Goal: Task Accomplishment & Management: Use online tool/utility

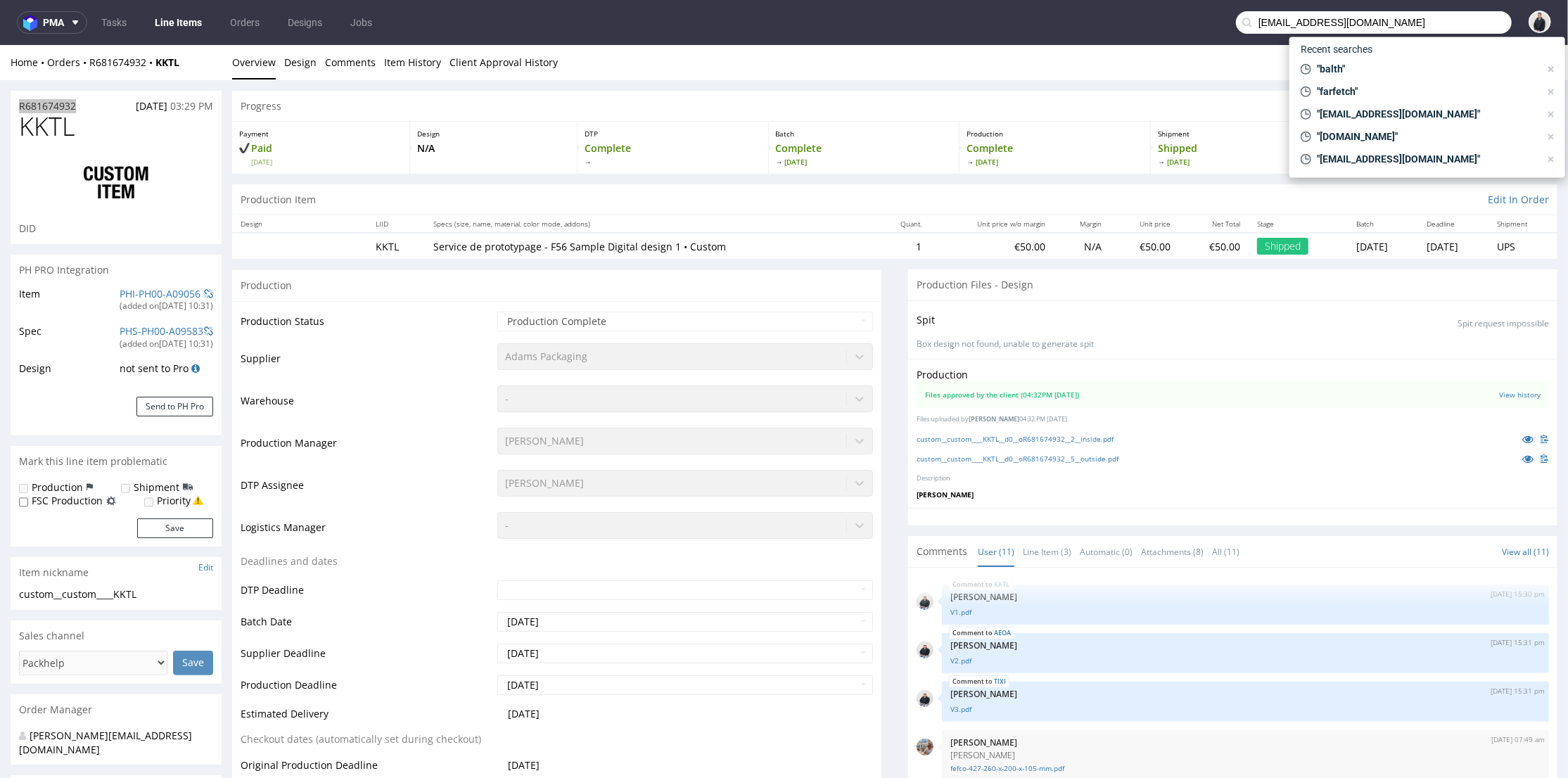
scroll to position [296, 0]
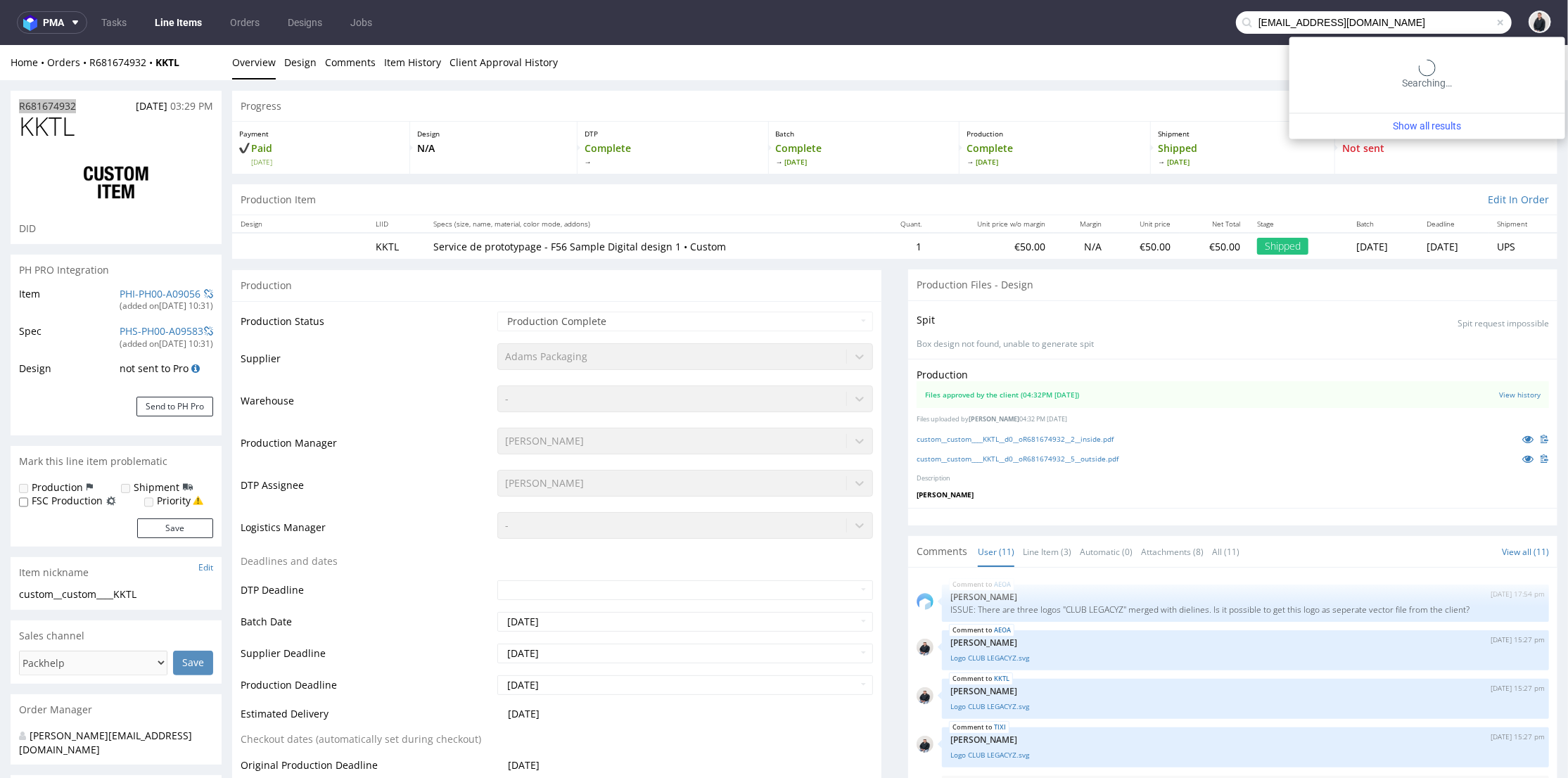
type input "contact@ginju.fr"
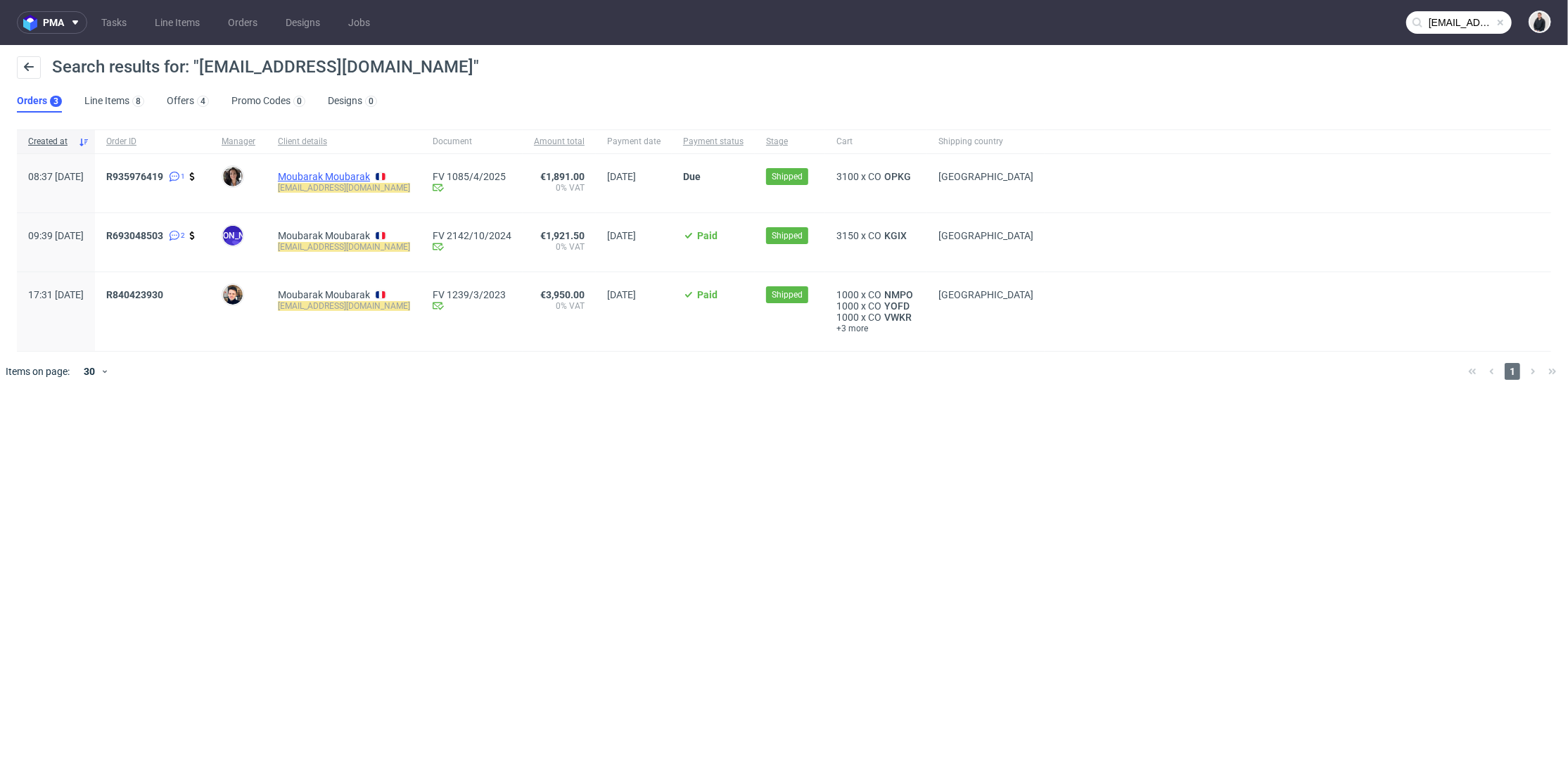
click at [366, 176] on link "Moubarak Moubarak" at bounding box center [324, 177] width 92 height 11
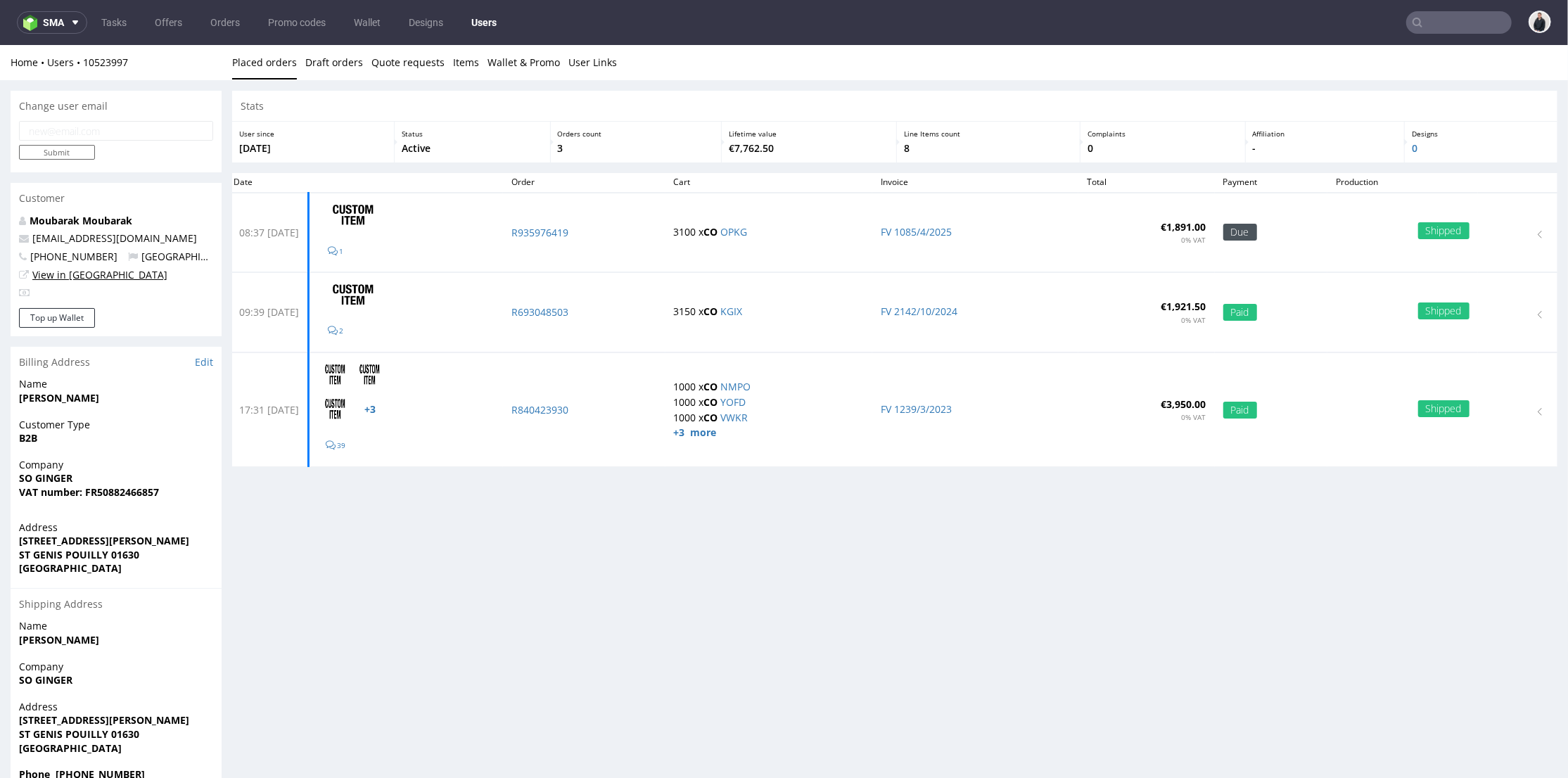
click at [89, 275] on link "View in [GEOGRAPHIC_DATA]" at bounding box center [100, 274] width 135 height 13
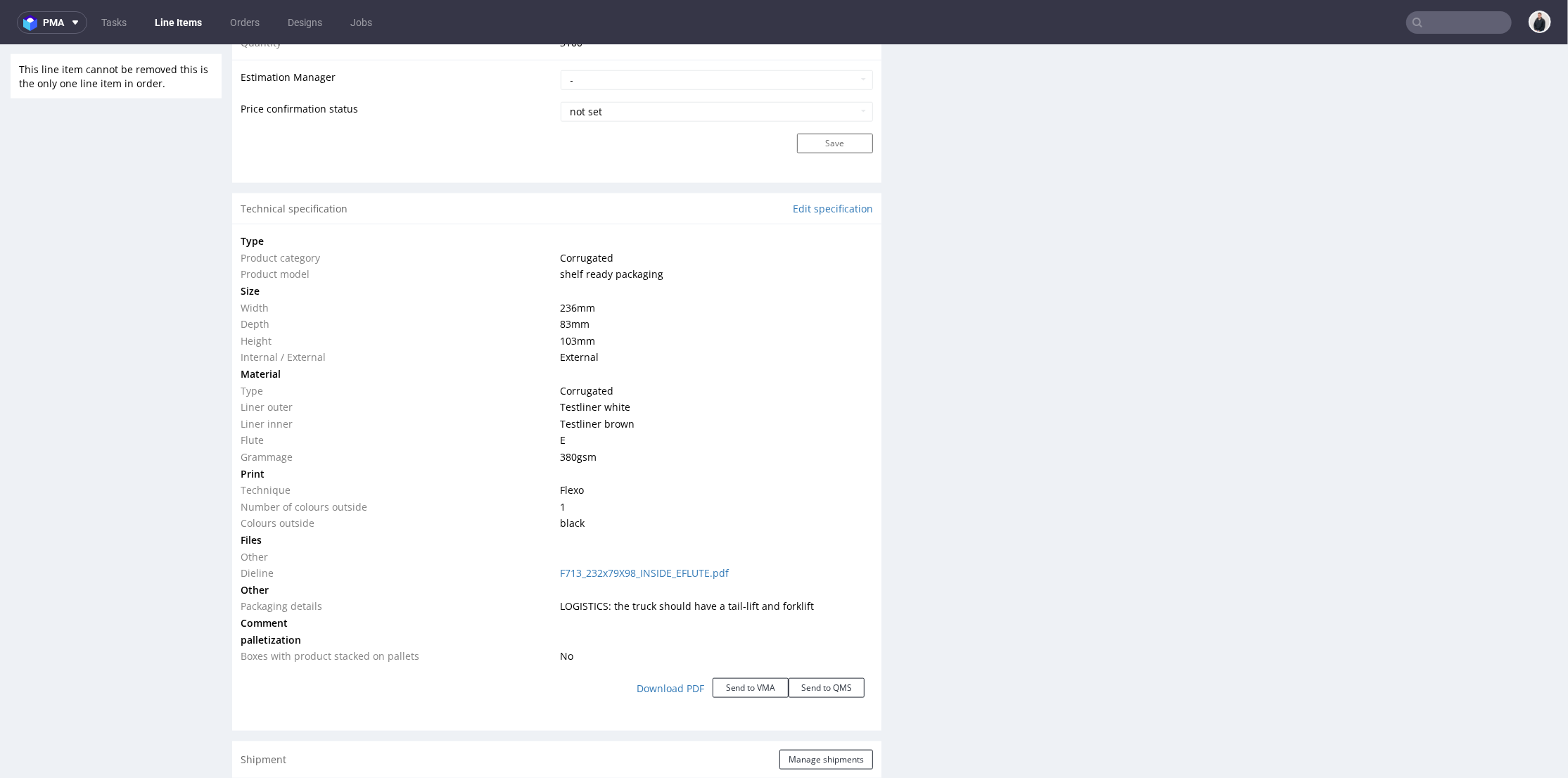
scroll to position [1249, 0]
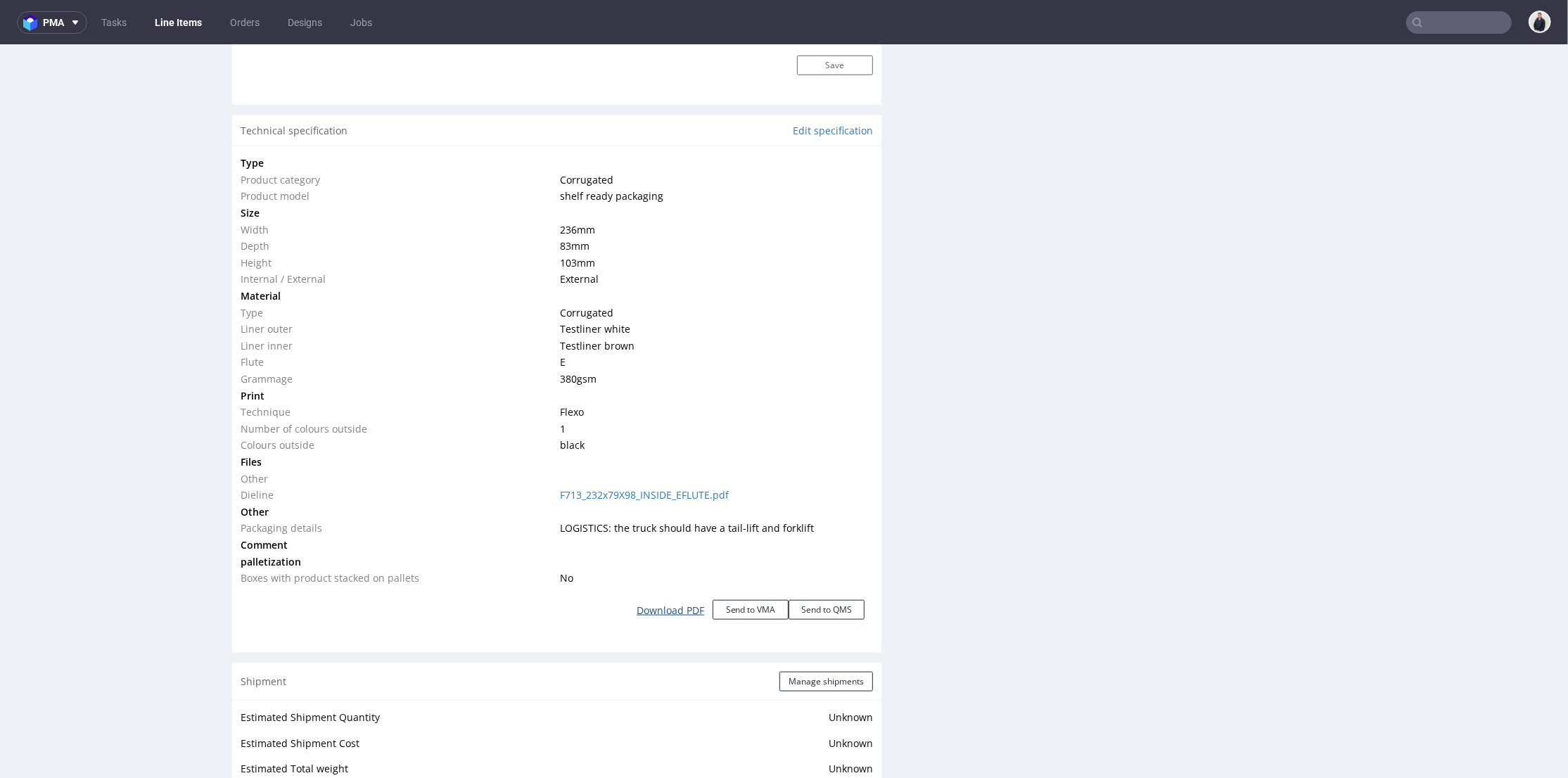
click at [653, 605] on link "Download PDF" at bounding box center [670, 610] width 84 height 31
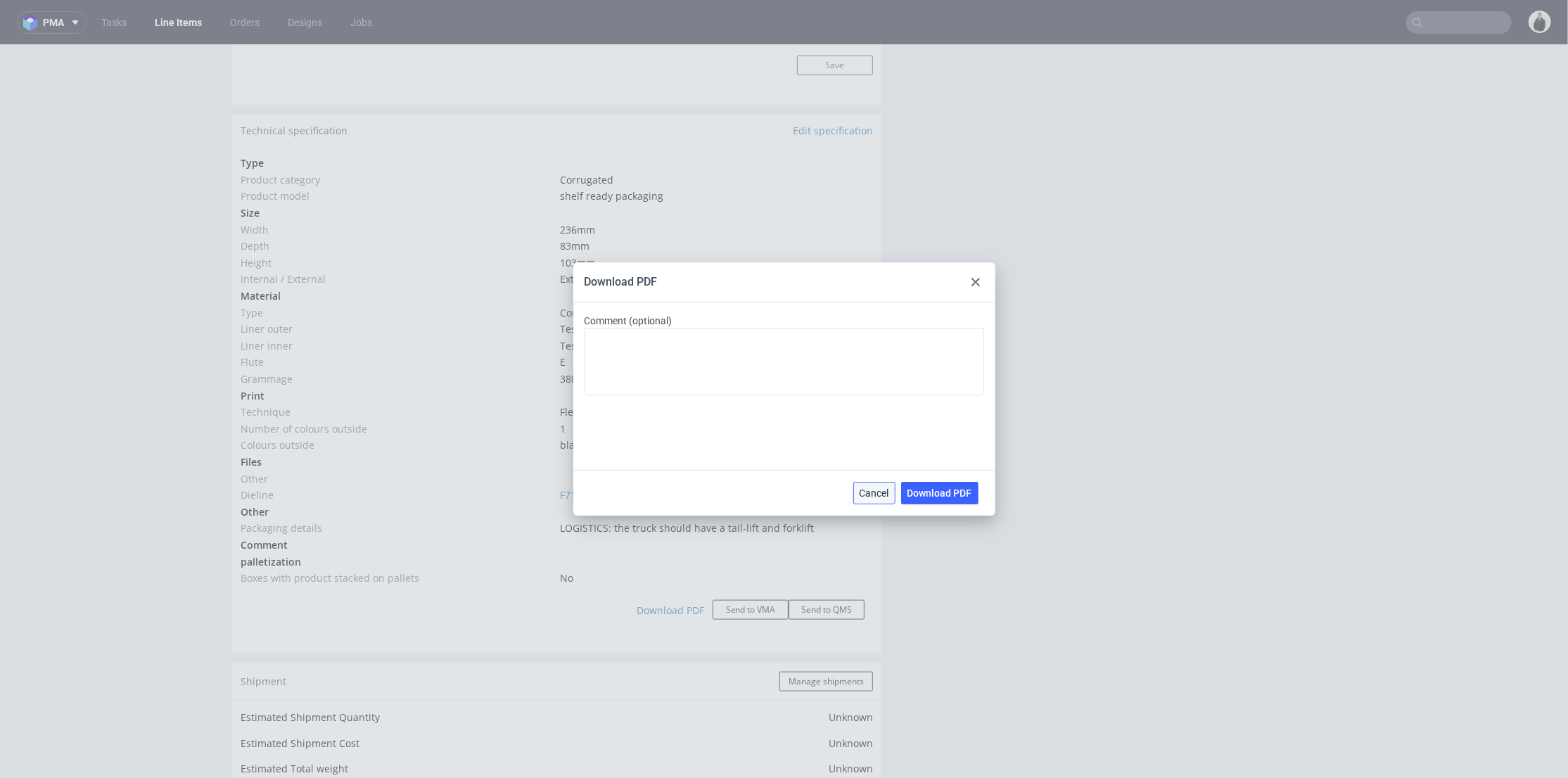
click at [885, 492] on span "Cancel" at bounding box center [875, 493] width 29 height 10
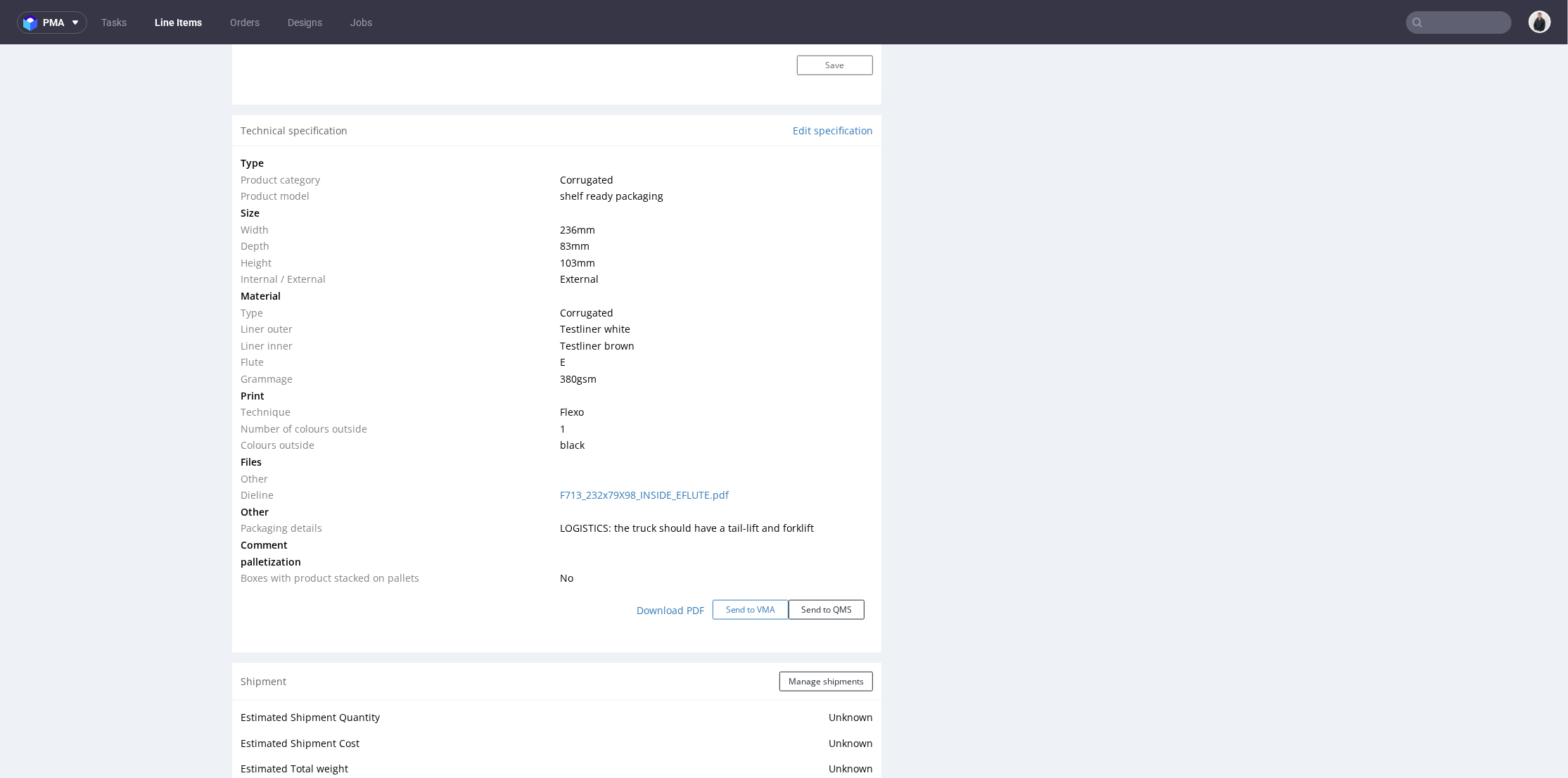
click at [735, 615] on button "Send to VMA" at bounding box center [750, 609] width 76 height 20
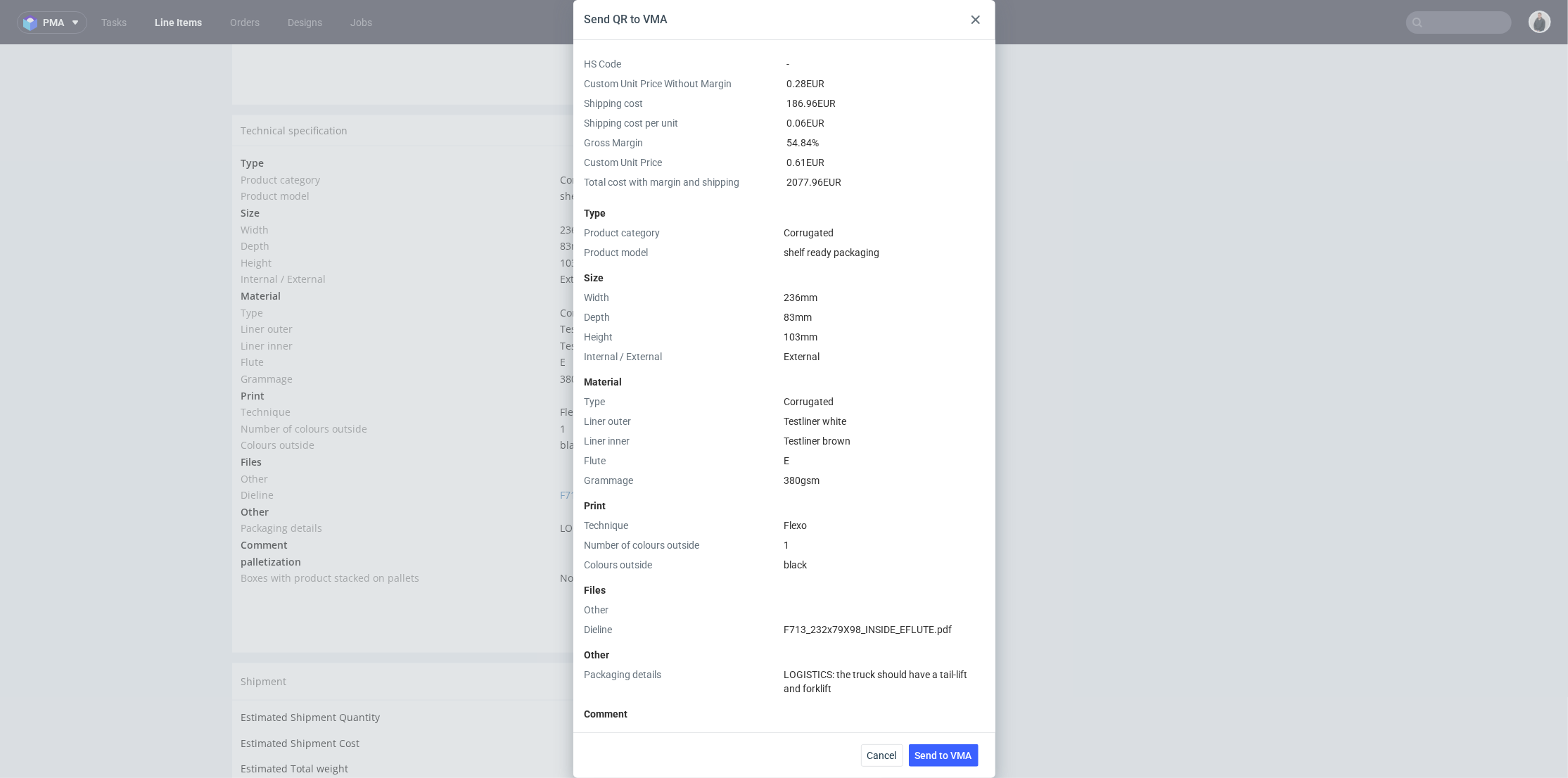
scroll to position [276, 0]
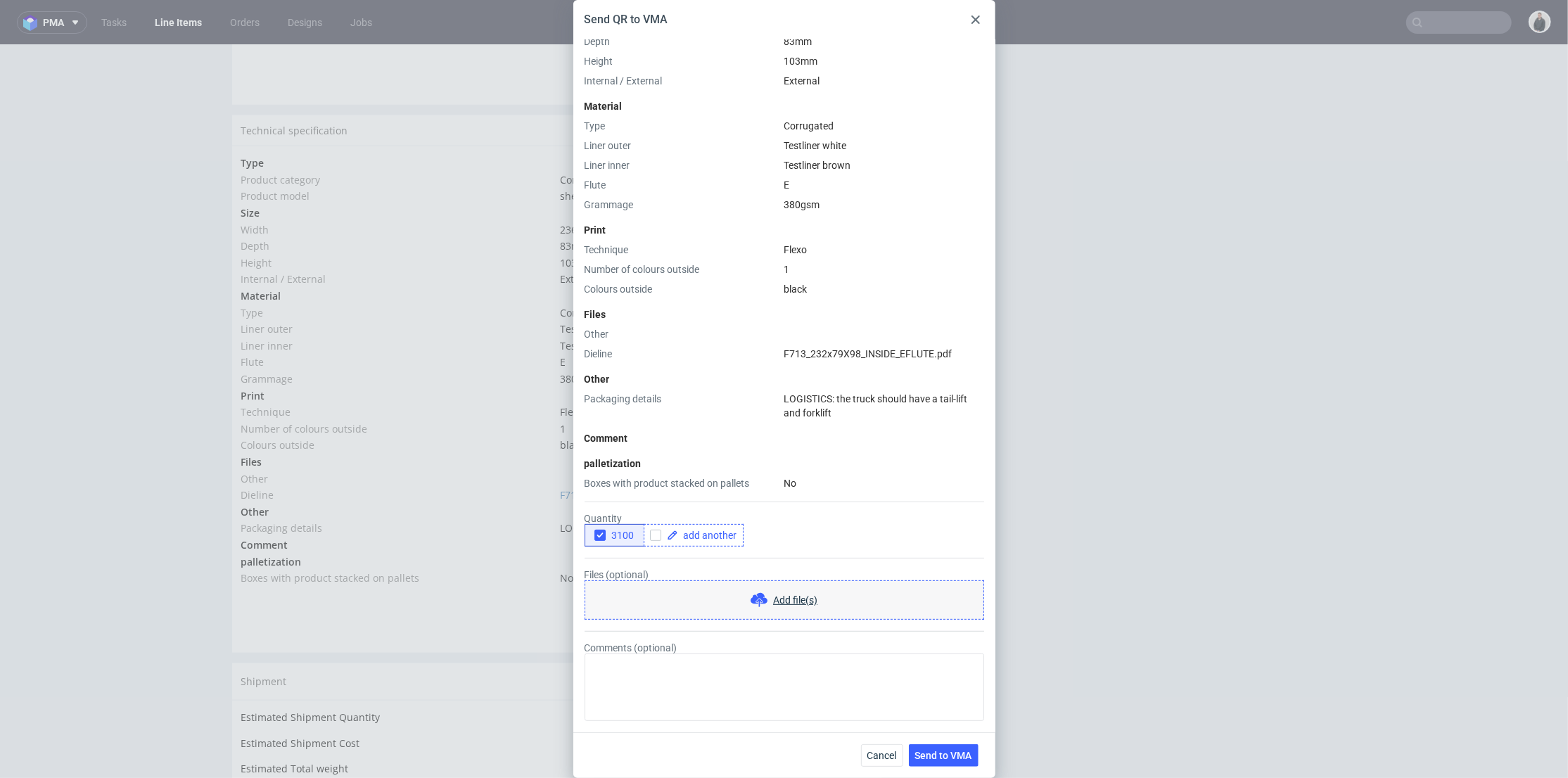
click at [656, 524] on div at bounding box center [693, 535] width 100 height 23
drag, startPoint x: 656, startPoint y: 532, endPoint x: 706, endPoint y: 537, distance: 50.2
click at [658, 533] on input "checkbox" at bounding box center [656, 535] width 11 height 11
checkbox input "true"
click at [706, 537] on span at bounding box center [707, 535] width 59 height 10
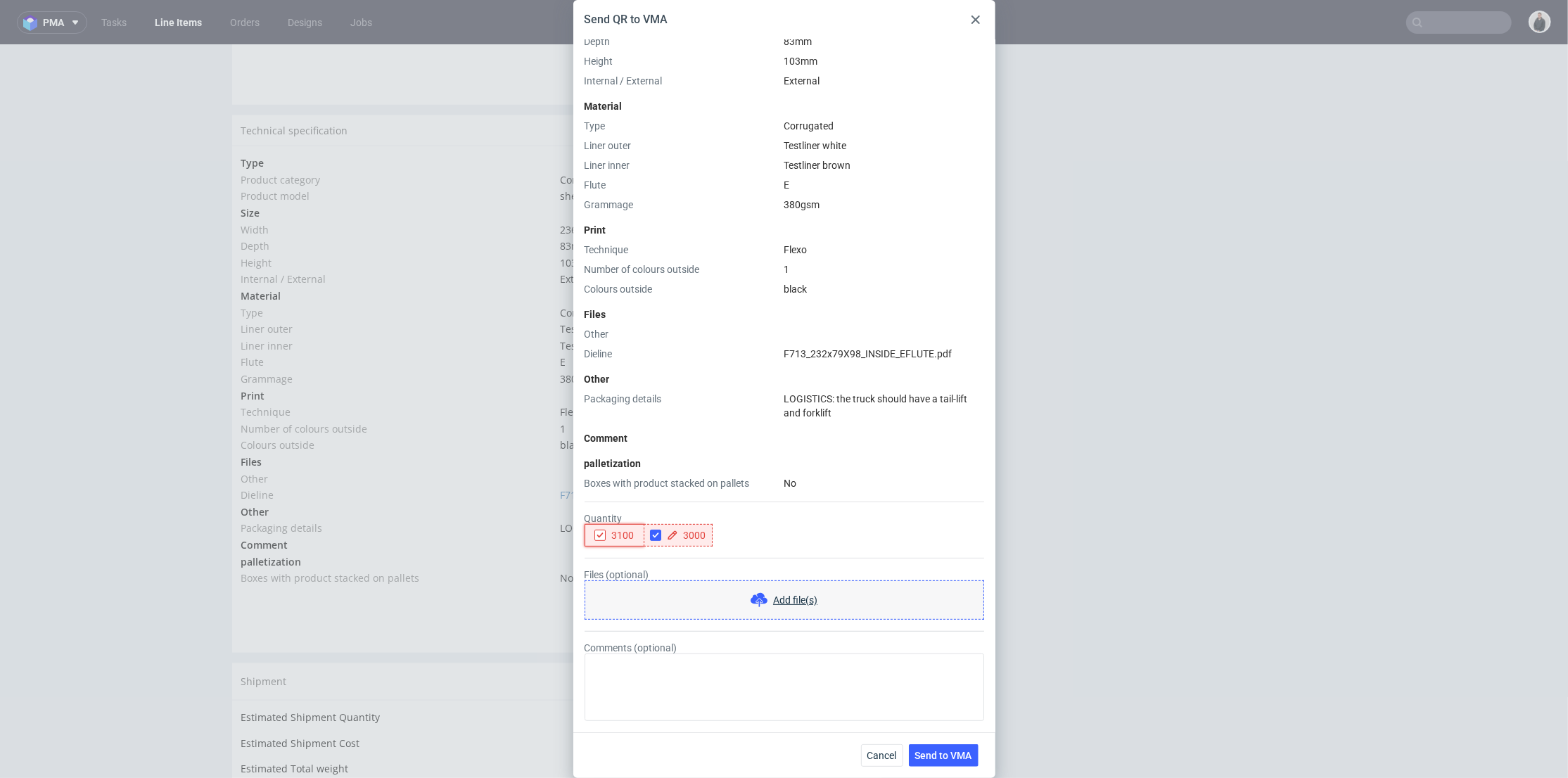
checkbox input "true"
click at [600, 537] on icon "button" at bounding box center [600, 535] width 10 height 10
click at [666, 559] on form "Quantity 3100 3000 Files (optional) Add file(s) Comments (optional)" at bounding box center [784, 605] width 400 height 231
click at [961, 753] on span "Send to VMA" at bounding box center [944, 755] width 57 height 10
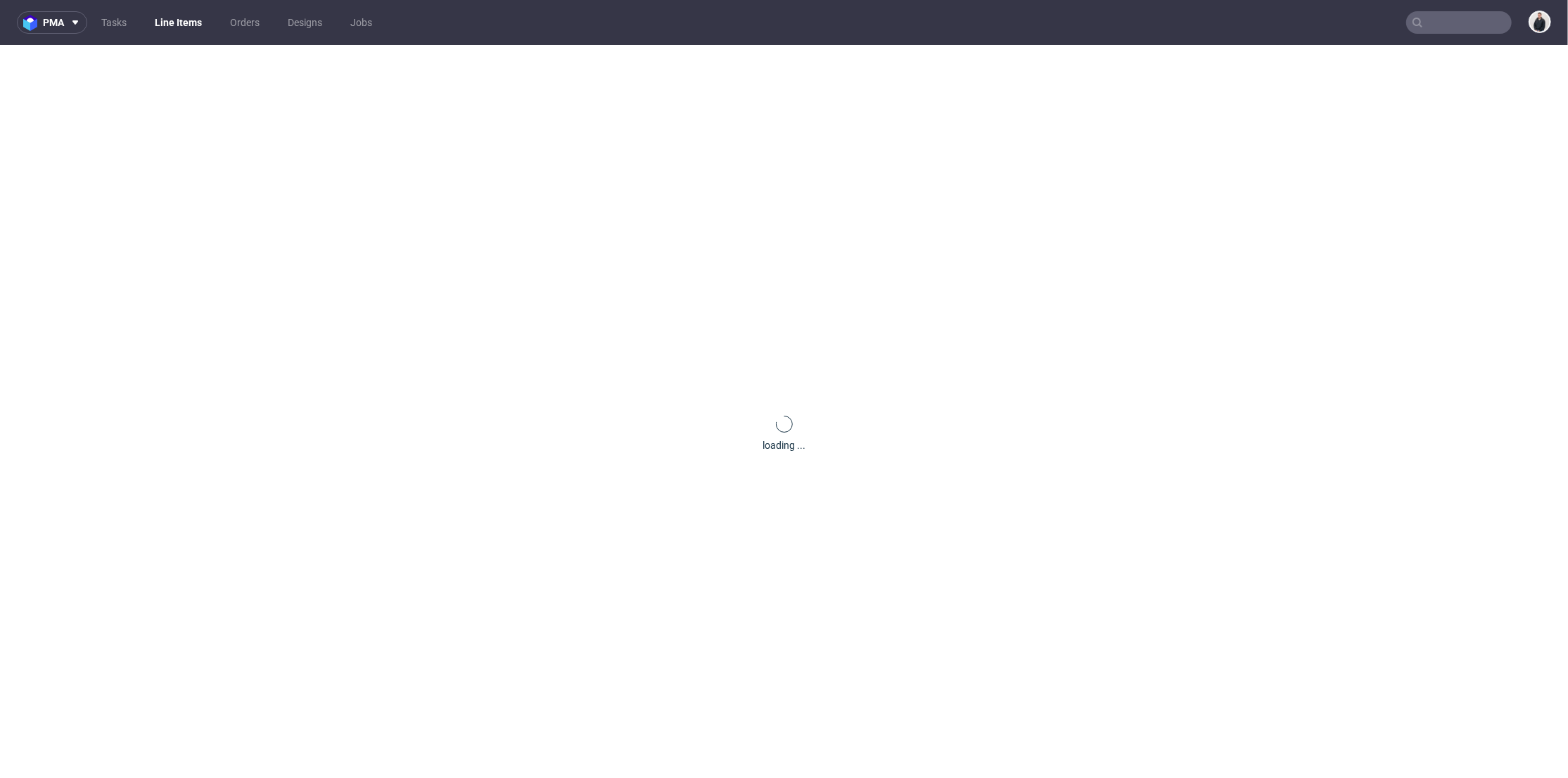
scroll to position [0, 0]
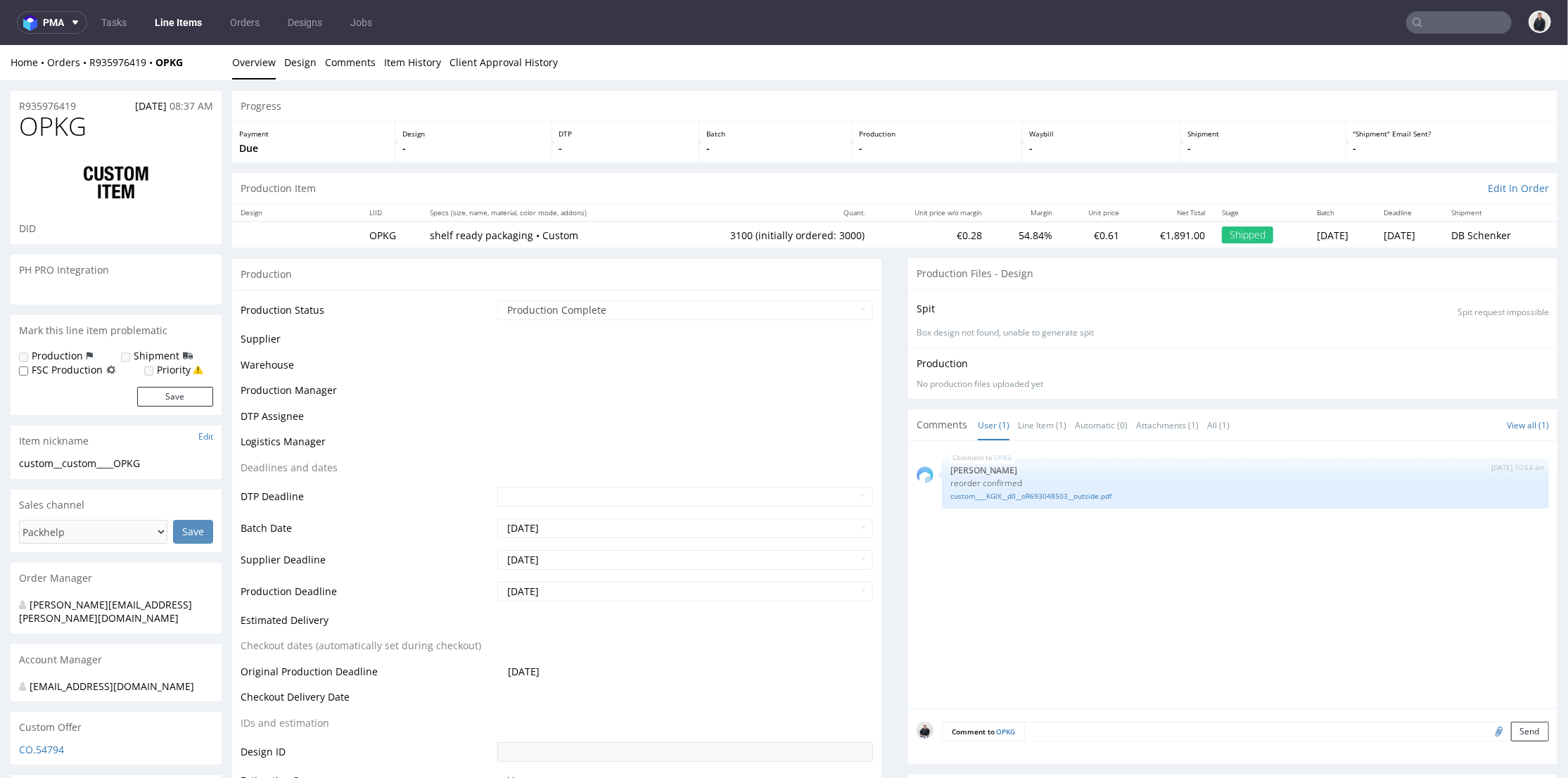
select select "in_progress"
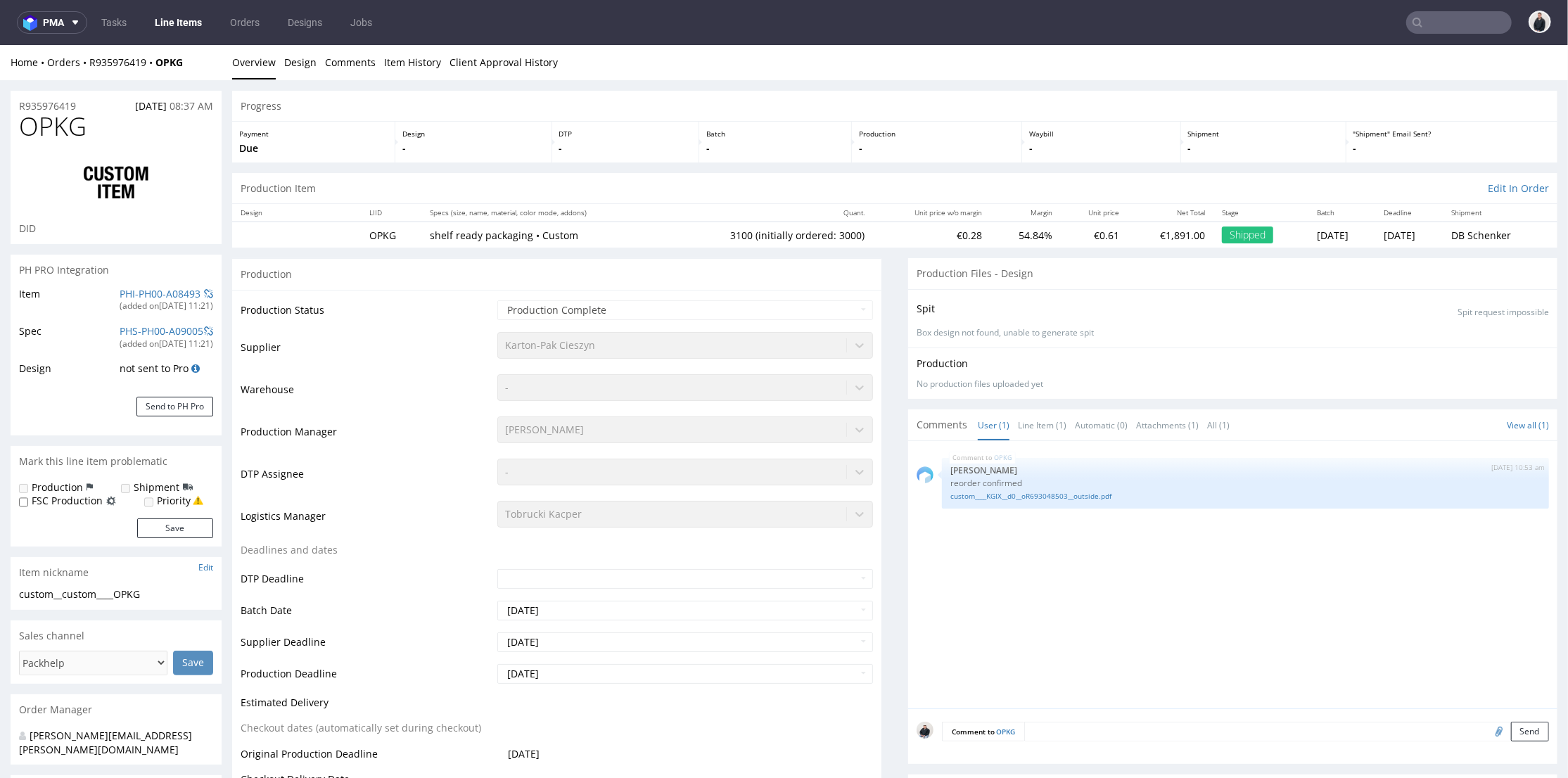
type input "3100"
click at [1318, 527] on div "OPKG 26th Mar 25 | 10:53 am Zuzanna Pawlicka-Sabak reorder confirmed custom____…" at bounding box center [1236, 577] width 640 height 259
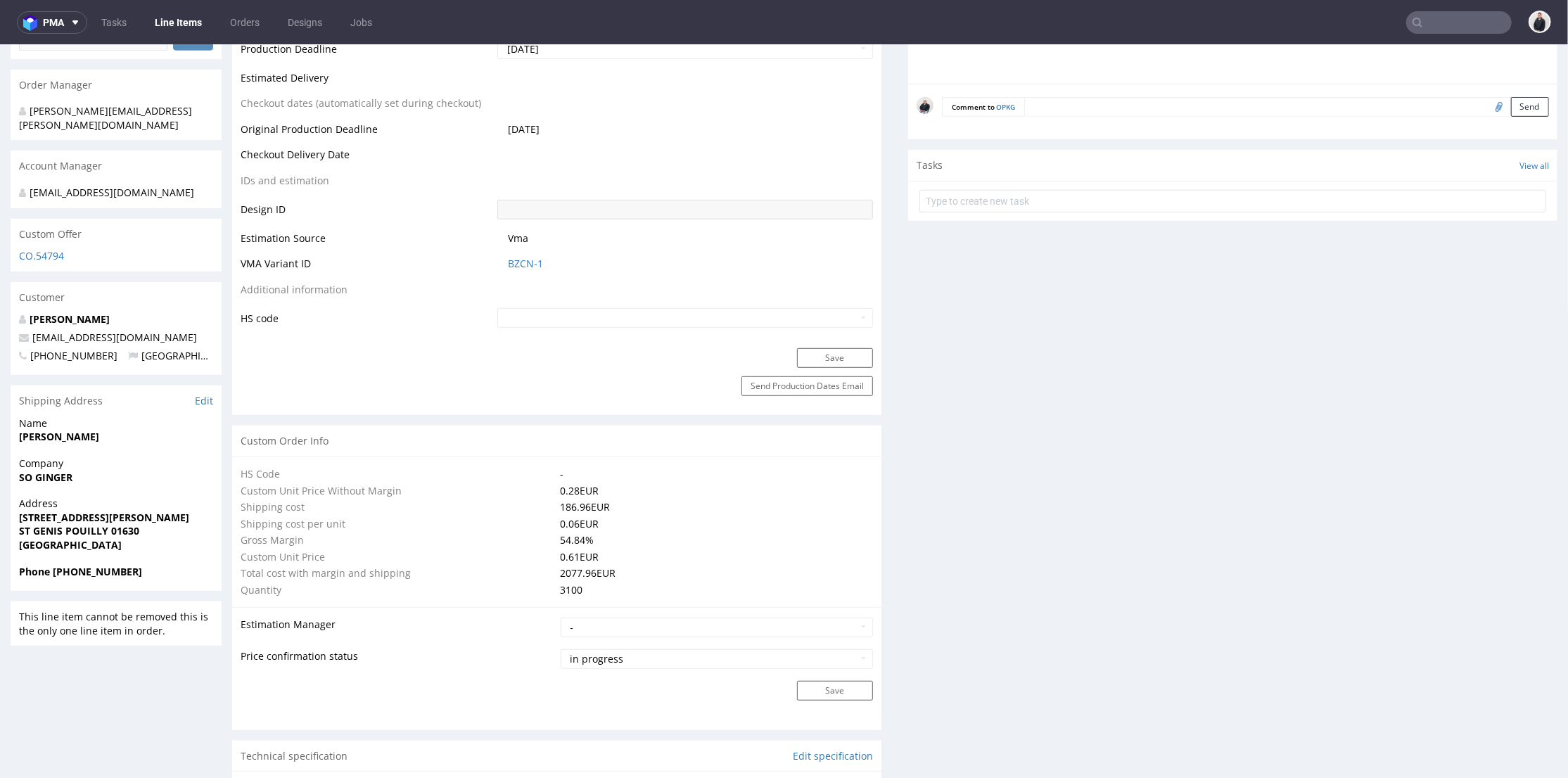
scroll to position [1094, 0]
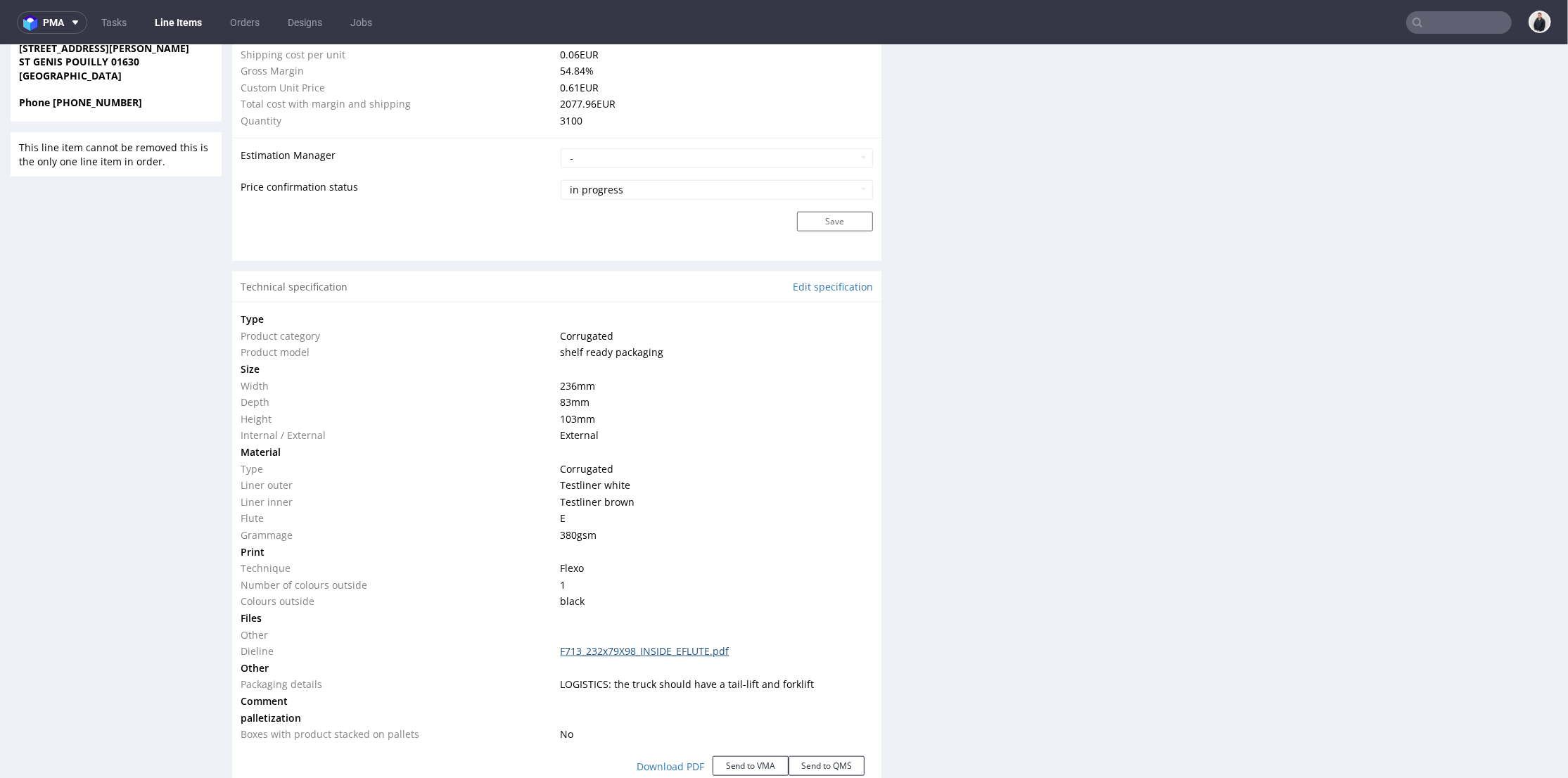
click at [658, 648] on link "F713_232x79X98_INSIDE_EFLUTE.pdf" at bounding box center [644, 650] width 169 height 13
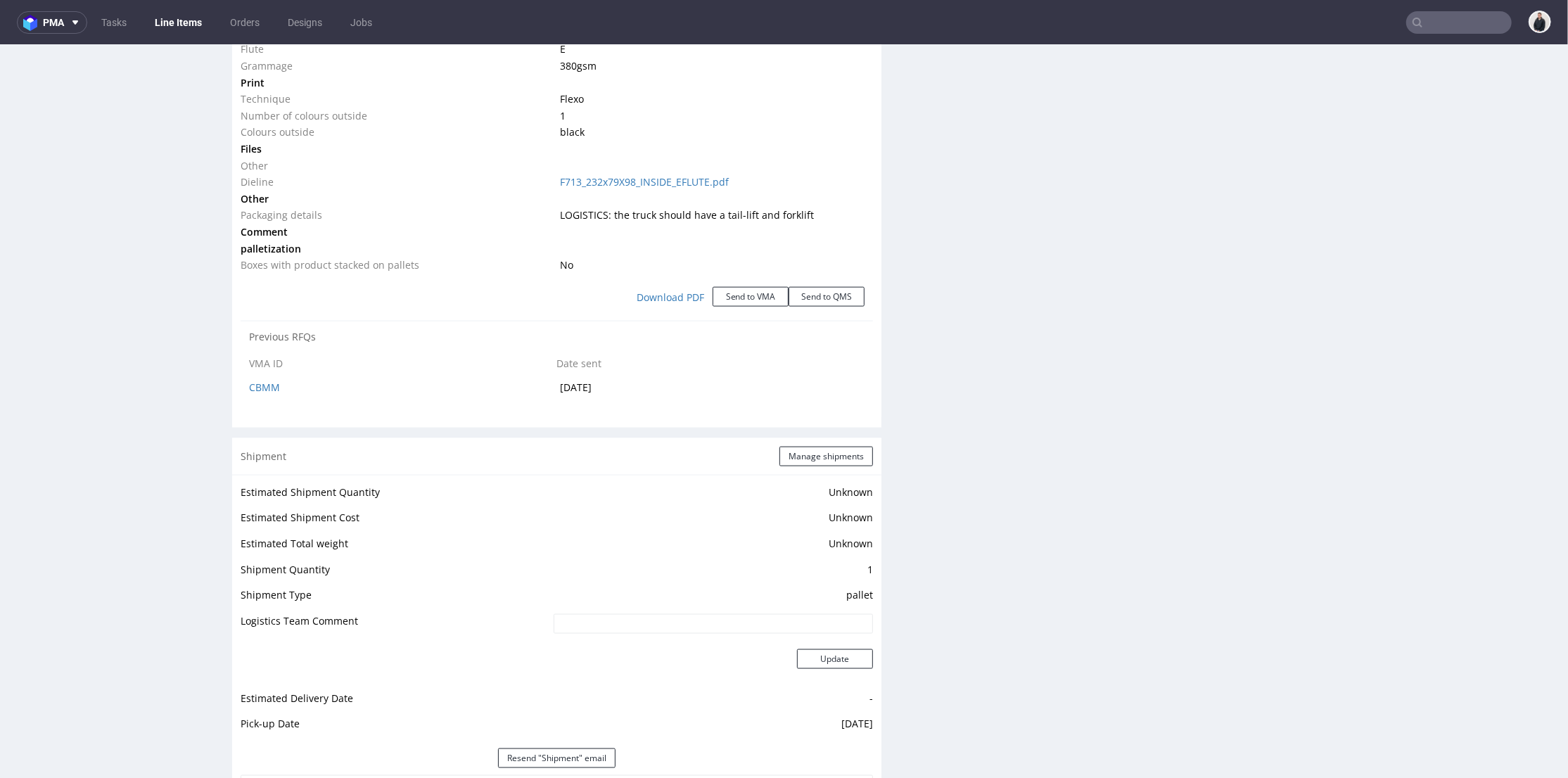
click at [1439, 24] on input "text" at bounding box center [1458, 23] width 105 height 23
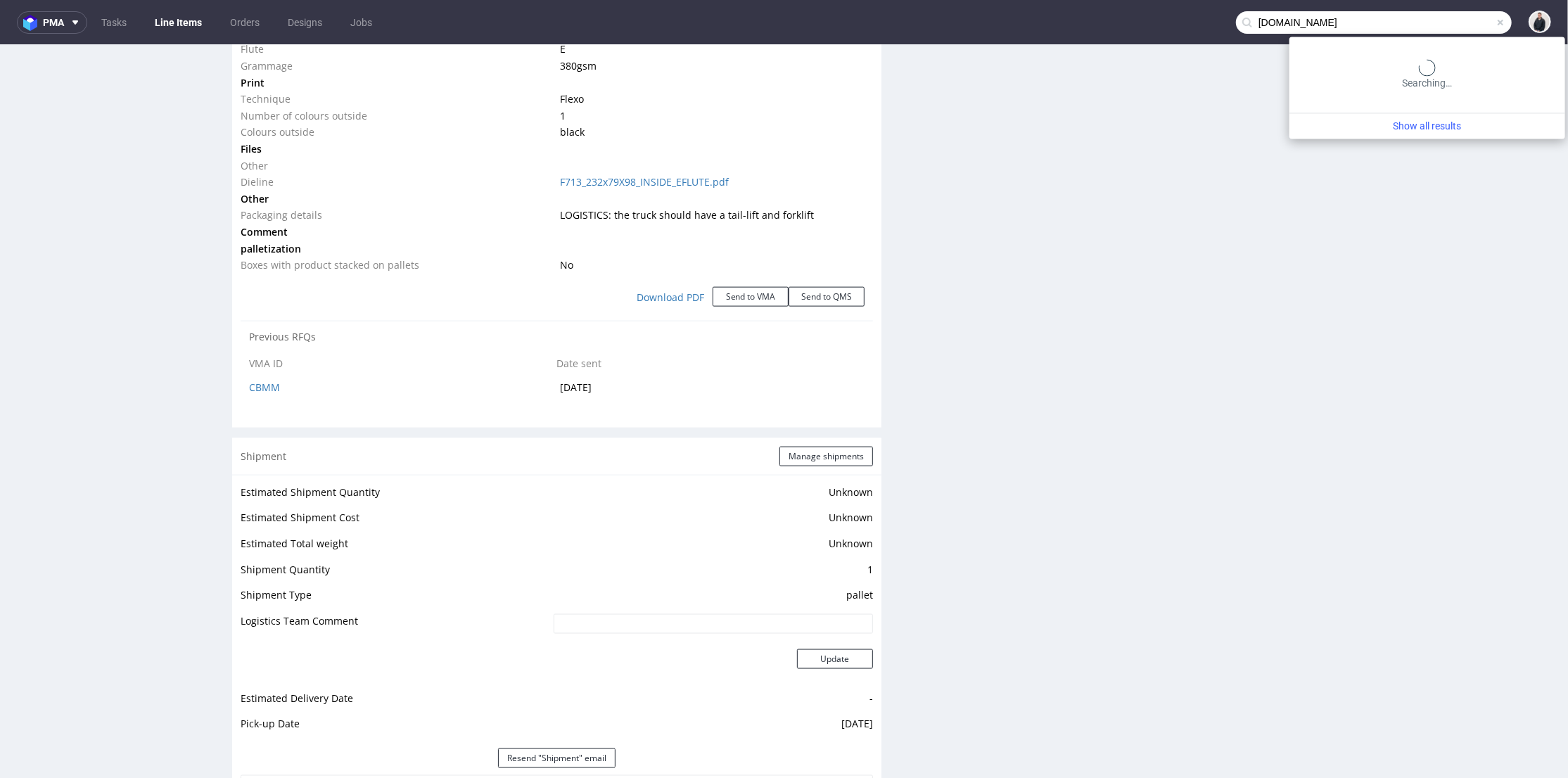
type input "la-jonx.ch"
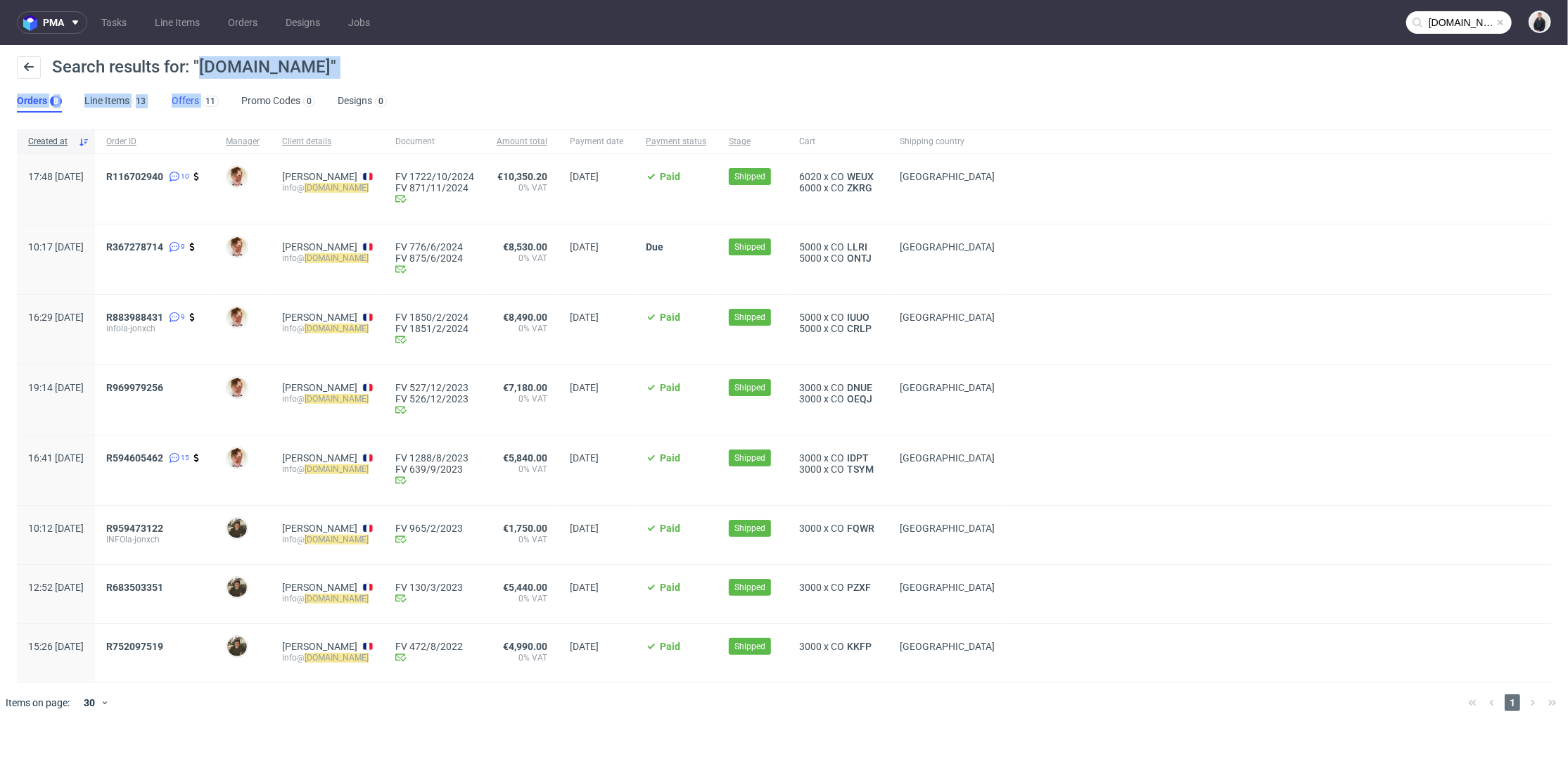
drag, startPoint x: 200, startPoint y: 85, endPoint x: 196, endPoint y: 110, distance: 25.3
click at [196, 110] on div "Search results for: "la-jonx.ch" Orders 8 Line Items 13 Offers 11 Promo Codes 0…" at bounding box center [784, 84] width 1568 height 79
click at [196, 110] on link "Offers 11" at bounding box center [195, 101] width 47 height 23
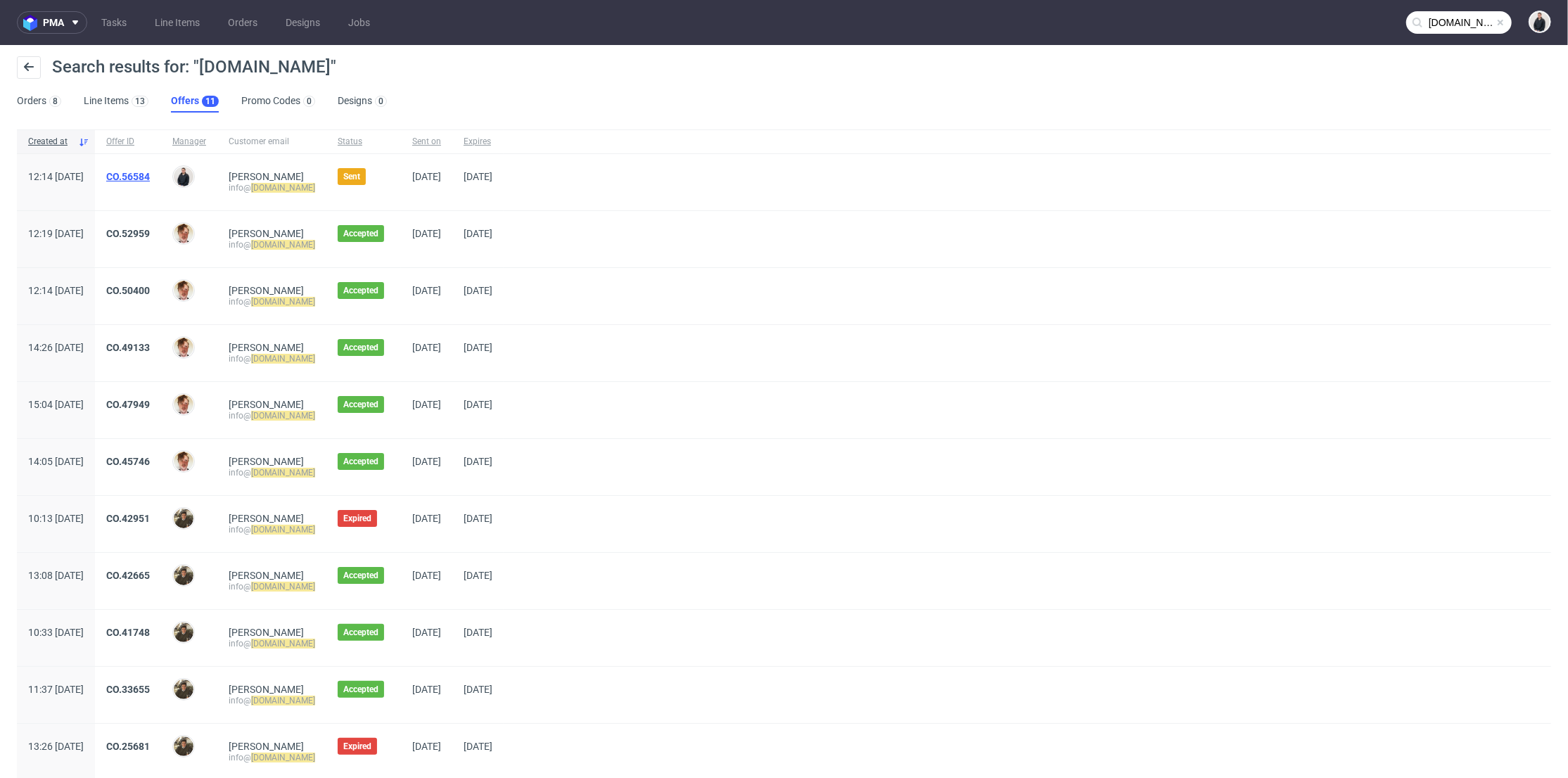
click at [150, 176] on link "CO.56584" at bounding box center [127, 177] width 43 height 11
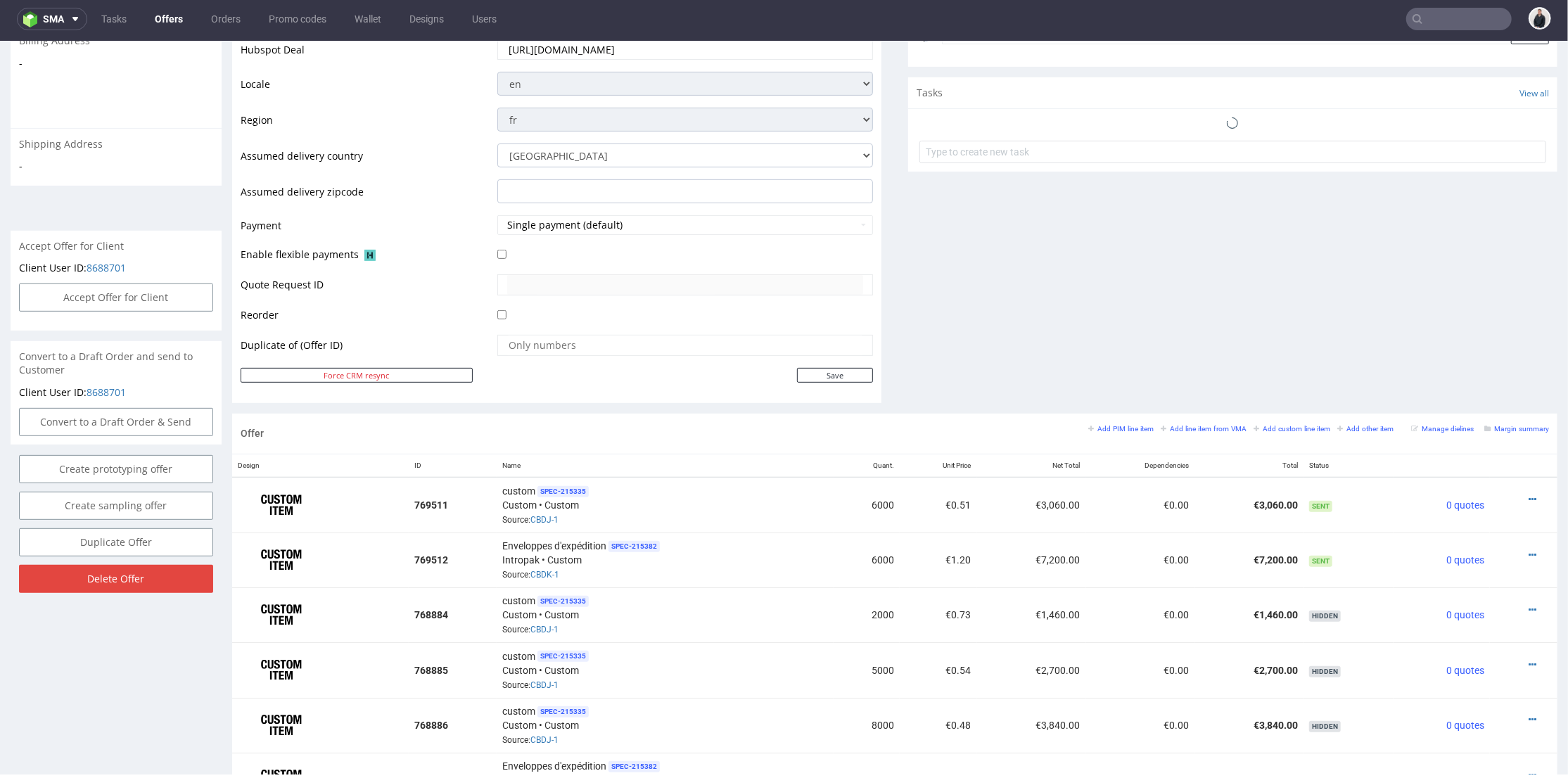
scroll to position [625, 0]
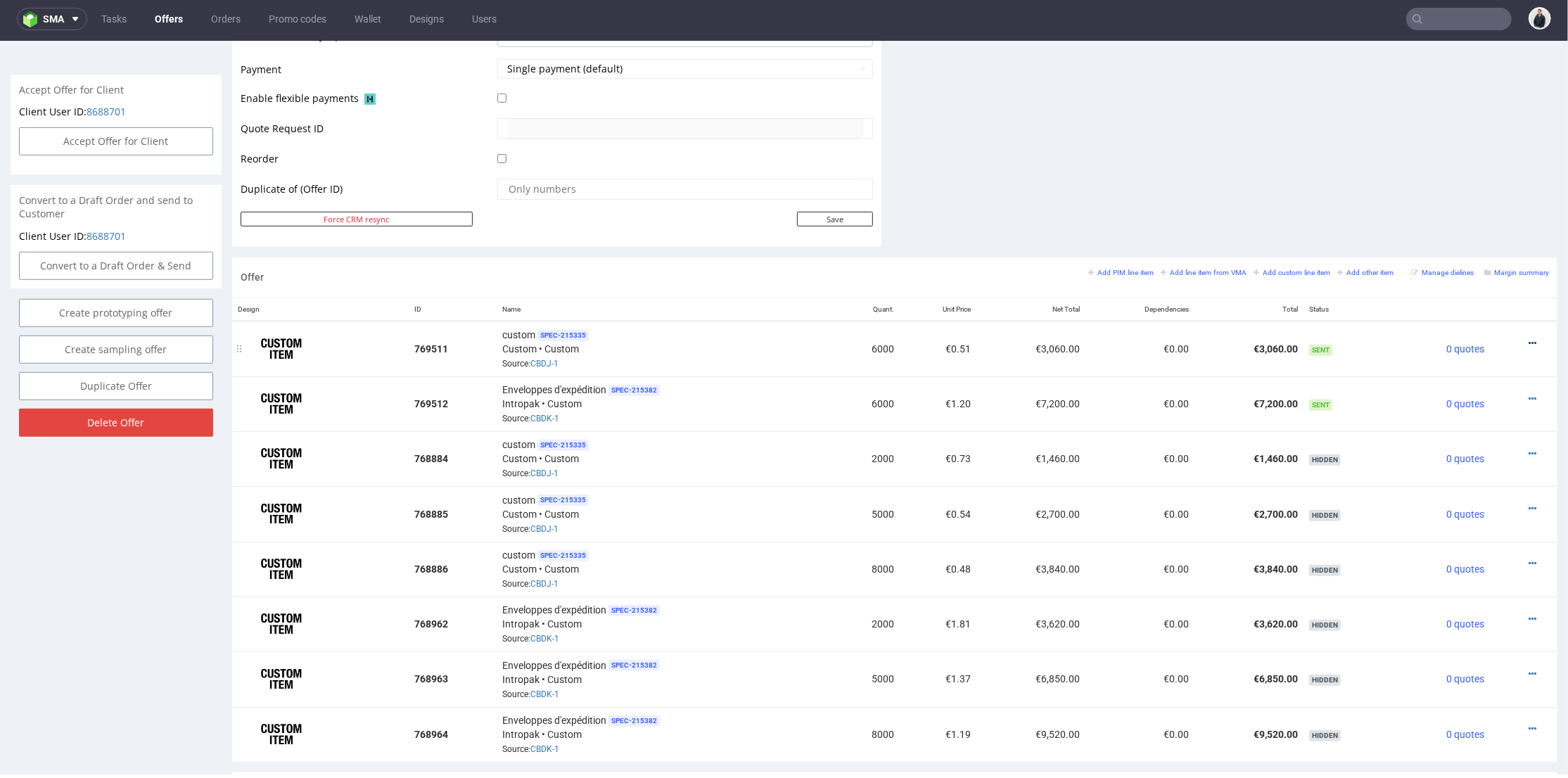
click at [1528, 339] on icon at bounding box center [1531, 343] width 7 height 10
click at [1477, 266] on span "Add quantity" at bounding box center [1468, 262] width 113 height 14
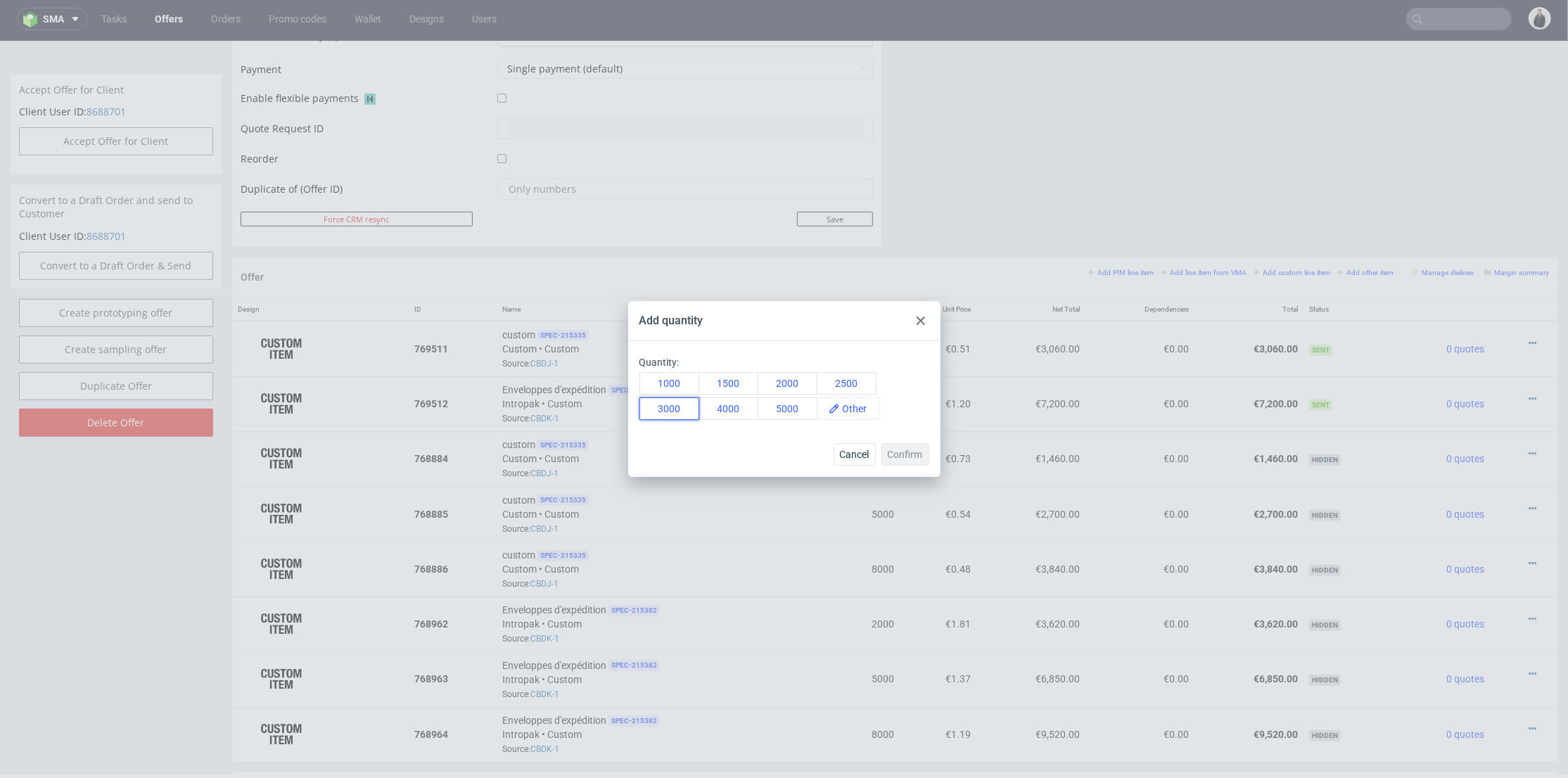
click at [681, 406] on button "3000" at bounding box center [669, 409] width 60 height 23
click at [914, 455] on span "Confirm" at bounding box center [905, 454] width 35 height 10
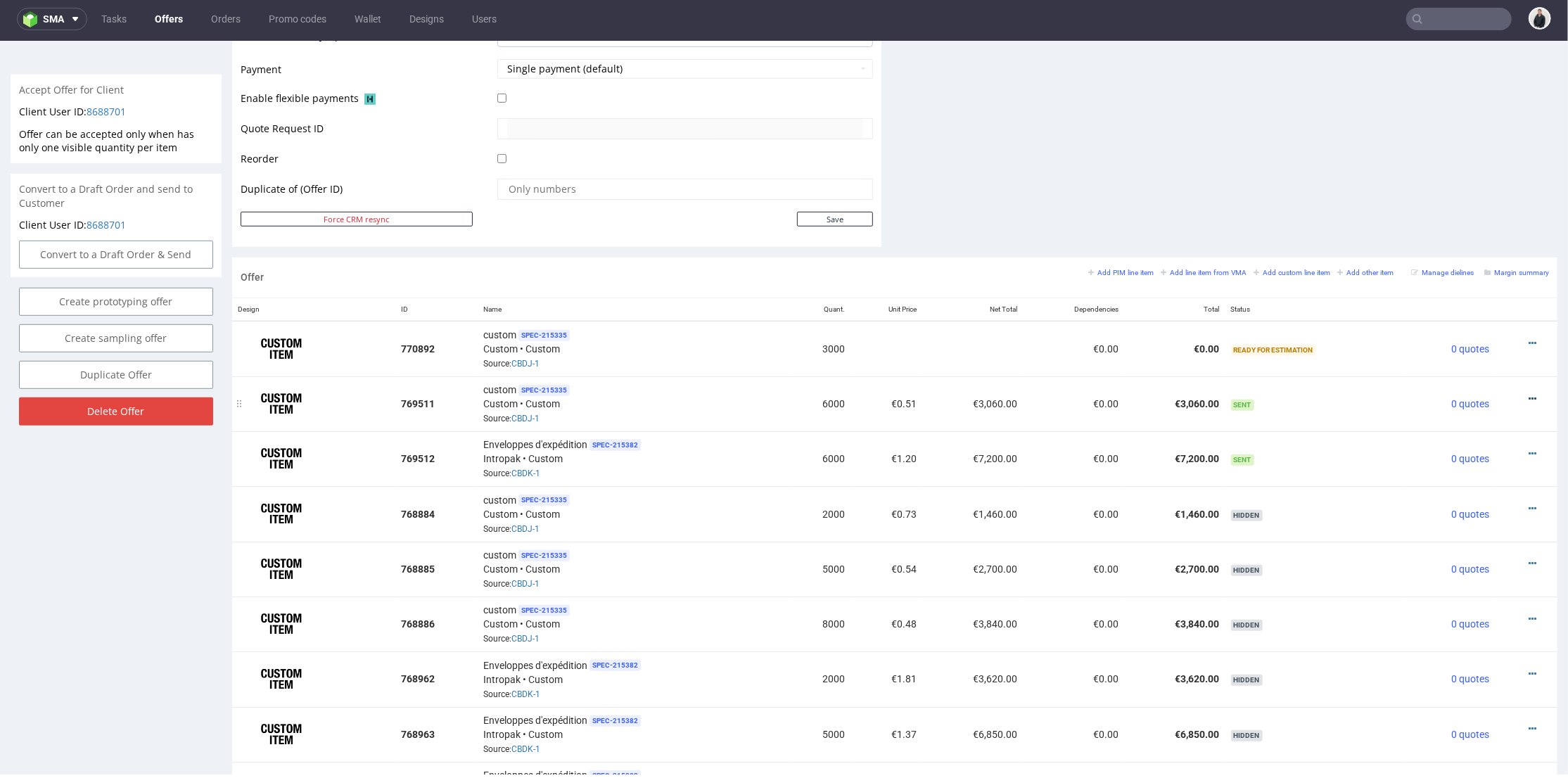
click at [1528, 393] on icon at bounding box center [1531, 398] width 7 height 10
click at [1504, 446] on div at bounding box center [1521, 453] width 43 height 14
click at [1528, 448] on icon at bounding box center [1531, 453] width 7 height 10
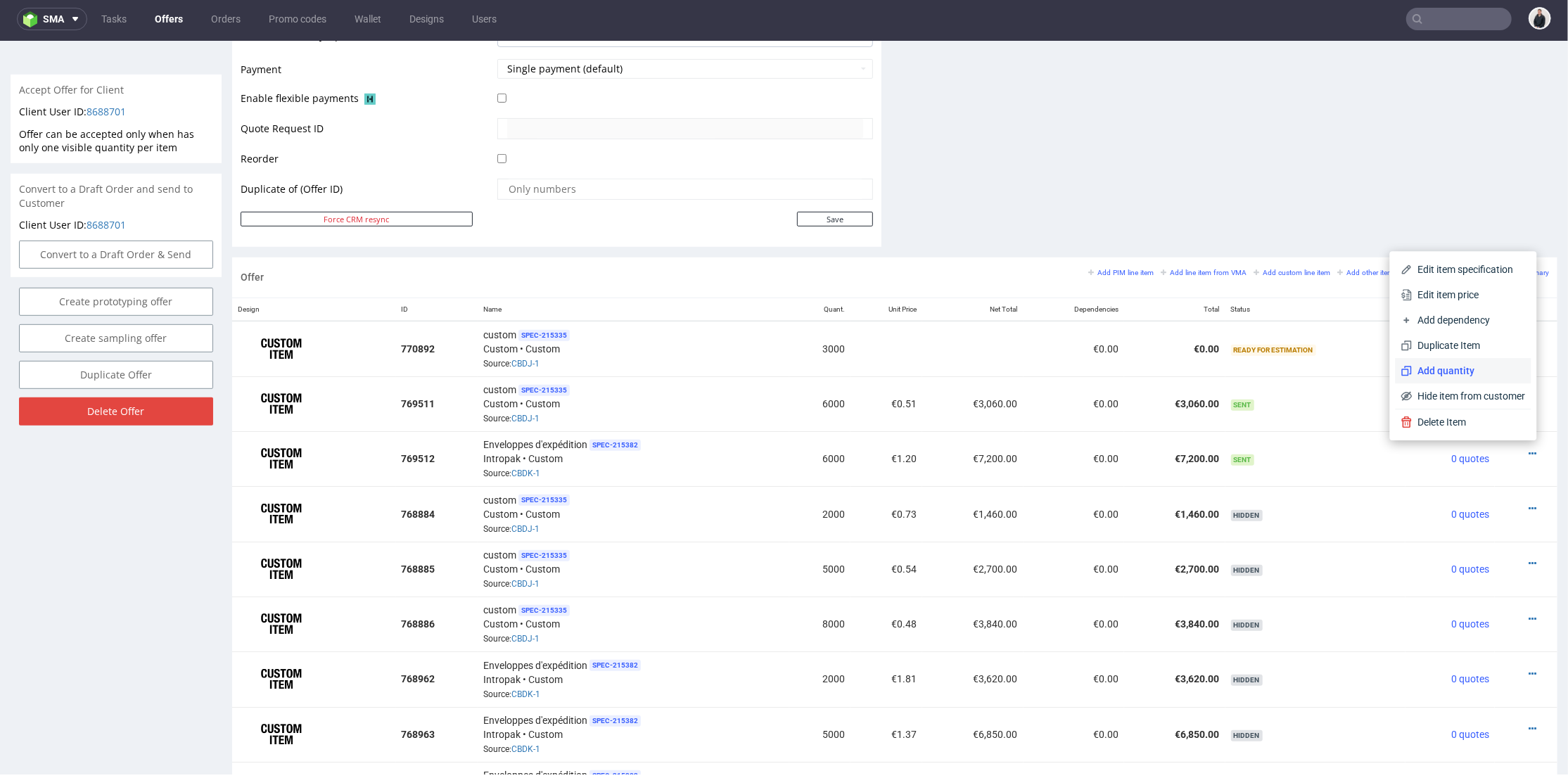
click at [1451, 364] on span "Add quantity" at bounding box center [1468, 369] width 113 height 14
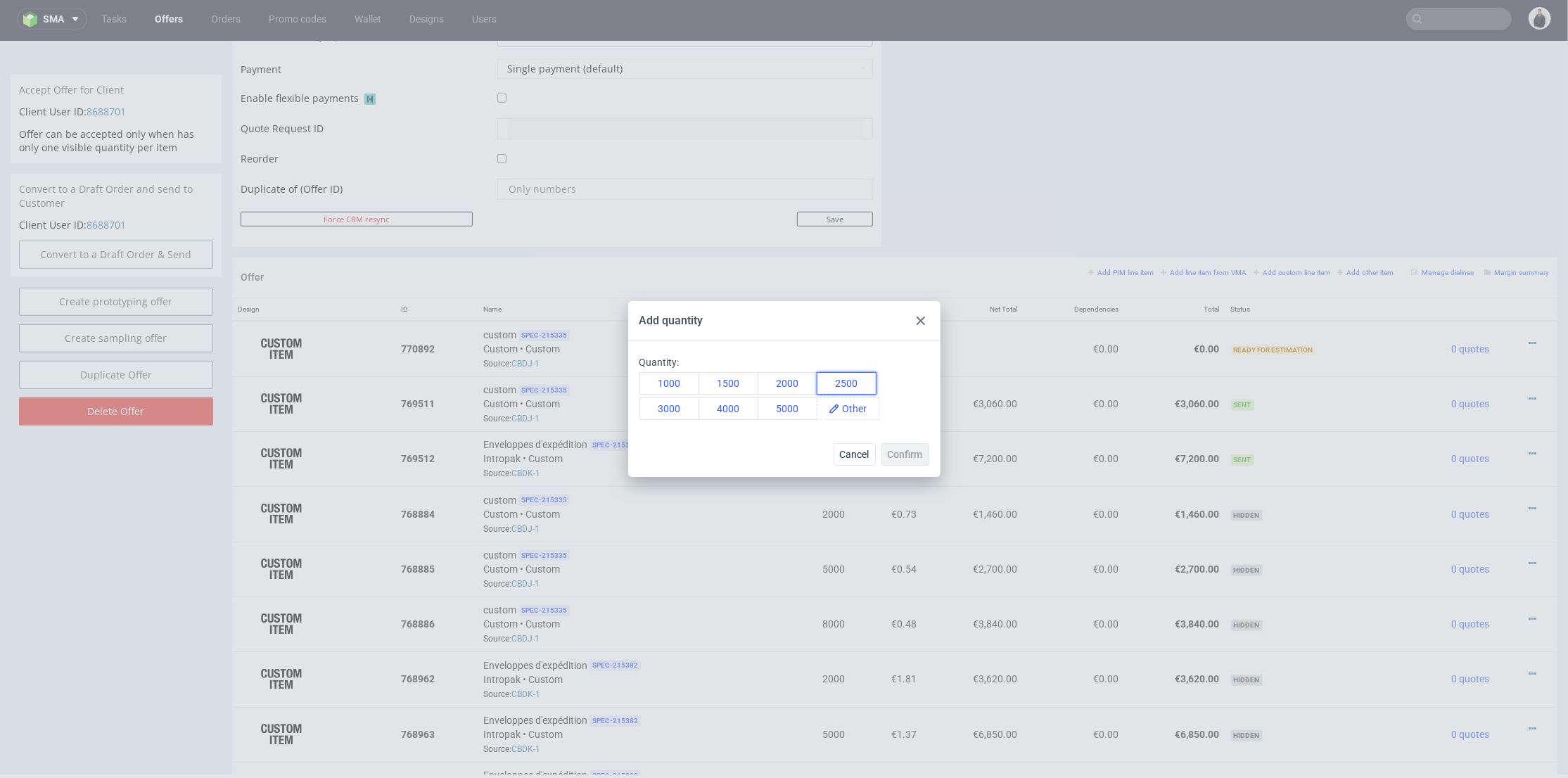
click at [850, 382] on button "2500" at bounding box center [846, 383] width 60 height 23
click at [675, 406] on button "3000" at bounding box center [669, 409] width 60 height 23
click at [905, 453] on span "Confirm" at bounding box center [905, 454] width 35 height 10
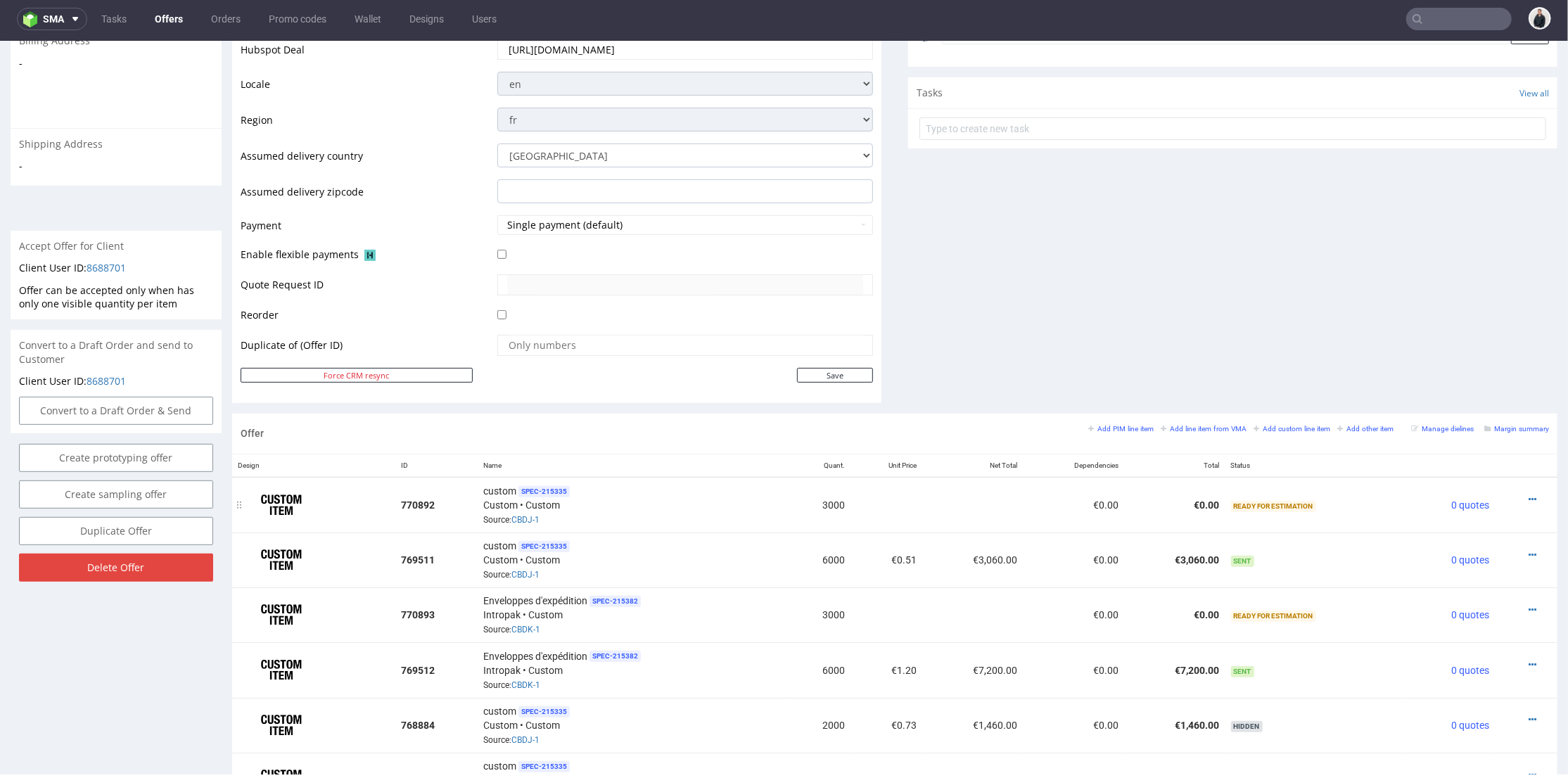
scroll to position [546, 0]
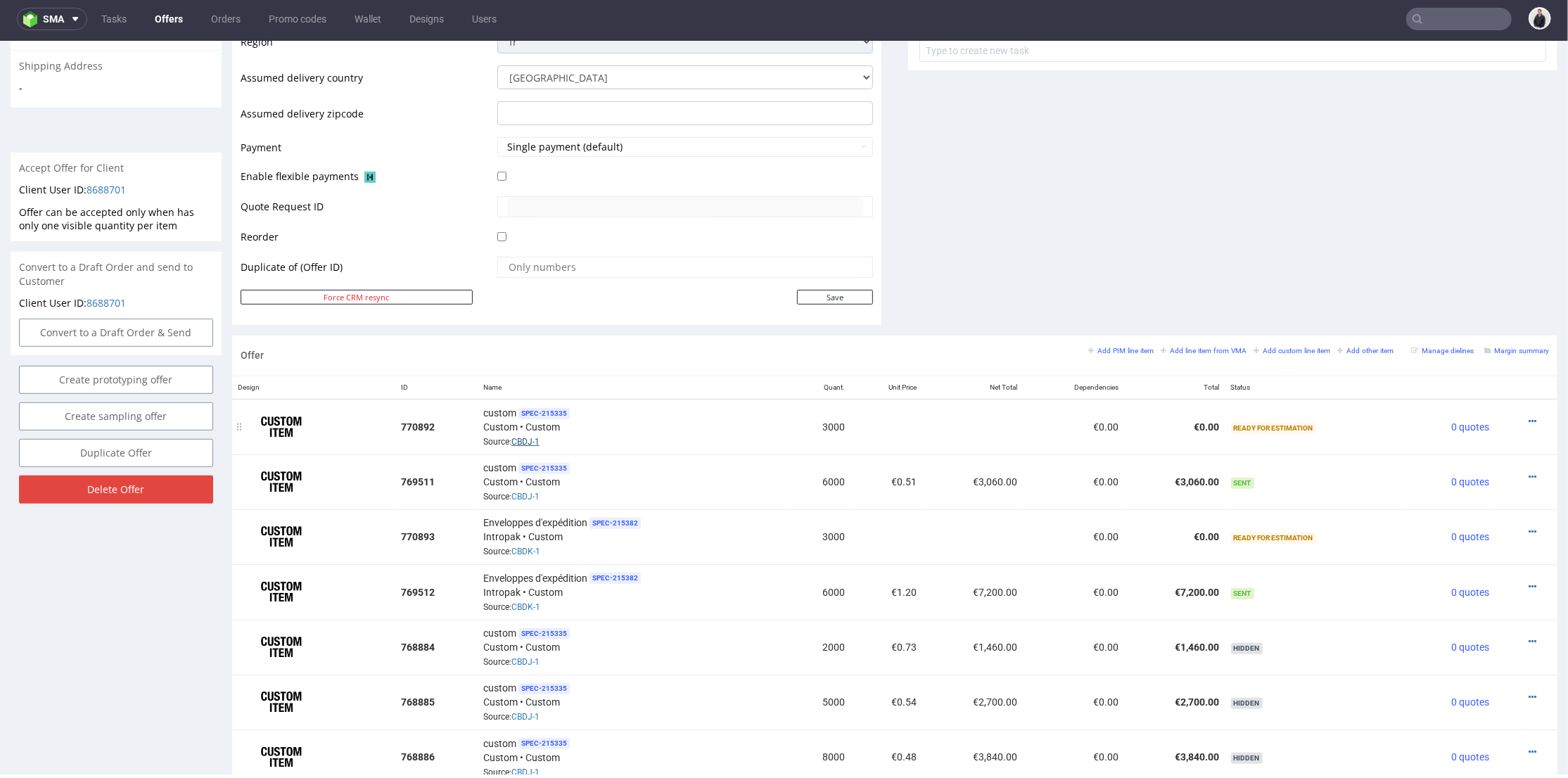
click at [532, 438] on link "CBDJ-1" at bounding box center [525, 441] width 28 height 10
click at [1504, 416] on div at bounding box center [1521, 420] width 43 height 14
click at [1528, 416] on icon at bounding box center [1531, 421] width 7 height 10
click at [1453, 259] on span "Add cost manually" at bounding box center [1468, 264] width 113 height 14
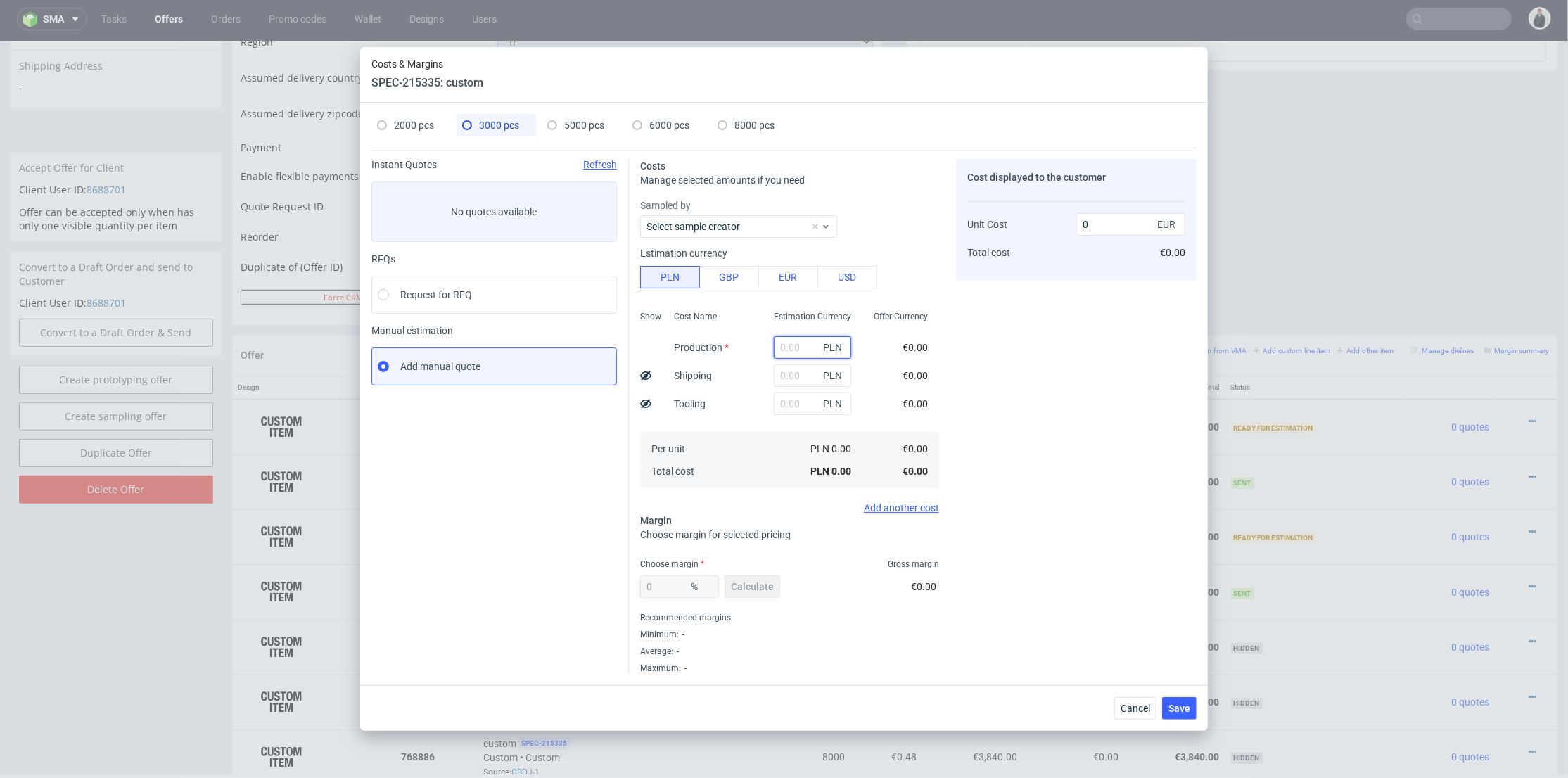
click at [791, 343] on input "text" at bounding box center [812, 347] width 78 height 23
type input "4140"
type input "0.32"
click at [406, 129] on span "2000 pcs" at bounding box center [414, 126] width 40 height 11
type input "2760"
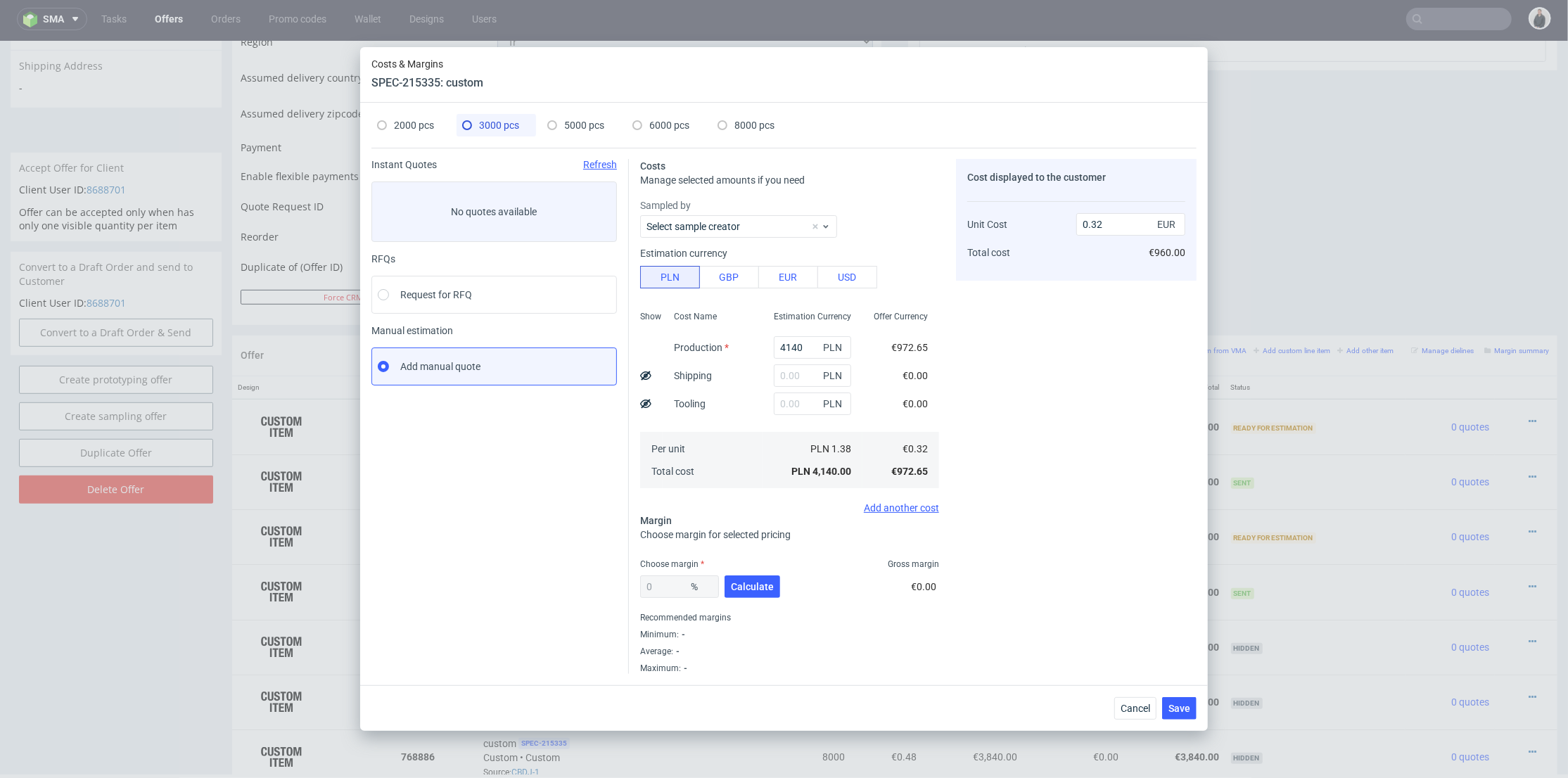
type input "800"
type input "43"
type input "0.73"
click at [495, 124] on span "3000 pcs" at bounding box center [498, 126] width 40 height 11
type input "4140"
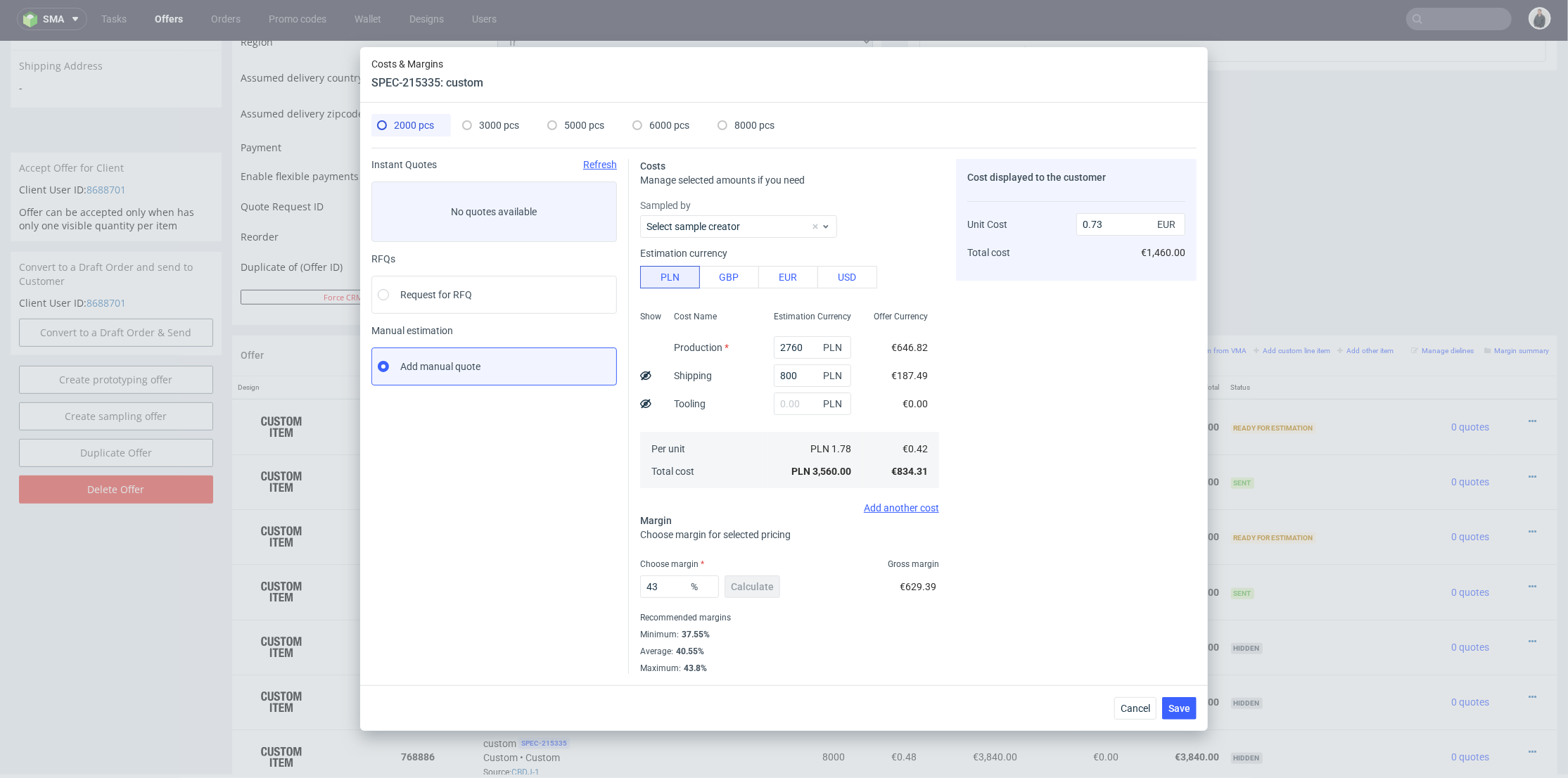
type input "0"
type input "0.32"
click at [419, 132] on div "2000 pcs" at bounding box center [405, 126] width 57 height 23
type input "2760"
type input "800"
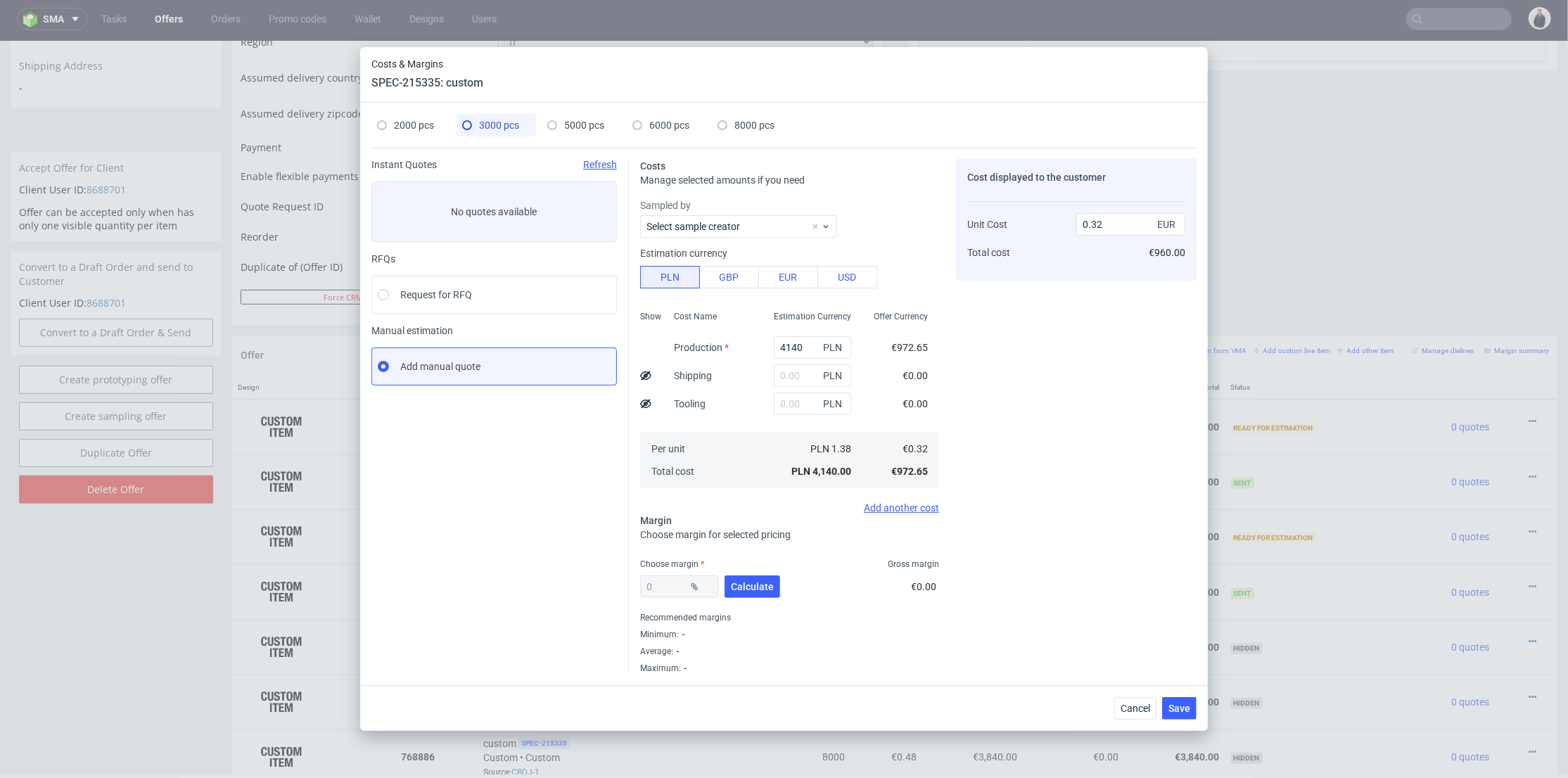
type input "43"
type input "0.73"
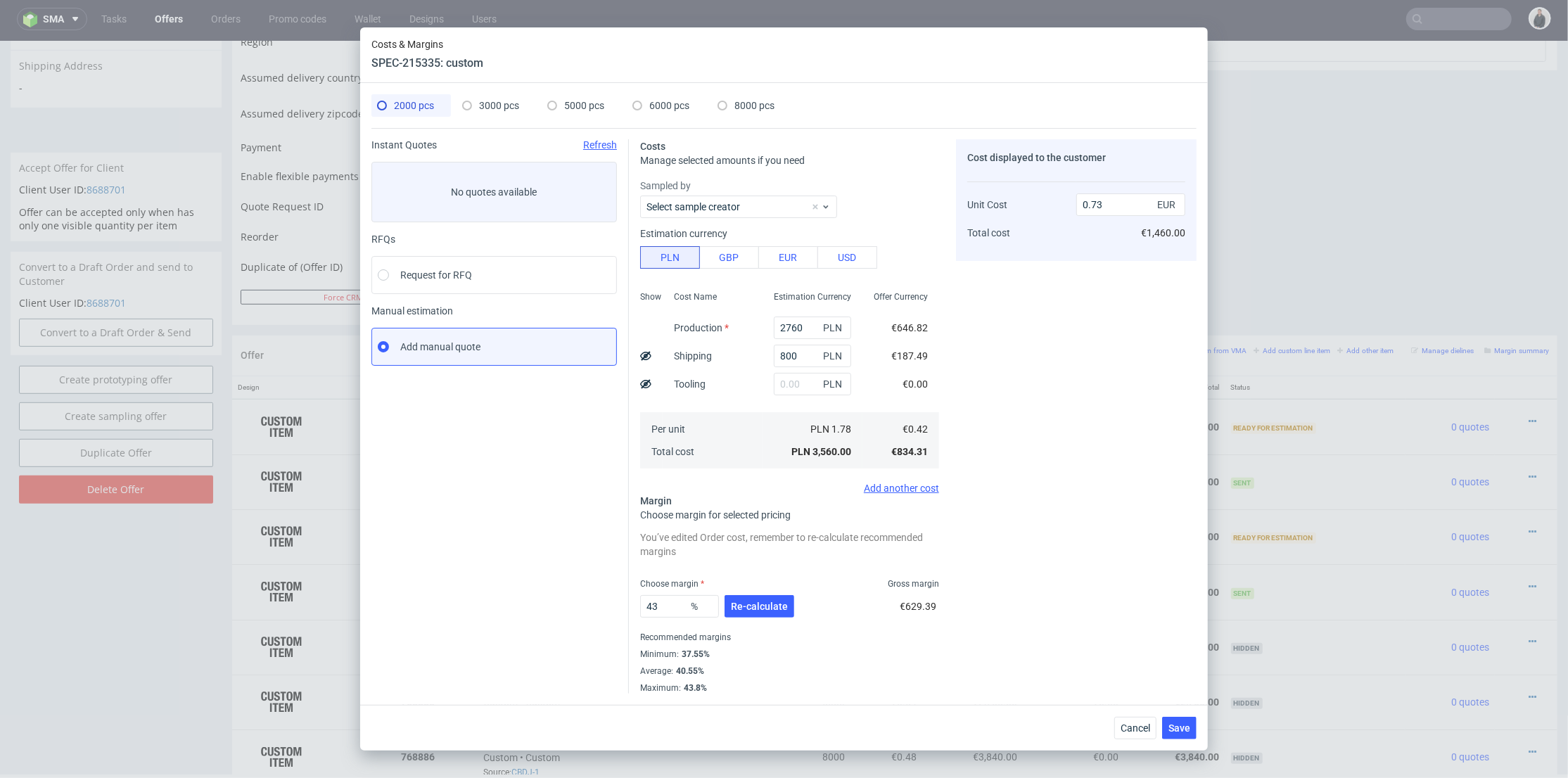
click at [503, 104] on span "3000 pcs" at bounding box center [498, 105] width 40 height 11
type input "4140"
type input "0"
type input "0.32"
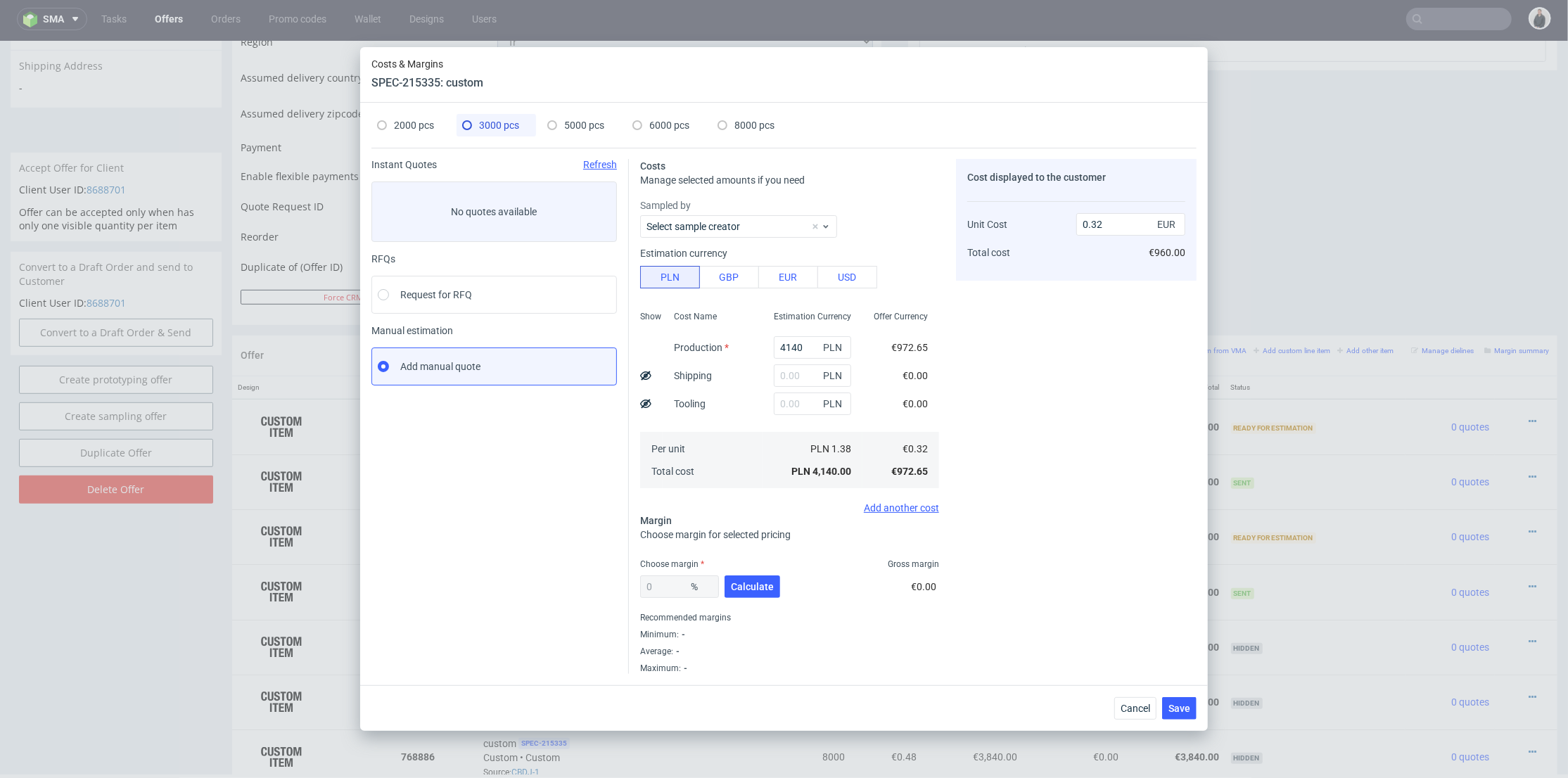
click at [582, 120] on span "5000 pcs" at bounding box center [583, 126] width 40 height 11
type input "6100"
type input "1300"
type input "36"
type input "0.54"
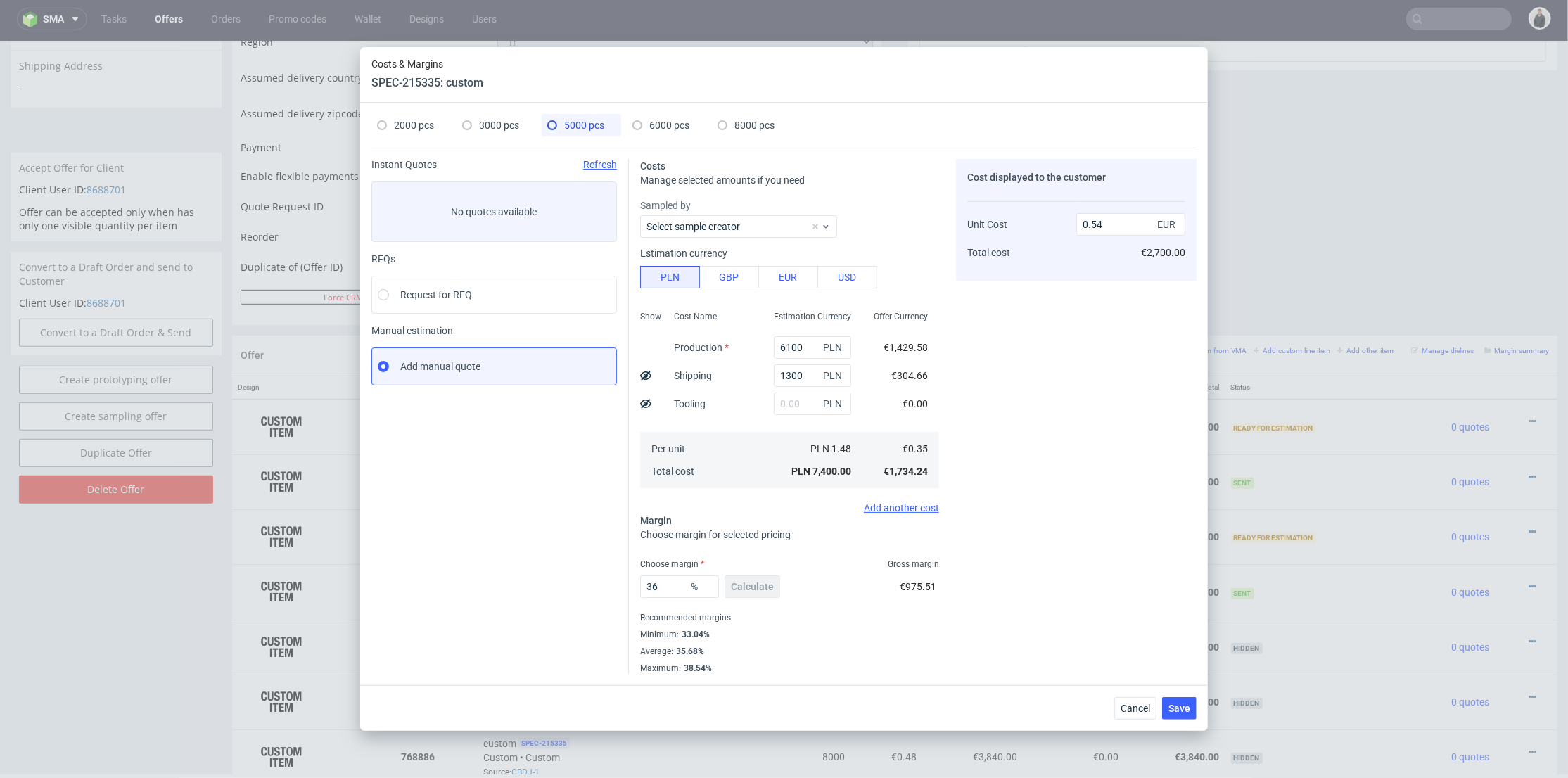
click at [643, 118] on div "6000 pcs" at bounding box center [661, 126] width 57 height 23
type input "7200"
type input "35.6"
type input "0.51"
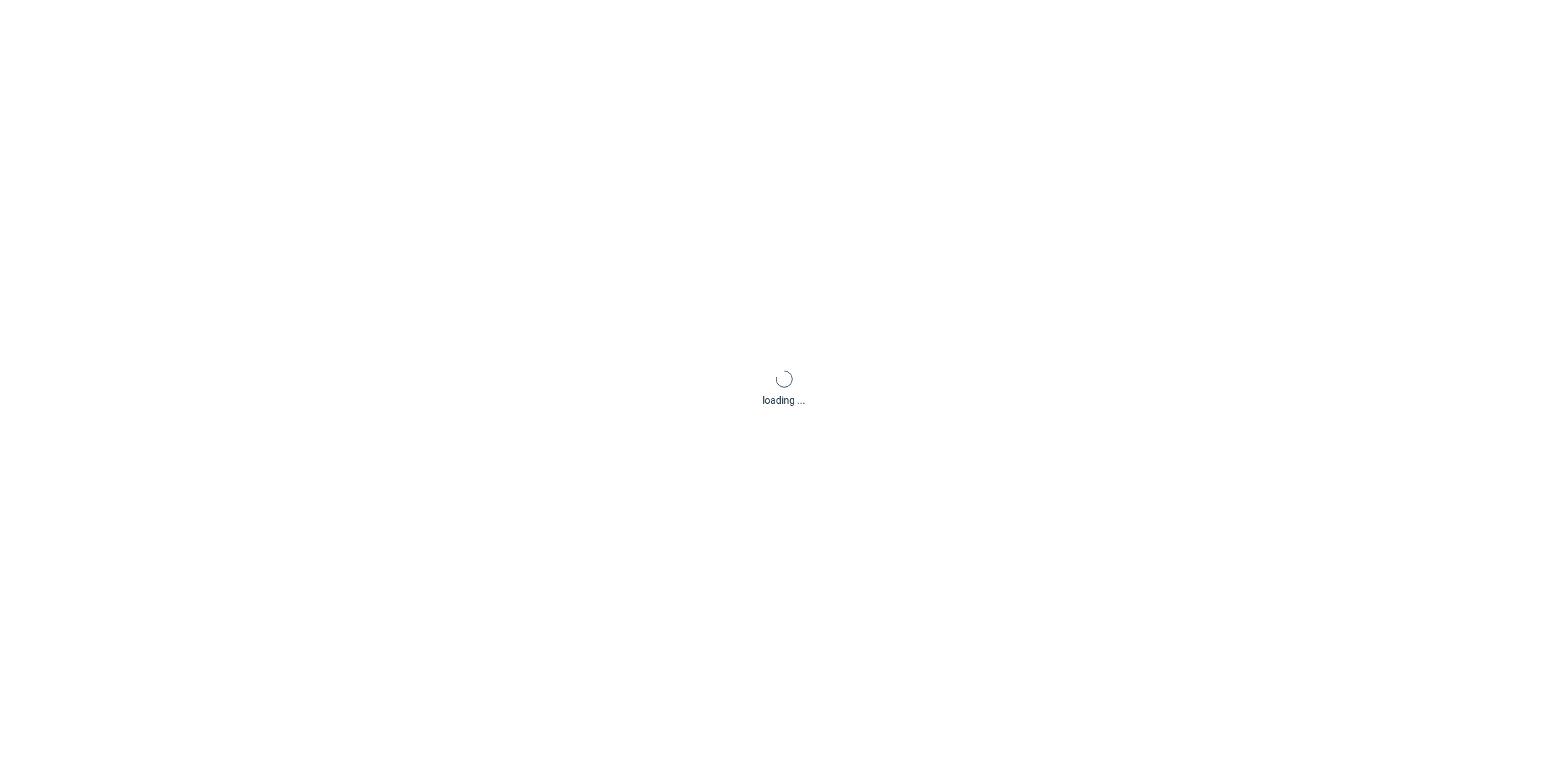
scroll to position [0, 0]
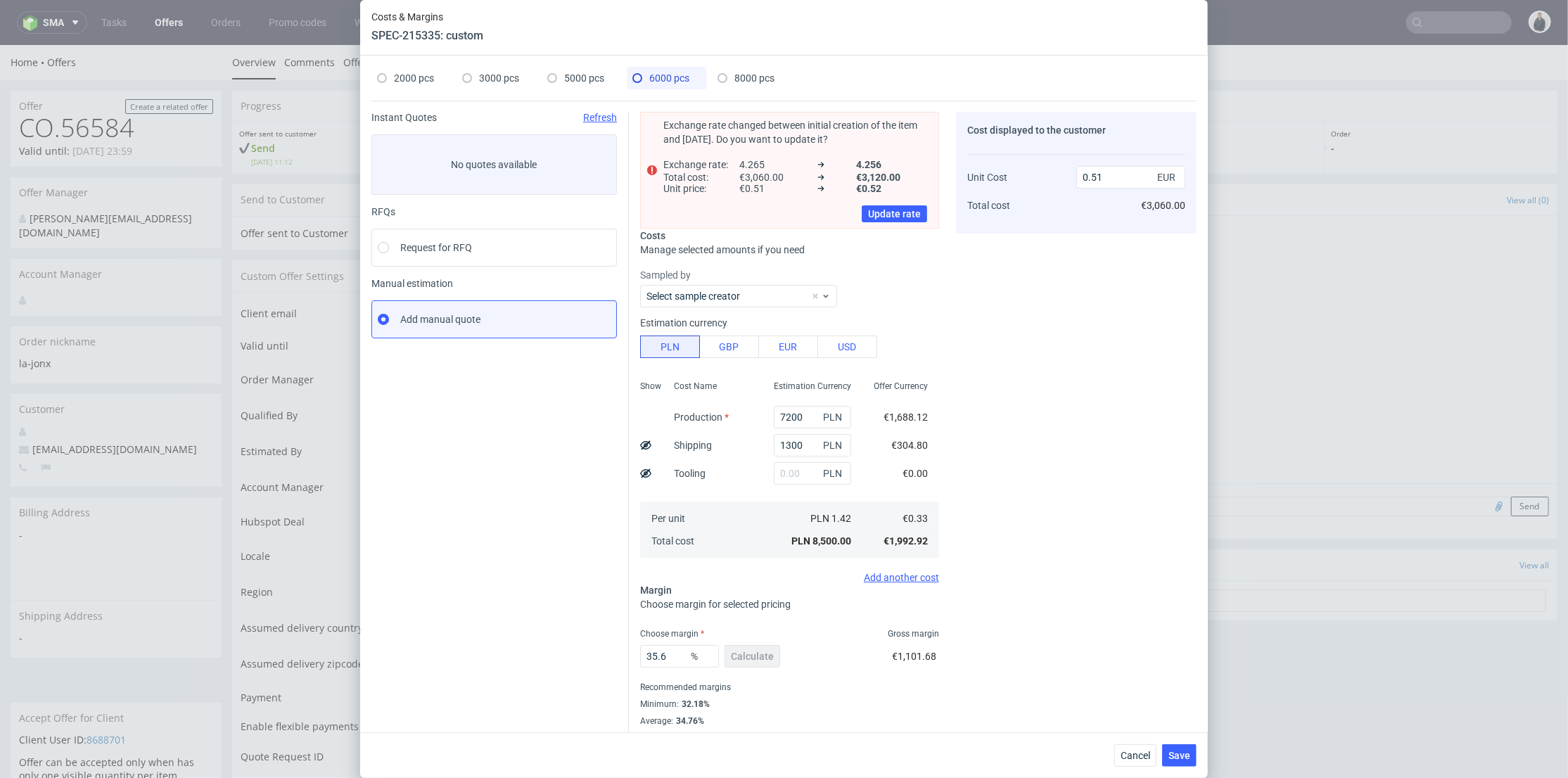
click at [499, 77] on span "3000 pcs" at bounding box center [498, 78] width 40 height 11
type input "4140"
type input "0"
type input "0.32"
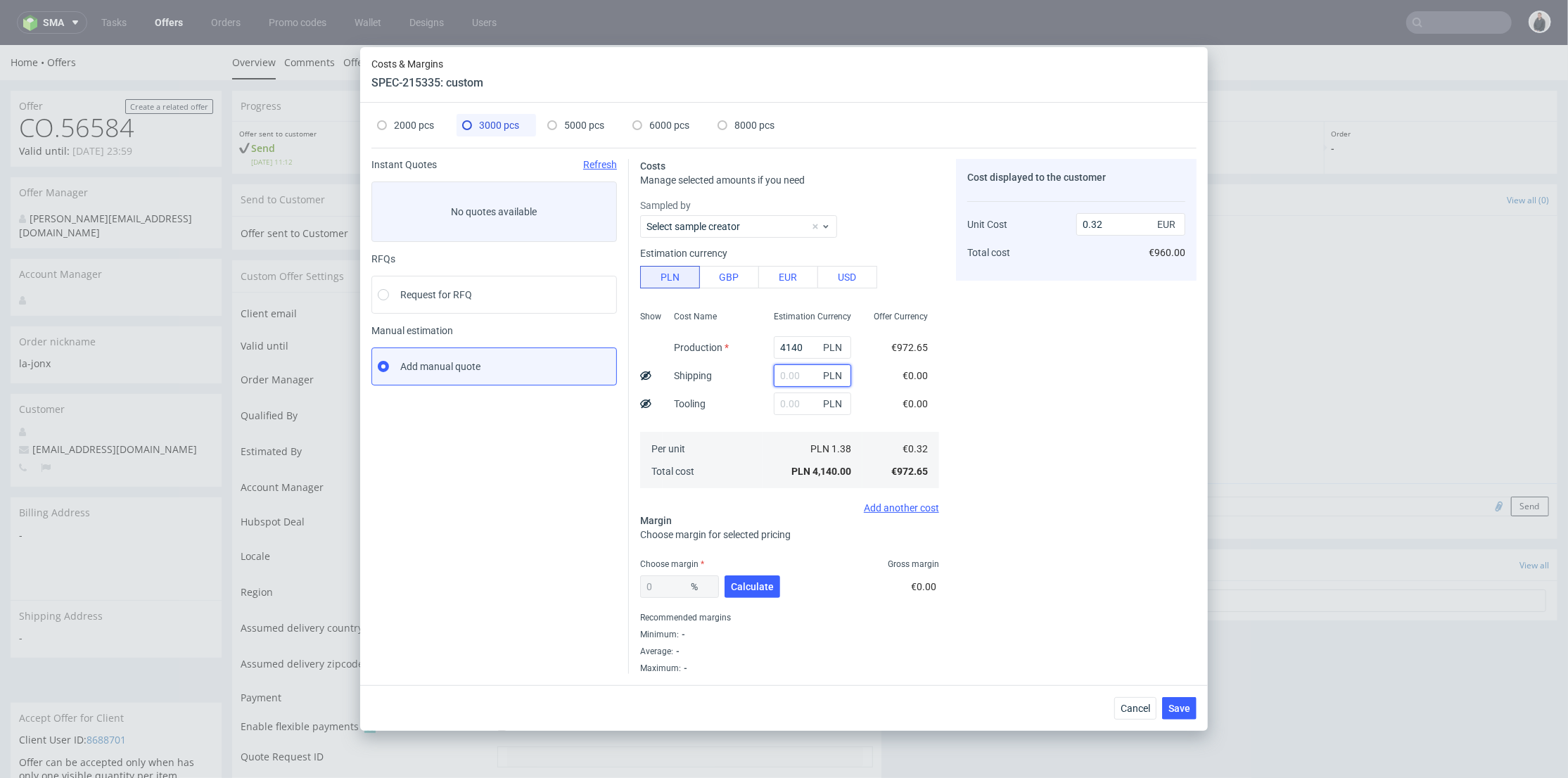
click at [784, 376] on input "text" at bounding box center [812, 376] width 78 height 23
type input "1000"
click at [737, 393] on div "Cost Name Production Shipping Tooling Per unit Total cost" at bounding box center [712, 398] width 100 height 186
type input "0.4"
click at [747, 590] on span "Calculate" at bounding box center [752, 586] width 43 height 10
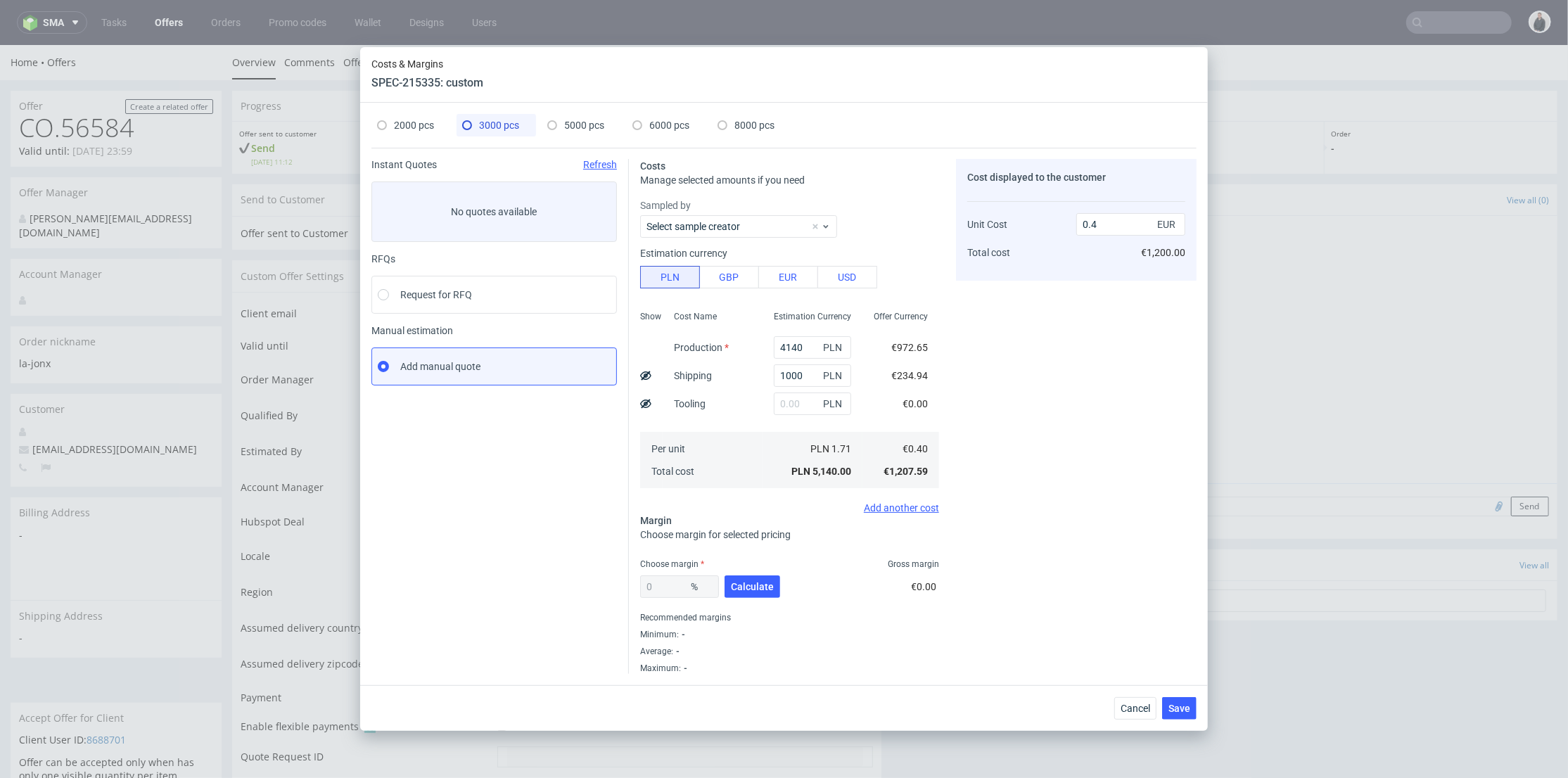
type input "38.11"
type input "0.65"
drag, startPoint x: 672, startPoint y: 584, endPoint x: 594, endPoint y: 572, distance: 78.9
click at [558, 574] on div "Instant Quotes Refresh No quotes available RFQs Request for RFQ Manual estimati…" at bounding box center [783, 410] width 825 height 526
type input "36"
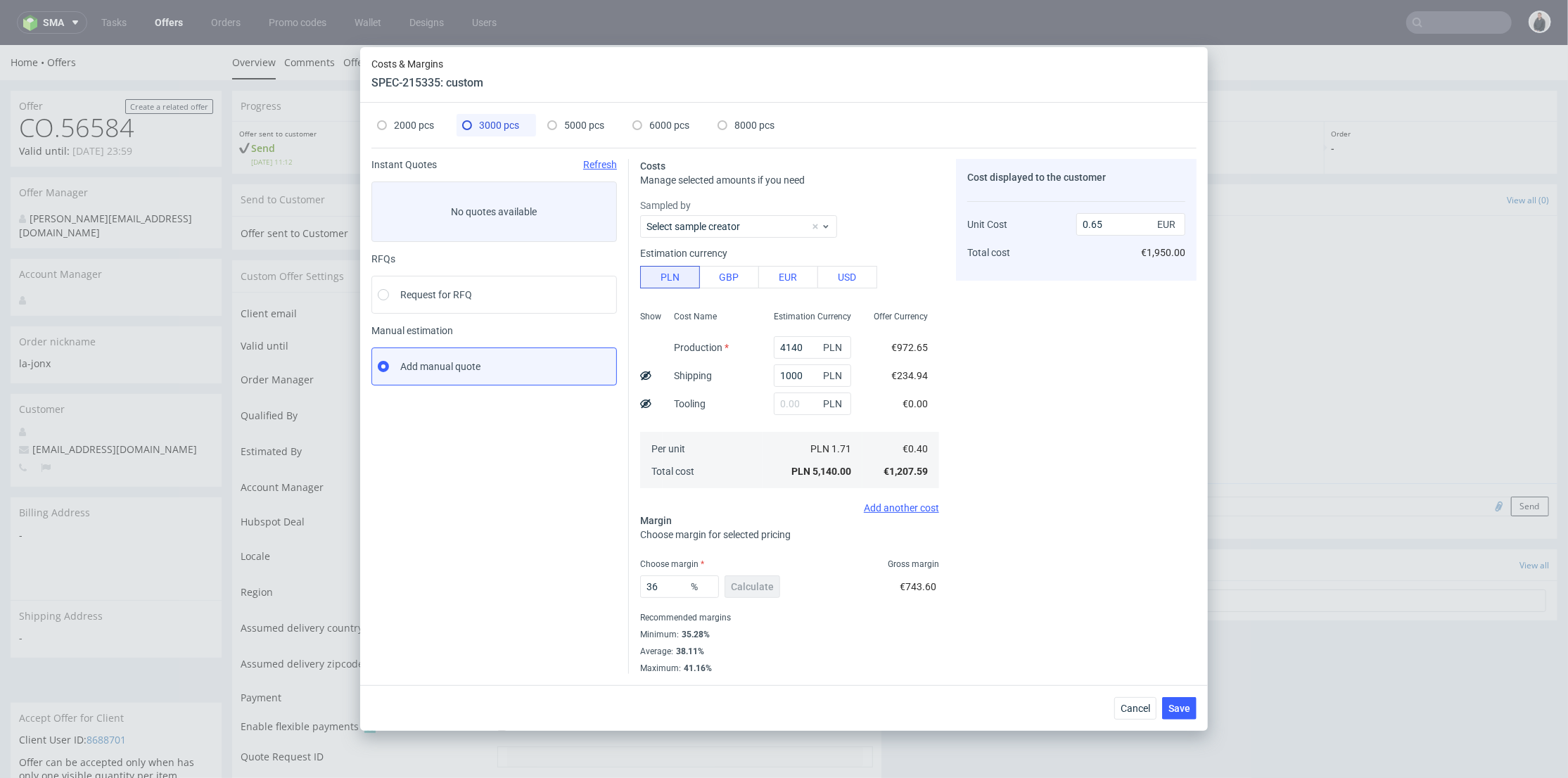
click at [1114, 490] on div "Cost displayed to the customer Unit Cost Total cost 0.65 EUR €1,950.00" at bounding box center [1076, 416] width 241 height 515
type input "0.63"
drag, startPoint x: 799, startPoint y: 375, endPoint x: 746, endPoint y: 380, distance: 53.2
click at [746, 380] on div "Show Cost Name Production Shipping Tooling Per unit Total cost Estimation Curre…" at bounding box center [790, 398] width 299 height 186
drag, startPoint x: 1123, startPoint y: 381, endPoint x: 1021, endPoint y: 416, distance: 107.8
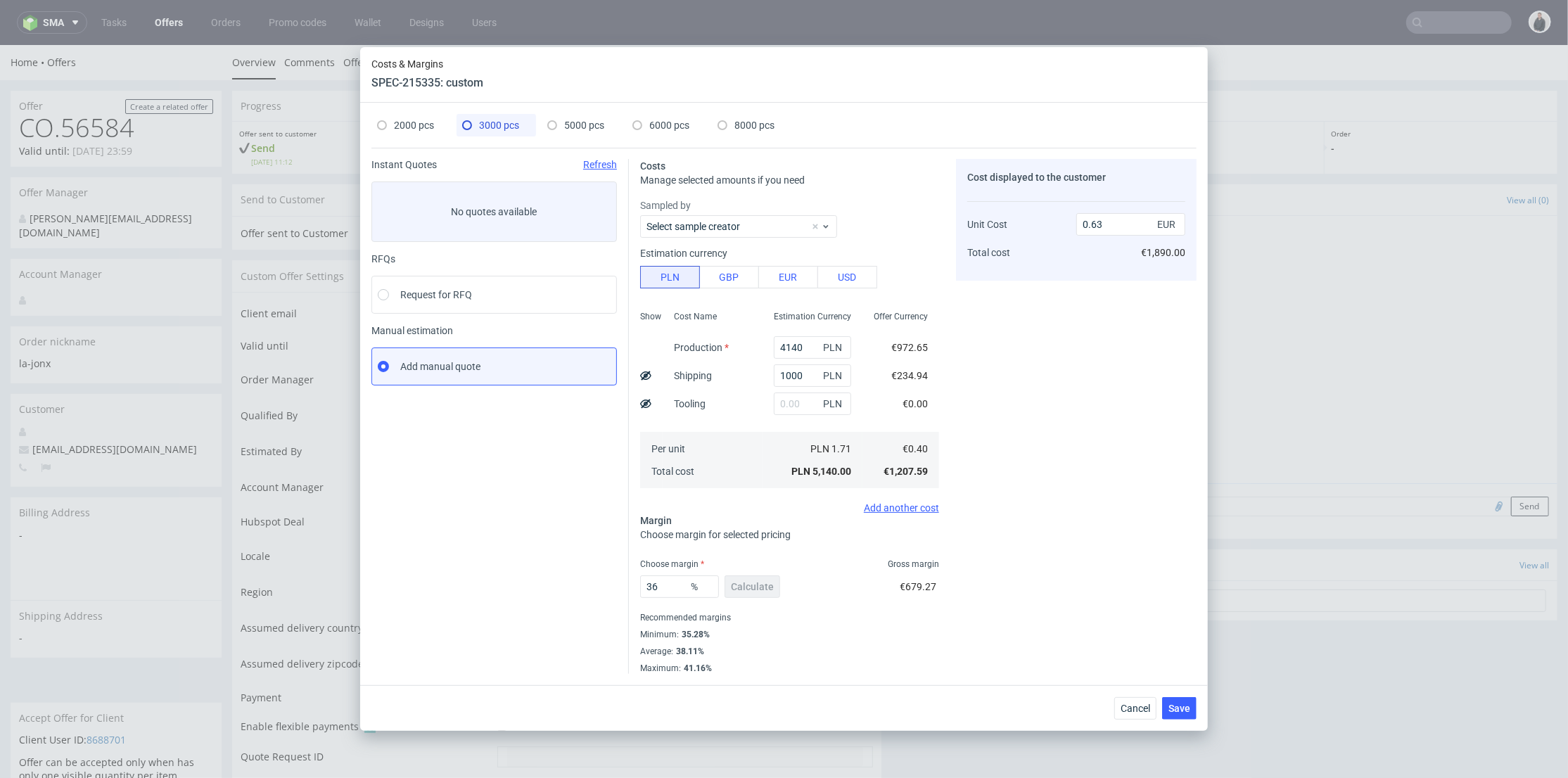
click at [1122, 381] on div "Cost displayed to the customer Unit Cost Total cost 0.63 EUR €1,890.00" at bounding box center [1076, 416] width 241 height 515
click at [650, 121] on span "6000 pcs" at bounding box center [669, 126] width 40 height 11
type input "7200"
type input "1300"
type input "35.6"
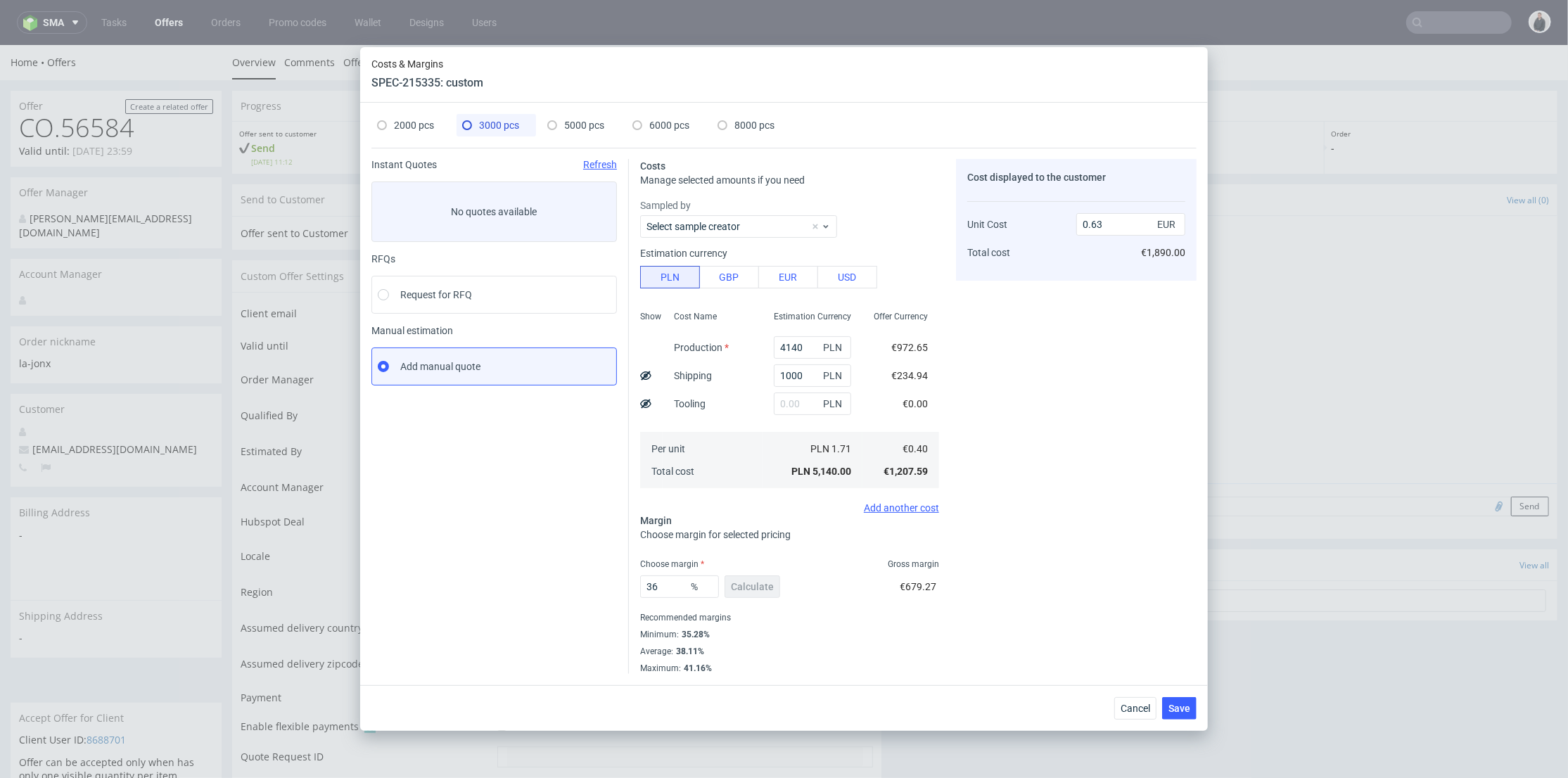
type input "0.51"
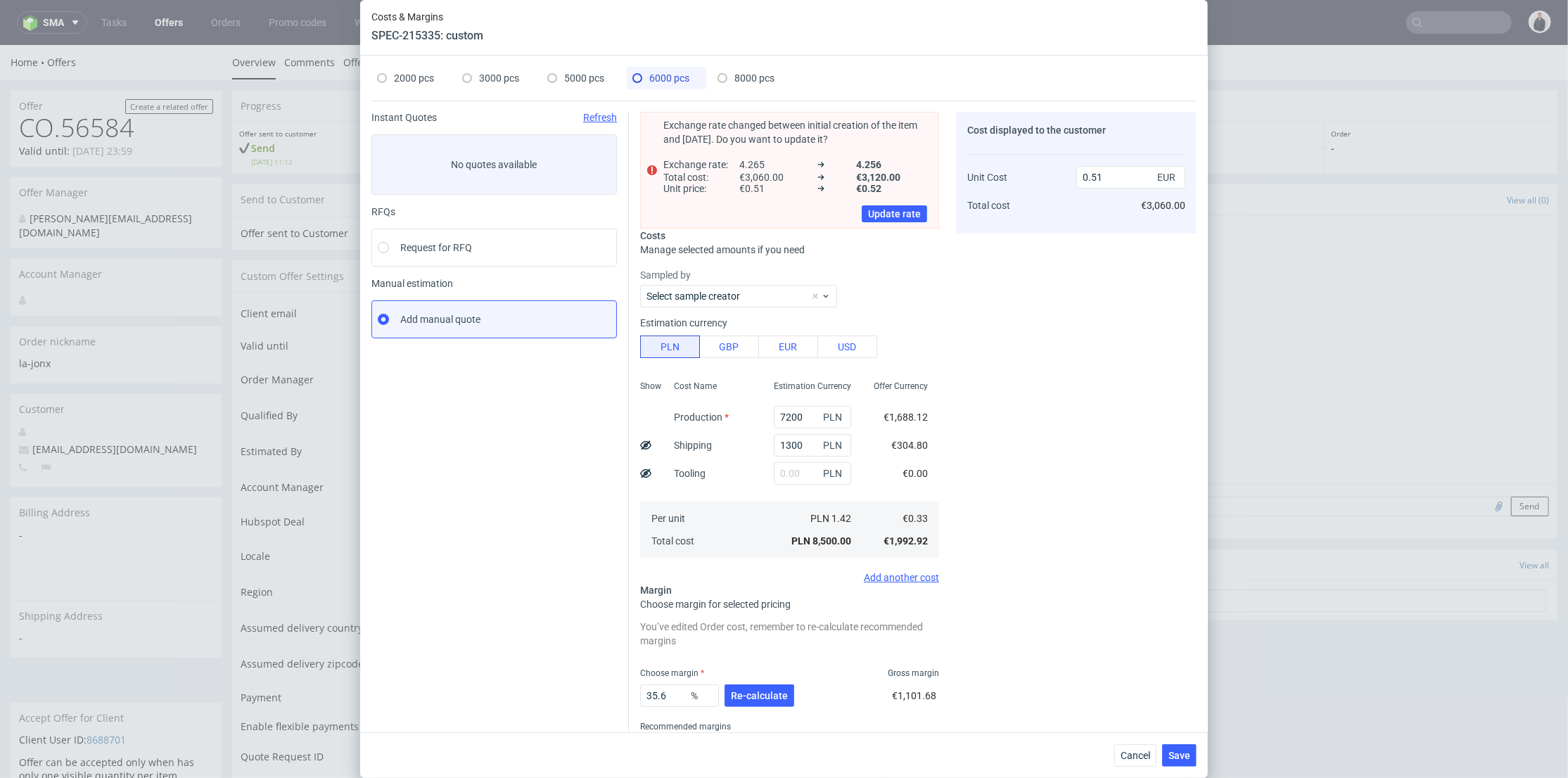
click at [493, 73] on span "3000 pcs" at bounding box center [498, 78] width 40 height 11
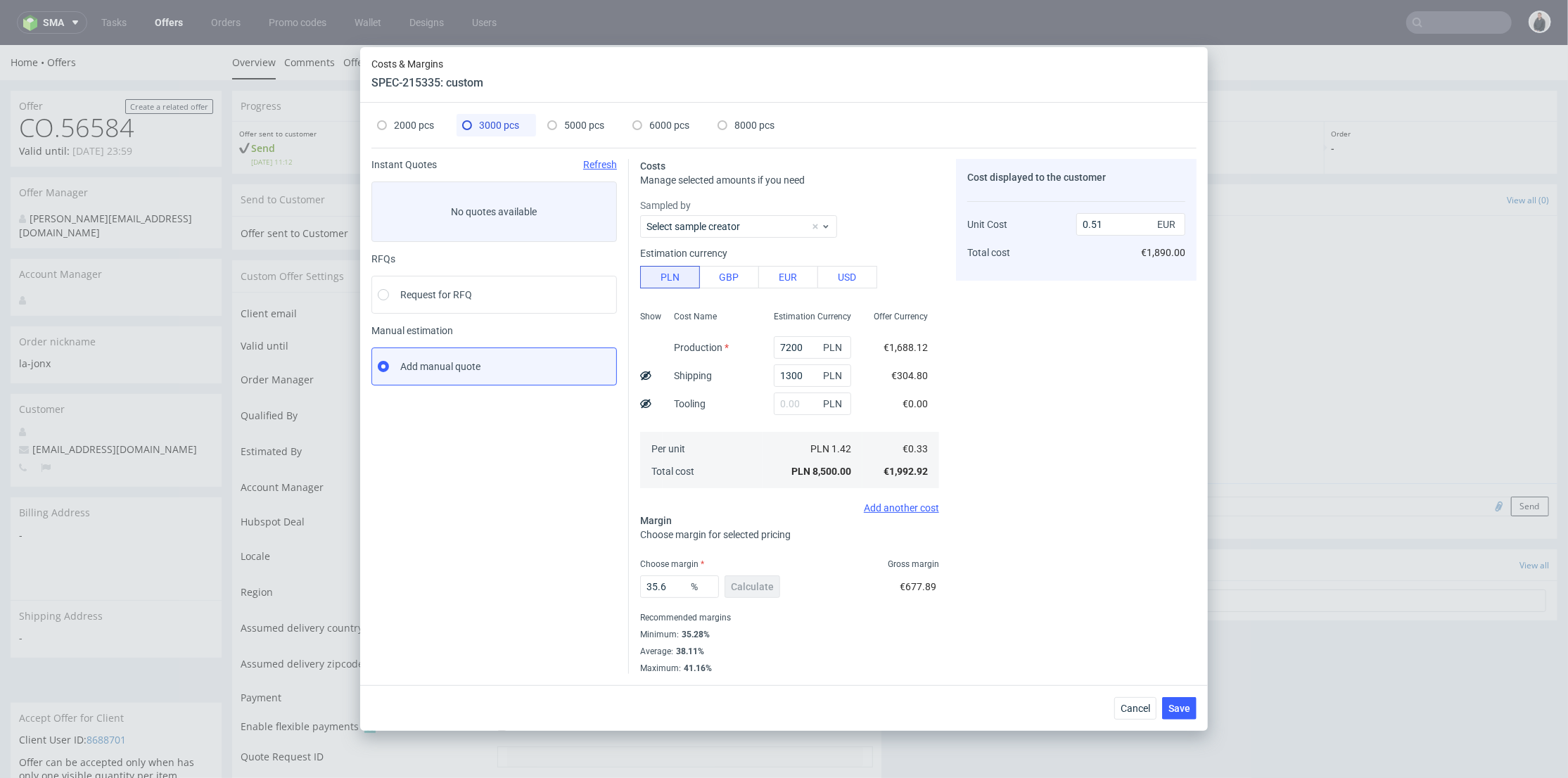
type input "4140"
type input "1000"
type input "36"
type input "0.63"
click at [658, 126] on span "6000 pcs" at bounding box center [669, 126] width 40 height 11
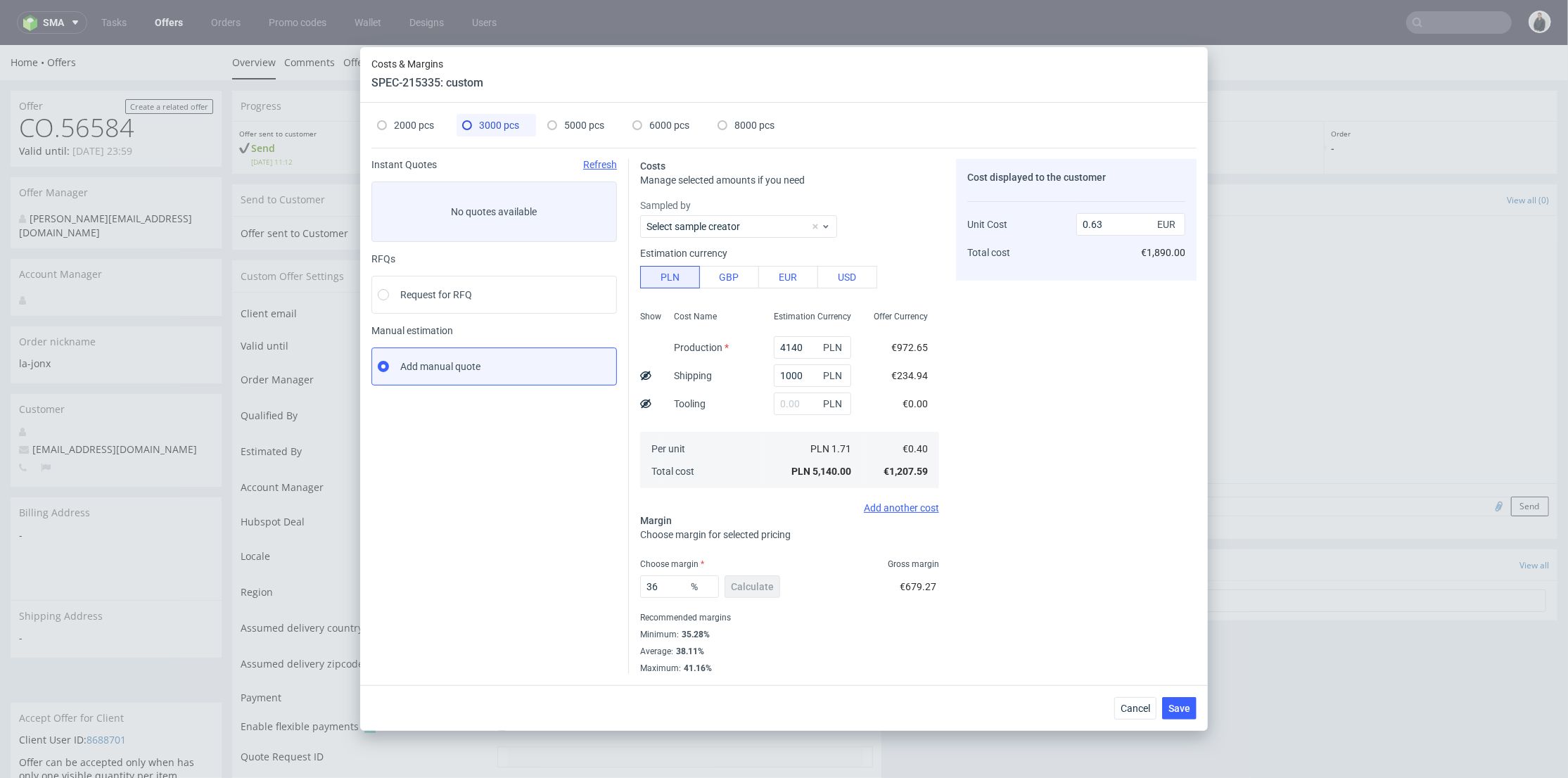
type input "7200"
type input "1300"
type input "35.6"
type input "0.51"
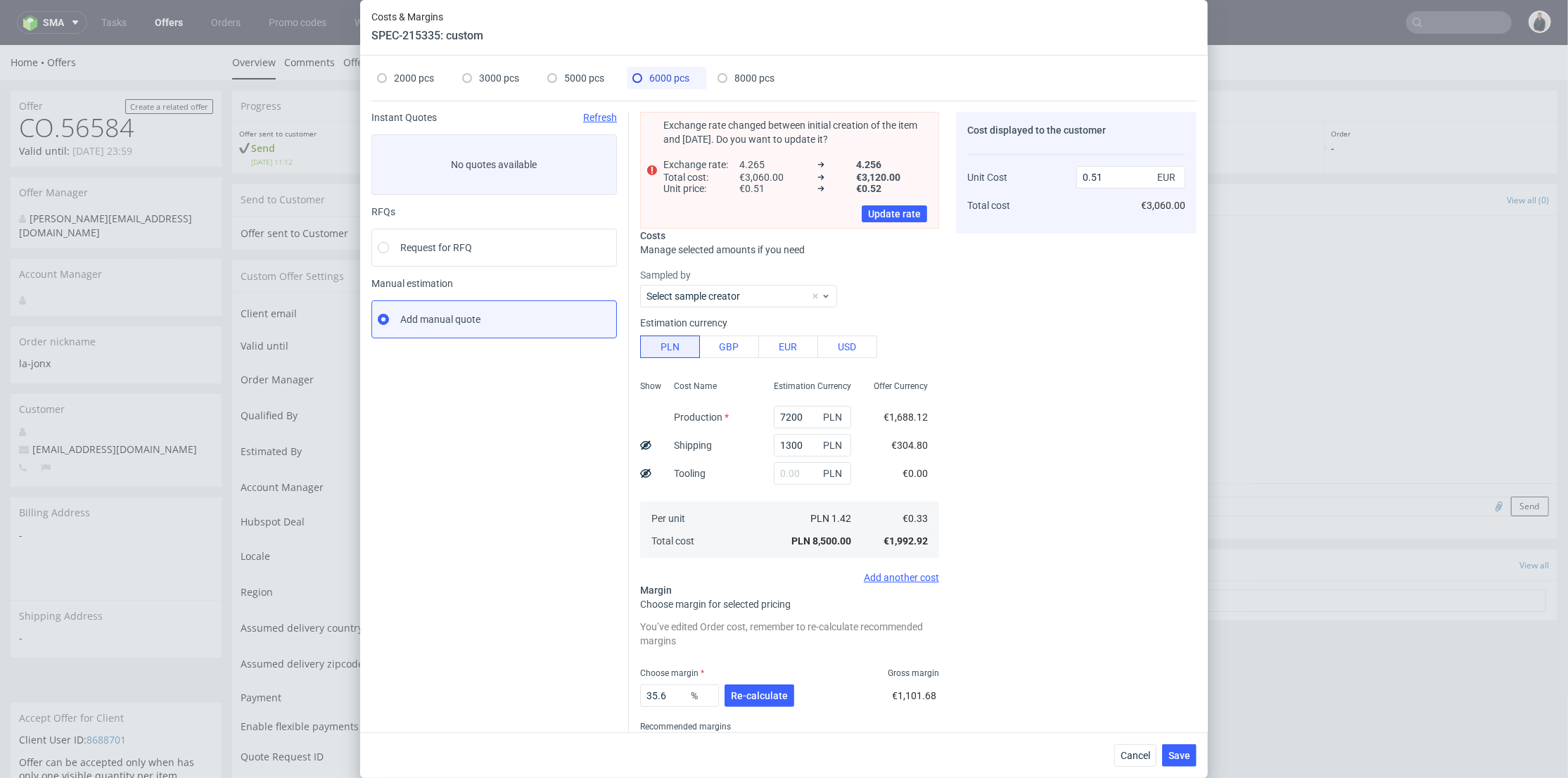
click at [503, 74] on span "3000 pcs" at bounding box center [498, 78] width 40 height 11
type input "4140"
type input "1000"
type input "36"
type input "0.63"
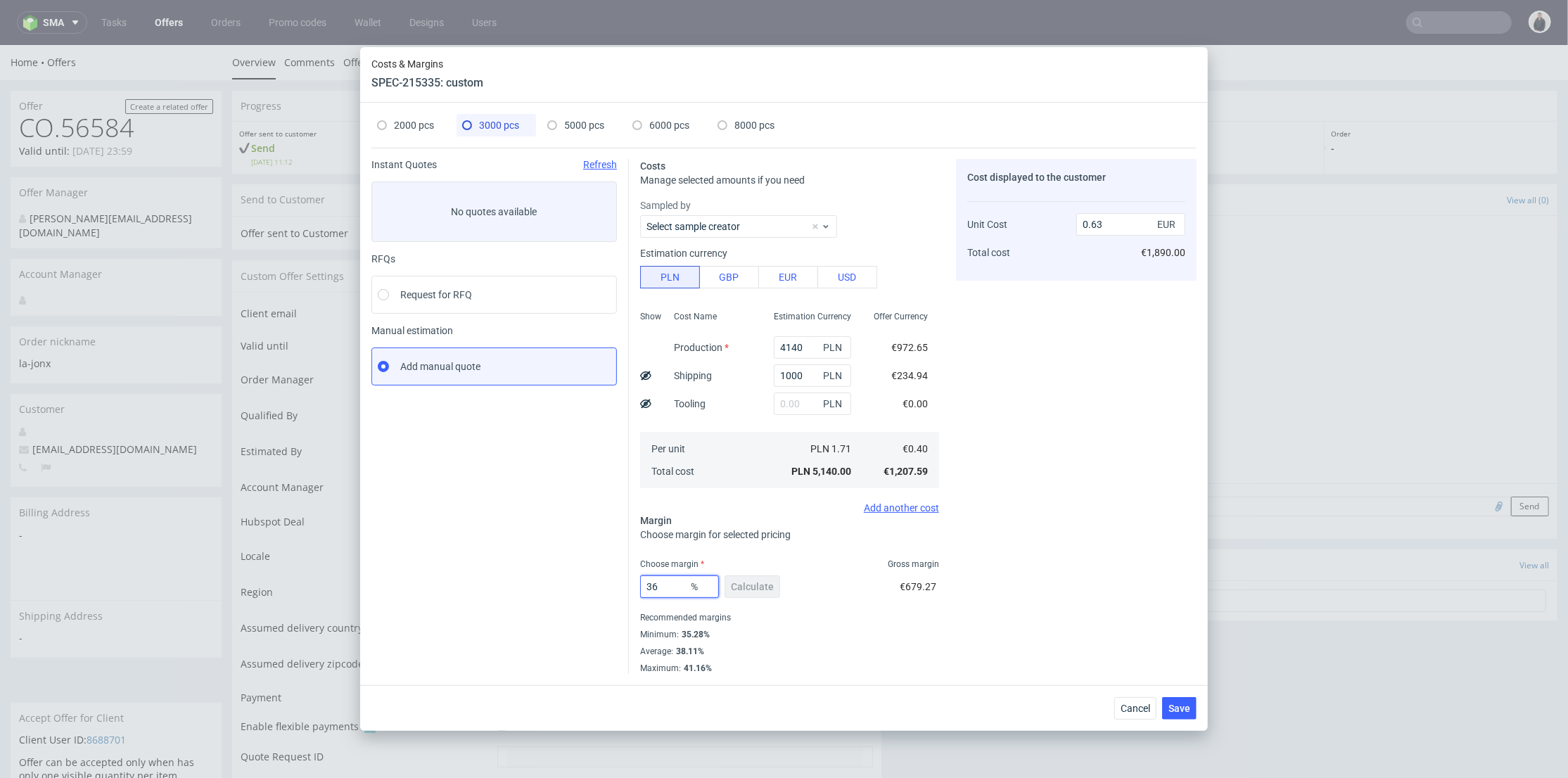
drag, startPoint x: 661, startPoint y: 586, endPoint x: 646, endPoint y: 586, distance: 15.0
click at [646, 586] on input "36" at bounding box center [680, 586] width 79 height 23
type input "34"
click at [1096, 513] on div "Cost displayed to the customer Unit Cost Total cost 0.63 EUR €1,890.00" at bounding box center [1076, 416] width 241 height 515
type input "0.61"
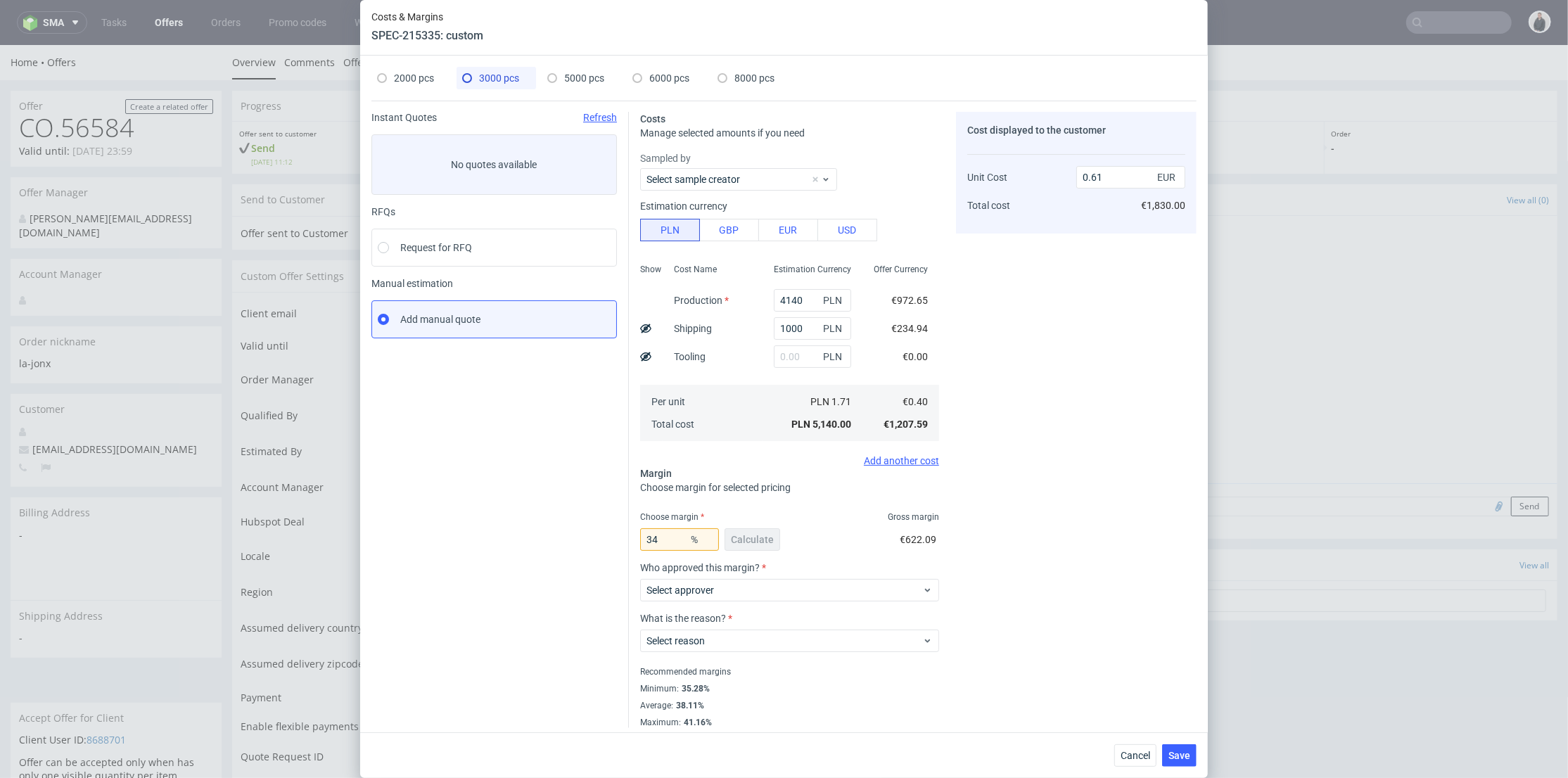
click at [659, 83] on span "6000 pcs" at bounding box center [669, 78] width 40 height 11
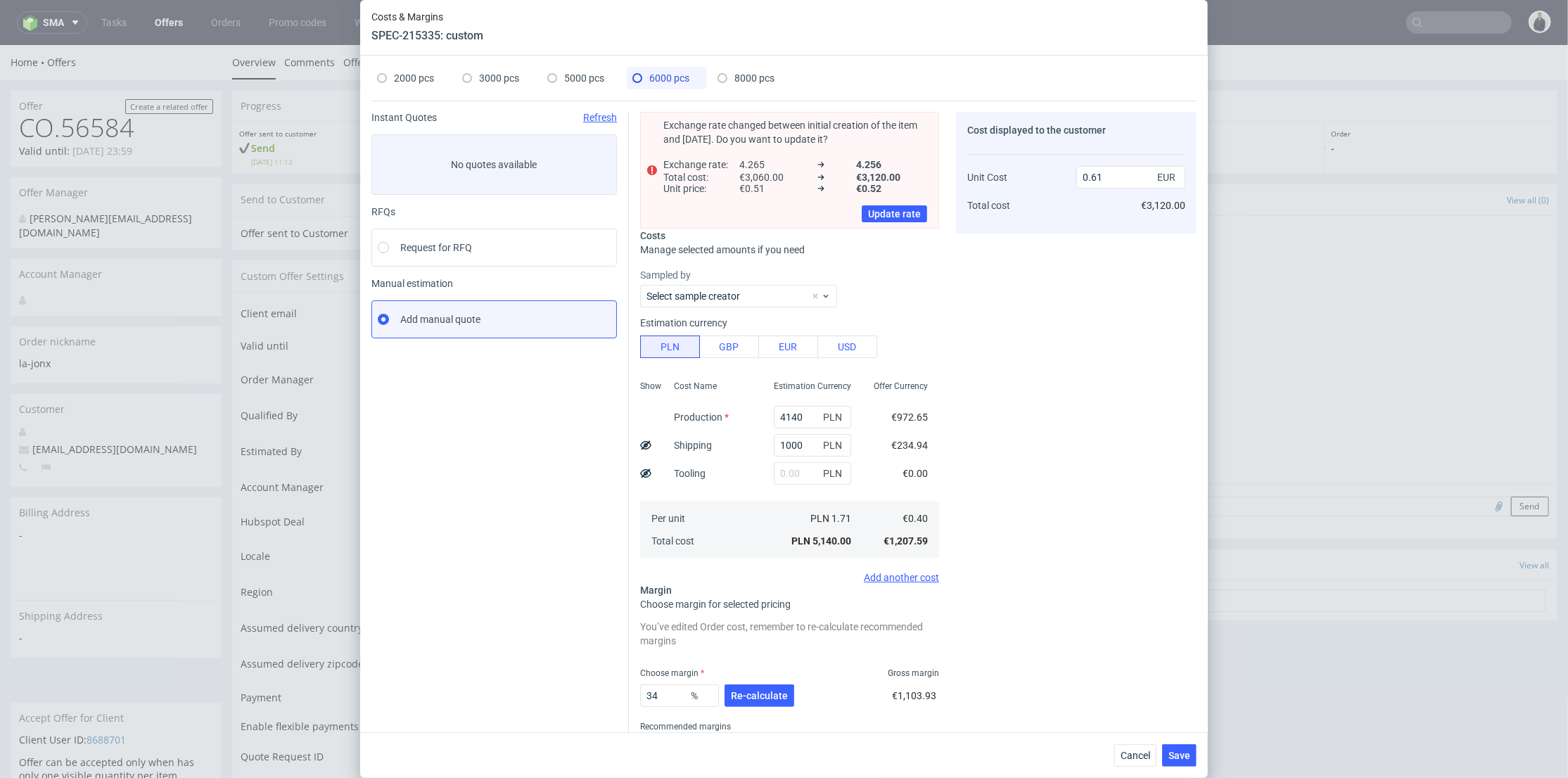
type input "7200"
type input "1300"
type input "35.6"
type input "0.51"
click at [488, 81] on span "3000 pcs" at bounding box center [498, 78] width 40 height 11
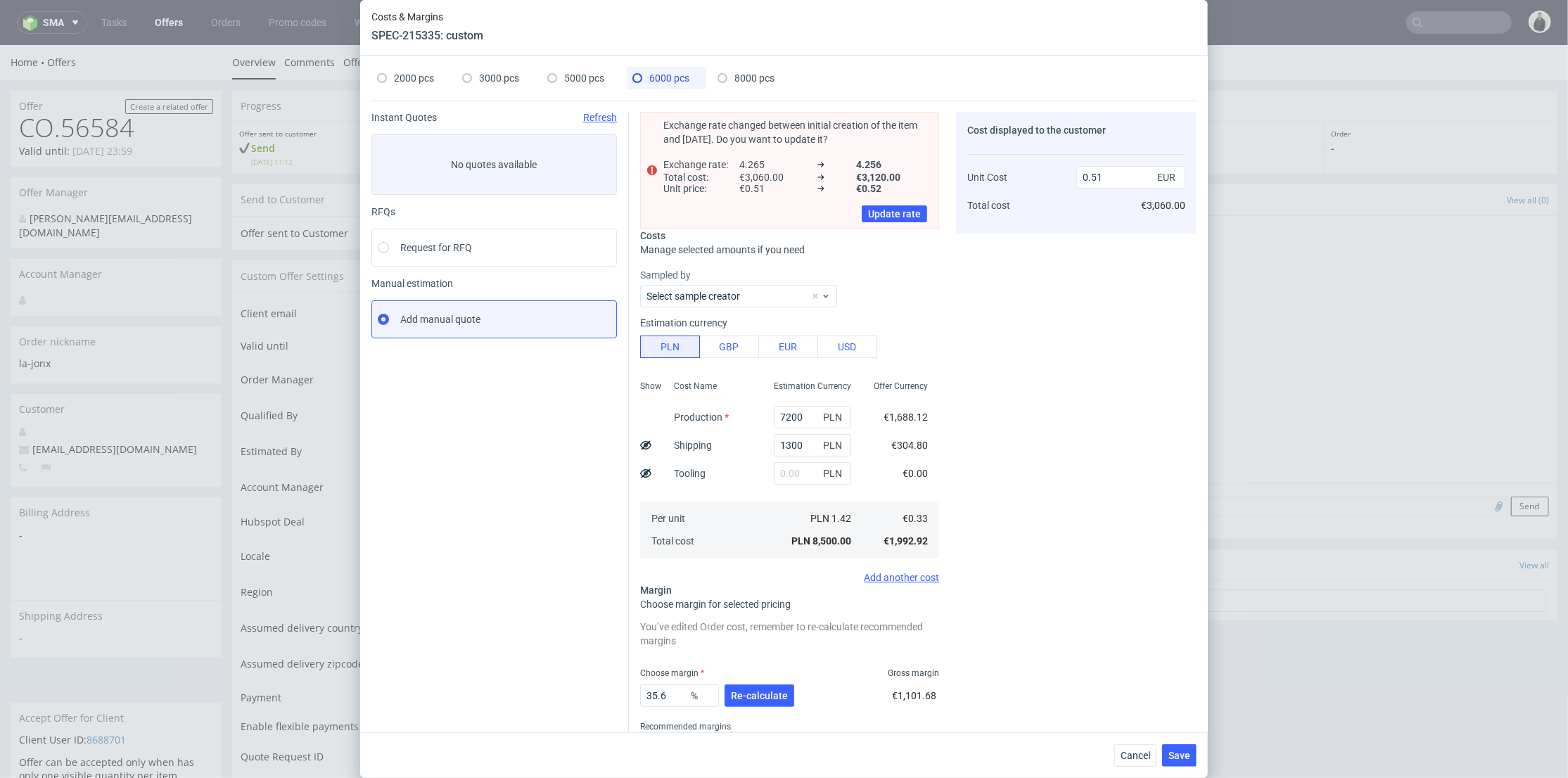
type input "4140"
type input "1000"
type input "34"
type input "0.61"
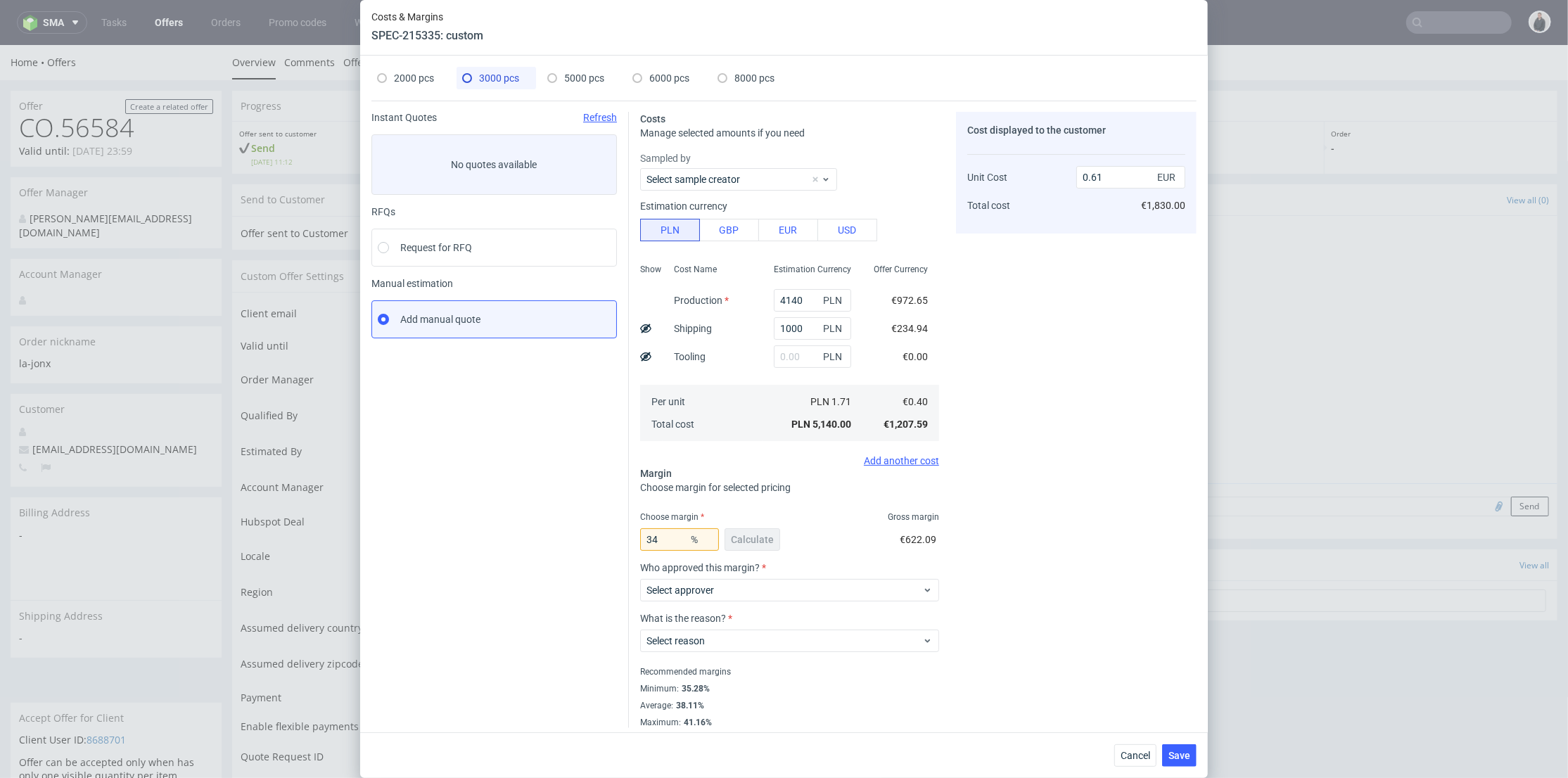
click at [746, 521] on div "Choose margin Gross margin" at bounding box center [790, 517] width 299 height 11
click at [394, 73] on span "2000 pcs" at bounding box center [414, 78] width 40 height 11
type input "2760"
type input "800"
type input "43"
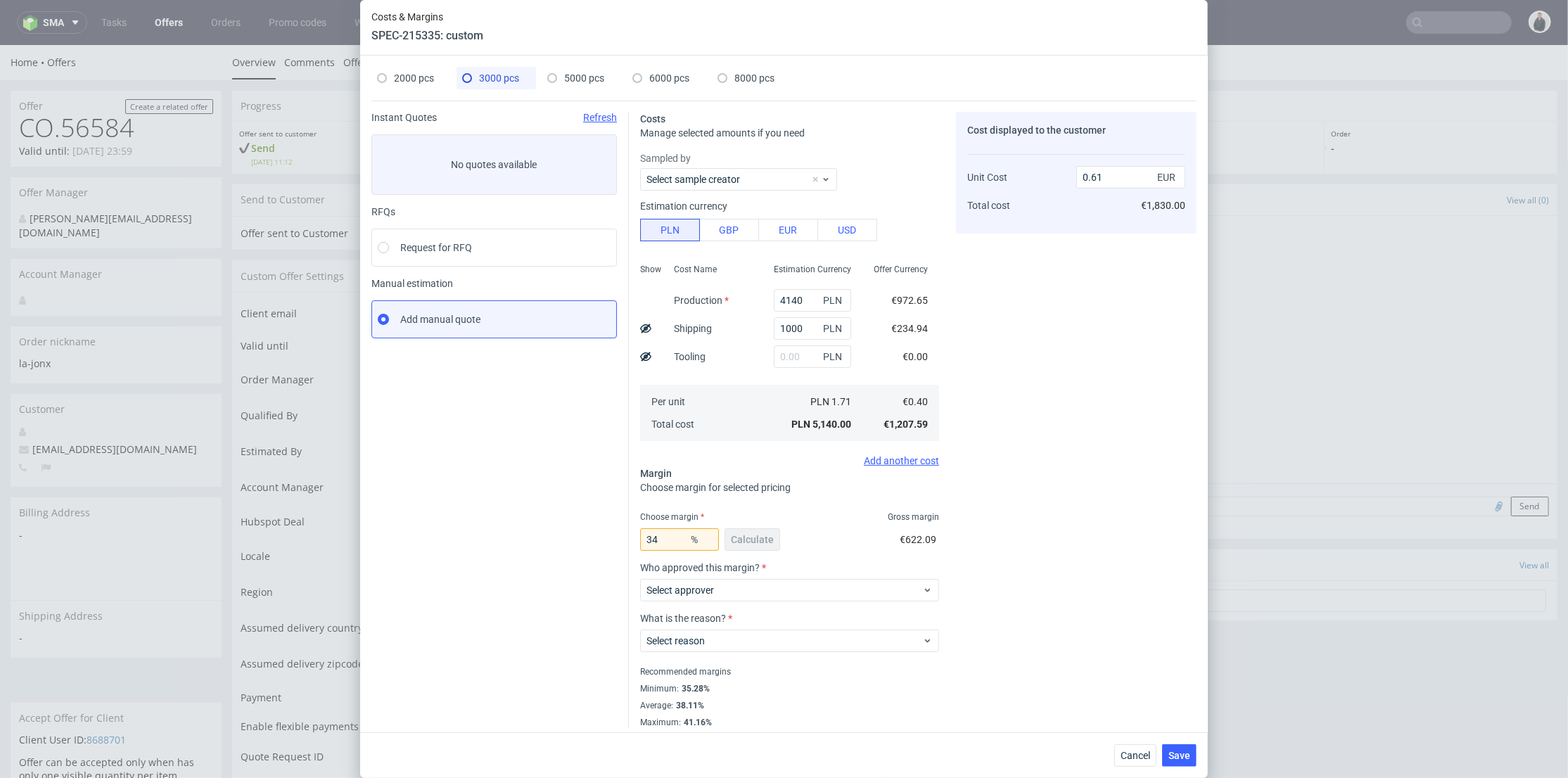
type input "0.73"
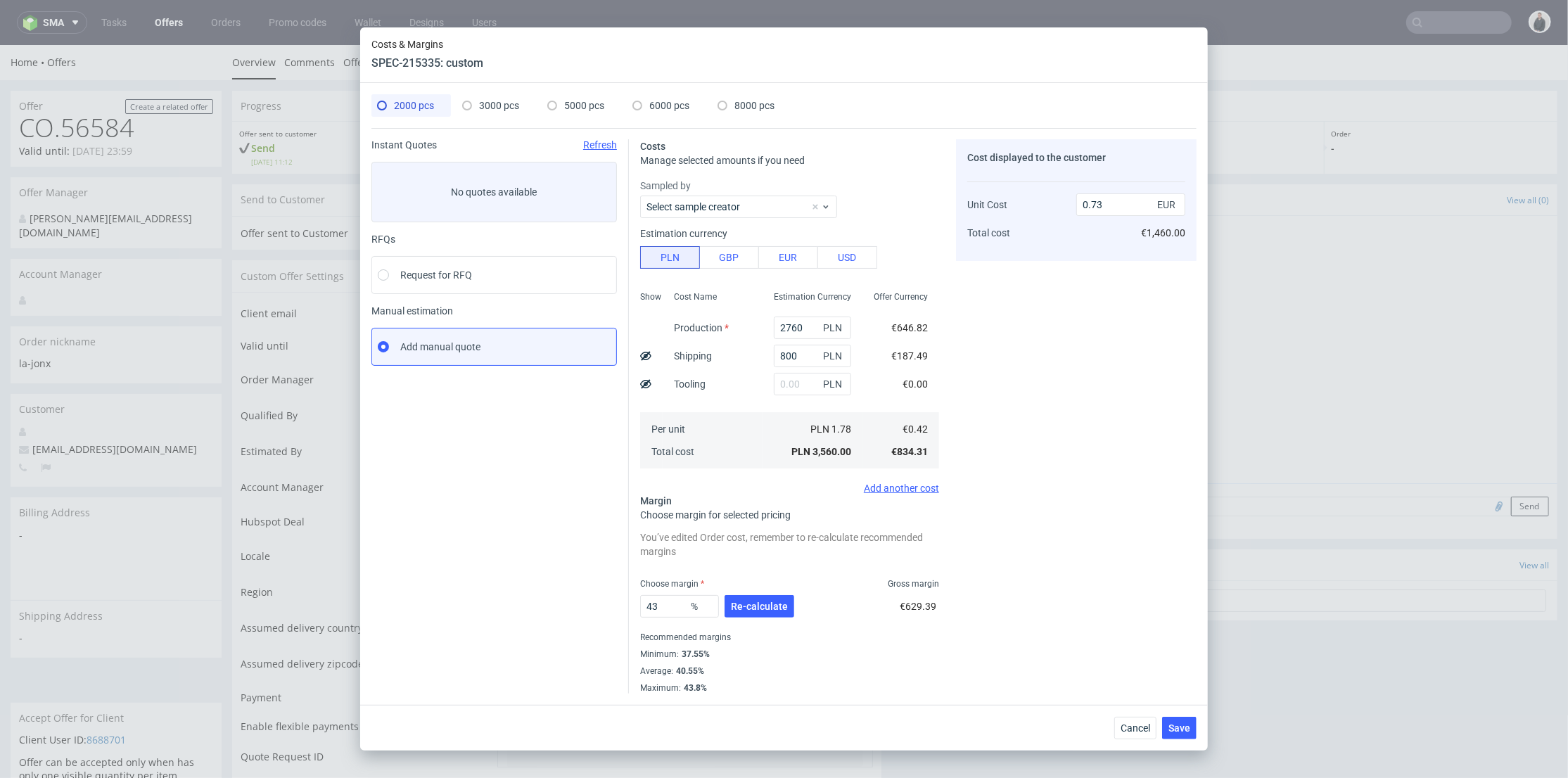
click at [498, 105] on span "3000 pcs" at bounding box center [498, 105] width 40 height 11
type input "4140"
type input "1000"
type input "34"
type input "0.61"
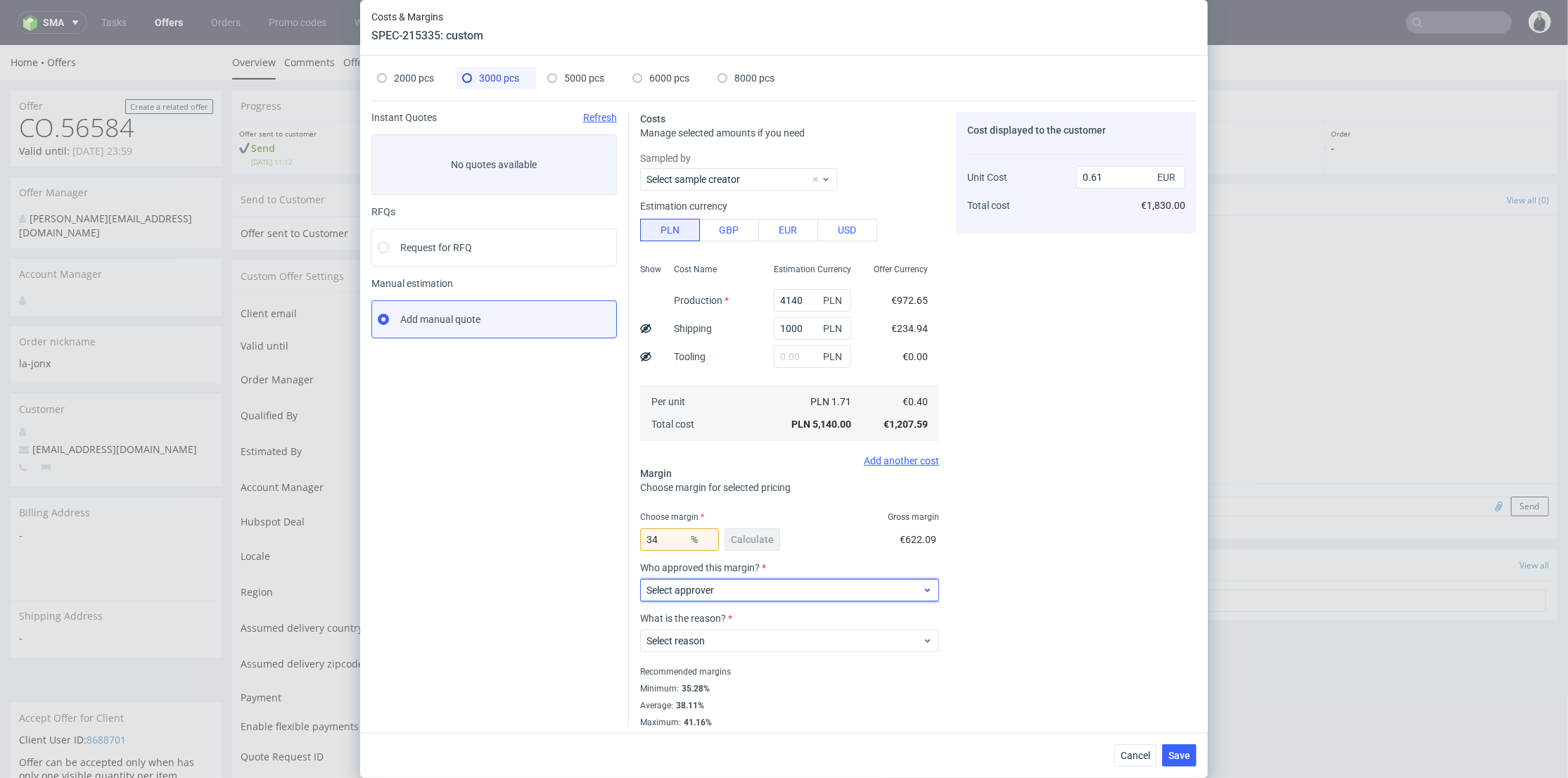
click at [732, 579] on div "Select approver" at bounding box center [790, 590] width 299 height 23
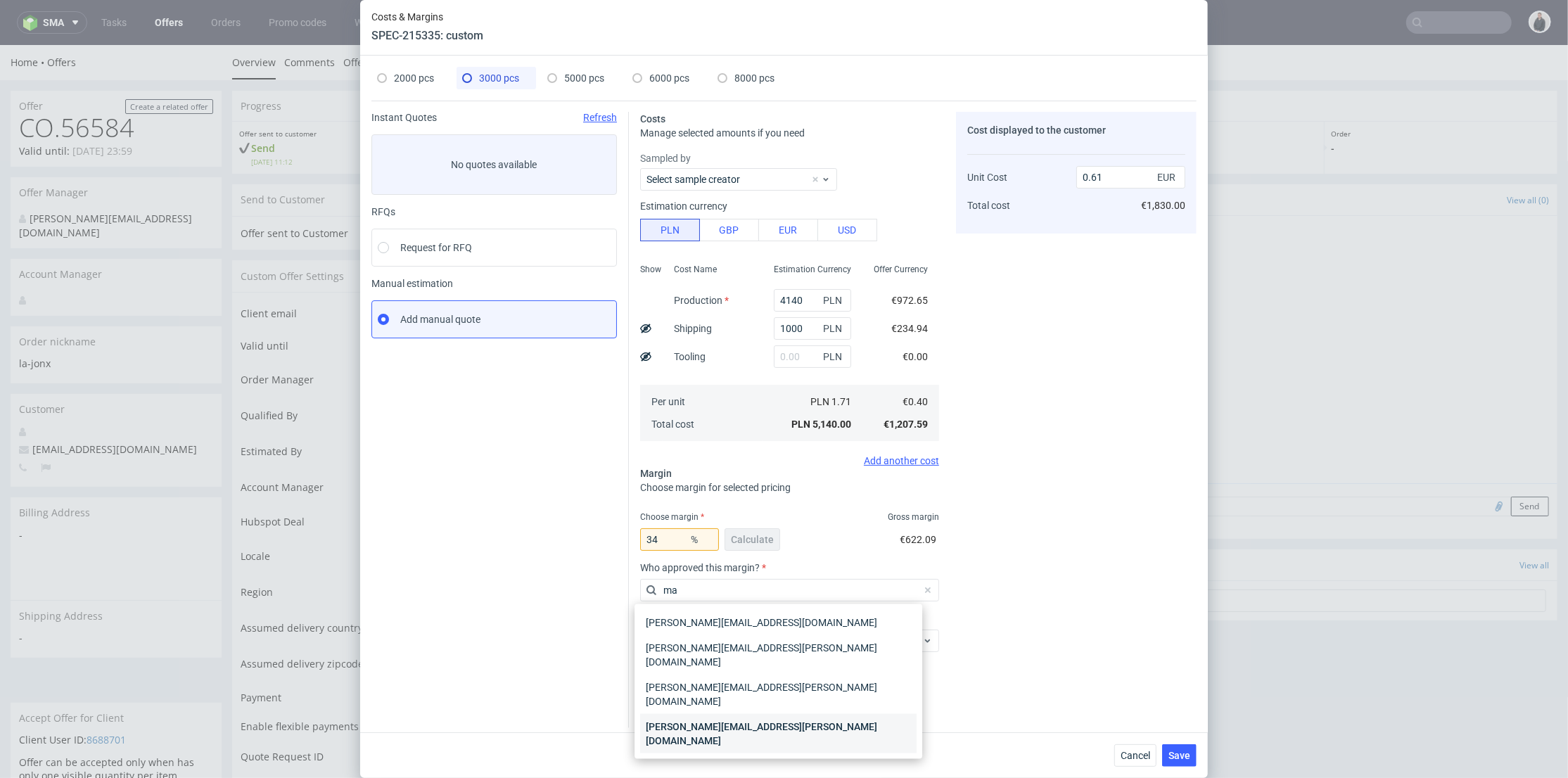
type input "ma"
click at [743, 714] on div "[PERSON_NAME][EMAIL_ADDRESS][PERSON_NAME][DOMAIN_NAME]" at bounding box center [778, 733] width 277 height 39
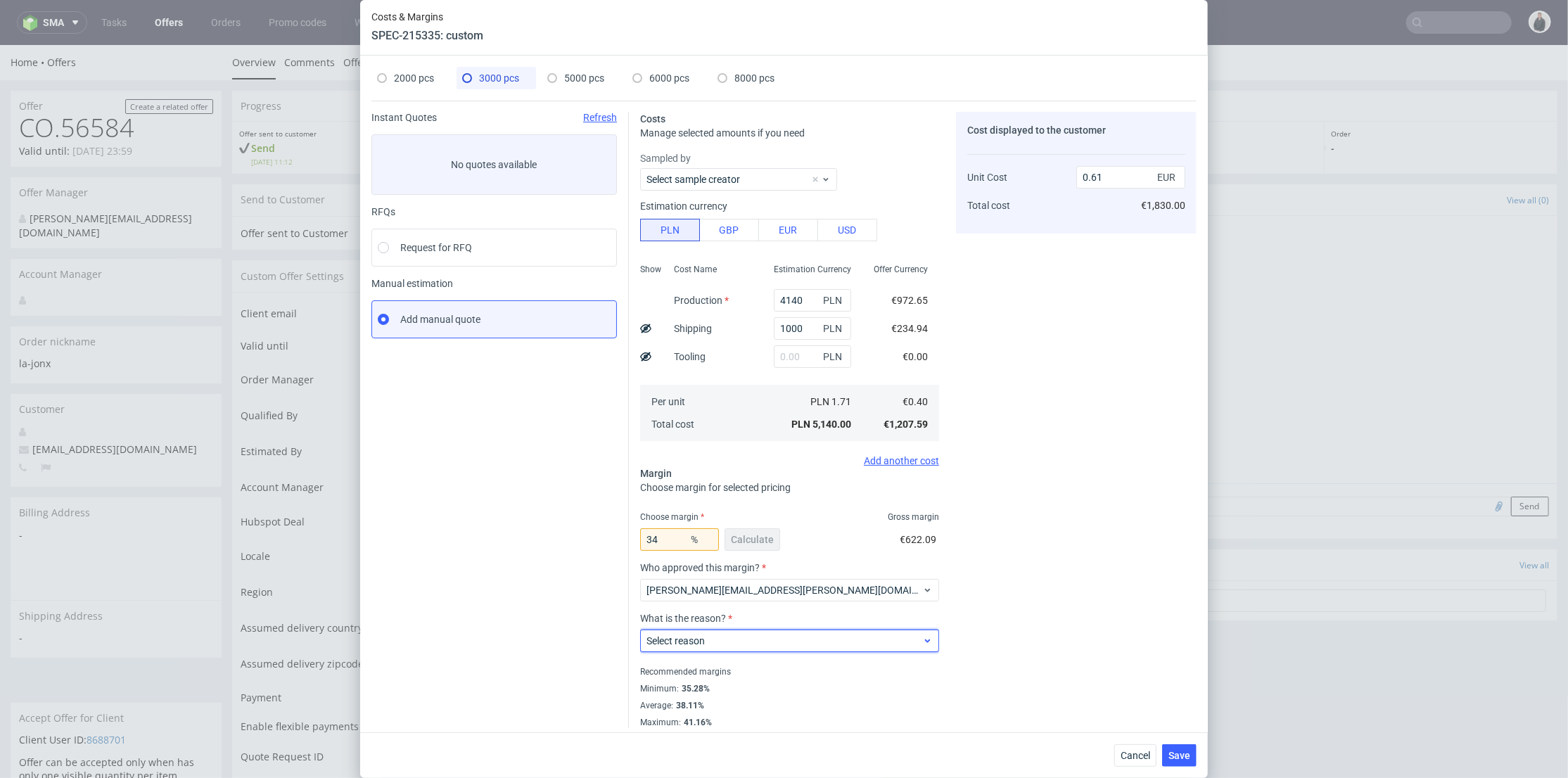
click at [724, 644] on span "Select reason" at bounding box center [784, 640] width 276 height 14
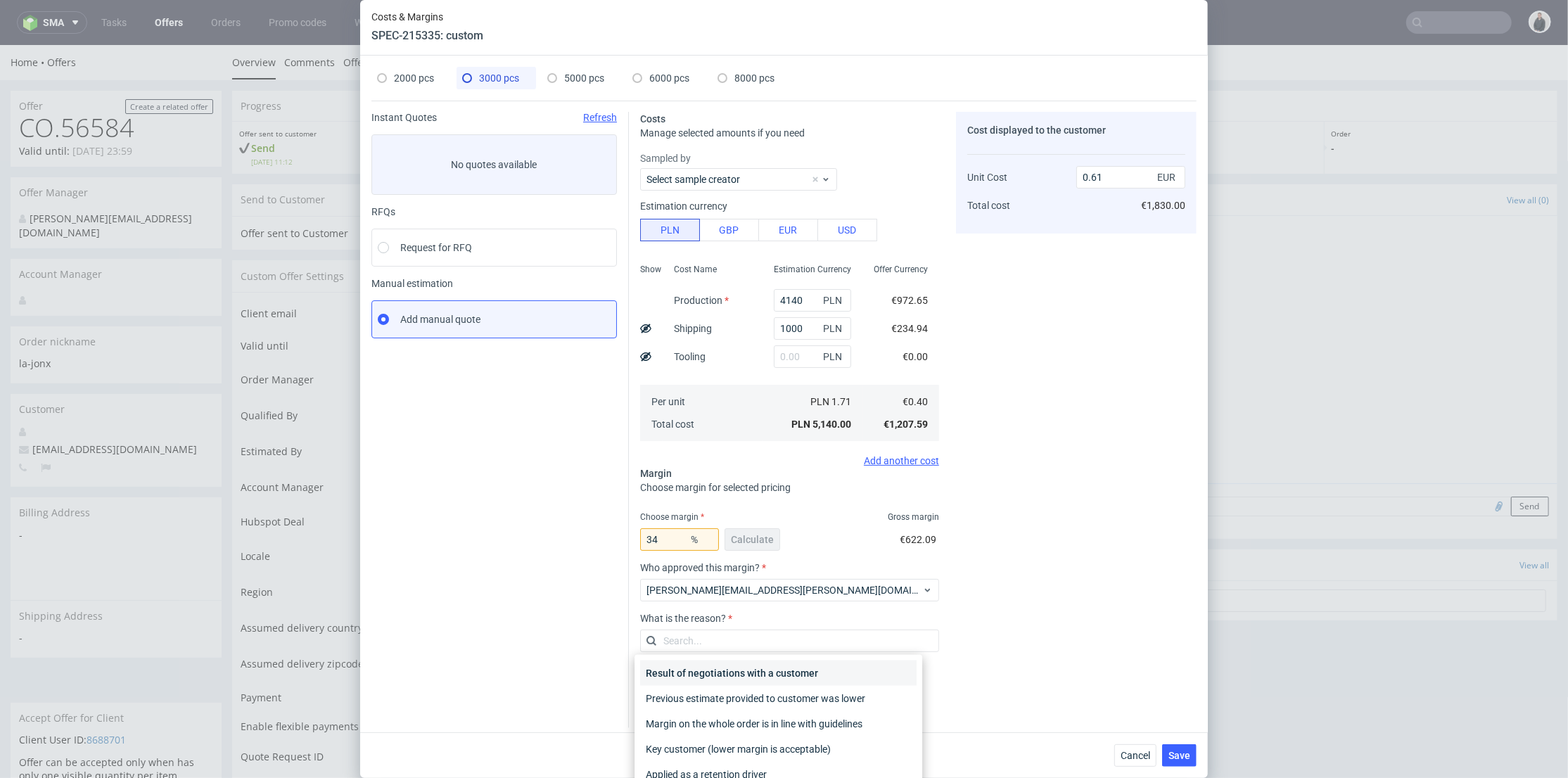
click at [722, 670] on div "Result of negotiations with a customer" at bounding box center [778, 673] width 277 height 25
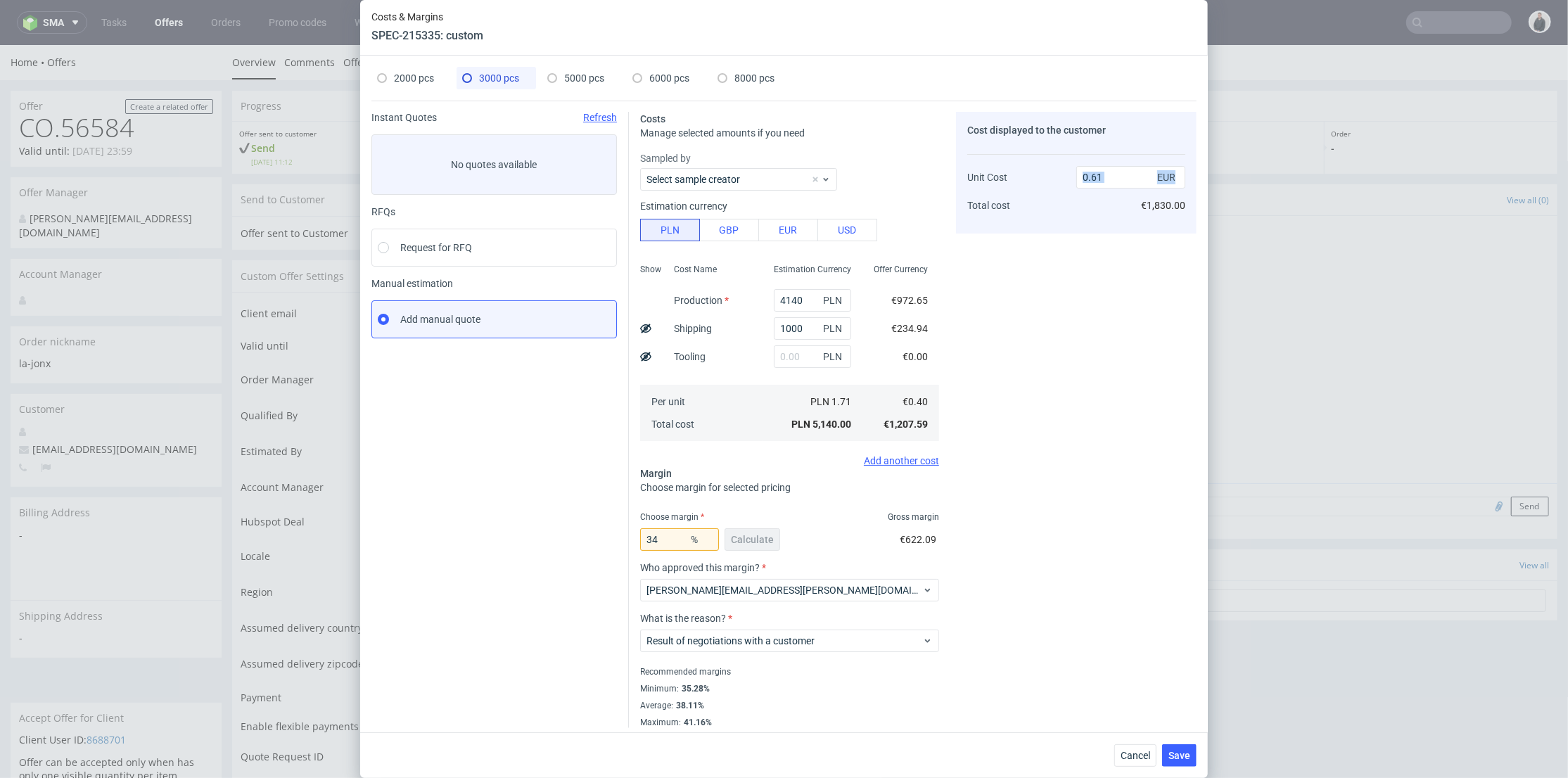
click at [1074, 652] on div "Cost displayed to the customer Unit Cost Total cost 0.61 EUR €1,830.00" at bounding box center [1076, 419] width 241 height 616
click at [1185, 757] on span "Save" at bounding box center [1179, 755] width 22 height 10
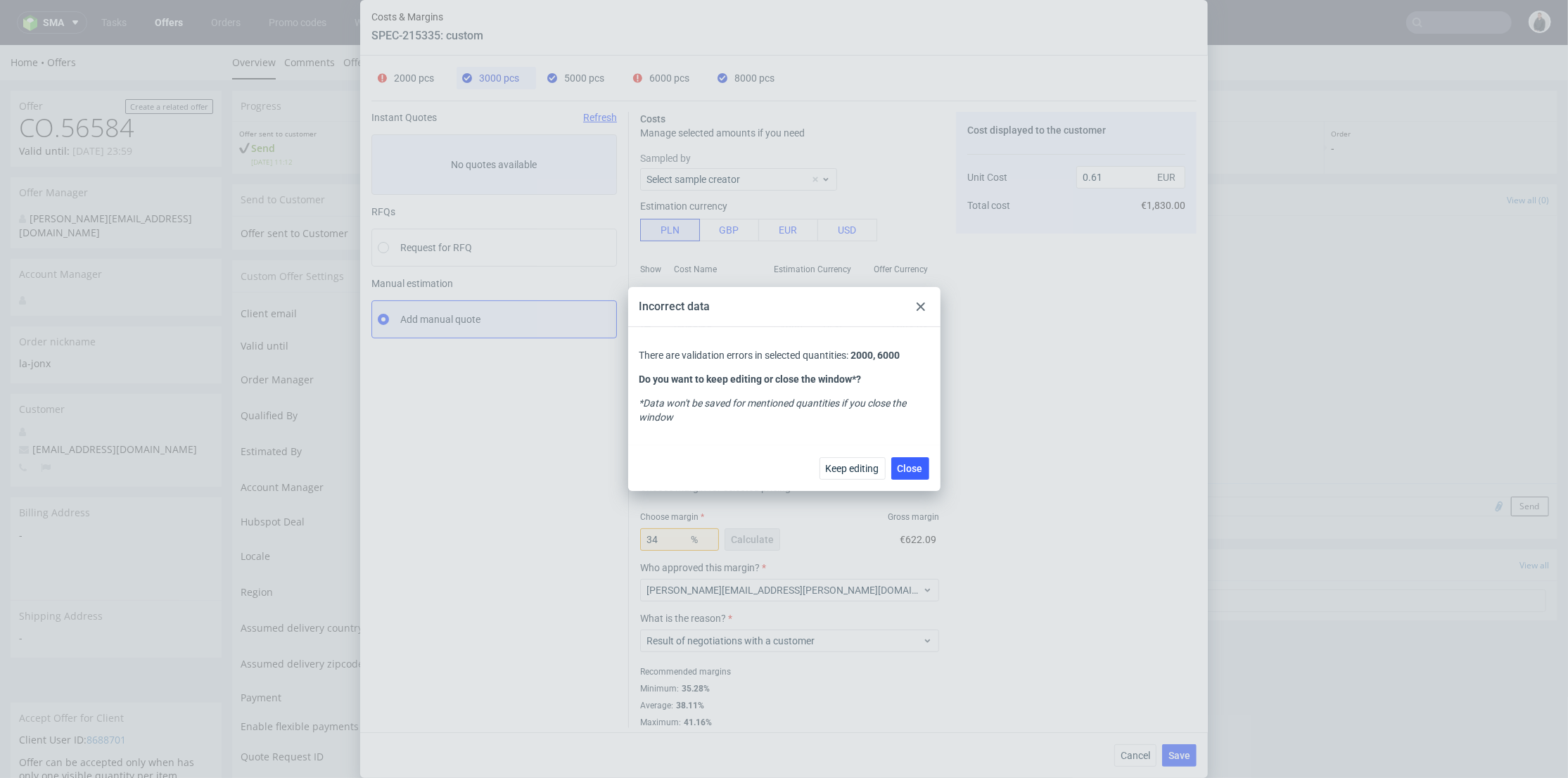
click at [921, 303] on icon at bounding box center [920, 307] width 8 height 8
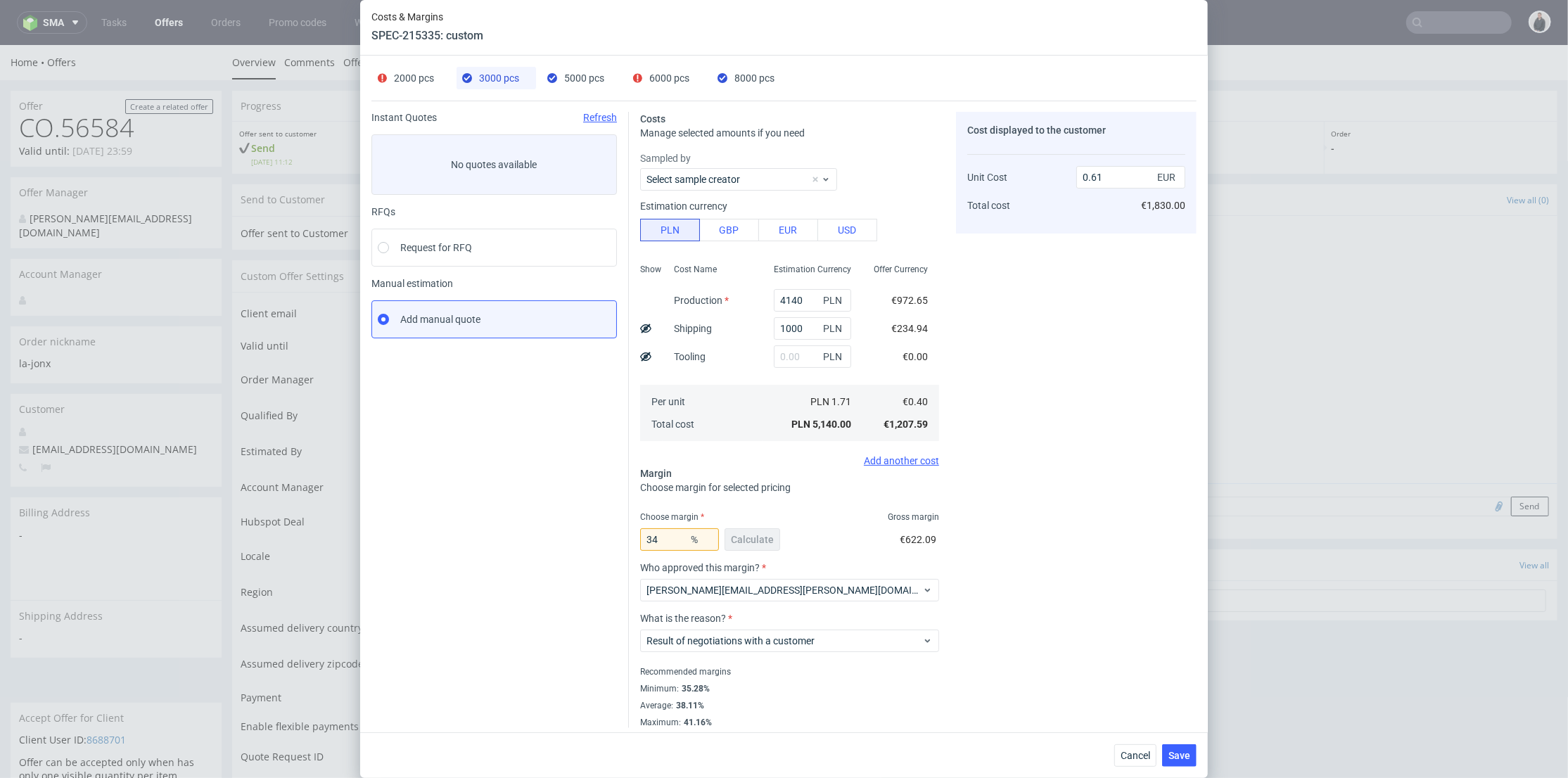
click at [673, 79] on span "6000 pcs" at bounding box center [669, 78] width 40 height 11
type input "7200"
type input "1300"
type input "35.6"
type input "0.51"
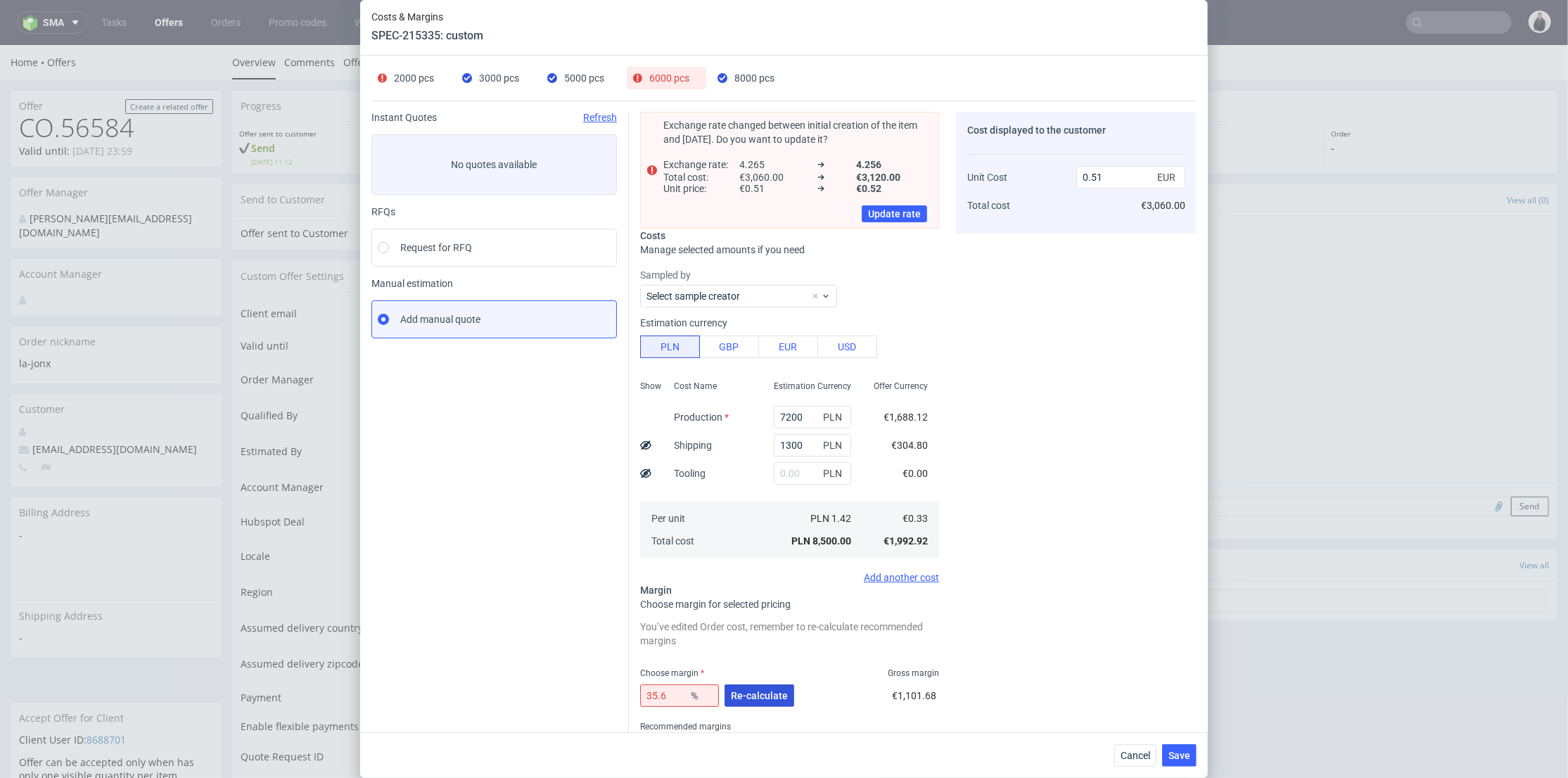
click at [753, 695] on span "Re-calculate" at bounding box center [760, 696] width 57 height 10
click at [419, 81] on span "2000 pcs" at bounding box center [414, 78] width 40 height 11
type input "2760"
type input "800"
type input "43"
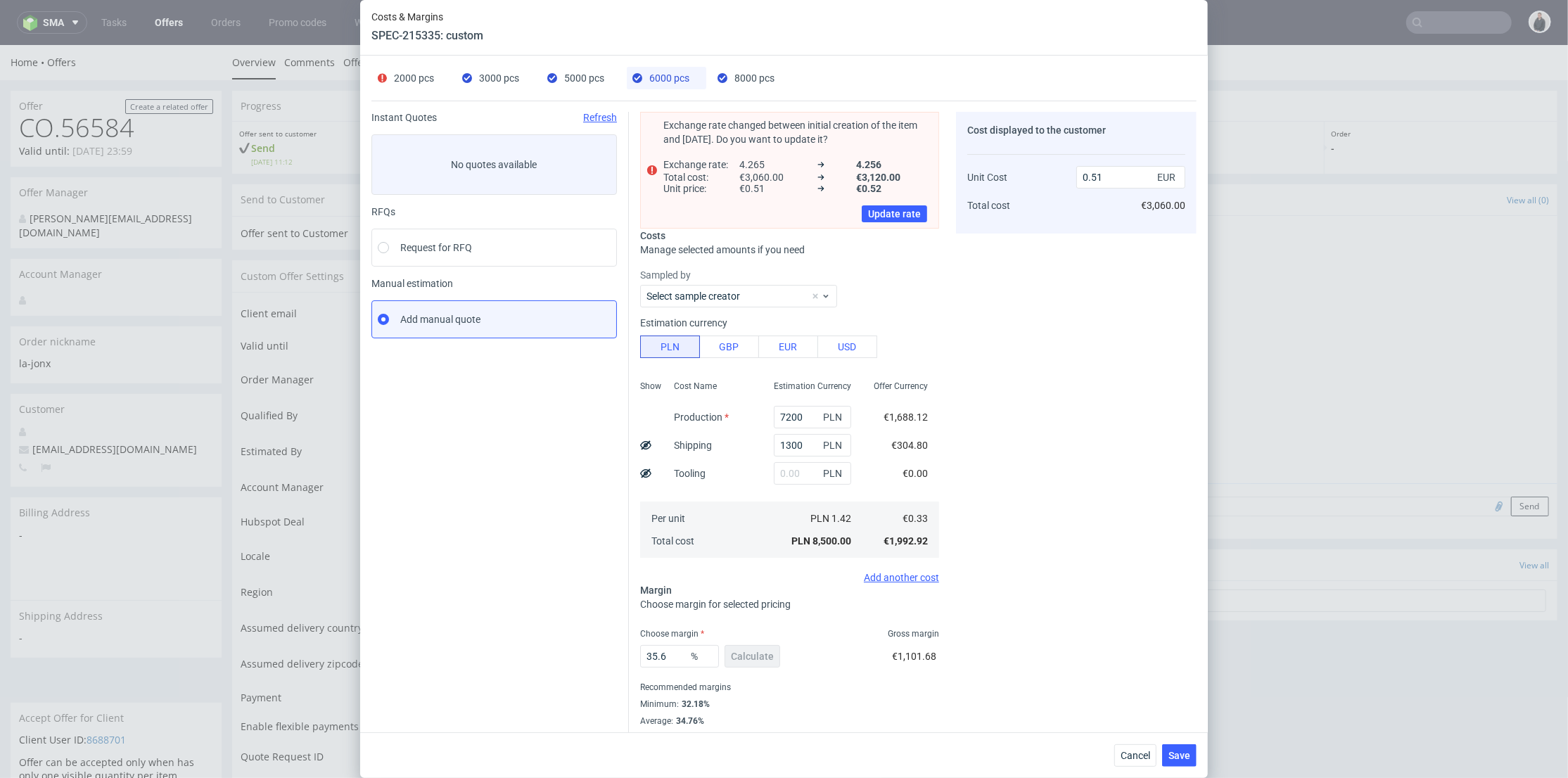
type input "0.73"
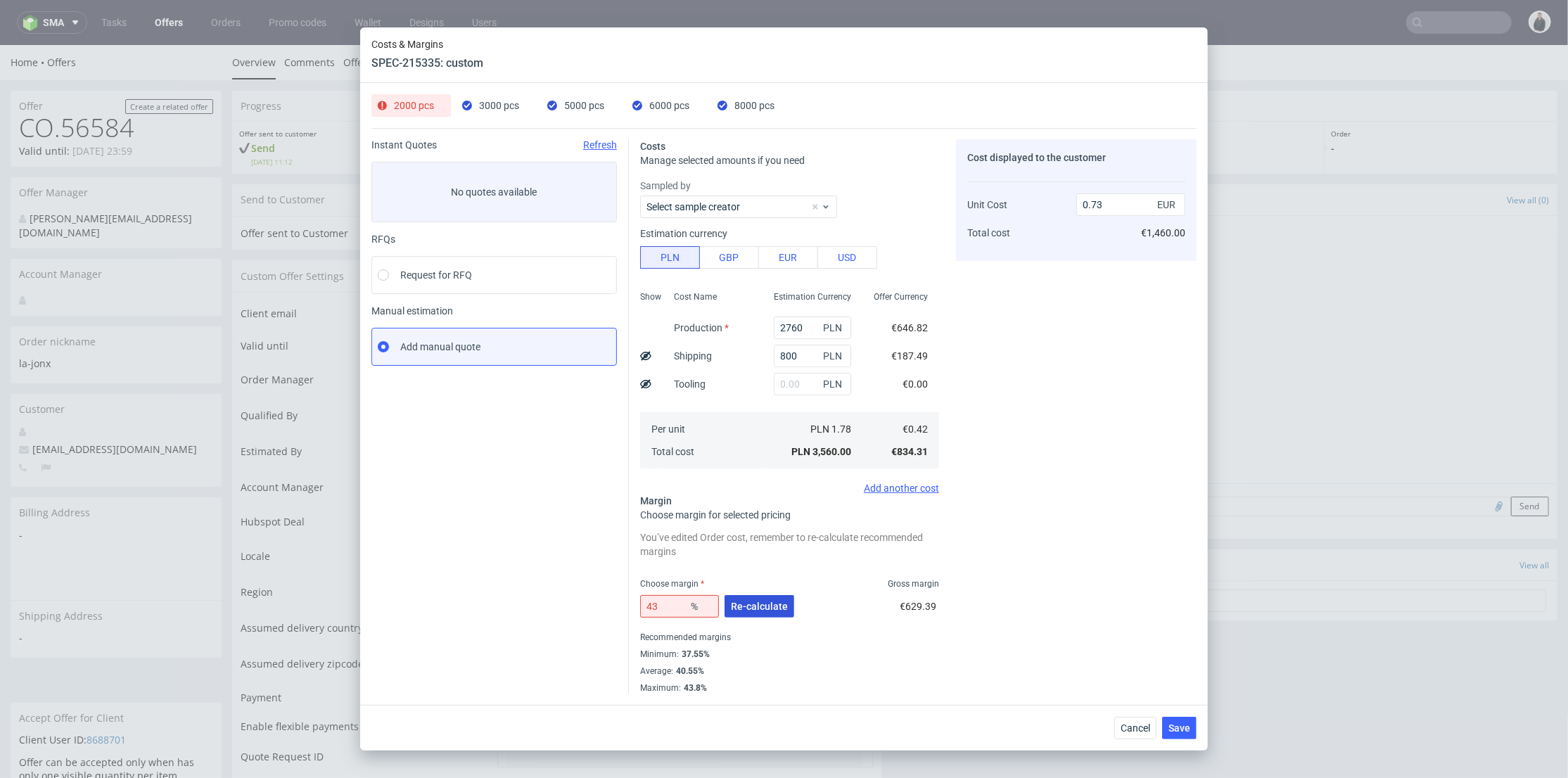
click at [770, 603] on span "Re-calculate" at bounding box center [760, 606] width 57 height 10
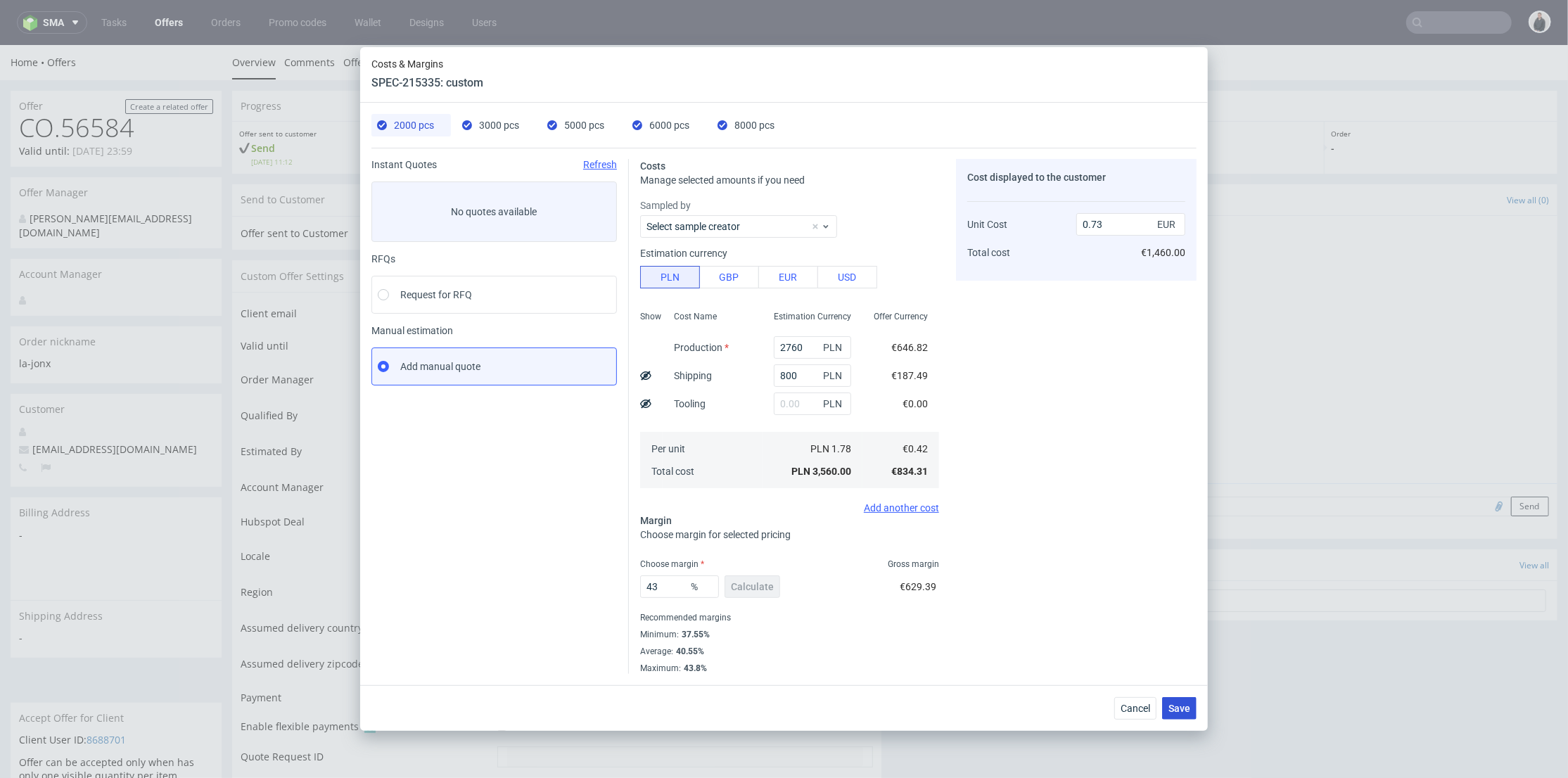
click at [1176, 706] on span "Save" at bounding box center [1179, 708] width 22 height 10
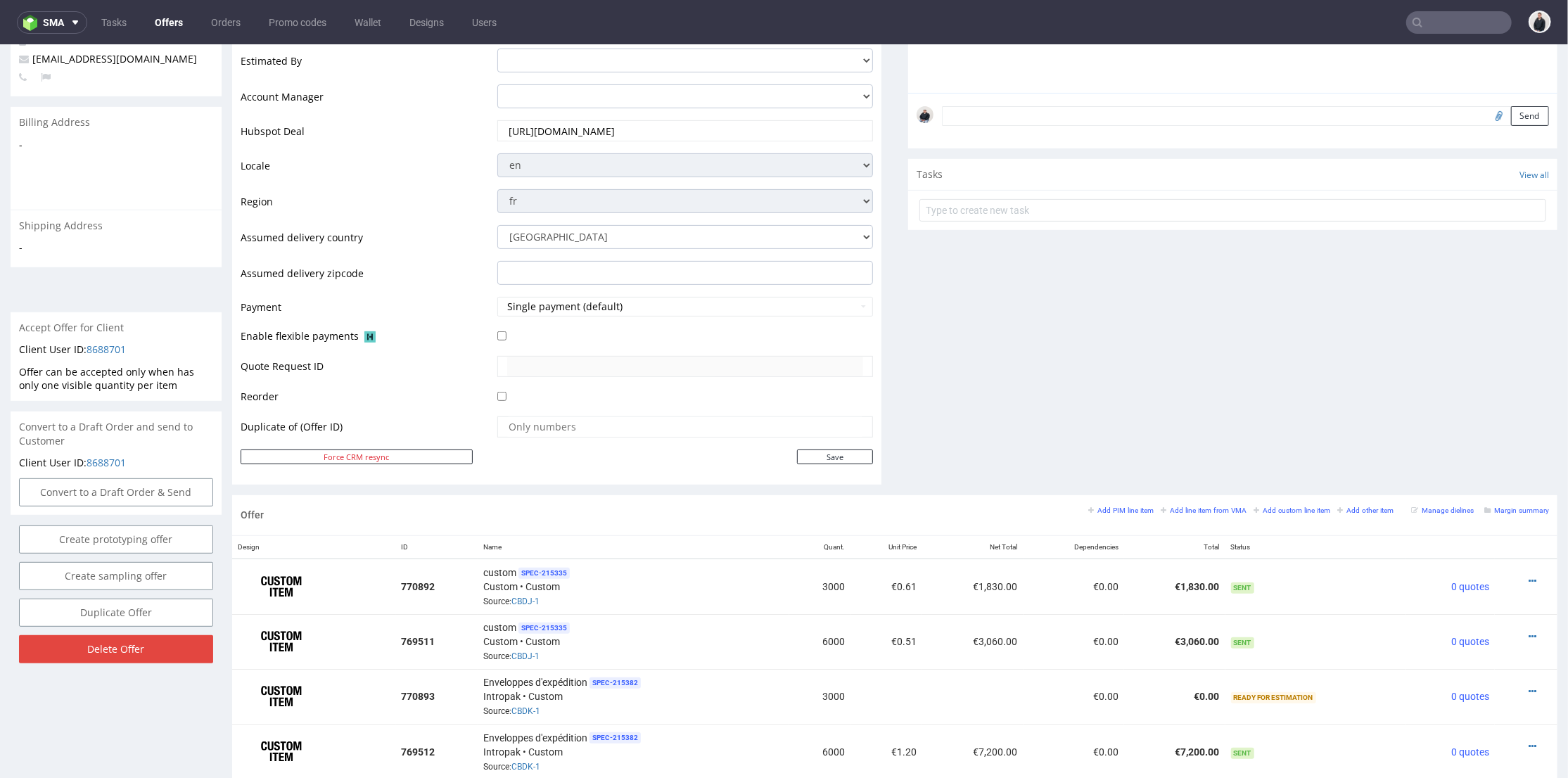
scroll to position [625, 0]
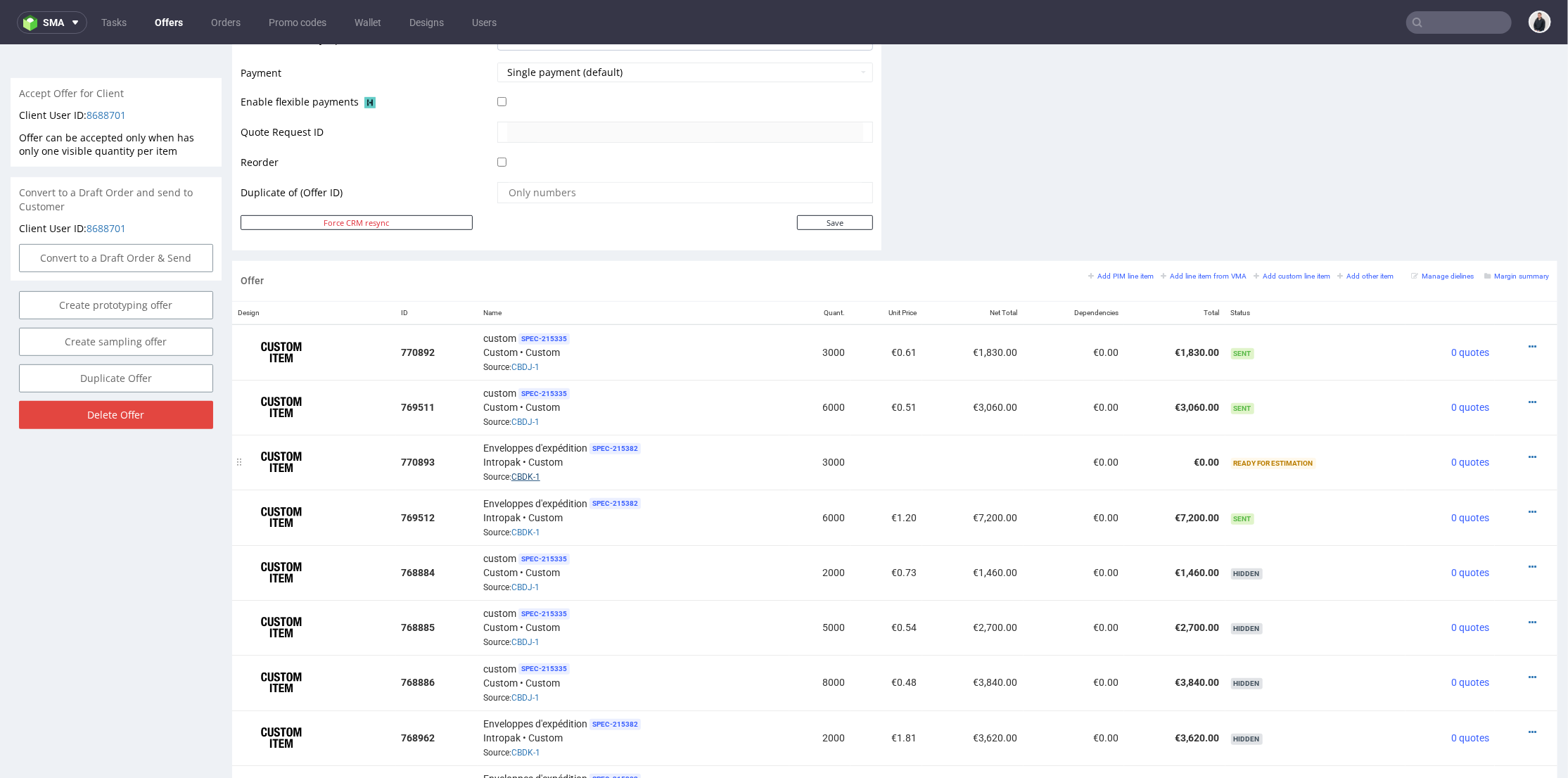
click at [534, 472] on link "CBDK-1" at bounding box center [525, 476] width 29 height 10
click at [1528, 452] on icon at bounding box center [1531, 457] width 7 height 10
click at [1448, 293] on span "Add cost manually" at bounding box center [1468, 297] width 113 height 14
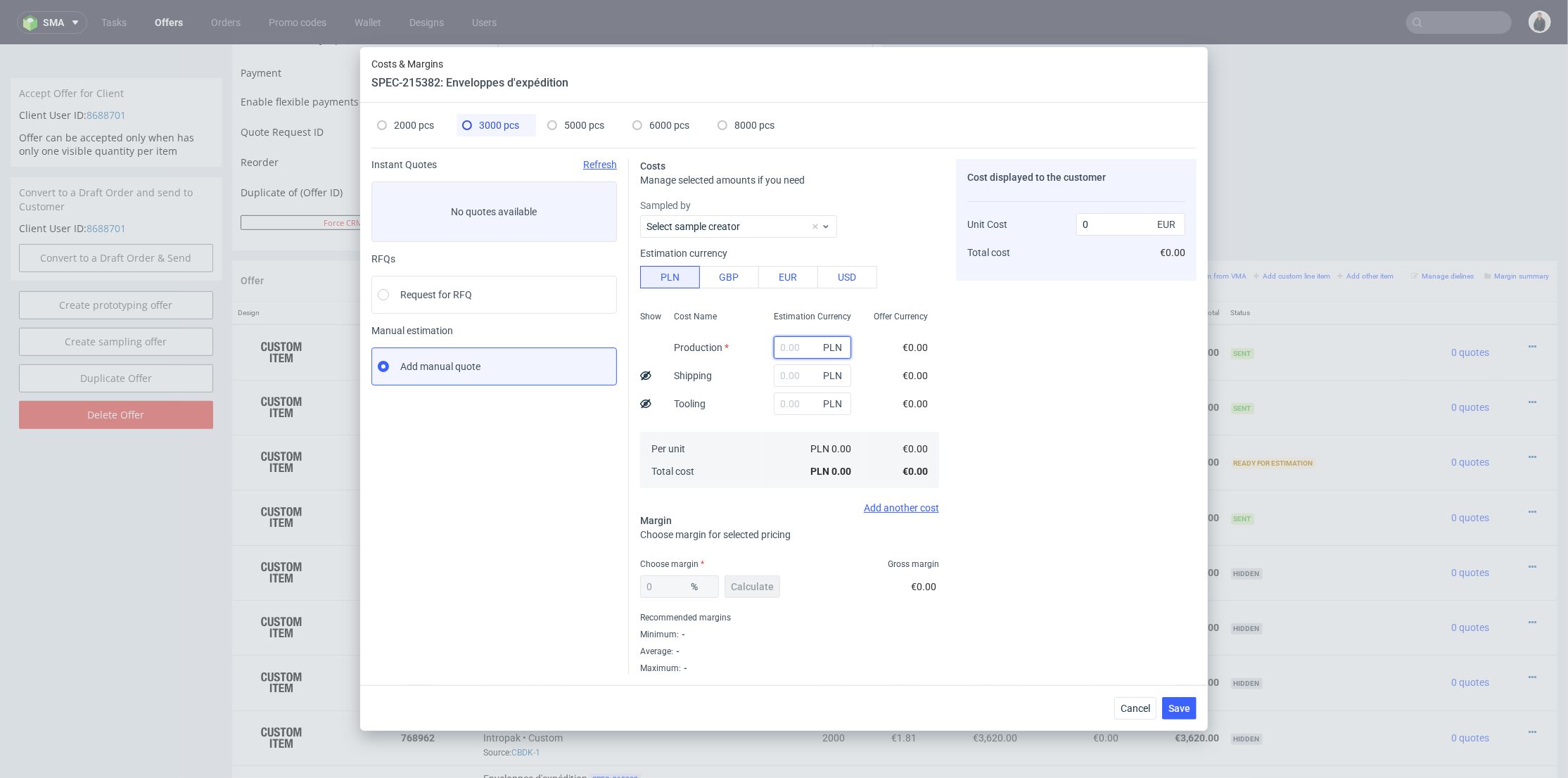
click at [773, 342] on input "text" at bounding box center [812, 347] width 78 height 23
paste input "WEUX"
type input "WEUX"
click at [790, 396] on input "text" at bounding box center [812, 404] width 78 height 23
type input "1"
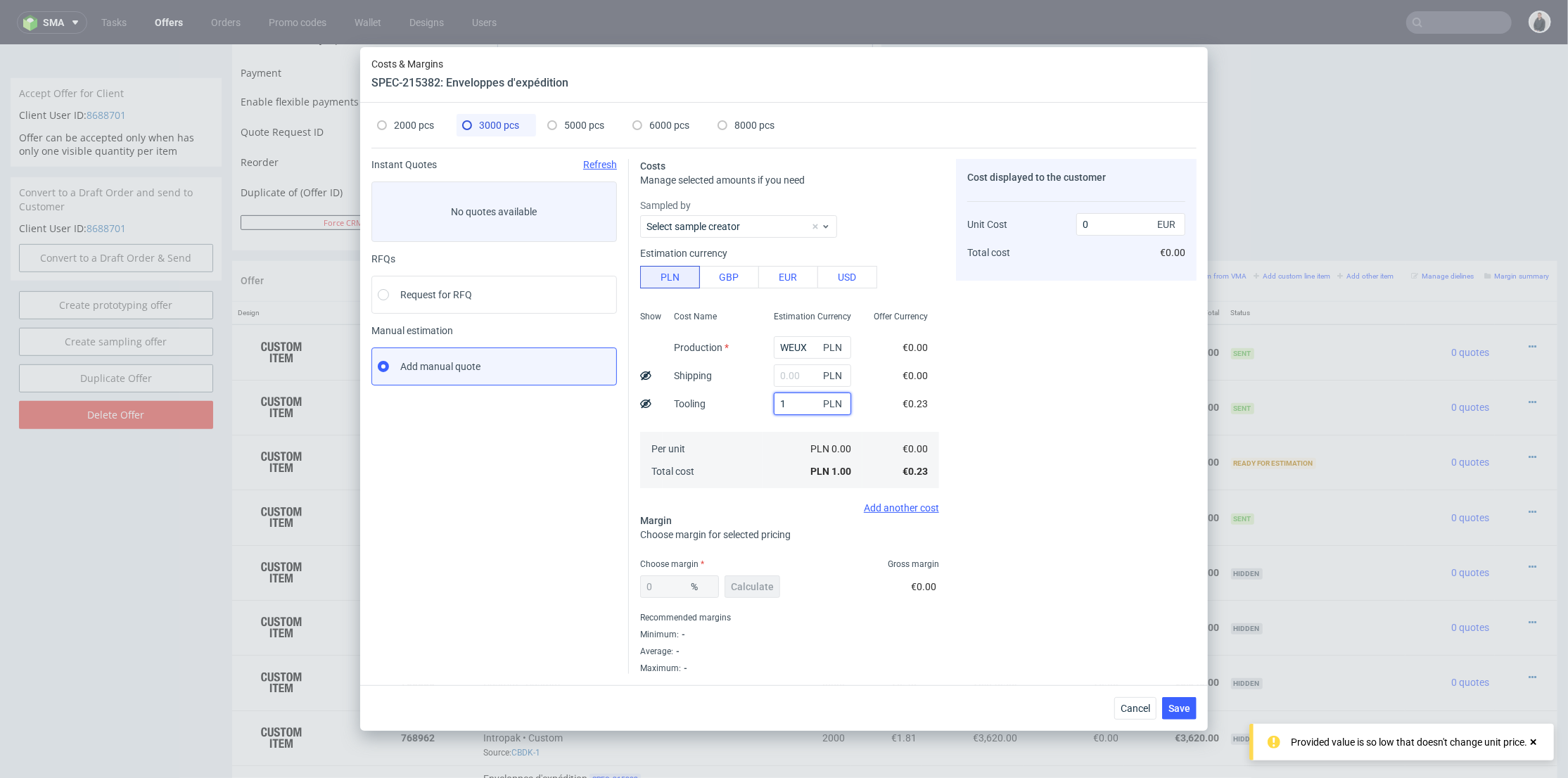
drag, startPoint x: 788, startPoint y: 400, endPoint x: 760, endPoint y: 400, distance: 28.0
click at [763, 400] on div "1 PLN" at bounding box center [813, 404] width 100 height 28
click at [785, 377] on input "text" at bounding box center [812, 376] width 78 height 23
type input "1400"
drag, startPoint x: 796, startPoint y: 346, endPoint x: 749, endPoint y: 344, distance: 47.0
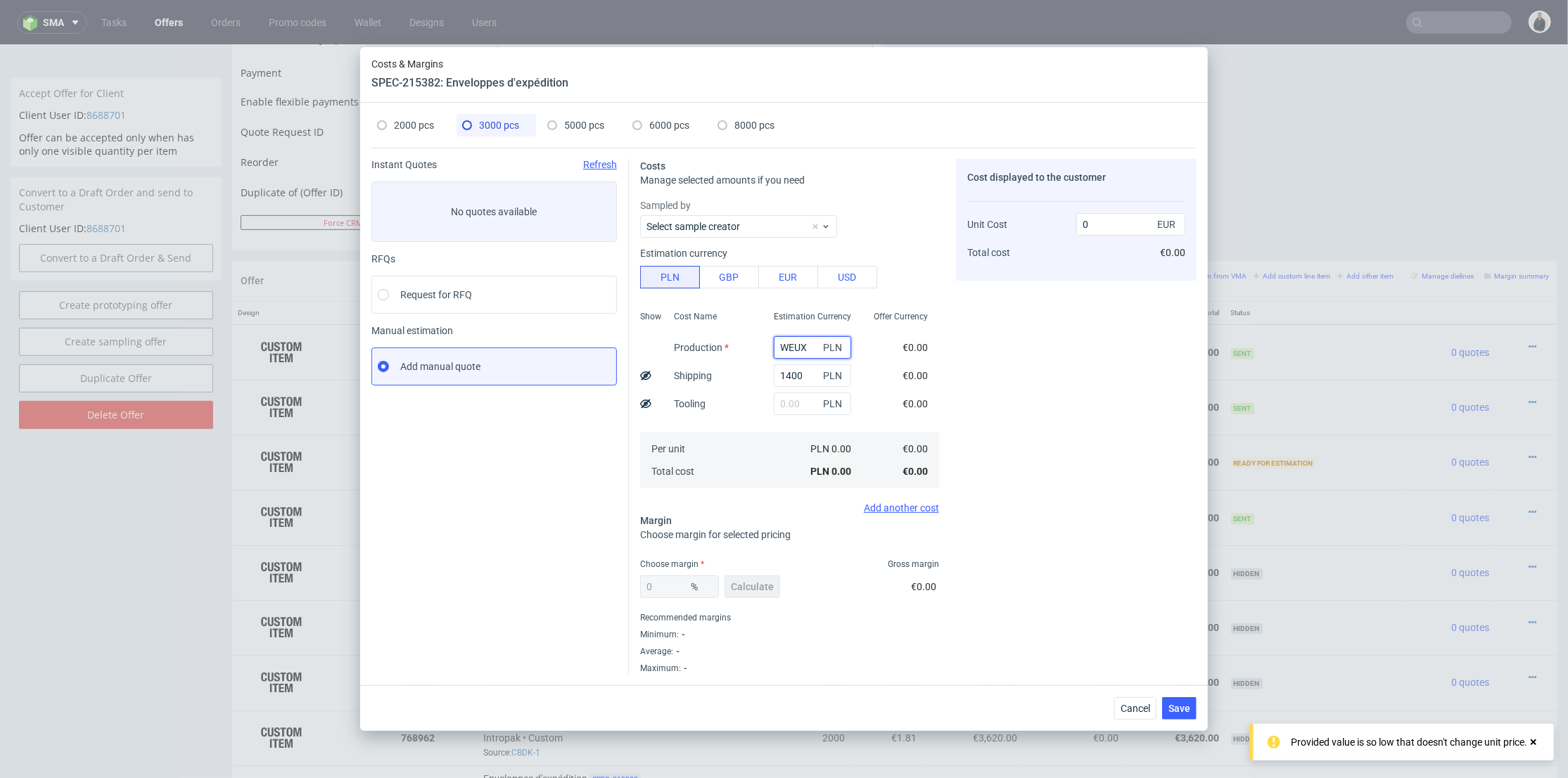
click at [729, 348] on div "Show Cost Name Production Shipping Tooling Per unit Total cost Estimation Curre…" at bounding box center [790, 398] width 299 height 186
type input "0.11"
click at [568, 122] on span "5000 pcs" at bounding box center [583, 126] width 40 height 11
type input "18500"
type input "2400"
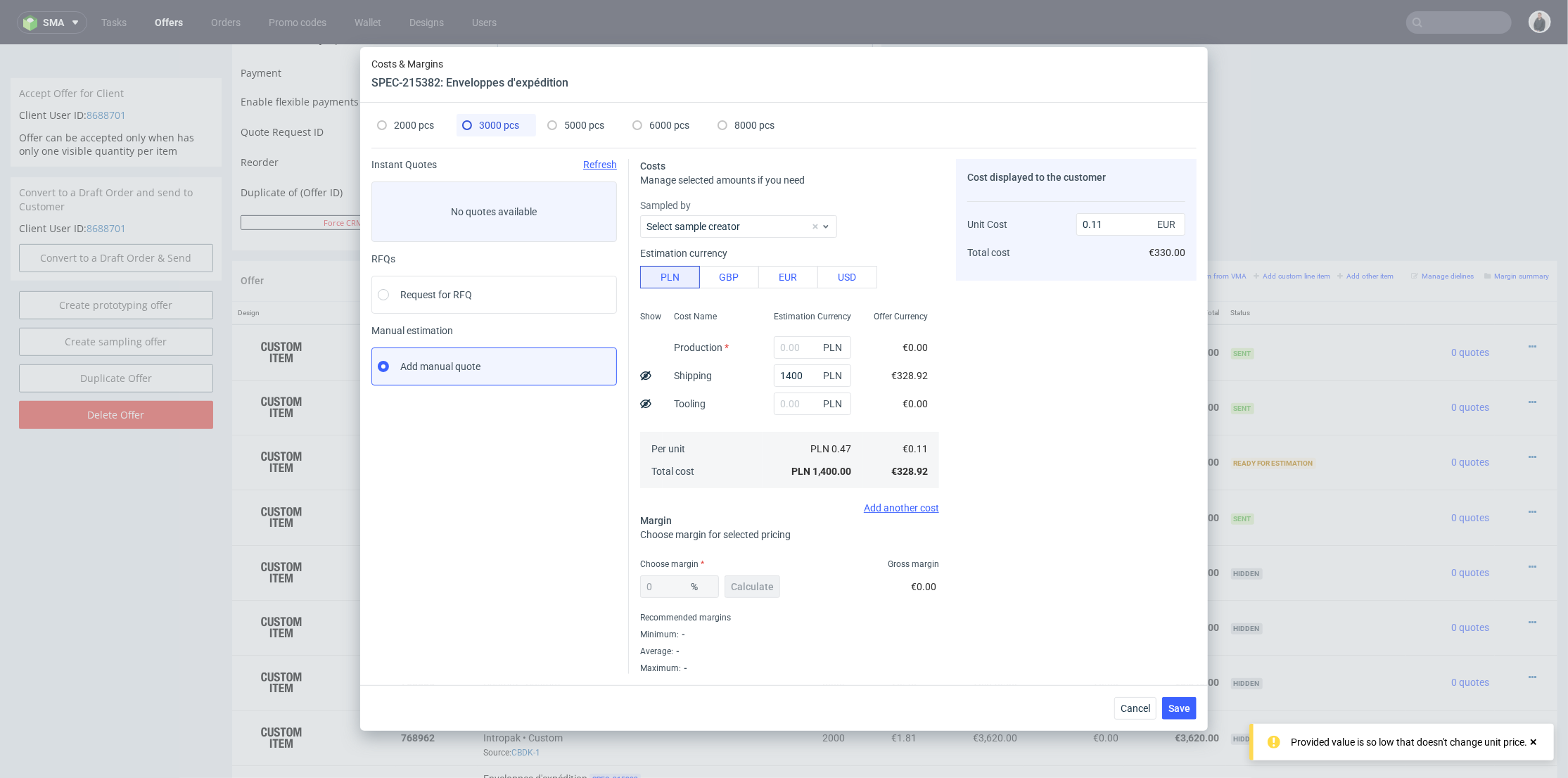
type input "28.77"
type input "1.37"
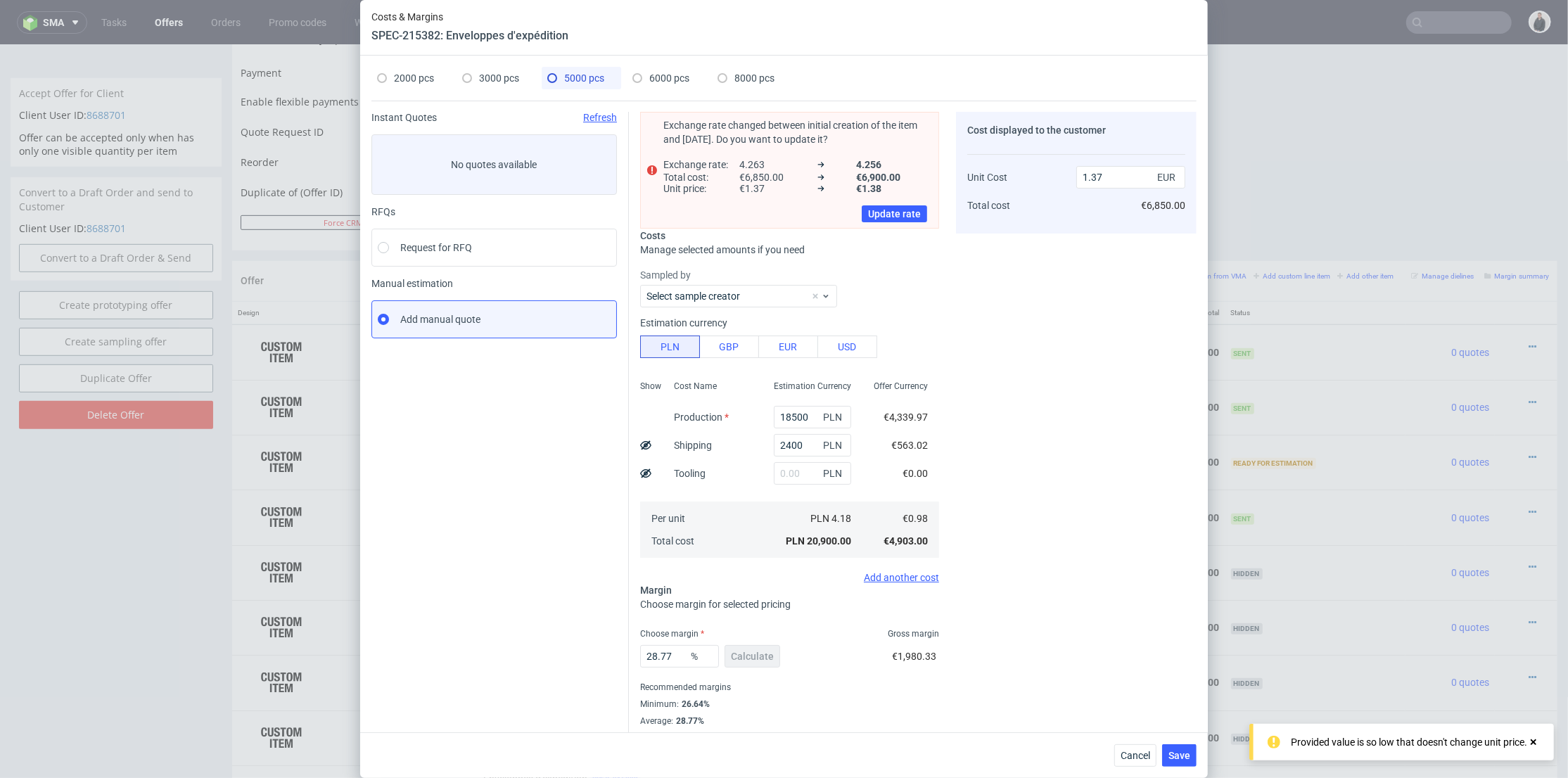
drag, startPoint x: 482, startPoint y: 83, endPoint x: 448, endPoint y: 82, distance: 34.0
click at [481, 83] on span "3000 pcs" at bounding box center [498, 78] width 40 height 11
type input "1400"
type input "0"
type input "0.11"
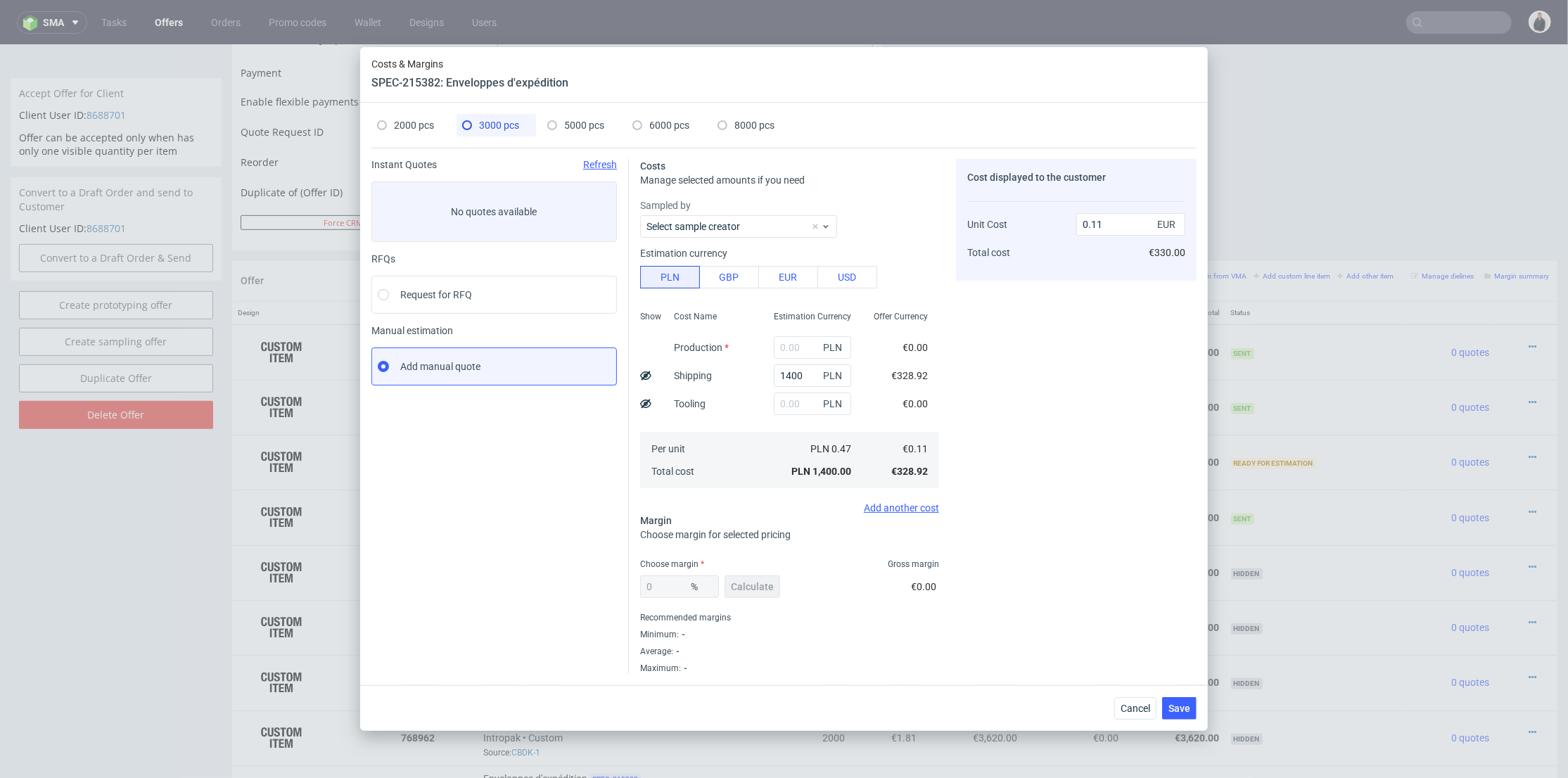
click at [408, 120] on span "2000 pcs" at bounding box center [414, 126] width 40 height 11
type input "9360"
type input "1300"
type input "31"
type input "1.81"
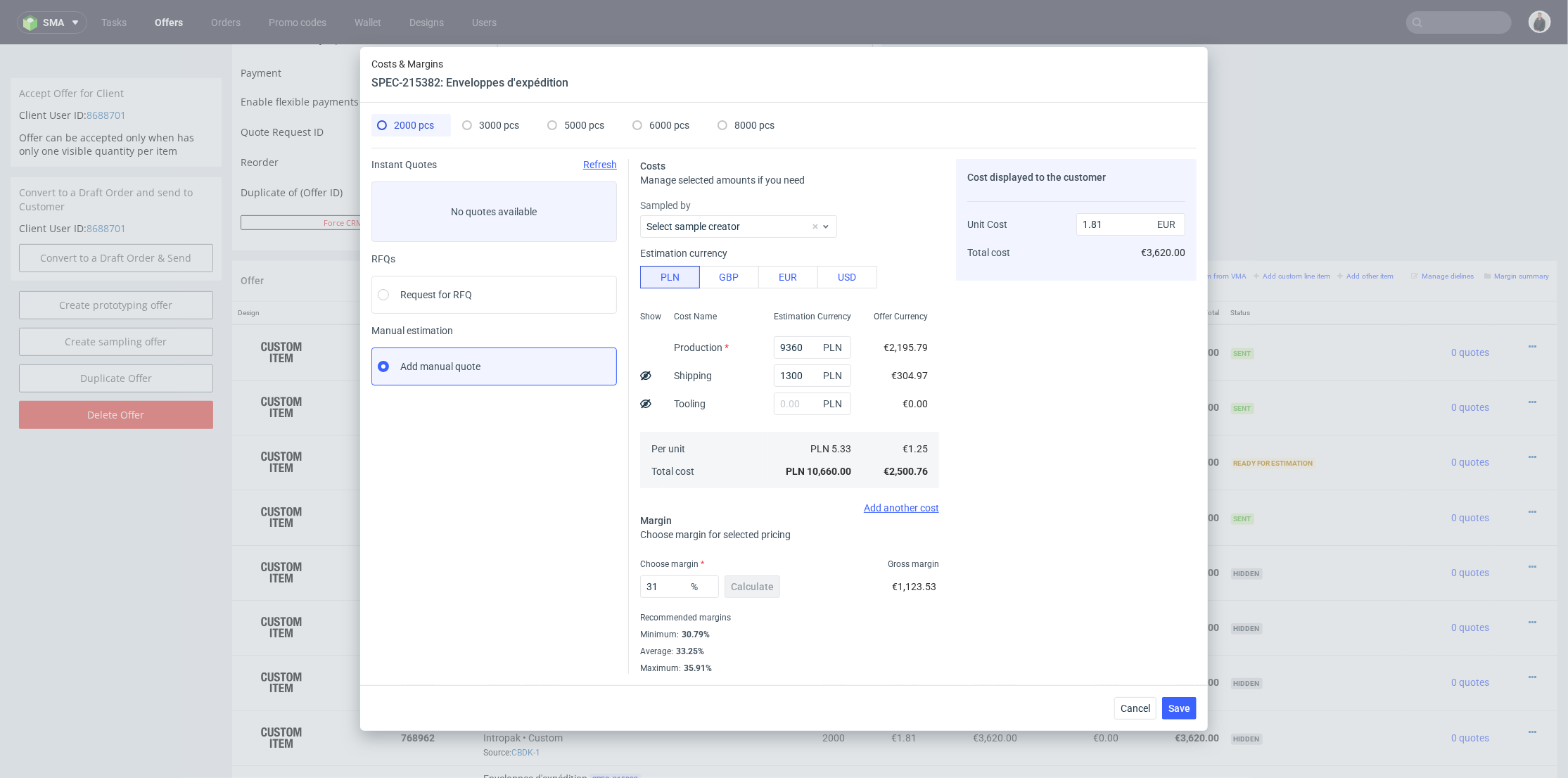
click at [479, 125] on span "3000 pcs" at bounding box center [498, 126] width 40 height 11
type input "1400"
type input "0"
type input "0.11"
click at [782, 346] on input "text" at bounding box center [812, 347] width 78 height 23
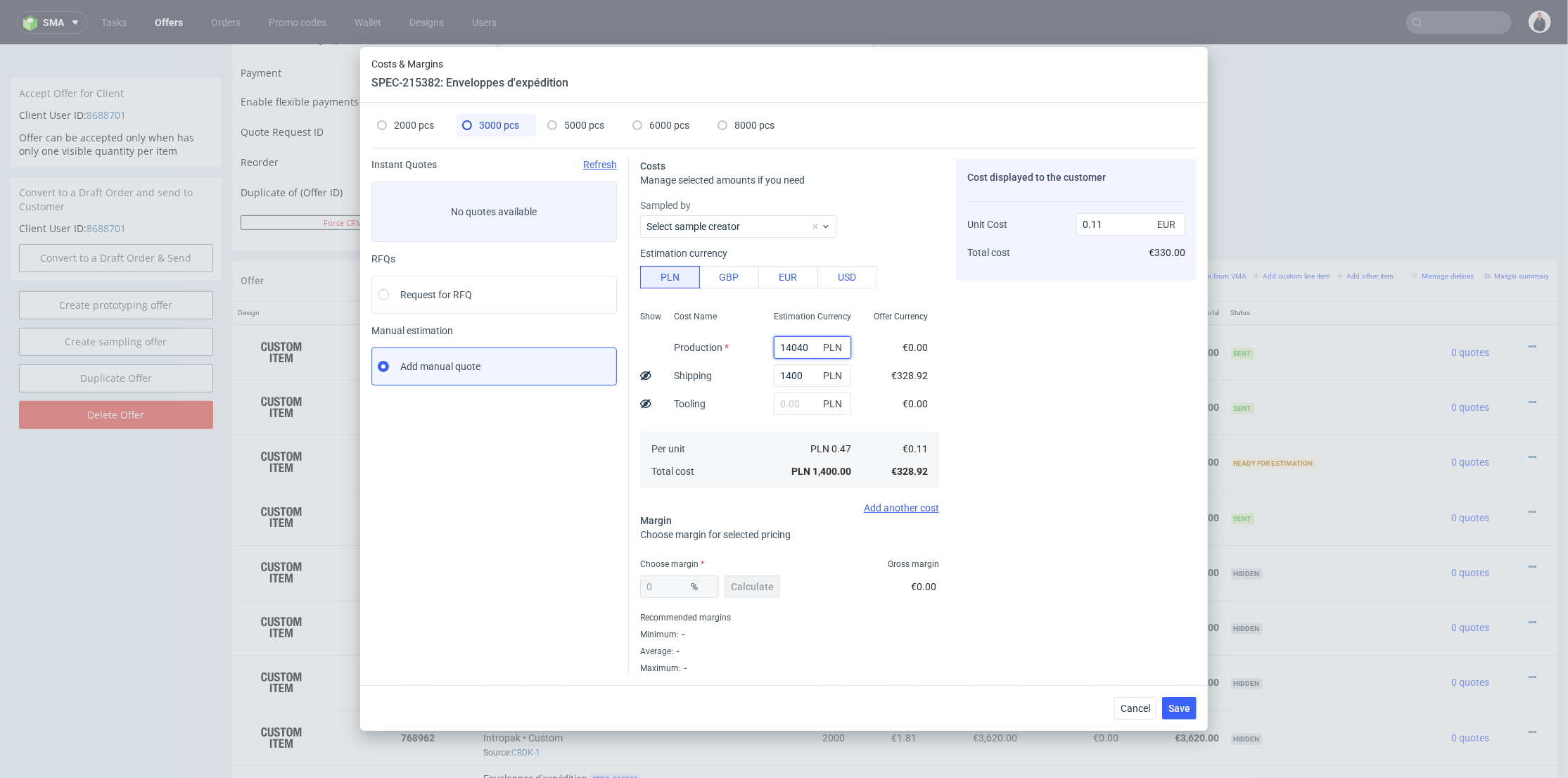
type input "14040"
type input "1.21"
click at [729, 415] on div "Cost Name Production Shipping Tooling Per unit Total cost" at bounding box center [712, 398] width 100 height 186
click at [739, 587] on span "Calculate" at bounding box center [752, 586] width 43 height 10
type input "30.78"
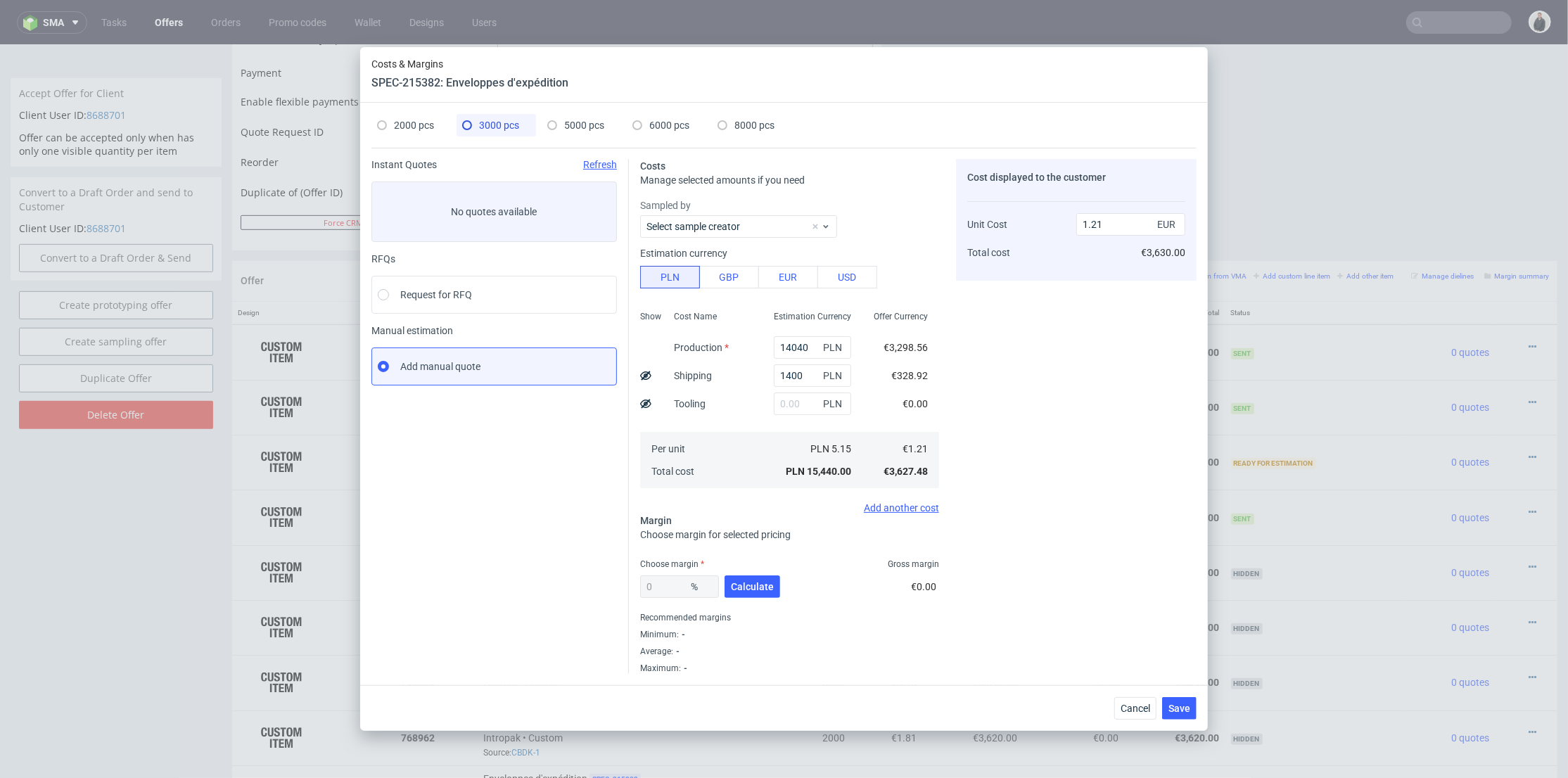
type input "1.75"
click at [656, 120] on span "6000 pcs" at bounding box center [669, 126] width 40 height 11
type input "21500"
type input "2400"
type input "22.7"
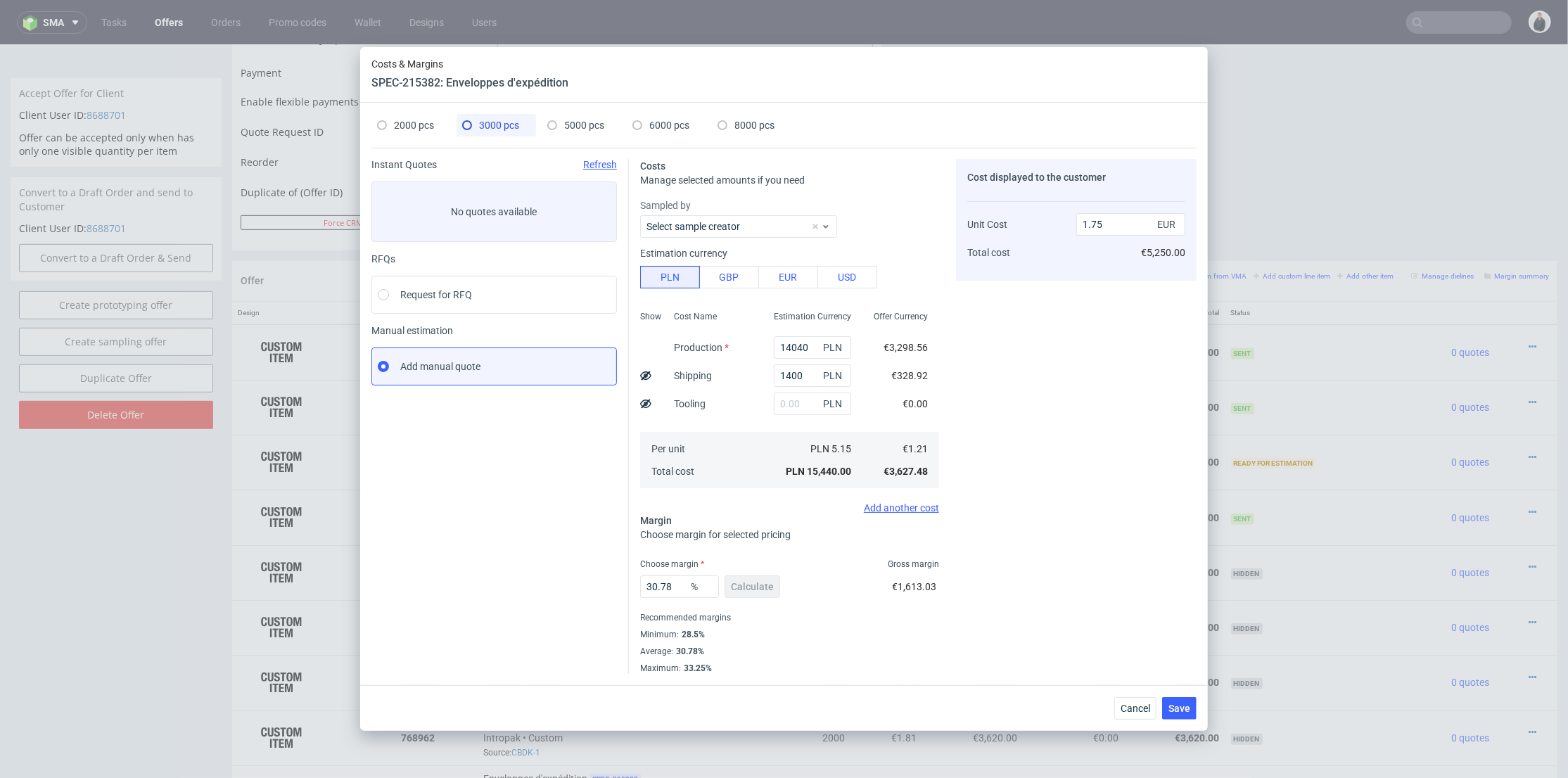
type input "1.2"
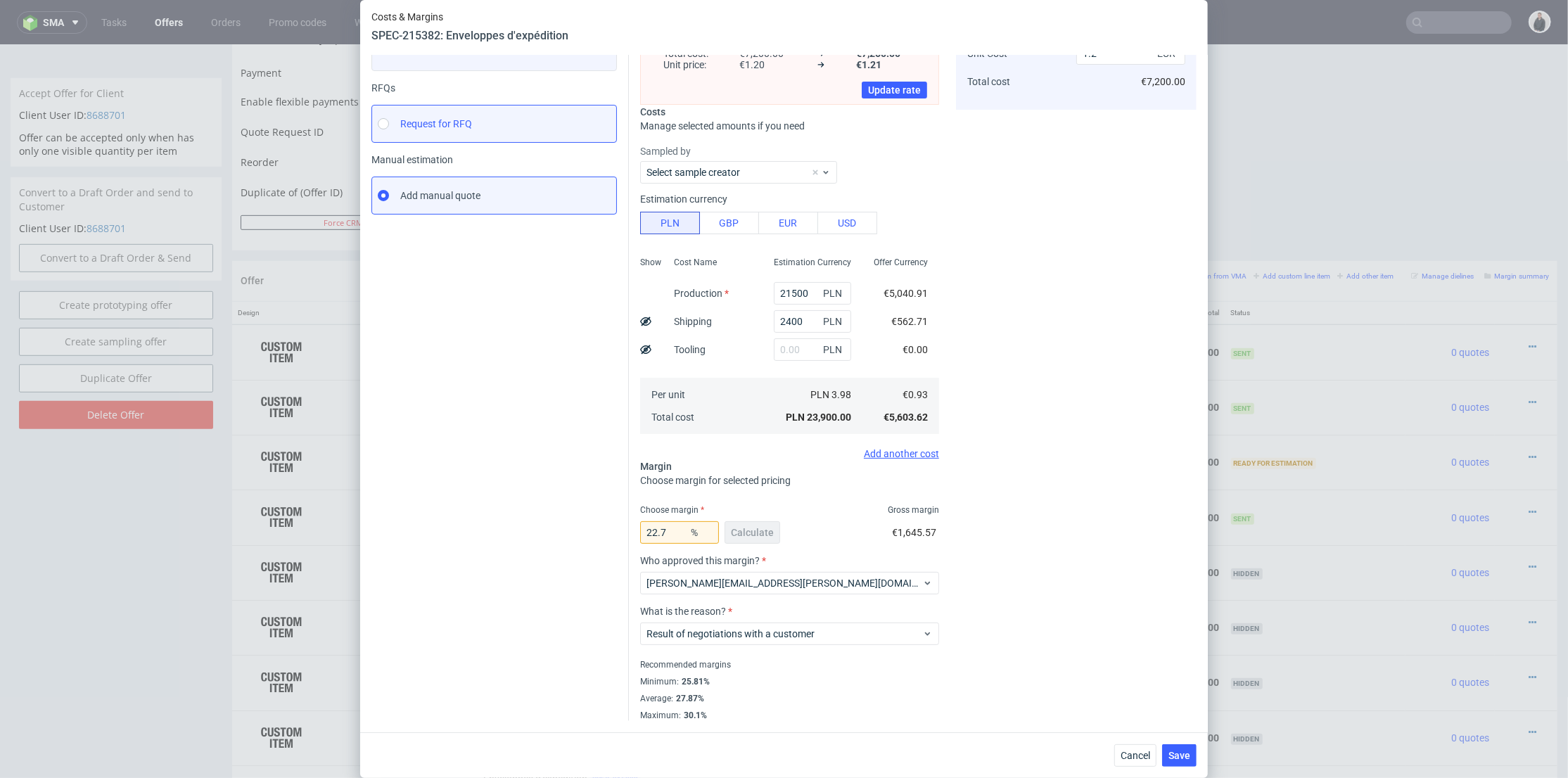
scroll to position [0, 0]
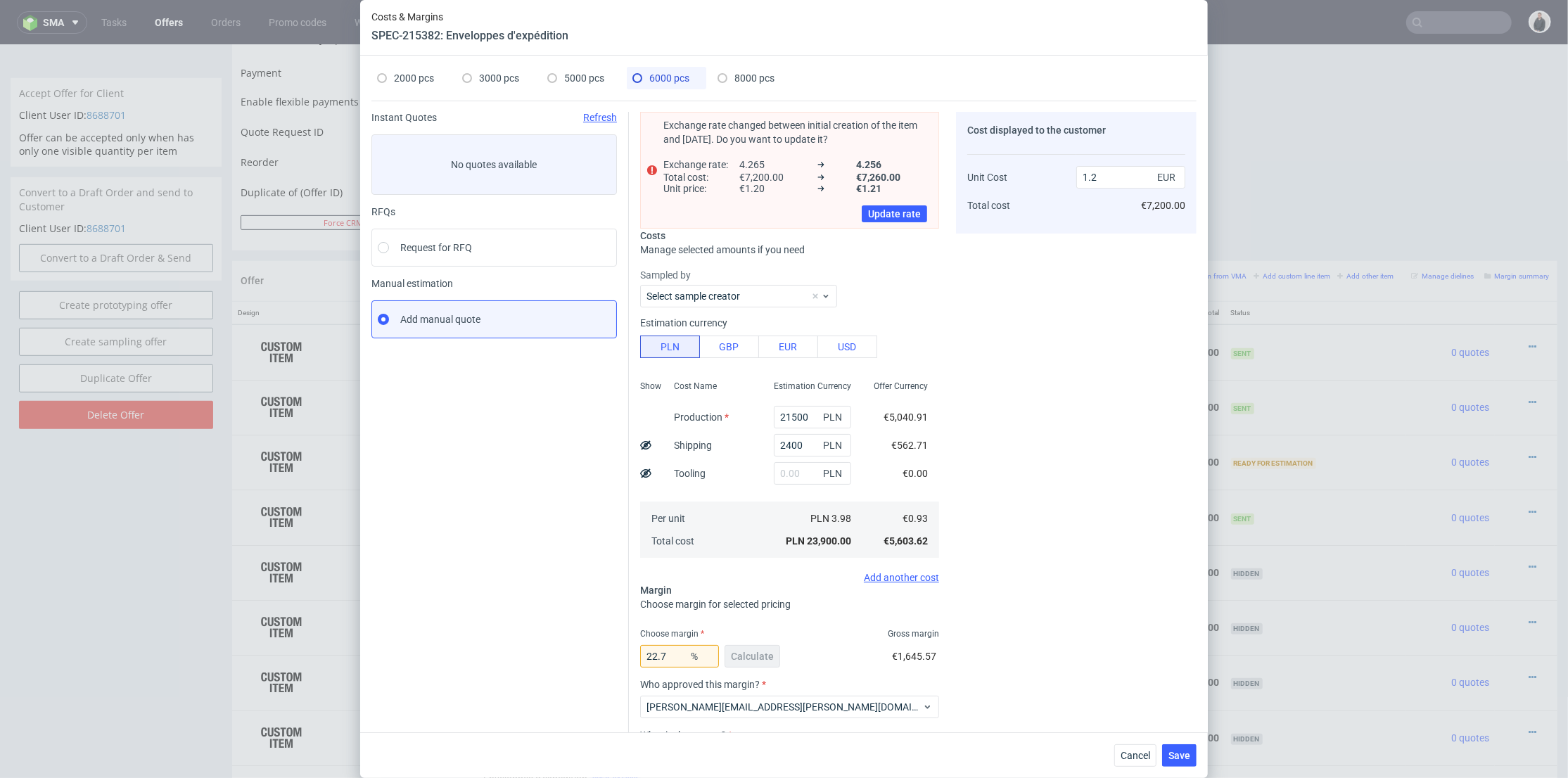
click at [498, 78] on span "3000 pcs" at bounding box center [498, 78] width 40 height 11
type input "14040"
type input "1400"
type input "30.78"
type input "1.75"
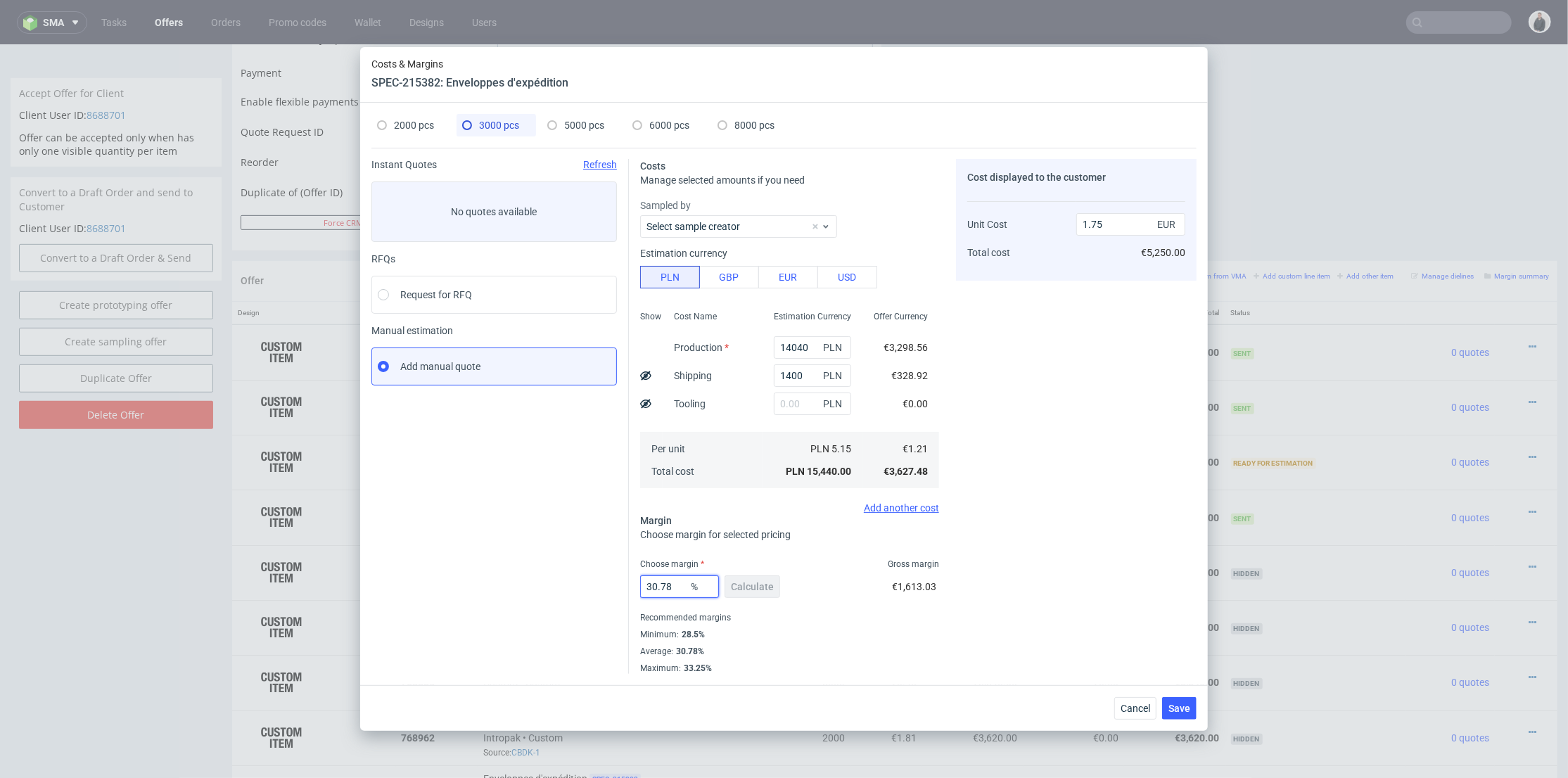
click at [574, 581] on div "Instant Quotes Refresh No quotes available RFQs Request for RFQ Manual estimati…" at bounding box center [783, 410] width 825 height 526
type input "26"
type input "1.23"
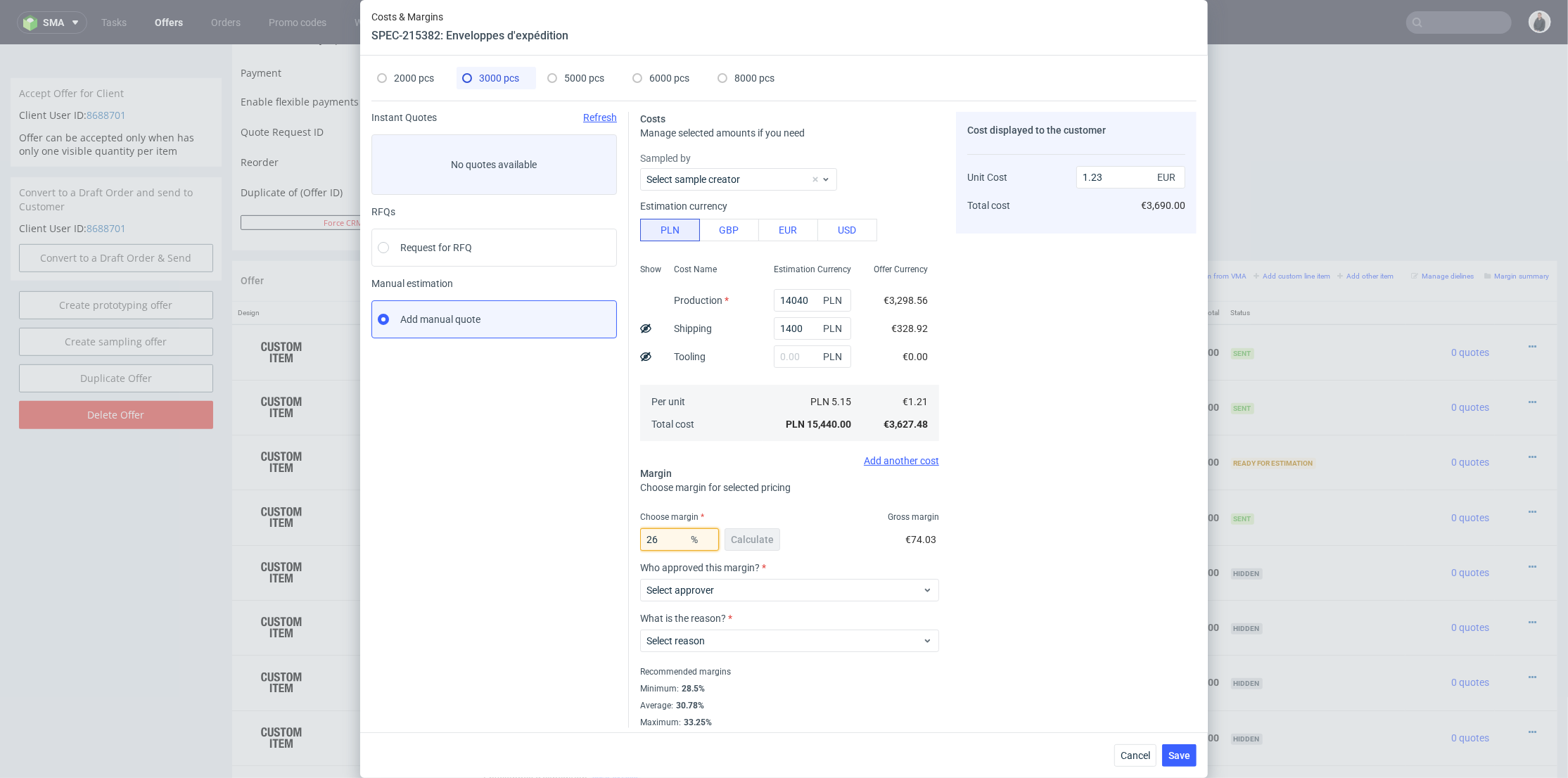
type input "26"
click at [1087, 543] on div "Cost displayed to the customer Unit Cost Total cost 1.23 EUR €3,690.00" at bounding box center [1076, 419] width 241 height 616
type input "1.63"
click at [644, 84] on div "6000 pcs" at bounding box center [661, 78] width 57 height 23
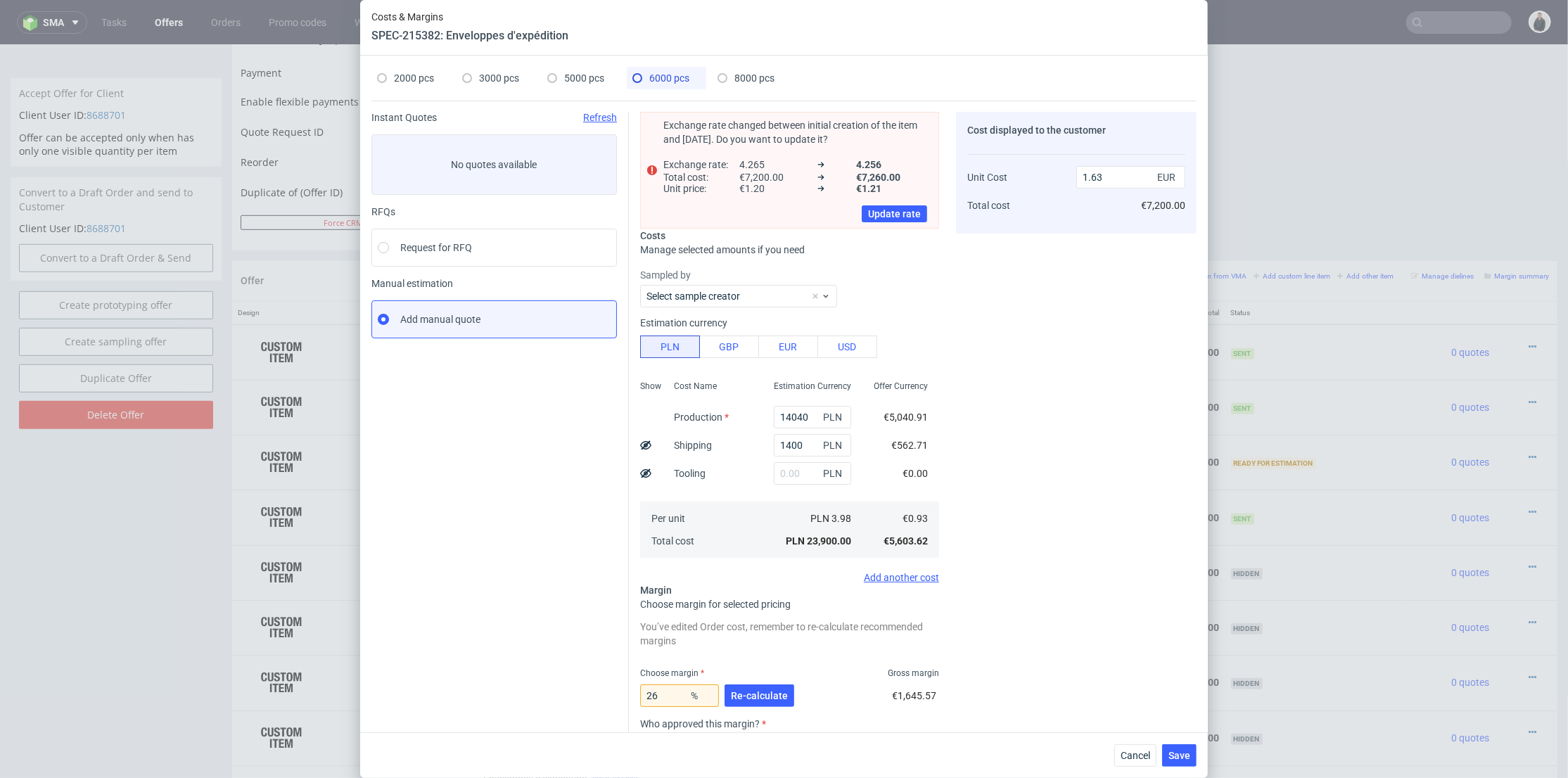
type input "21500"
type input "2400"
type input "22.7"
type input "1.2"
click at [497, 79] on span "3000 pcs" at bounding box center [498, 78] width 40 height 11
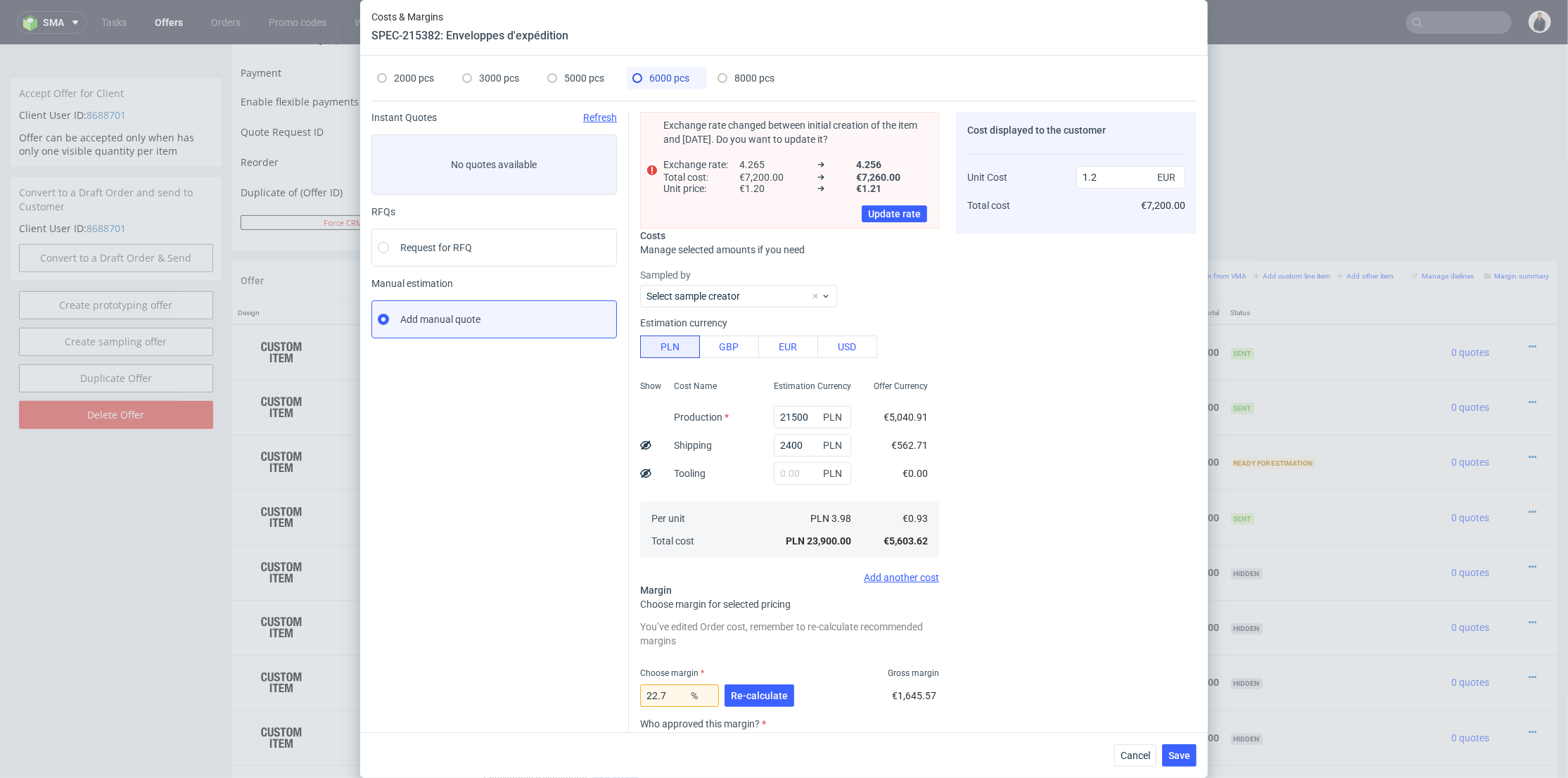
type input "14040"
type input "1400"
type input "26"
type input "1.63"
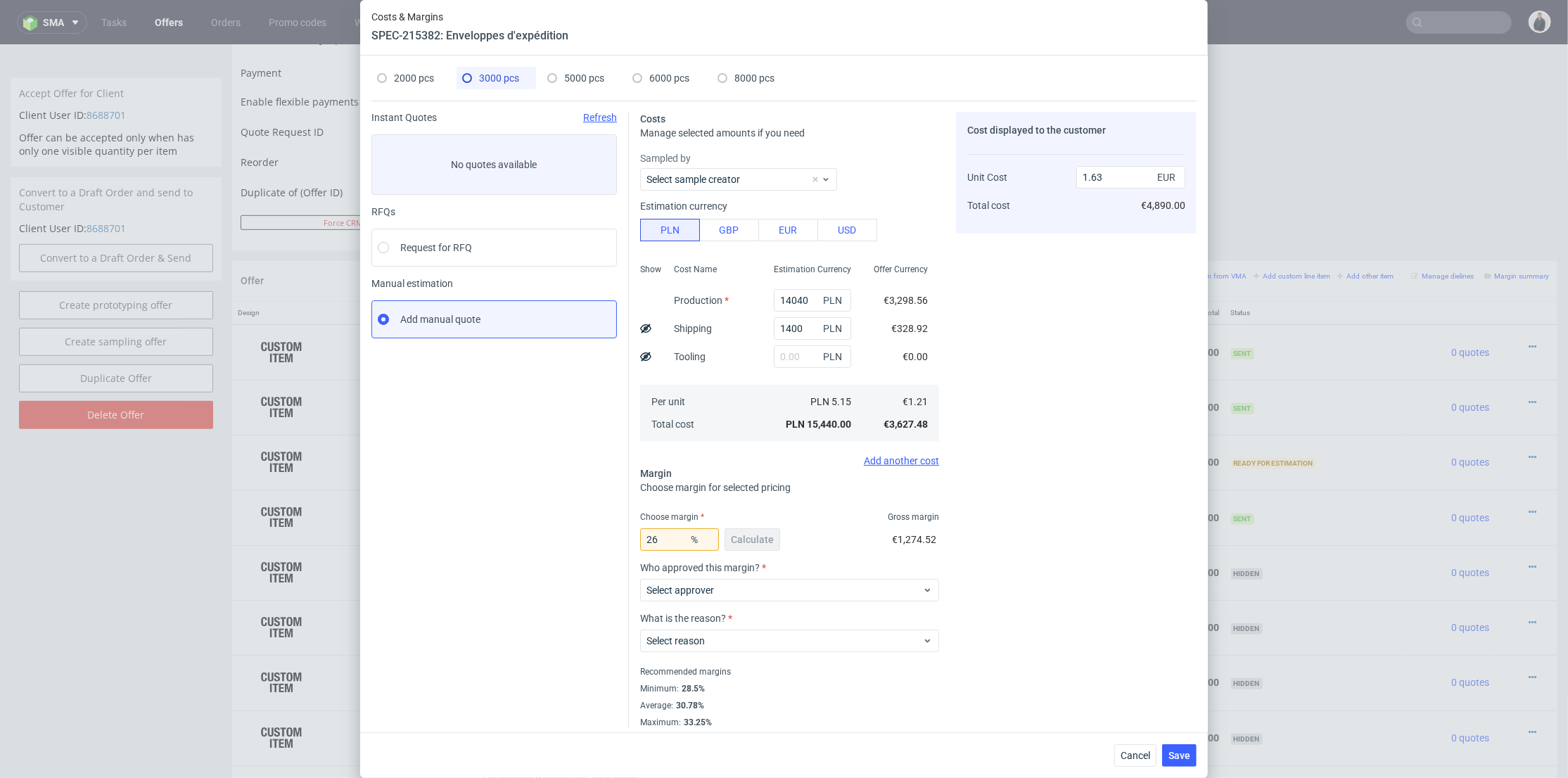
click at [650, 73] on span "6000 pcs" at bounding box center [669, 78] width 40 height 11
type input "21500"
type input "2400"
type input "22.7"
type input "1.2"
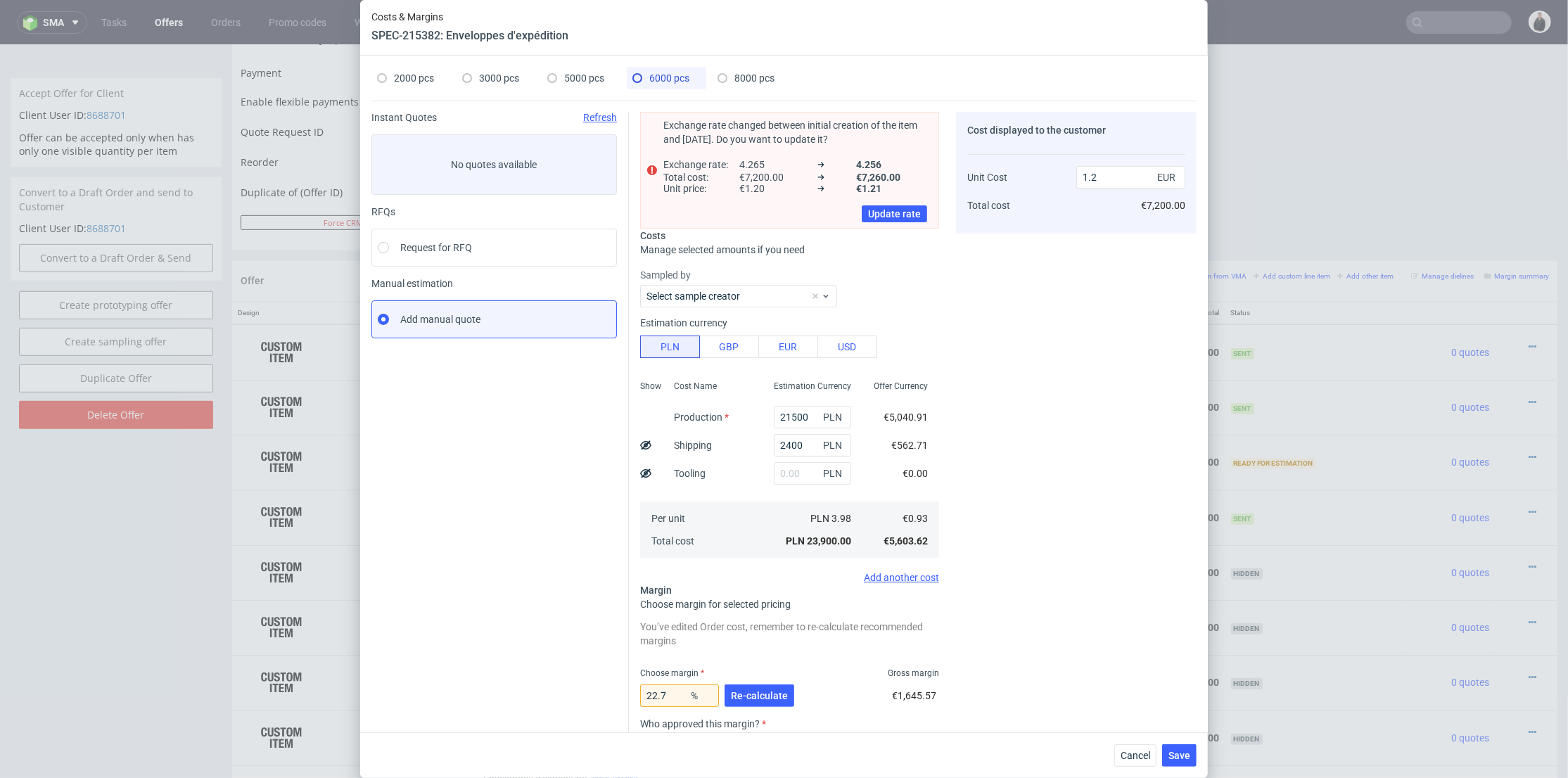
click at [490, 71] on div "3000 pcs" at bounding box center [490, 78] width 57 height 23
type input "14040"
type input "1400"
type input "26"
type input "1.63"
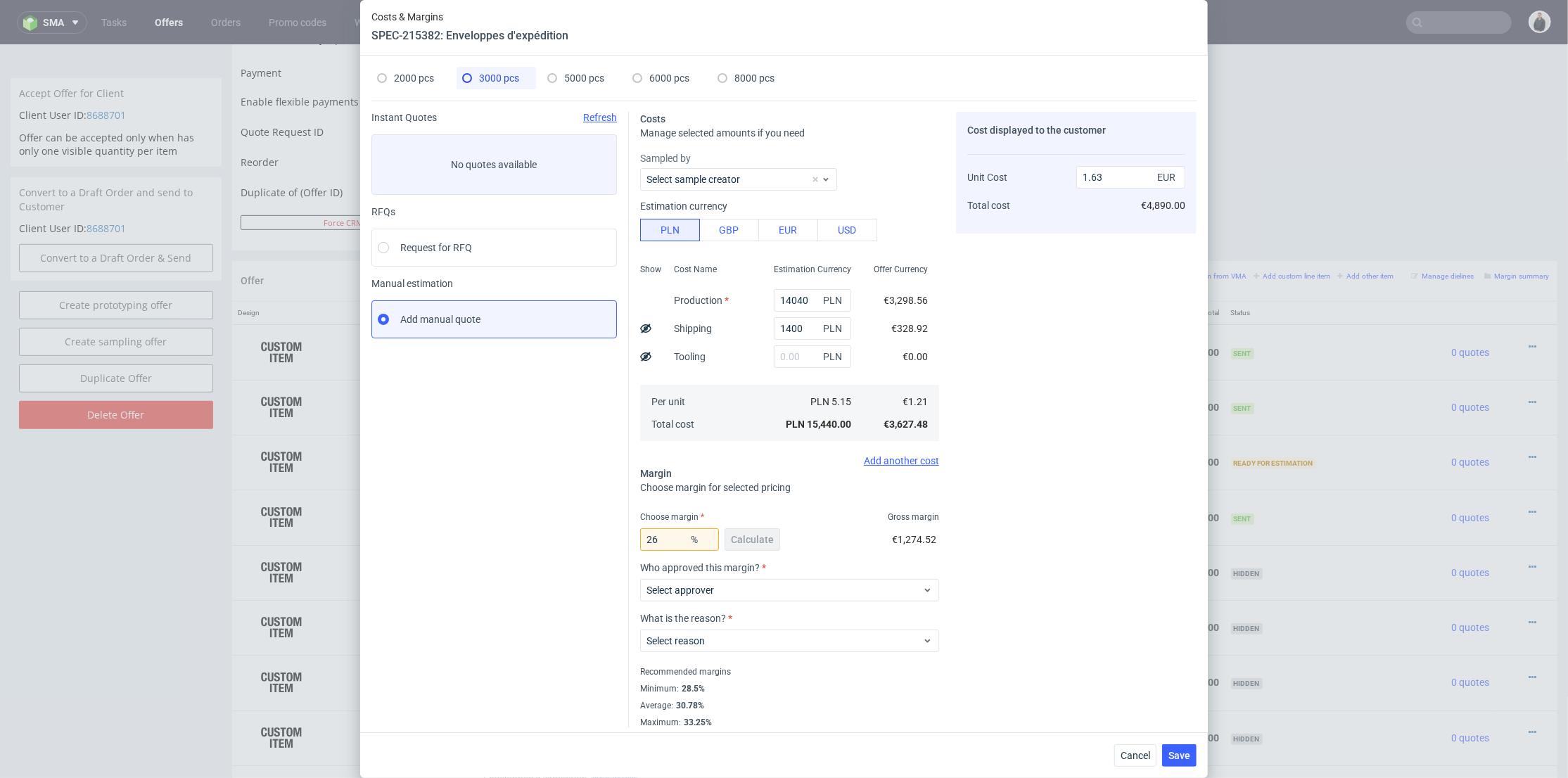
click at [673, 77] on span "6000 pcs" at bounding box center [669, 78] width 40 height 11
type input "21500"
type input "2400"
type input "22.7"
type input "1.2"
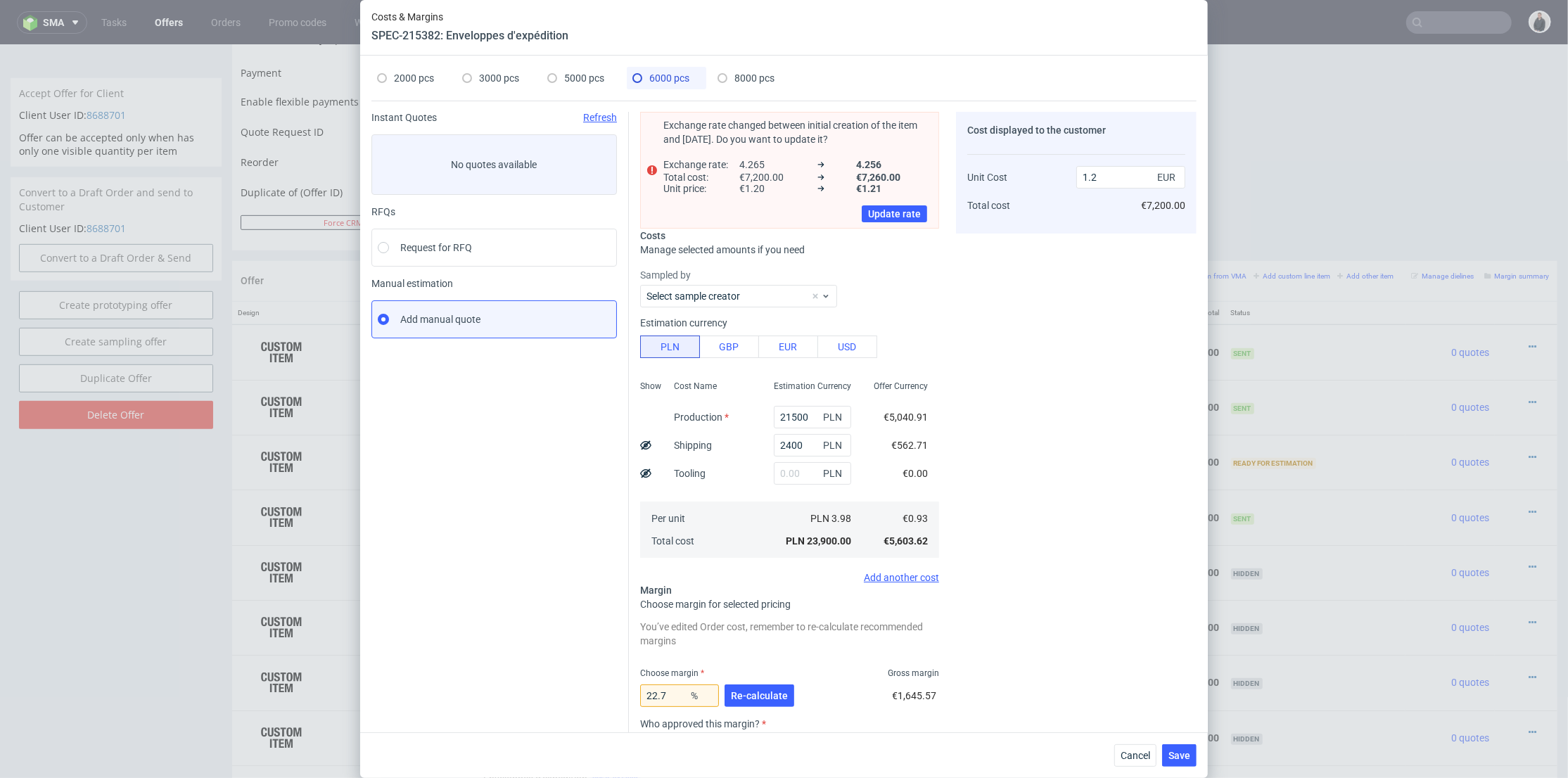
click at [498, 79] on span "3000 pcs" at bounding box center [498, 78] width 40 height 11
type input "14040"
type input "1400"
type input "26"
type input "1.63"
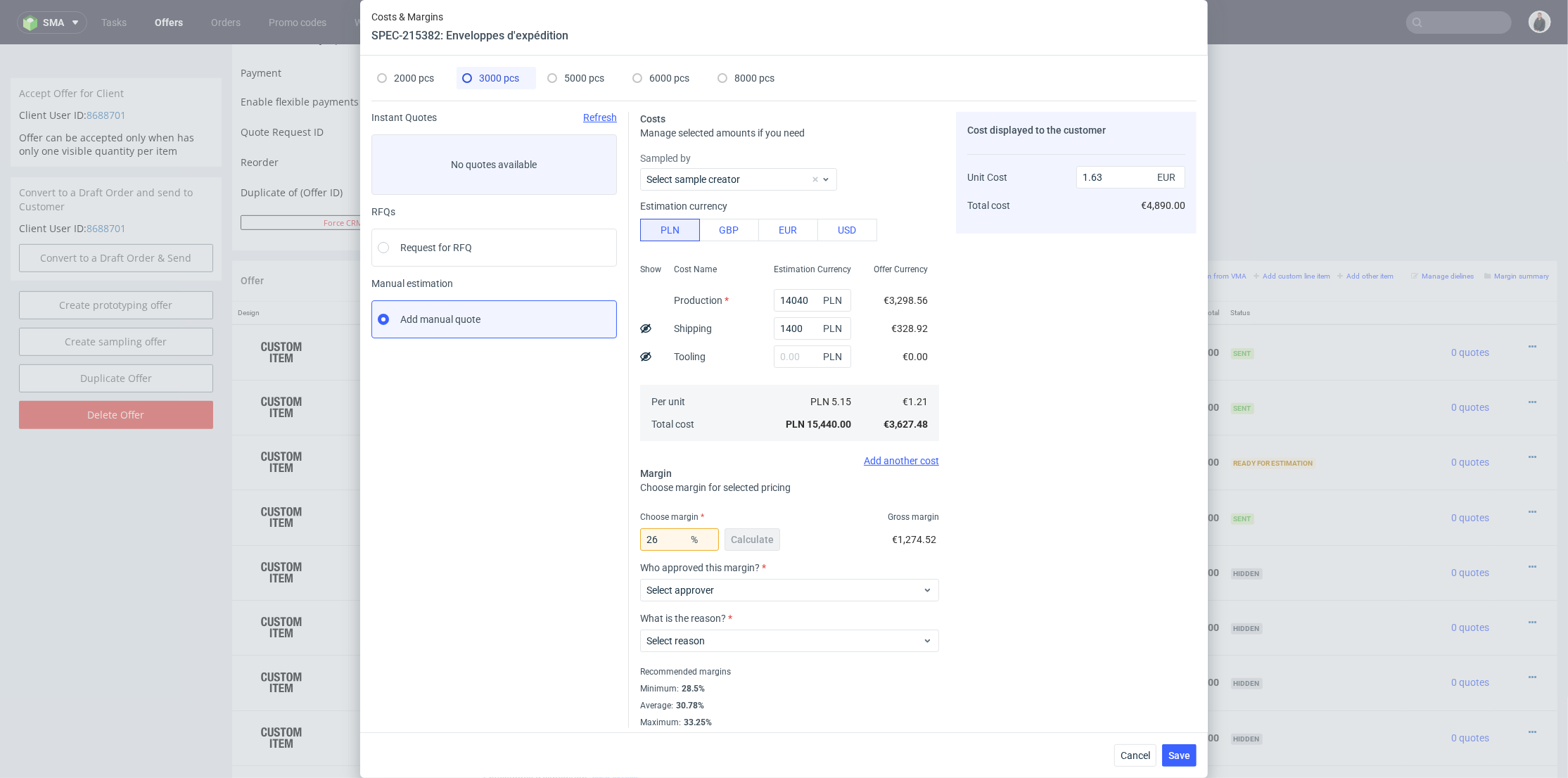
click at [658, 81] on span "6000 pcs" at bounding box center [669, 78] width 40 height 11
type input "21500"
type input "2400"
type input "22.7"
type input "1.2"
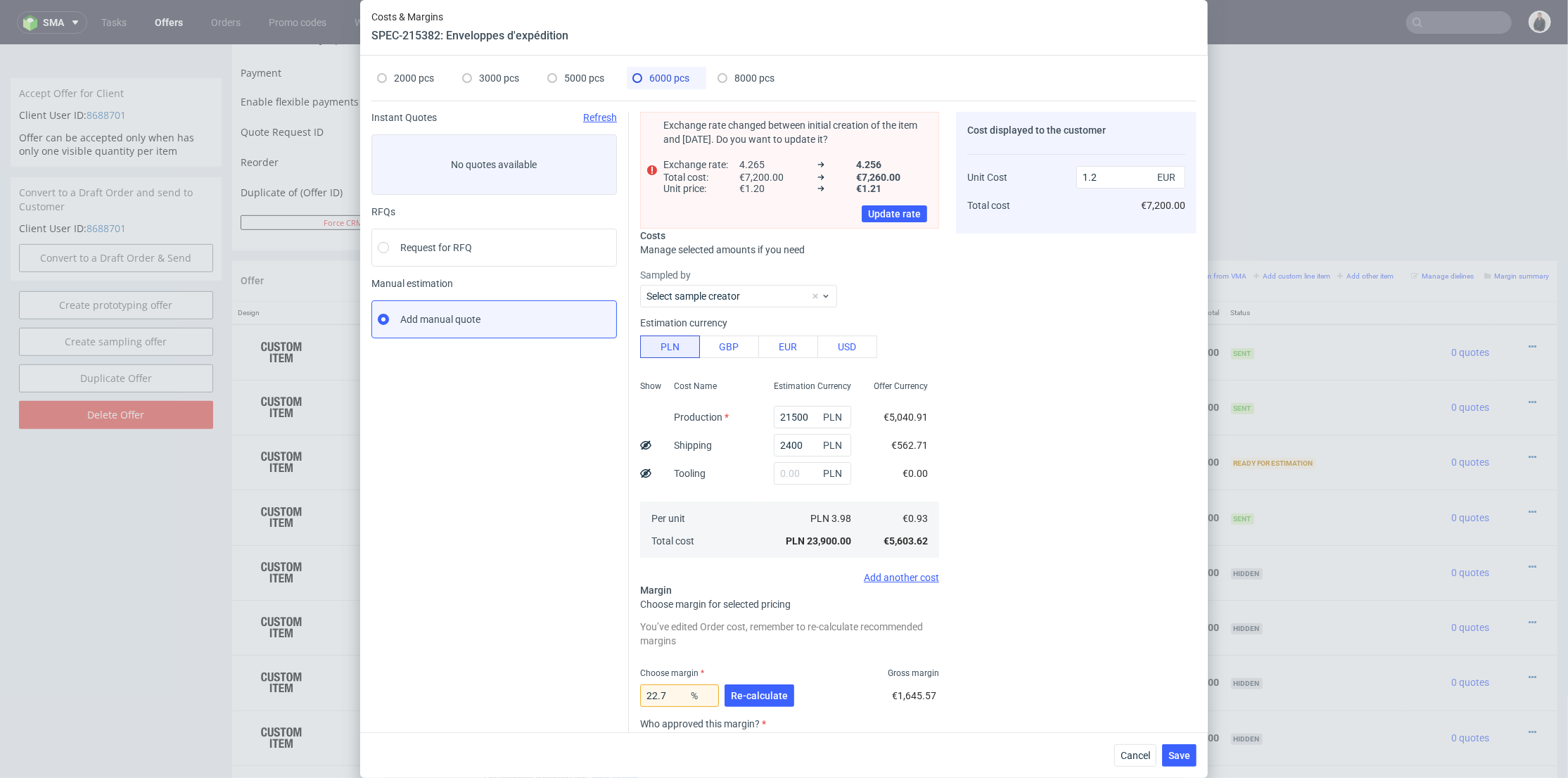
click at [493, 81] on span "3000 pcs" at bounding box center [498, 78] width 40 height 11
type input "14040"
type input "1400"
type input "26"
type input "1.63"
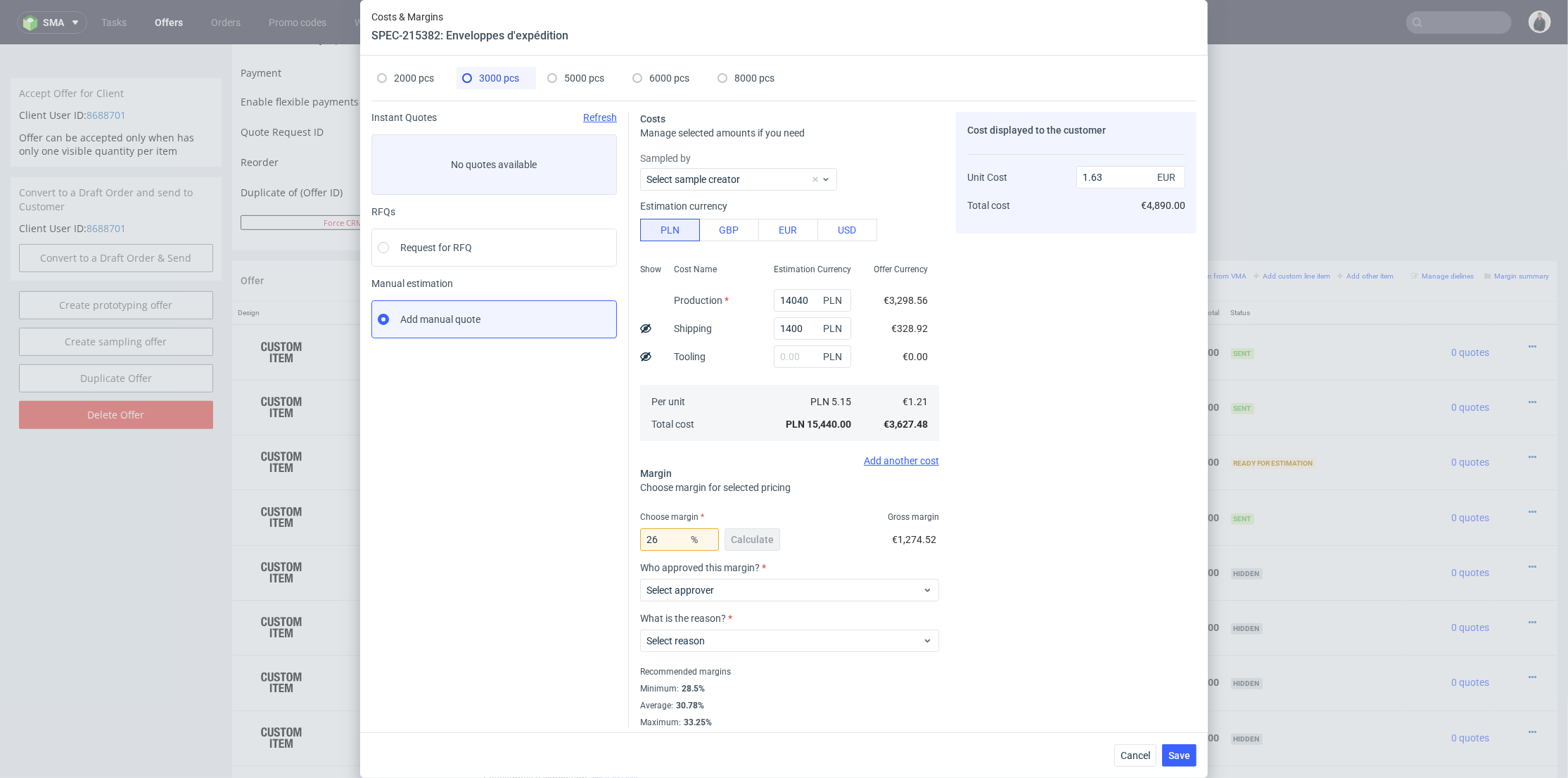
scroll to position [7, 0]
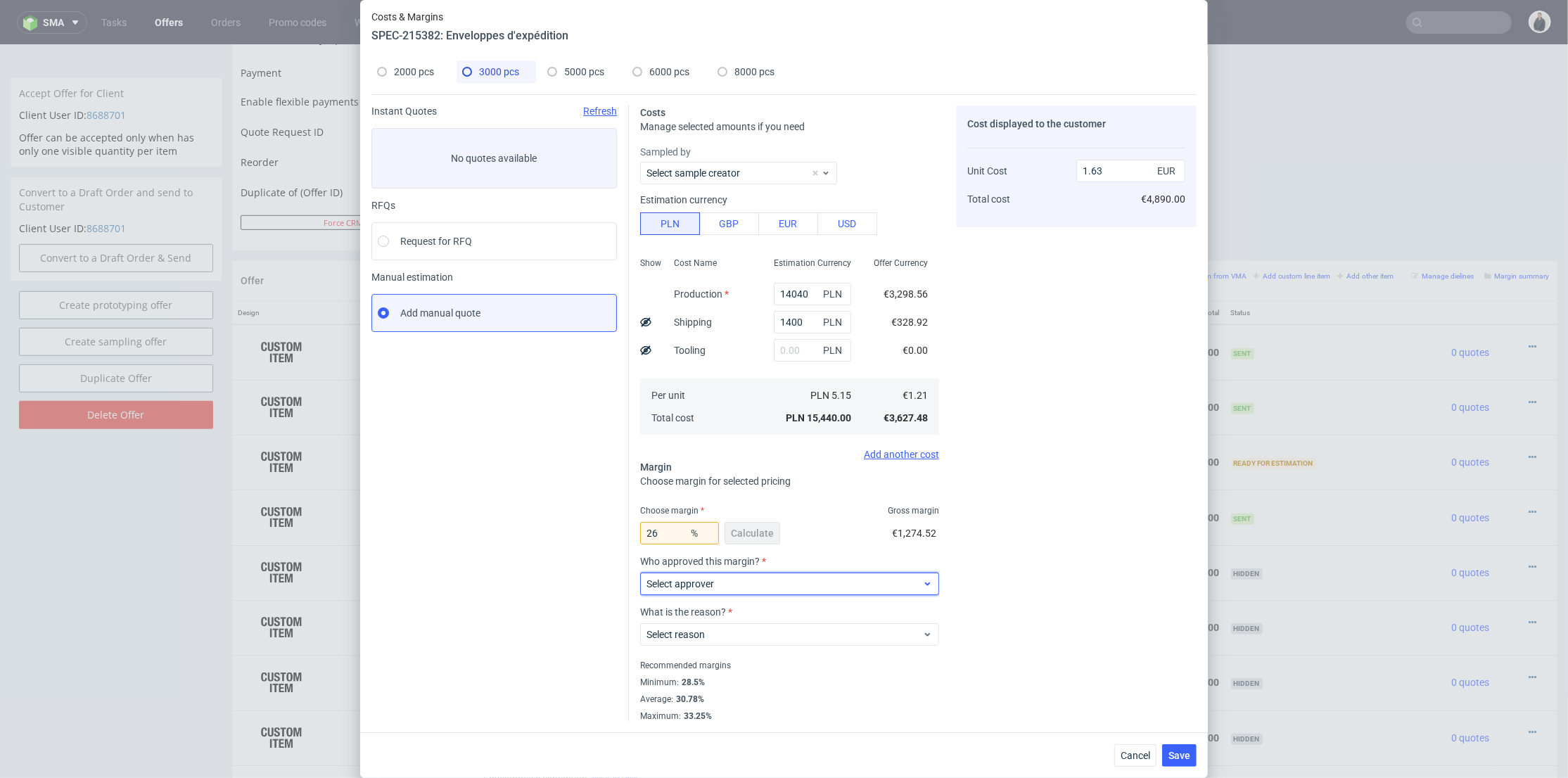
click at [699, 591] on div "Select approver" at bounding box center [790, 584] width 299 height 23
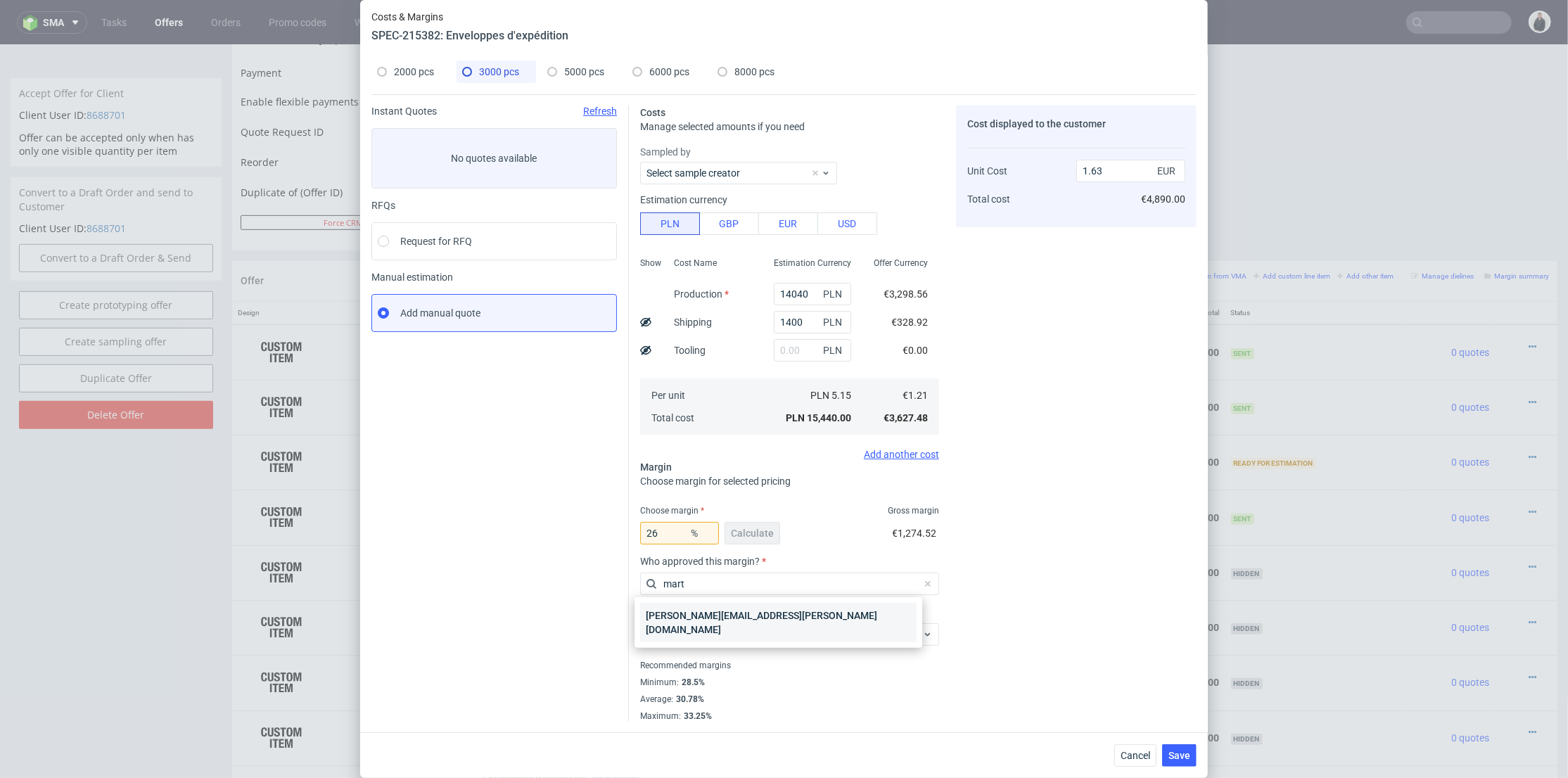
type input "mart"
click at [702, 608] on div "[PERSON_NAME][EMAIL_ADDRESS][PERSON_NAME][DOMAIN_NAME]" at bounding box center [778, 622] width 277 height 39
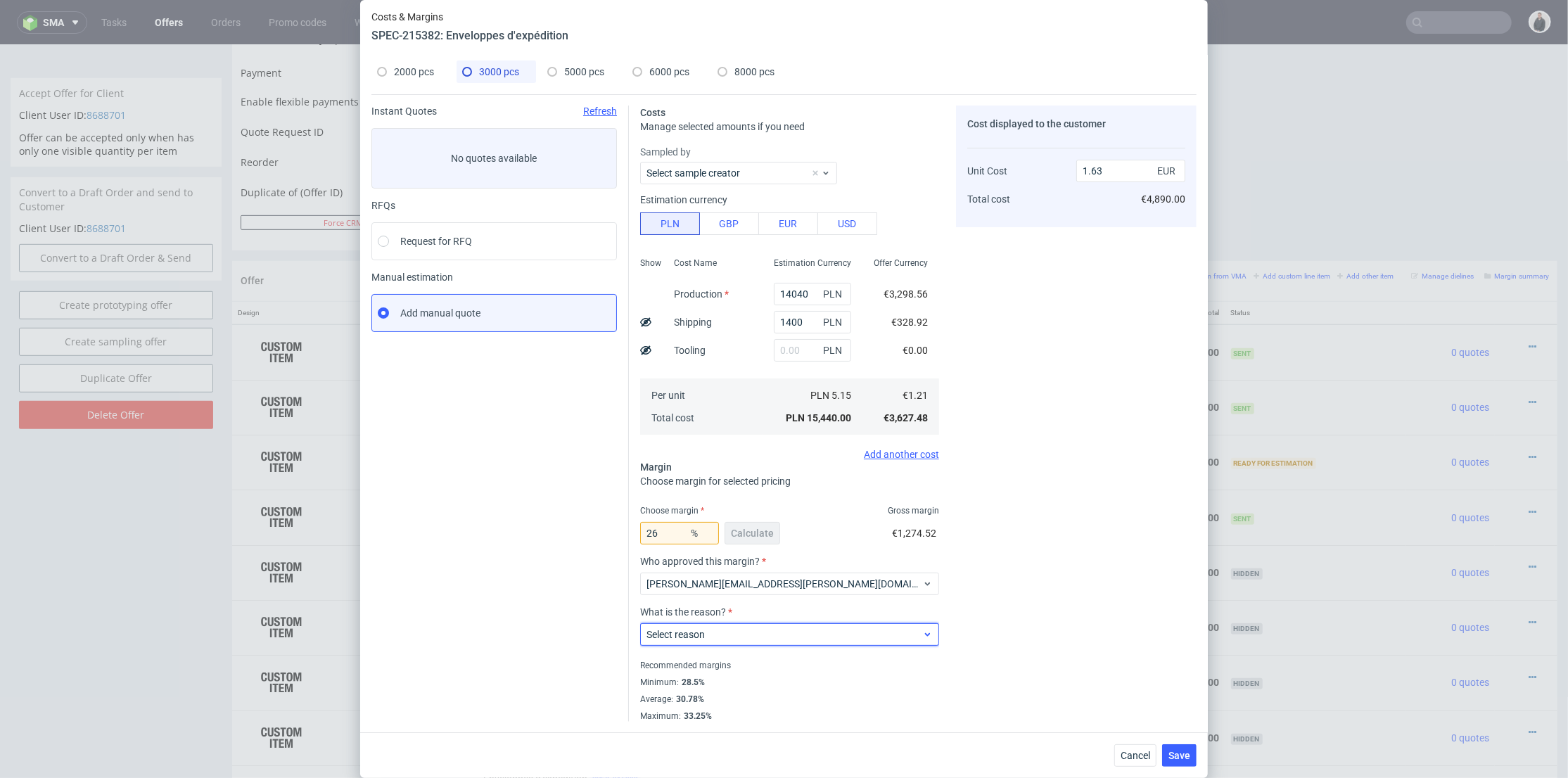
click at [706, 630] on span "Select reason" at bounding box center [784, 634] width 276 height 14
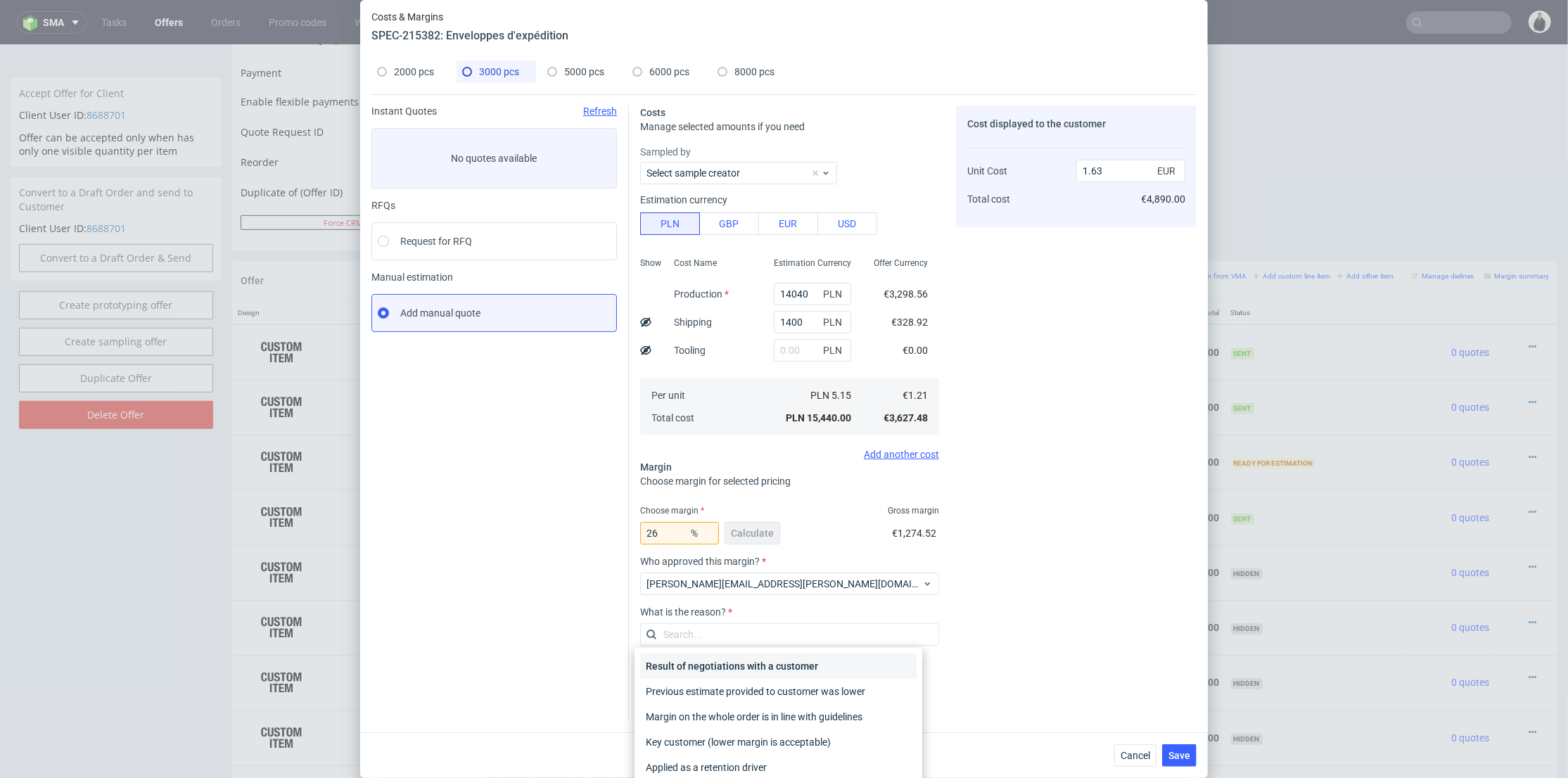
click at [720, 672] on div "Result of negotiations with a customer" at bounding box center [778, 665] width 277 height 25
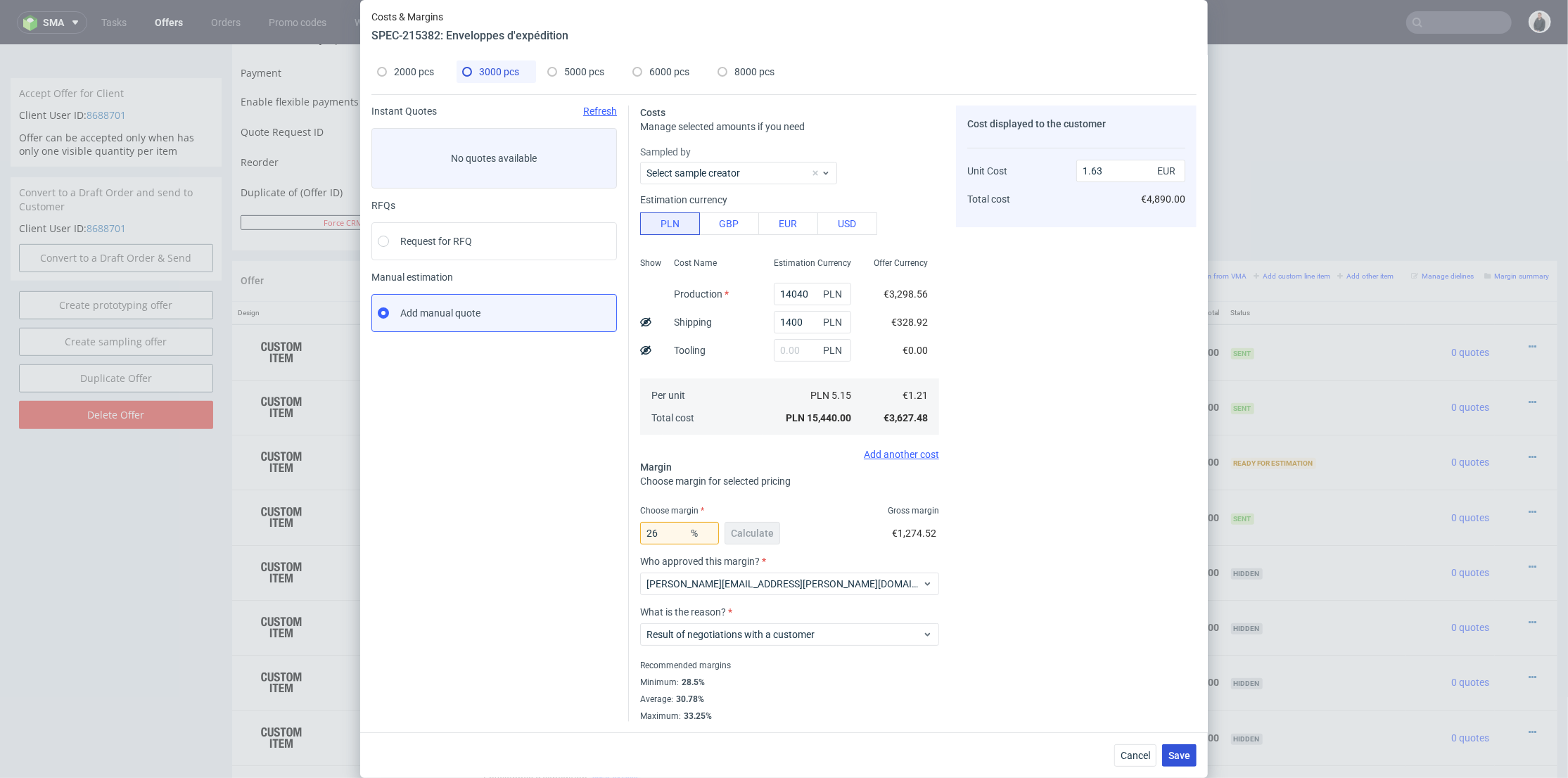
click at [1183, 750] on span "Save" at bounding box center [1179, 755] width 22 height 10
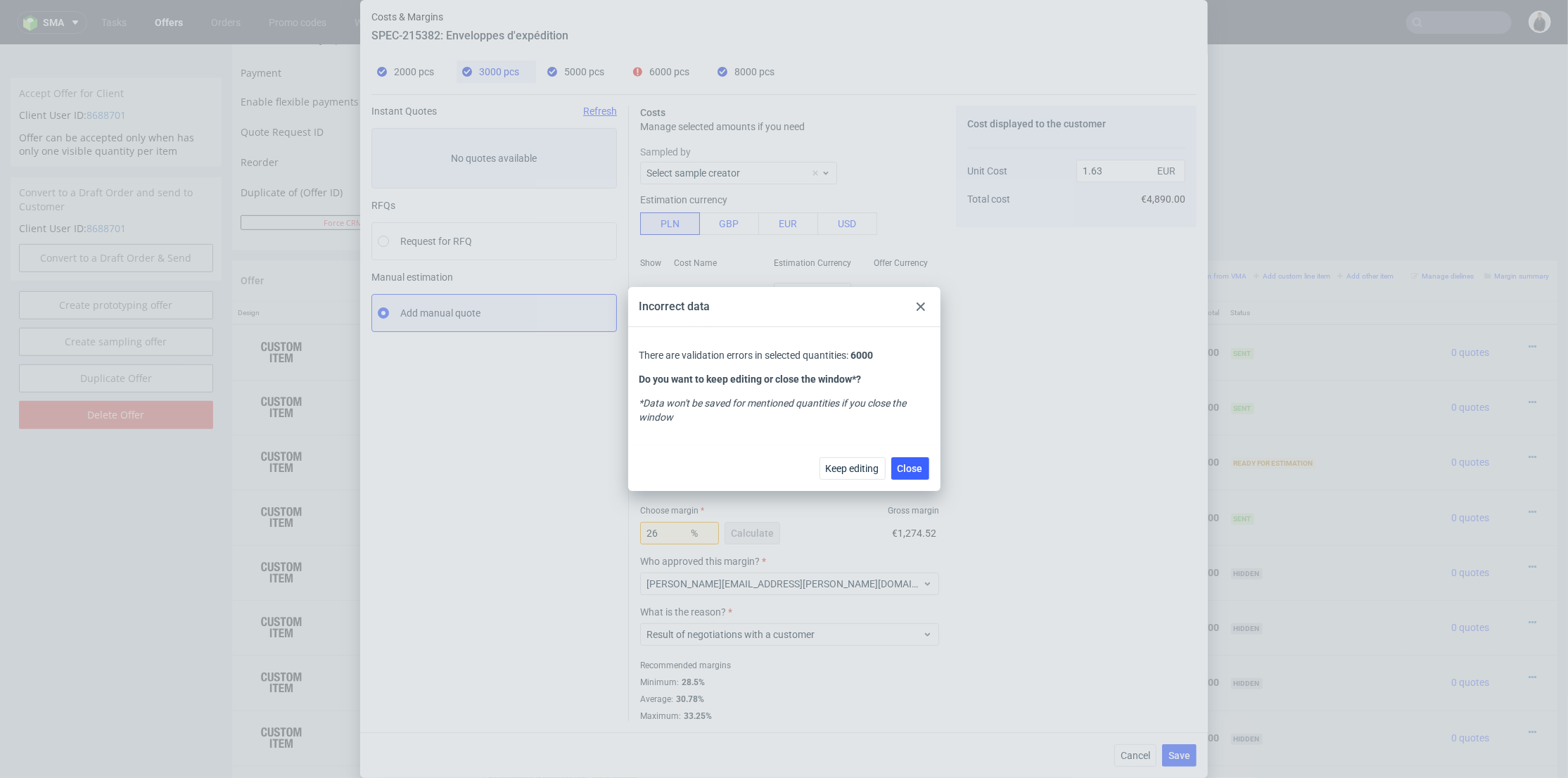
click at [917, 297] on div "Incorrect data" at bounding box center [784, 307] width 312 height 40
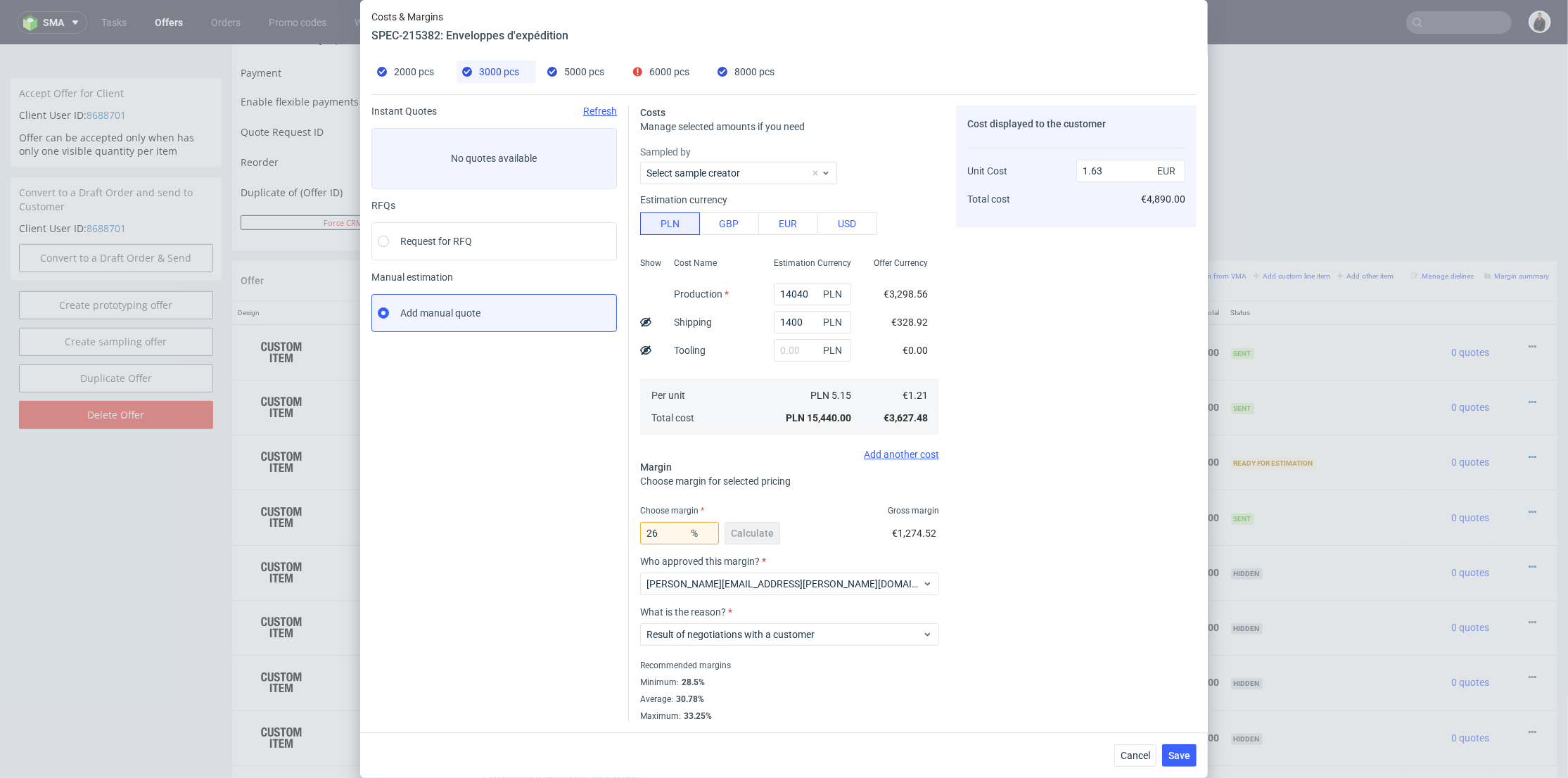
click at [649, 72] on span "6000 pcs" at bounding box center [669, 72] width 40 height 11
type input "21500"
type input "2400"
type input "22.7"
type input "1.2"
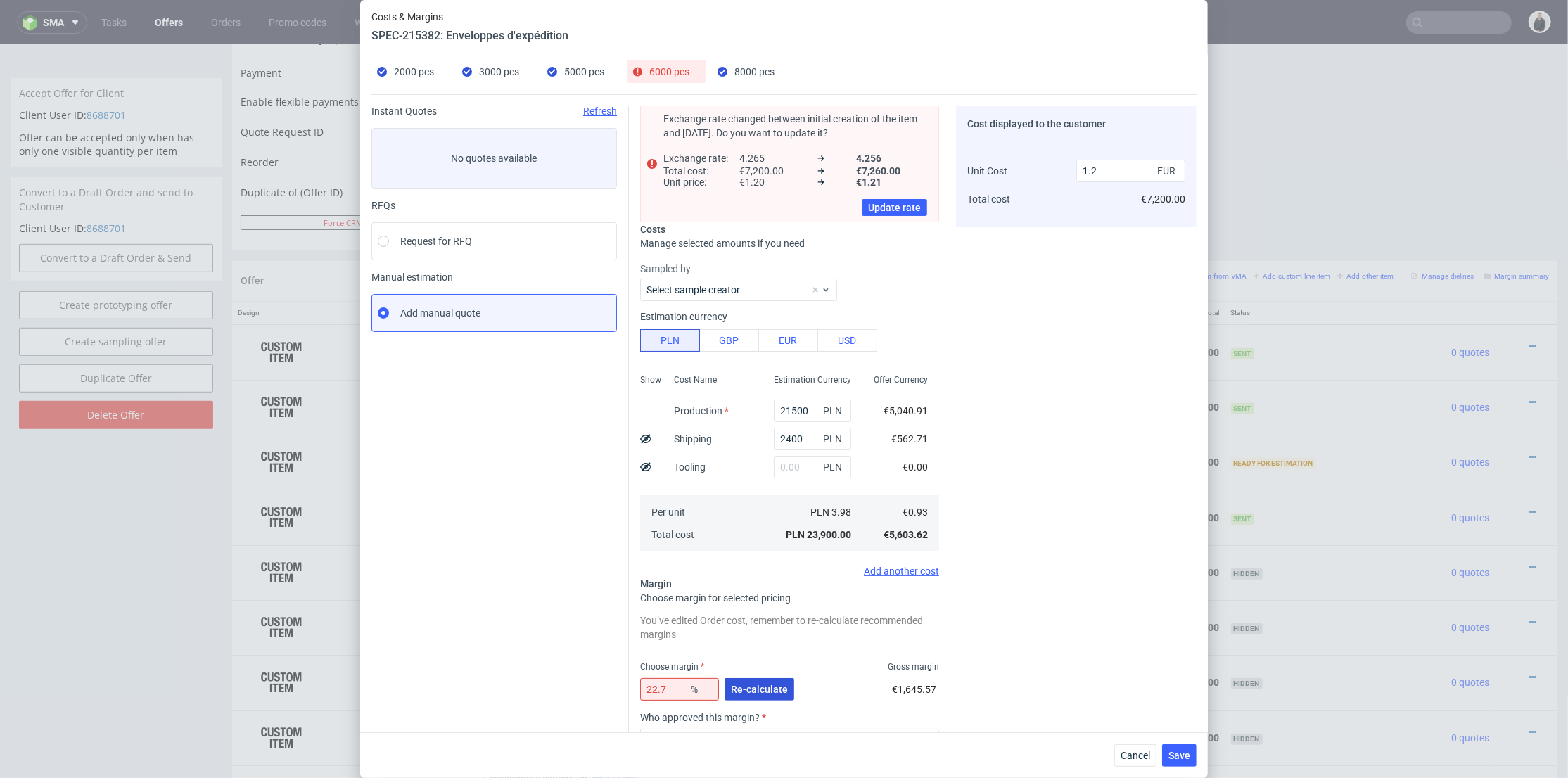
click at [767, 687] on span "Re-calculate" at bounding box center [760, 689] width 57 height 10
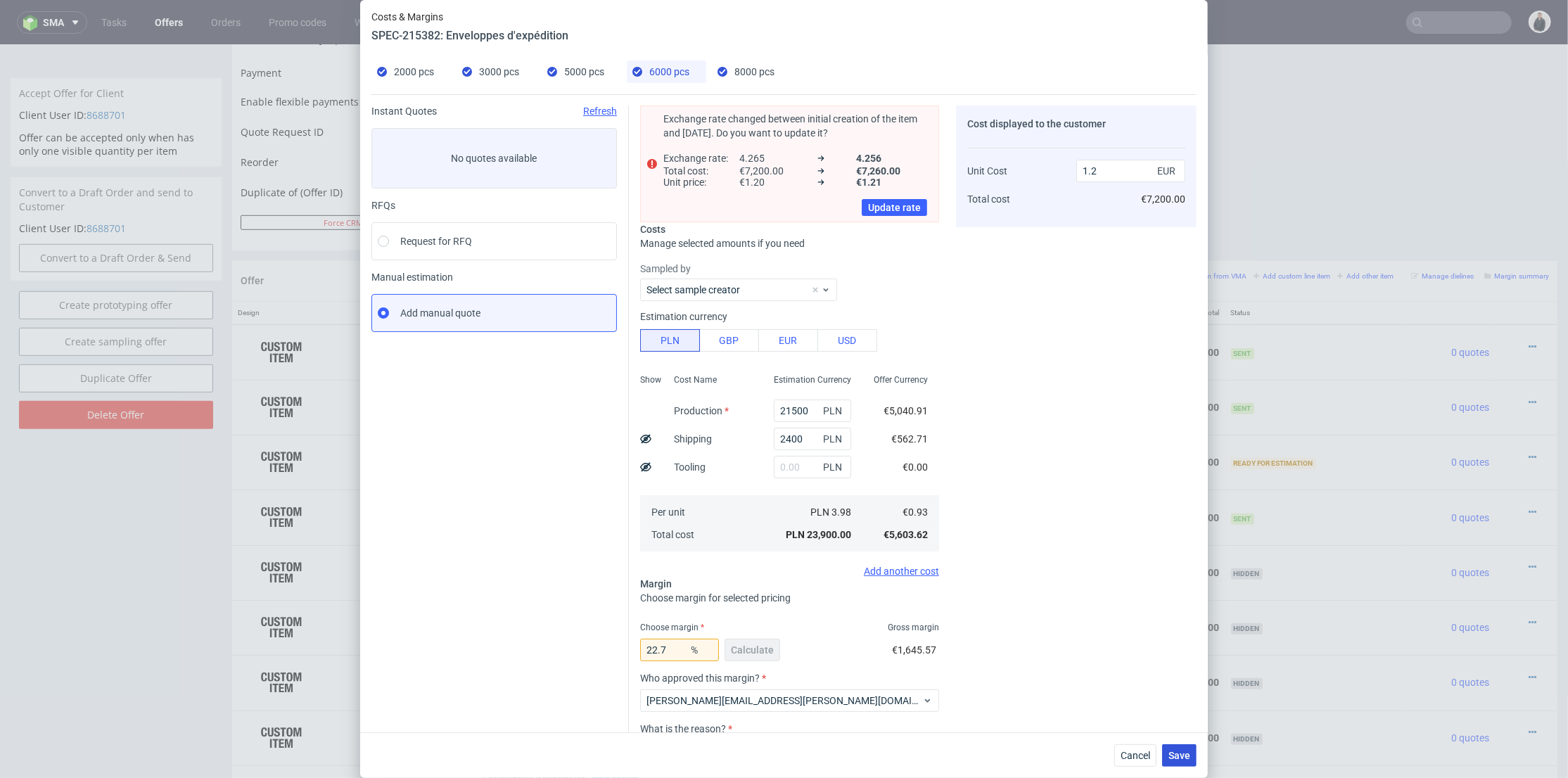
click at [1175, 754] on span "Save" at bounding box center [1179, 755] width 22 height 10
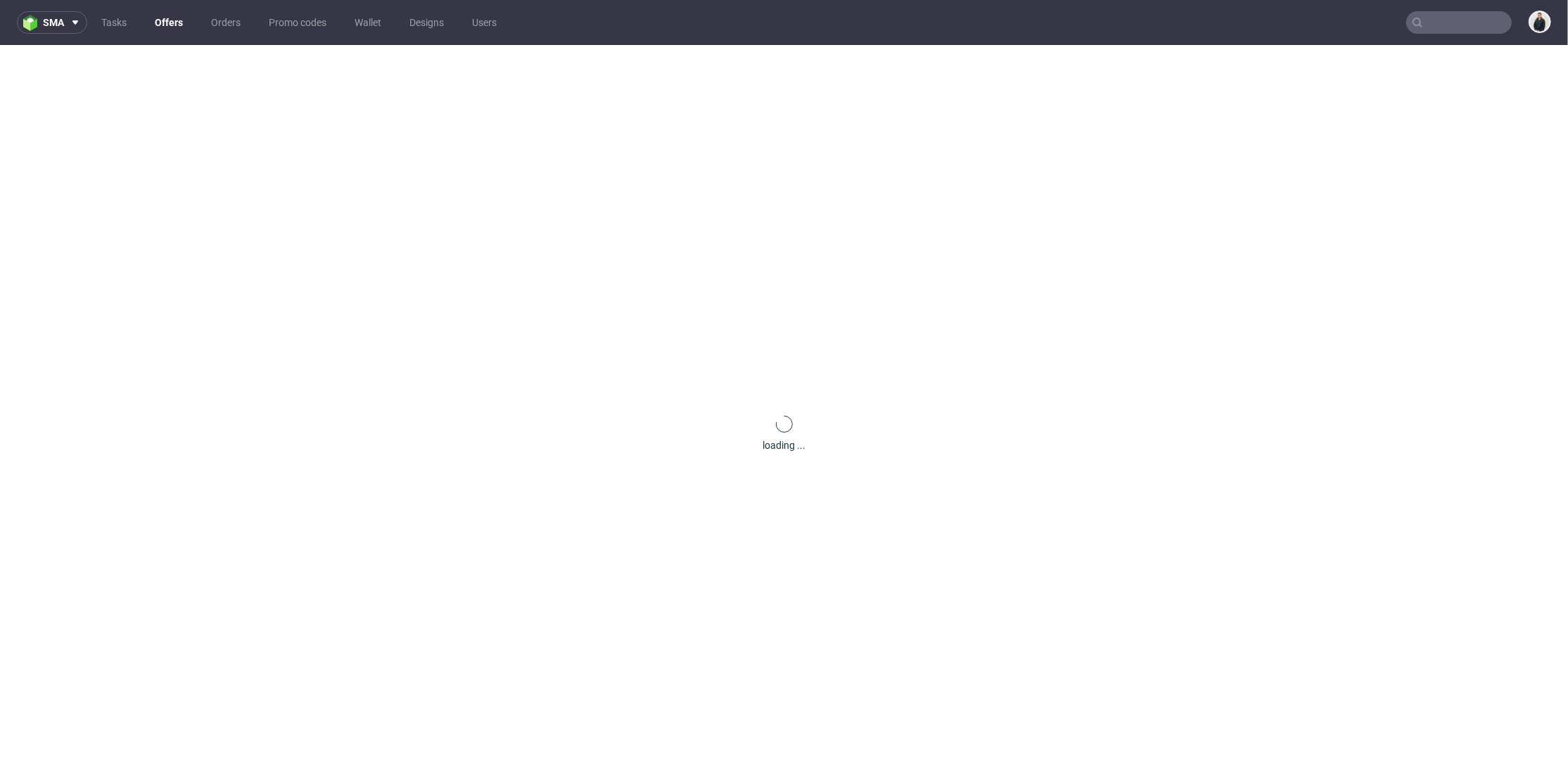
scroll to position [0, 0]
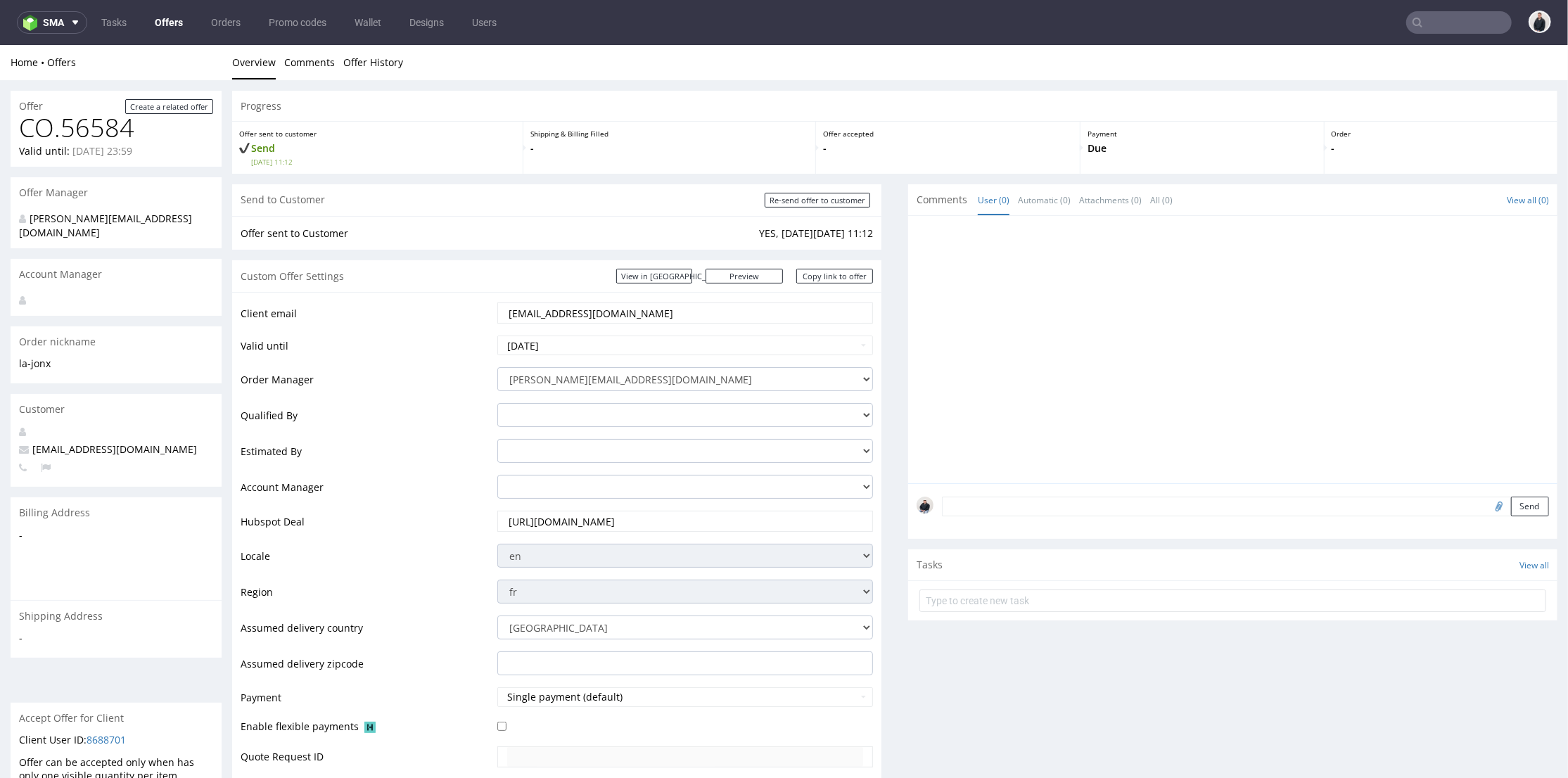
drag, startPoint x: 1095, startPoint y: 362, endPoint x: 1101, endPoint y: 365, distance: 6.7
click at [1098, 364] on div at bounding box center [1236, 352] width 640 height 259
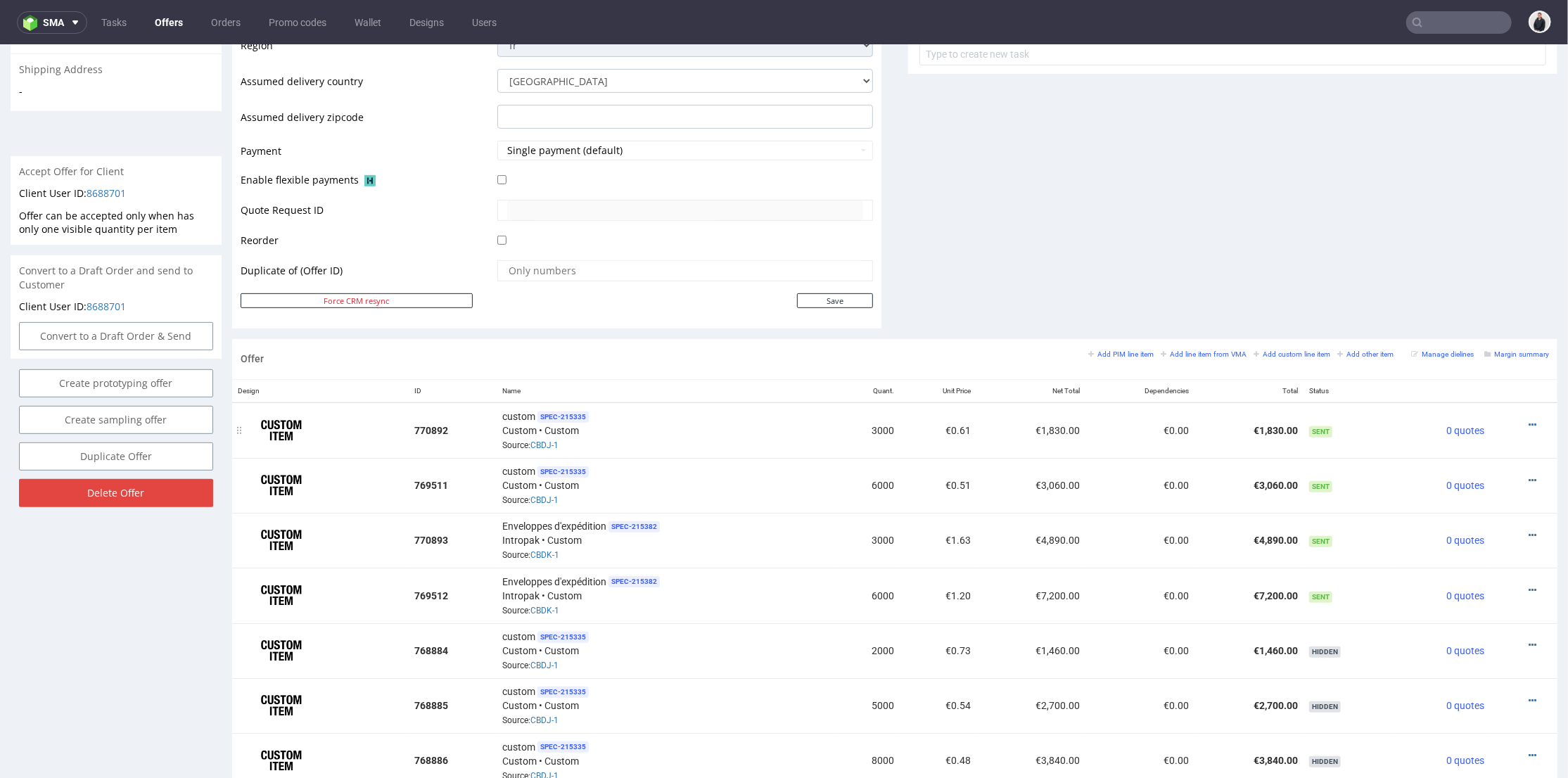
scroll to position [625, 0]
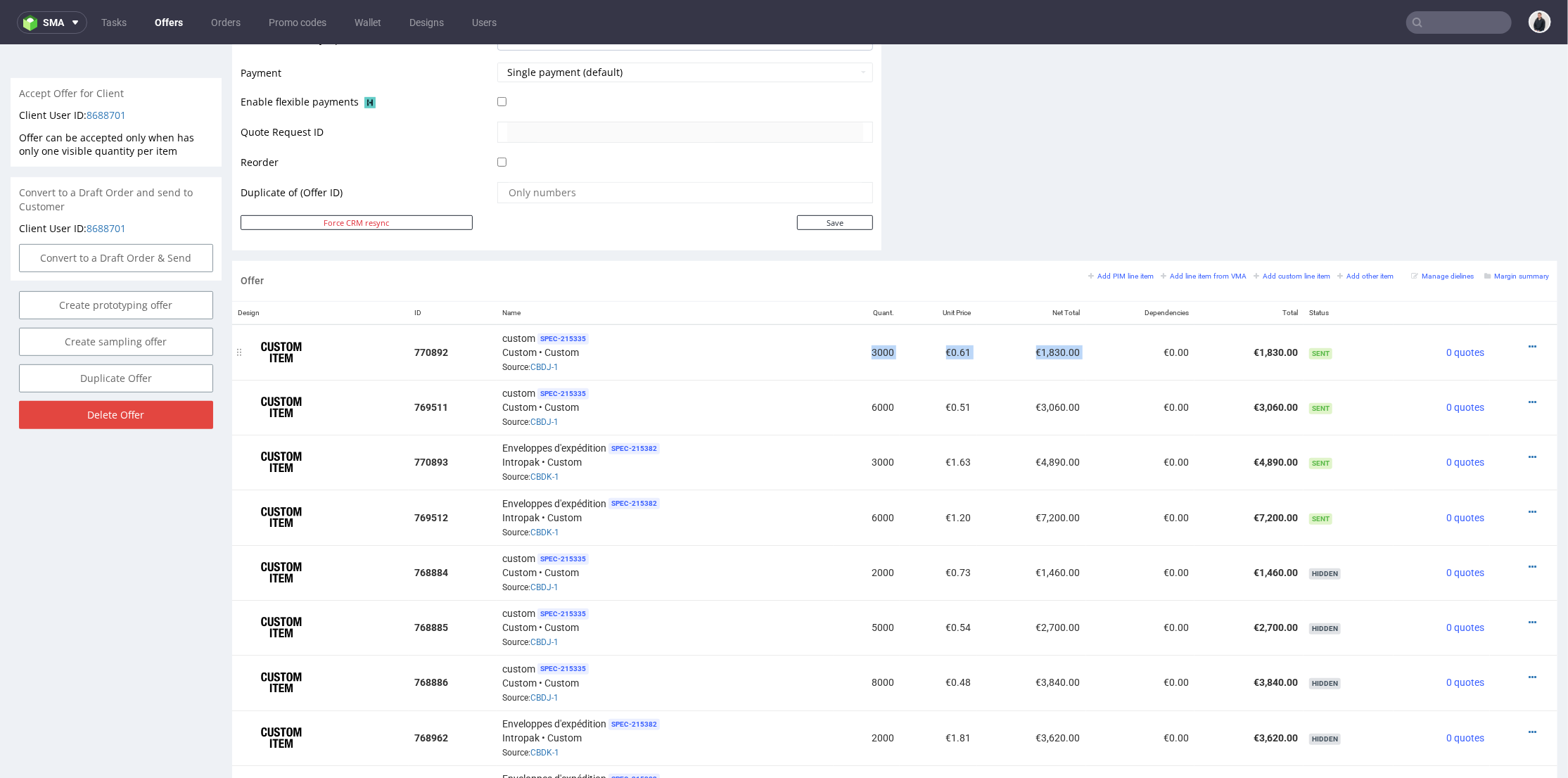
drag, startPoint x: 871, startPoint y: 349, endPoint x: 1107, endPoint y: 349, distance: 236.0
click at [1107, 349] on tr "770892 custom SPEC- 215335 Custom • Custom Source: CBDJ-1 3000 €0.61 €1,830.00 …" at bounding box center [895, 351] width 1325 height 55
copy tr "3000 €0.61 €1,830.00"
drag, startPoint x: 844, startPoint y: 458, endPoint x: 1546, endPoint y: 521, distance: 704.8
click at [1088, 461] on tr "770893 Enveloppes d'expédition SPEC- 215382 Intropak • Custom Source: CBDK-1 30…" at bounding box center [895, 461] width 1325 height 55
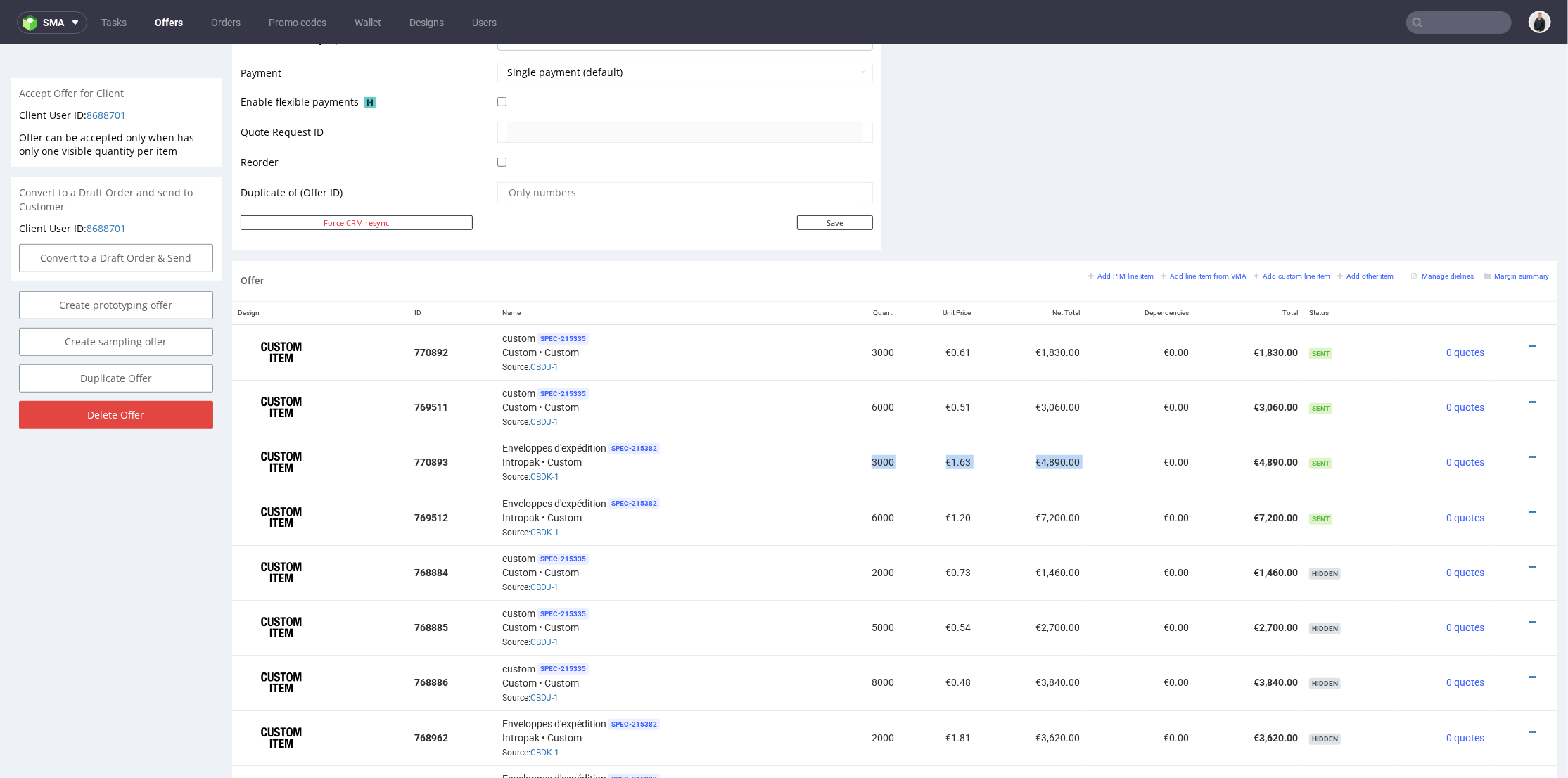
copy tr "3000 €1.63 €4,890.00"
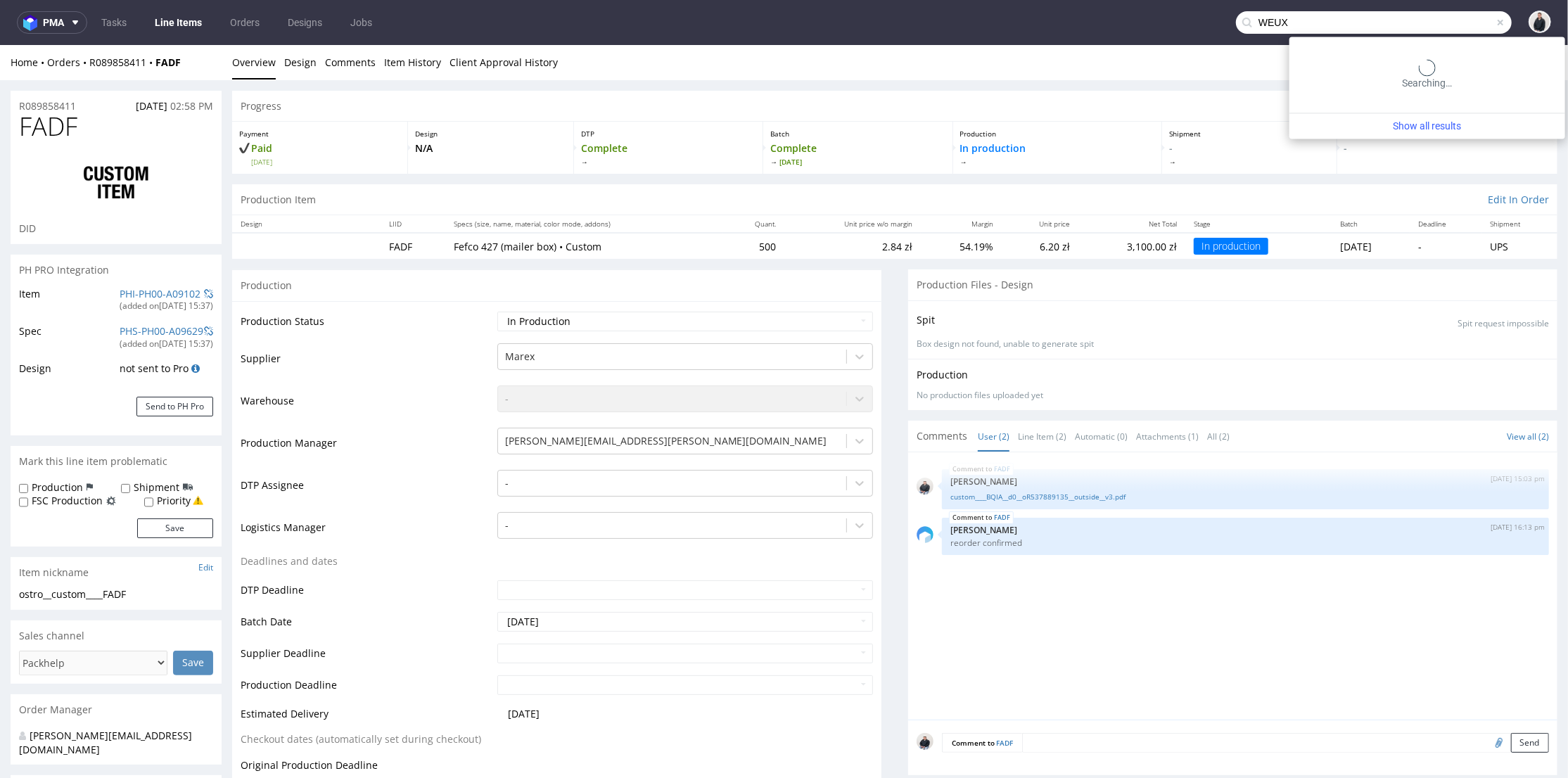
type input "WEUX"
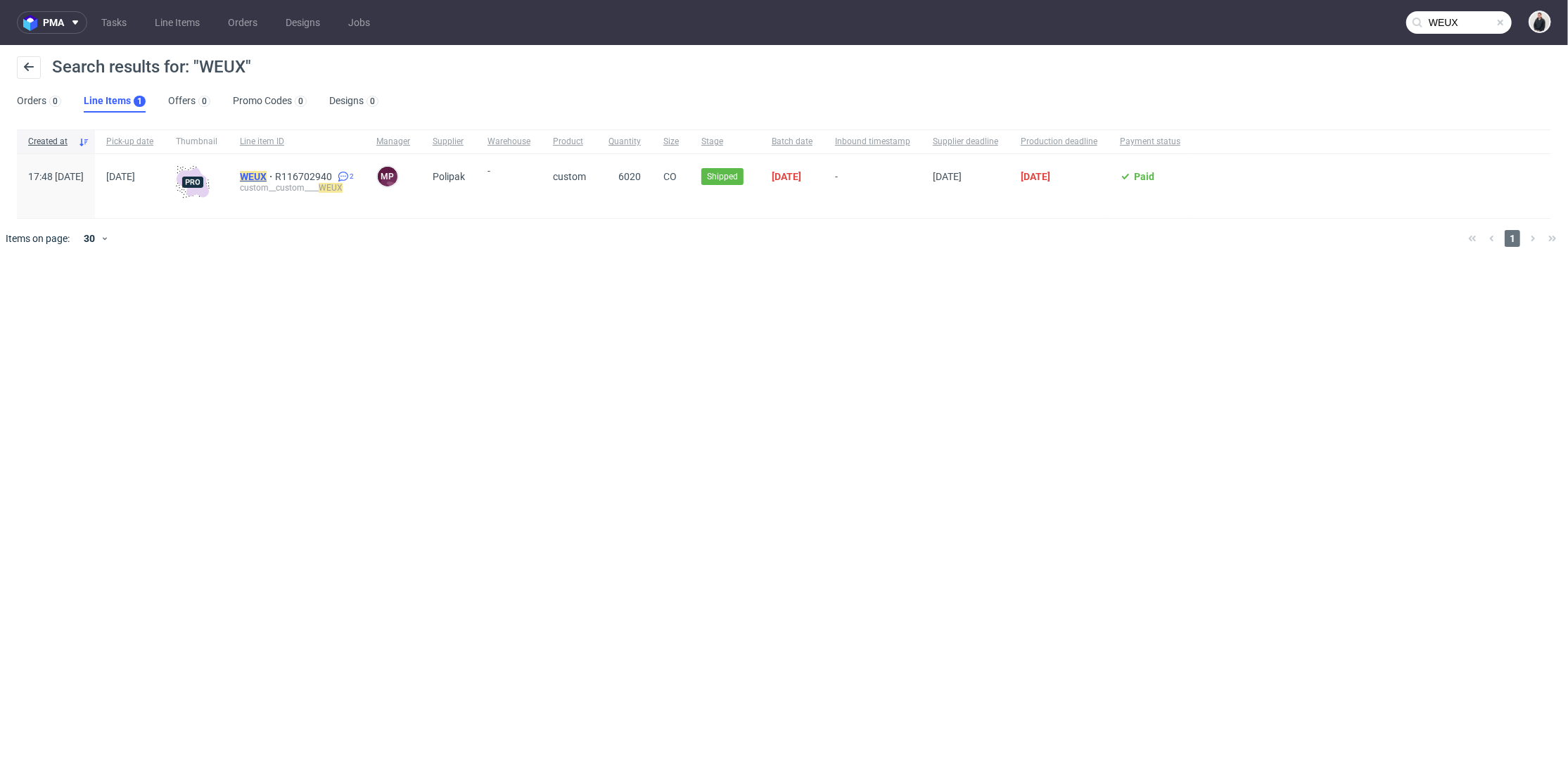
click at [267, 173] on mark "WEUX" at bounding box center [253, 177] width 27 height 11
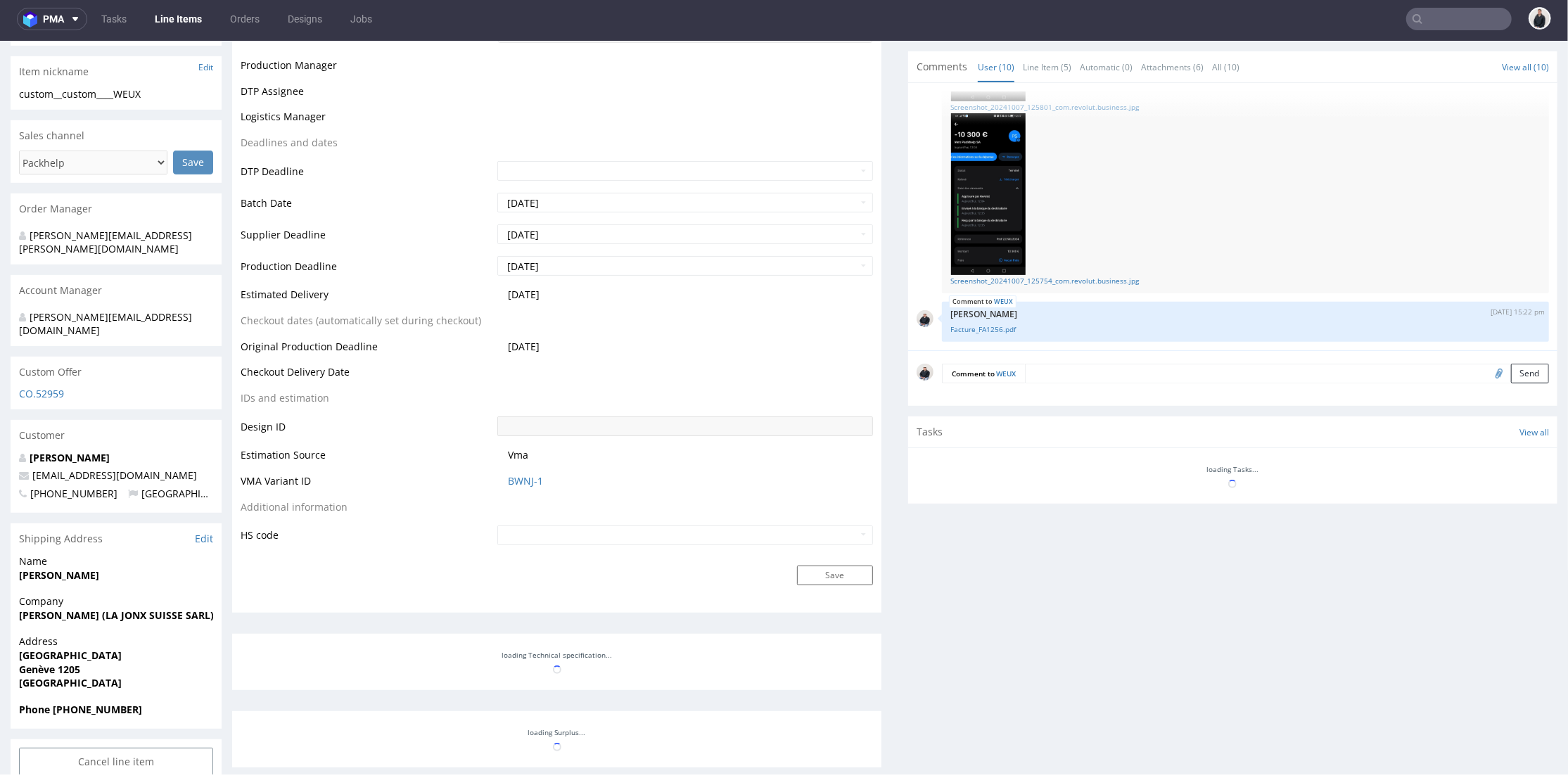
scroll to position [497, 0]
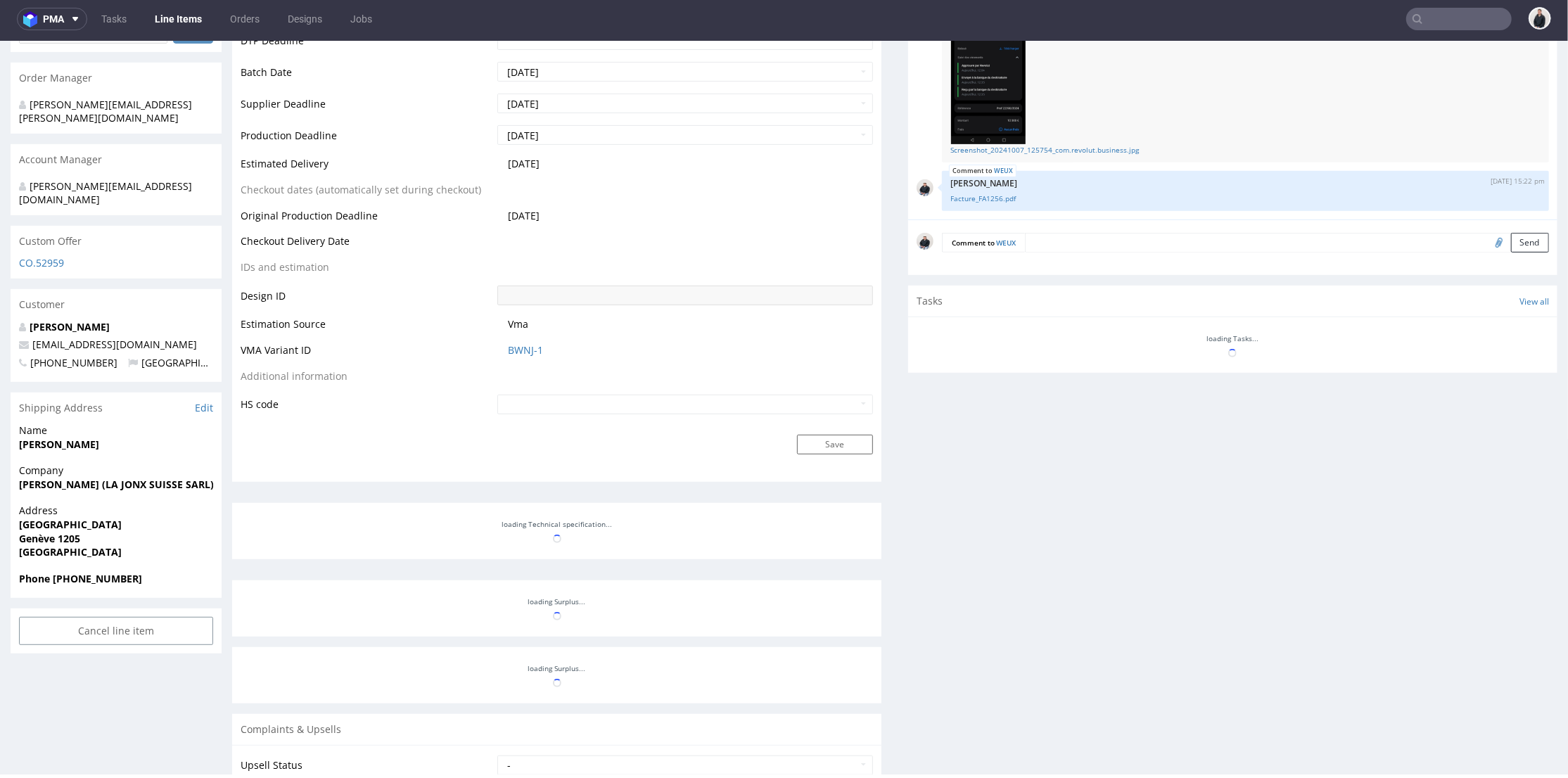
select select "in_progress"
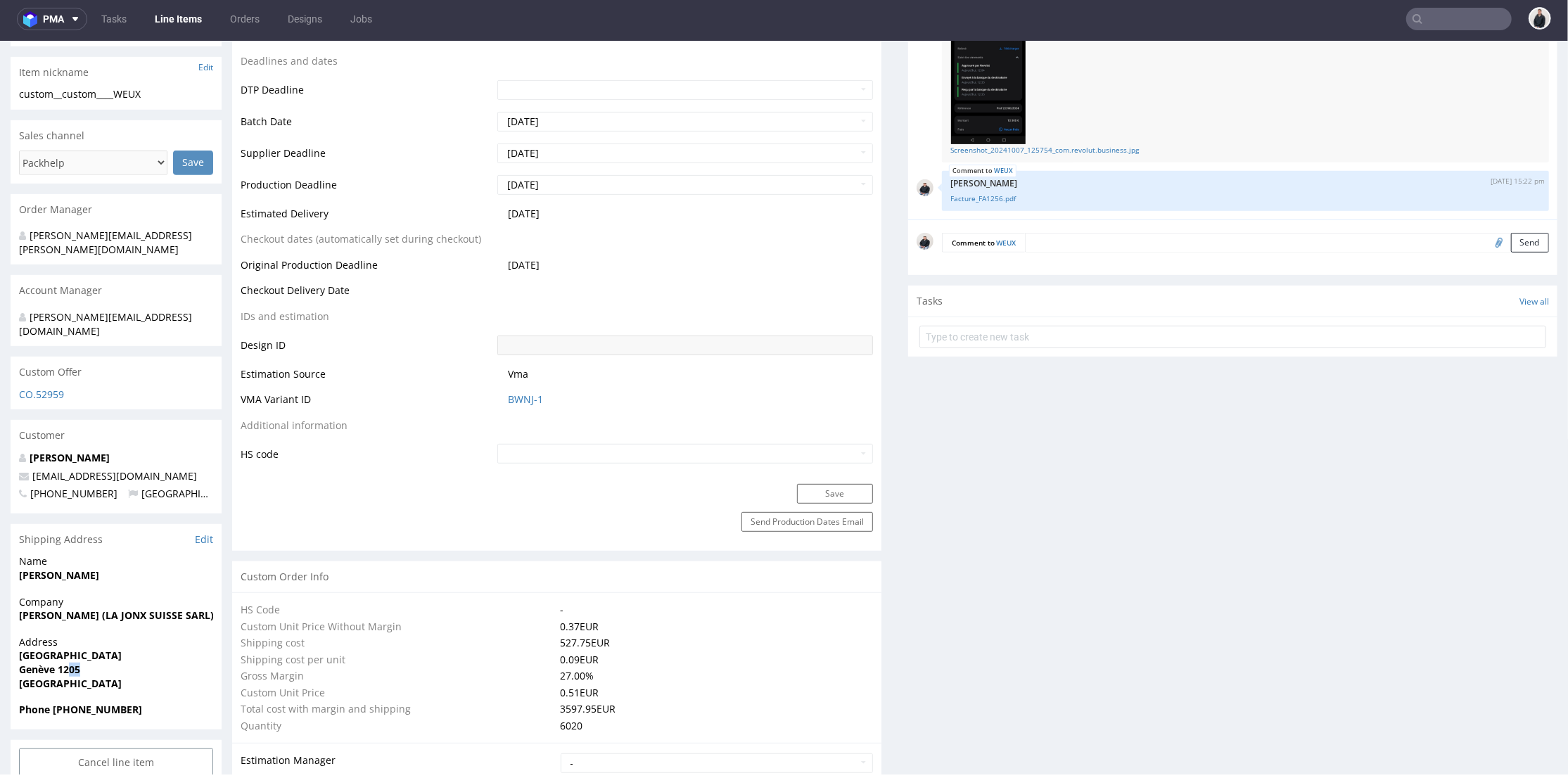
drag, startPoint x: 81, startPoint y: 641, endPoint x: 88, endPoint y: 627, distance: 15.7
click at [71, 661] on span "Genève 1205" at bounding box center [116, 668] width 194 height 14
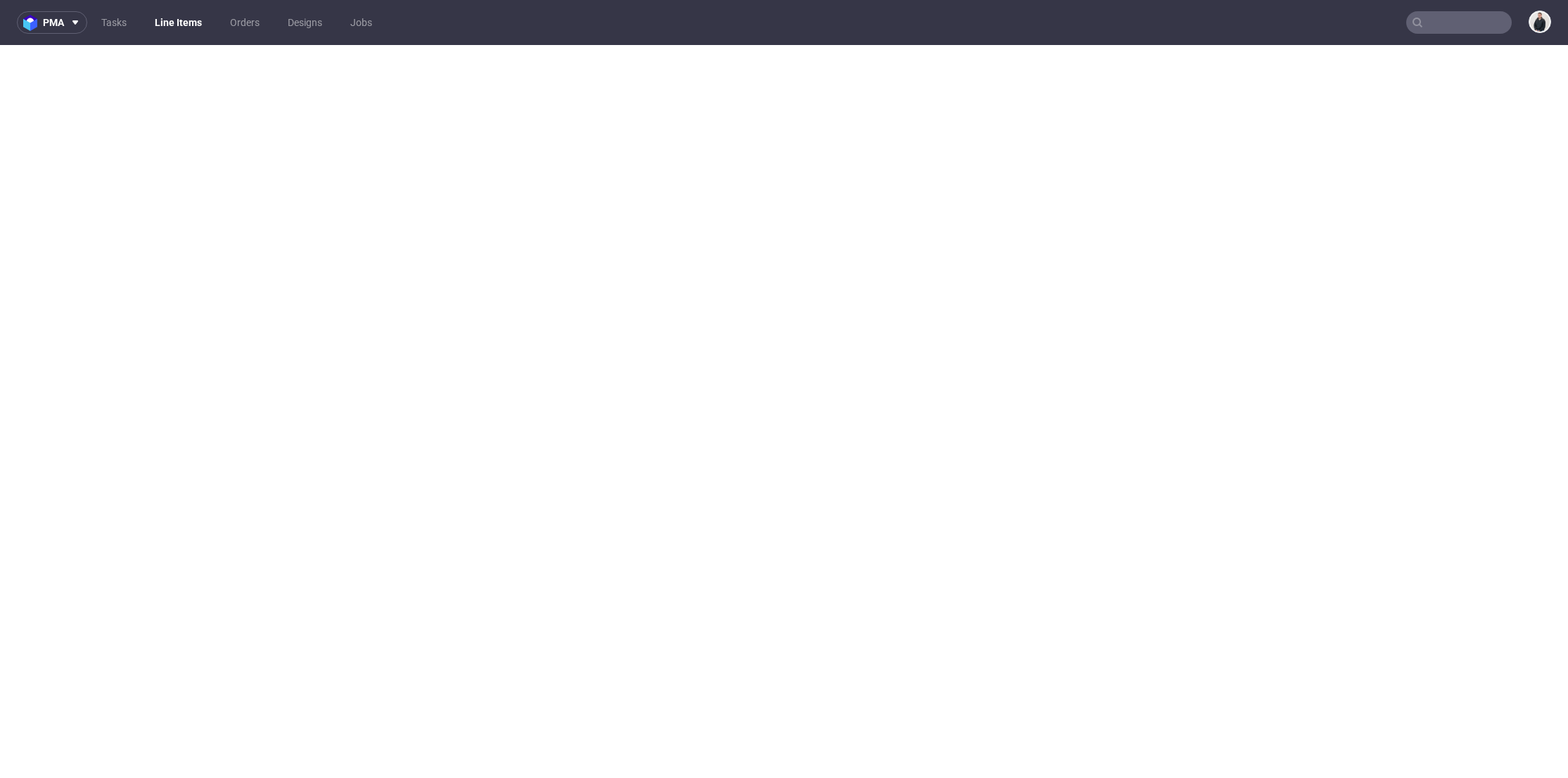
select select "in_progress"
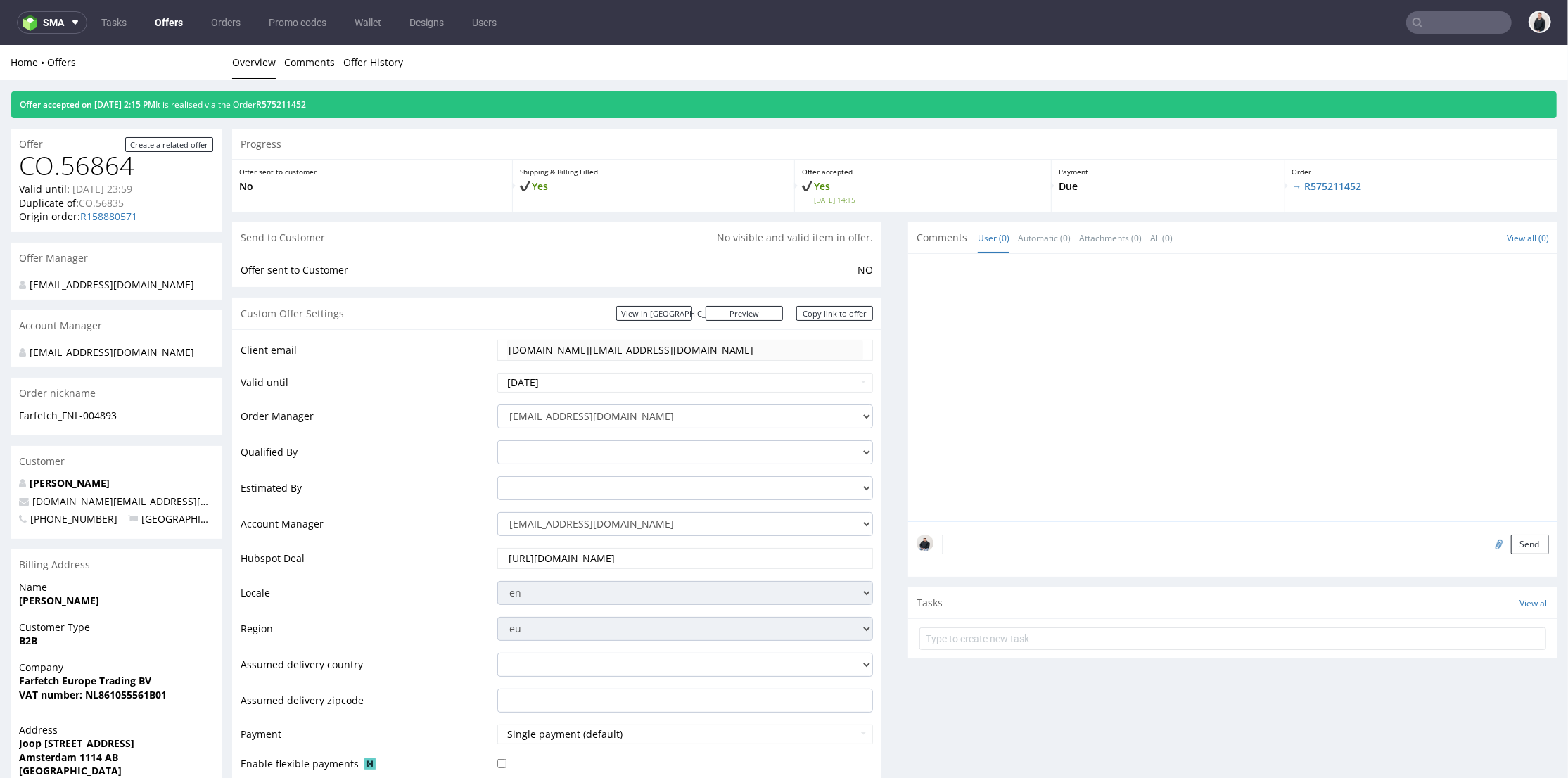
click at [1417, 18] on input "text" at bounding box center [1458, 23] width 105 height 23
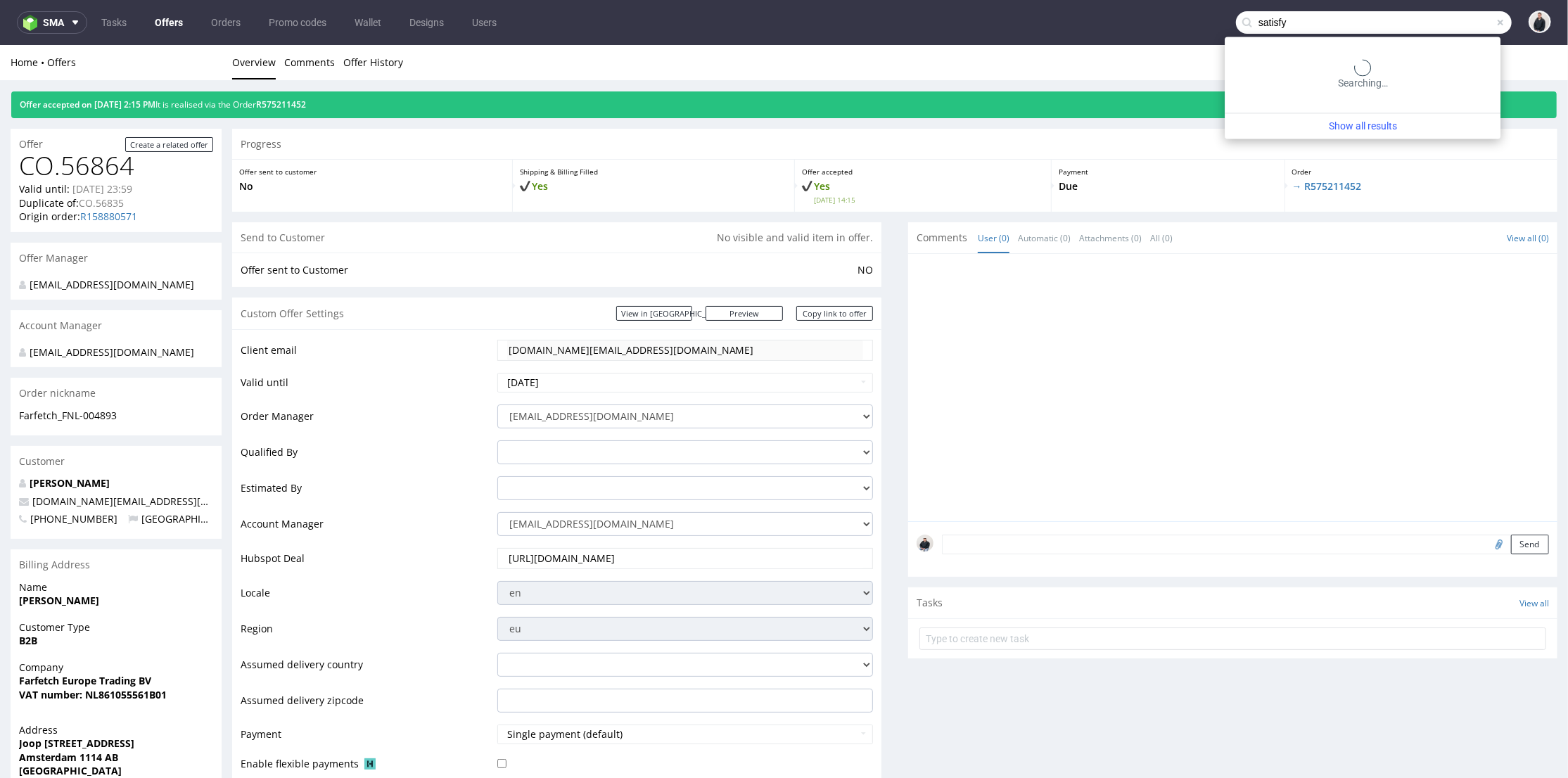
type input "satisfy"
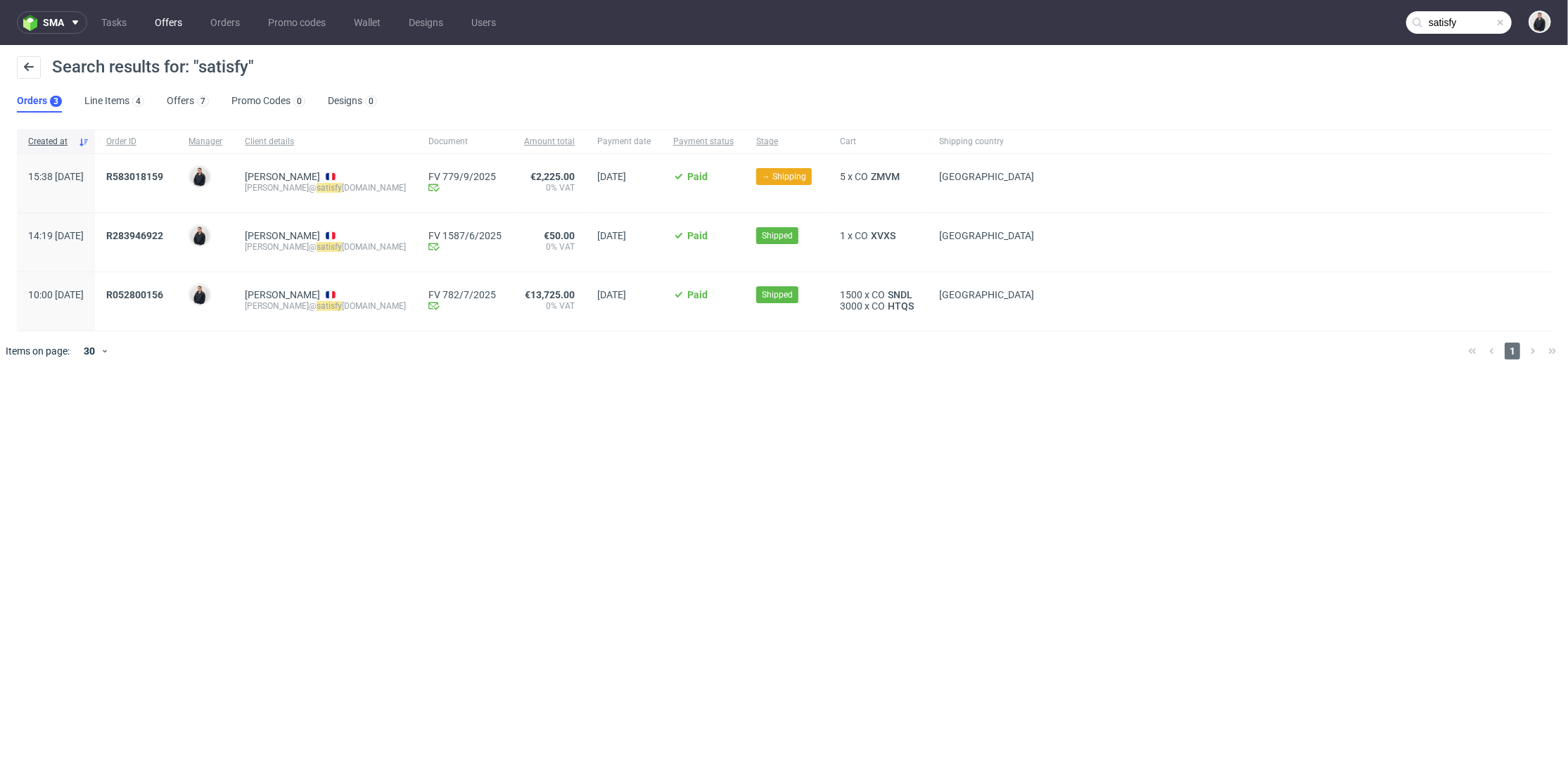
click at [177, 23] on link "Offers" at bounding box center [168, 23] width 44 height 23
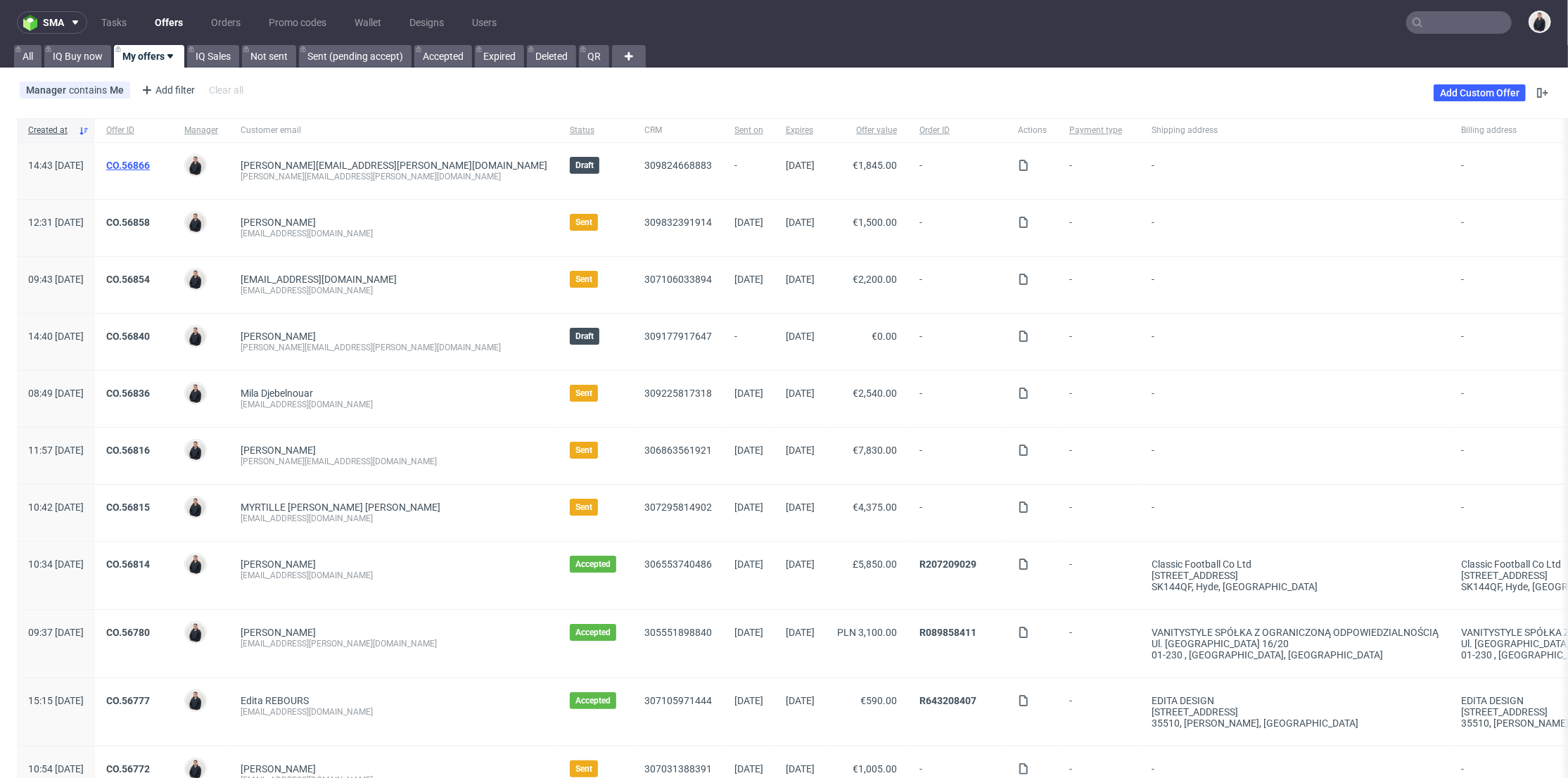
click at [150, 164] on link "CO.56866" at bounding box center [127, 166] width 43 height 11
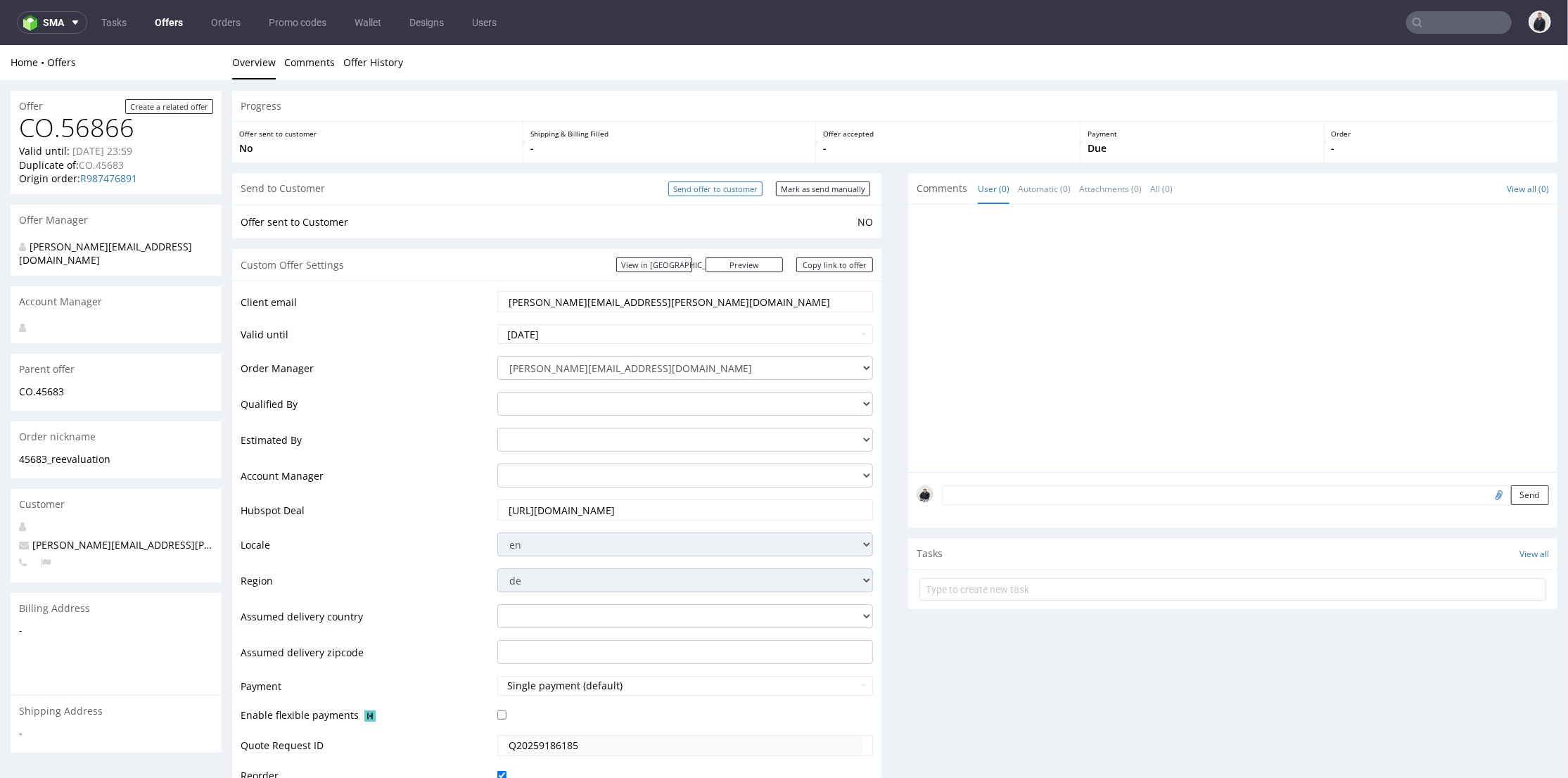
click at [727, 191] on input "Send offer to customer" at bounding box center [715, 188] width 95 height 15
type input "In progress..."
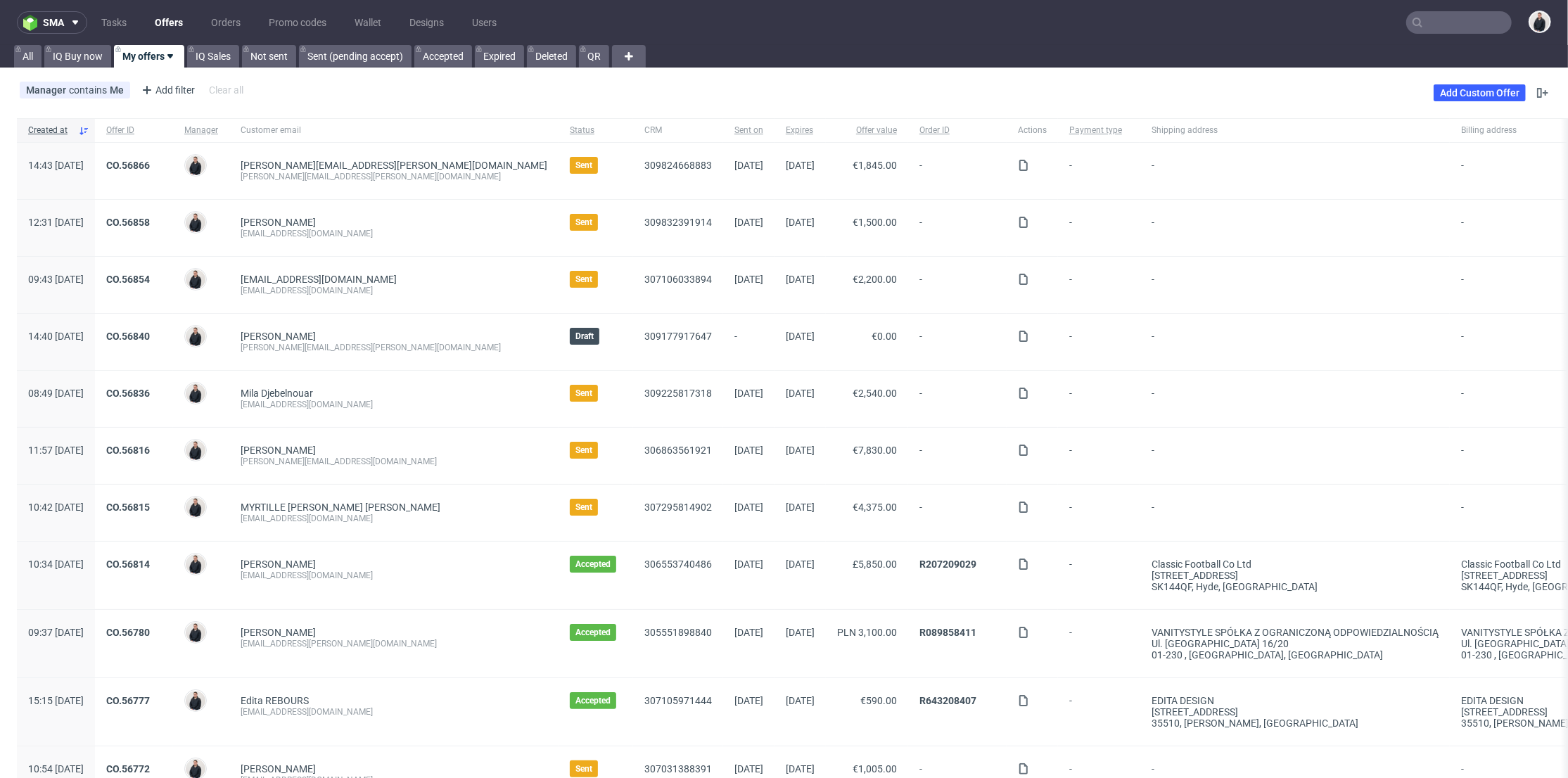
click at [402, 419] on div "Mila Djebelnouar mila.d@dermaceutic.com" at bounding box center [393, 398] width 329 height 56
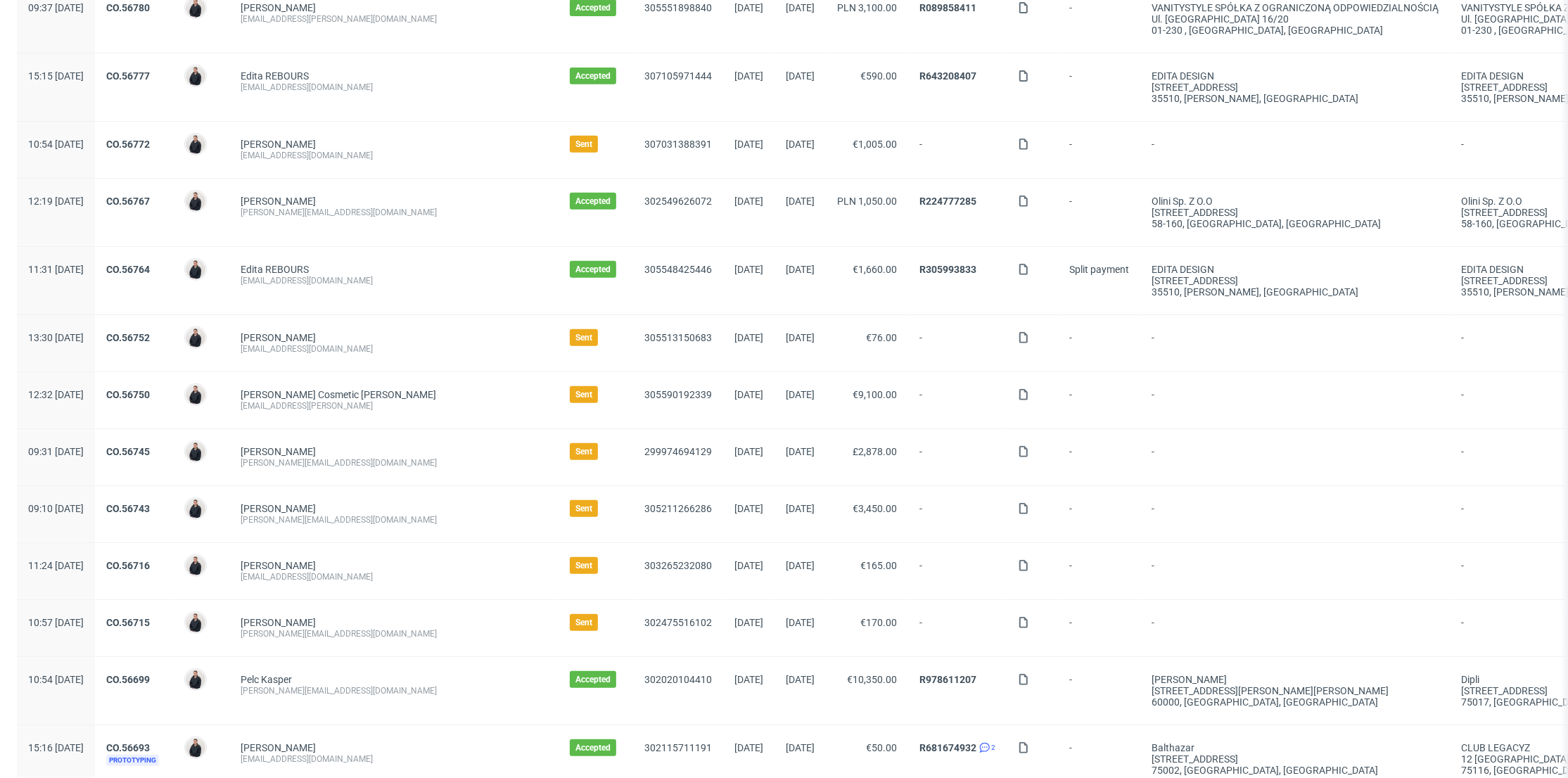
scroll to position [860, 0]
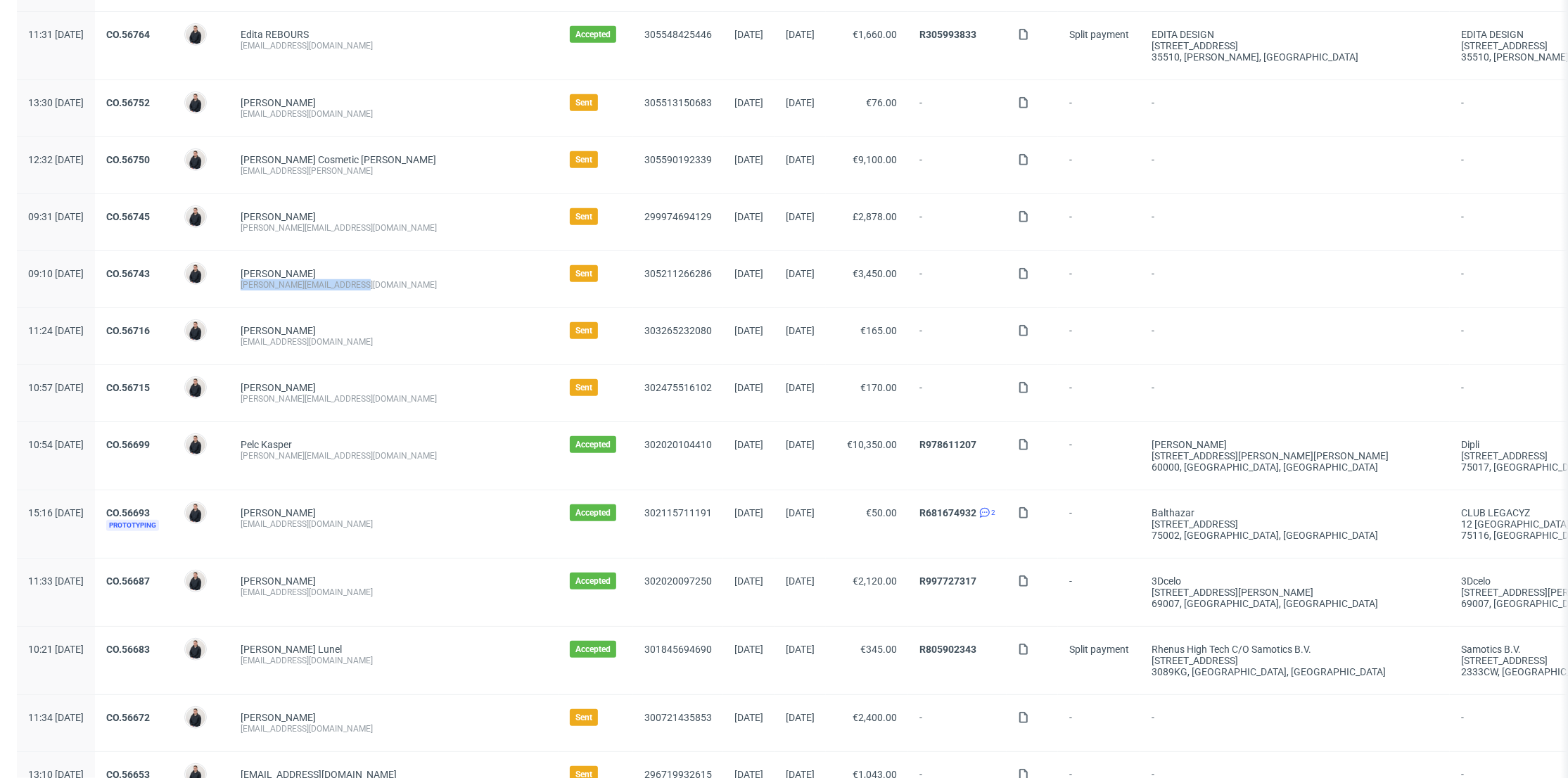
drag, startPoint x: 401, startPoint y: 281, endPoint x: 282, endPoint y: 285, distance: 119.1
click at [282, 285] on div "Claudia Karakassian claudia@tricotsjeanmarc.com" at bounding box center [393, 279] width 329 height 56
copy div "claudia@tricotsjeanmarc.com"
click at [376, 405] on div "Bovy Michael michael@lunivers.lu" at bounding box center [393, 392] width 329 height 56
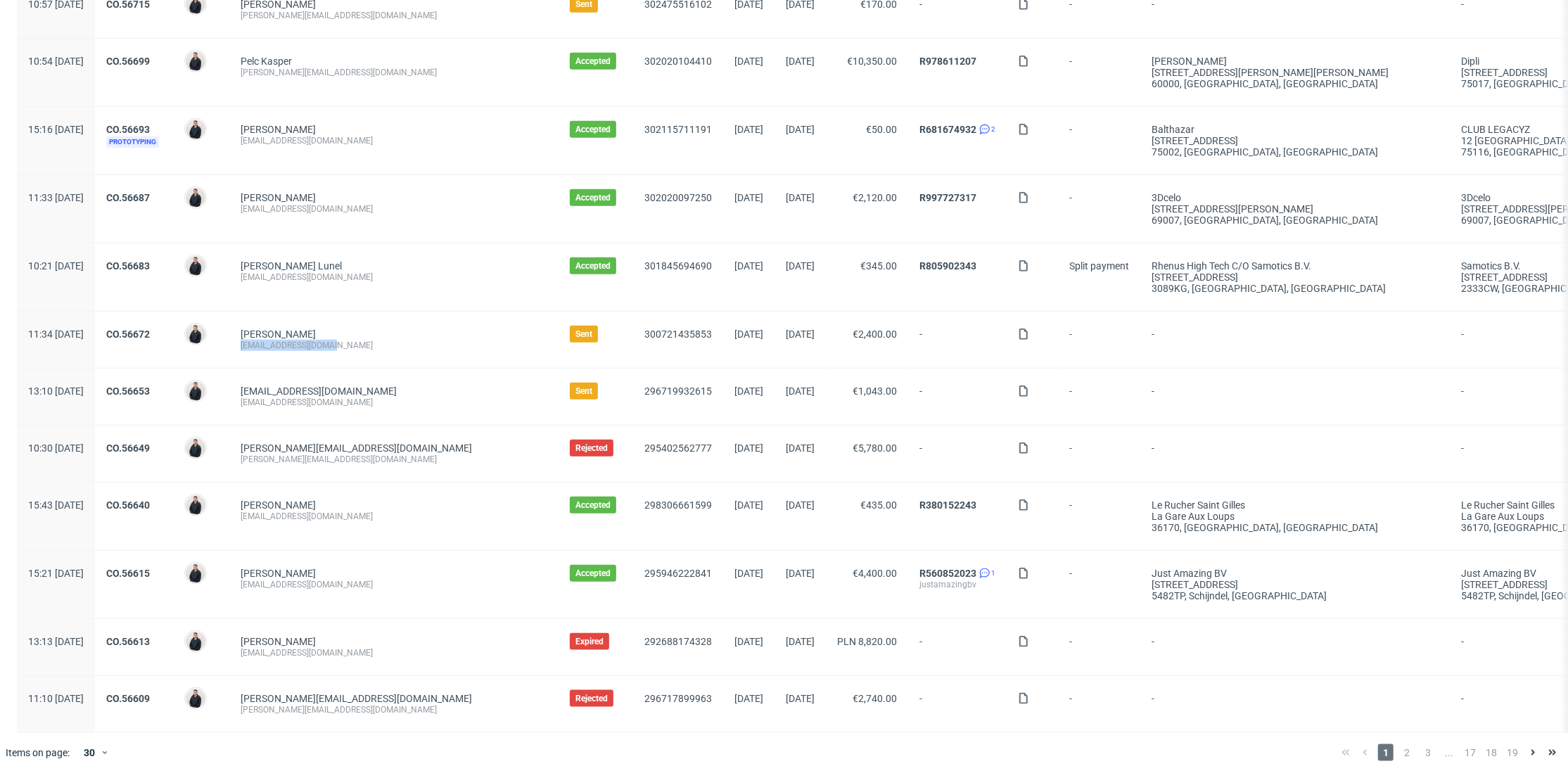
drag, startPoint x: 364, startPoint y: 343, endPoint x: 278, endPoint y: 342, distance: 86.0
click at [278, 342] on div "Sailley Julian contact@happydetox.co" at bounding box center [393, 339] width 329 height 56
copy div "contact@happydetox.co"
click at [173, 316] on div "CO.56672" at bounding box center [134, 339] width 78 height 56
click at [150, 329] on link "CO.56672" at bounding box center [127, 334] width 43 height 11
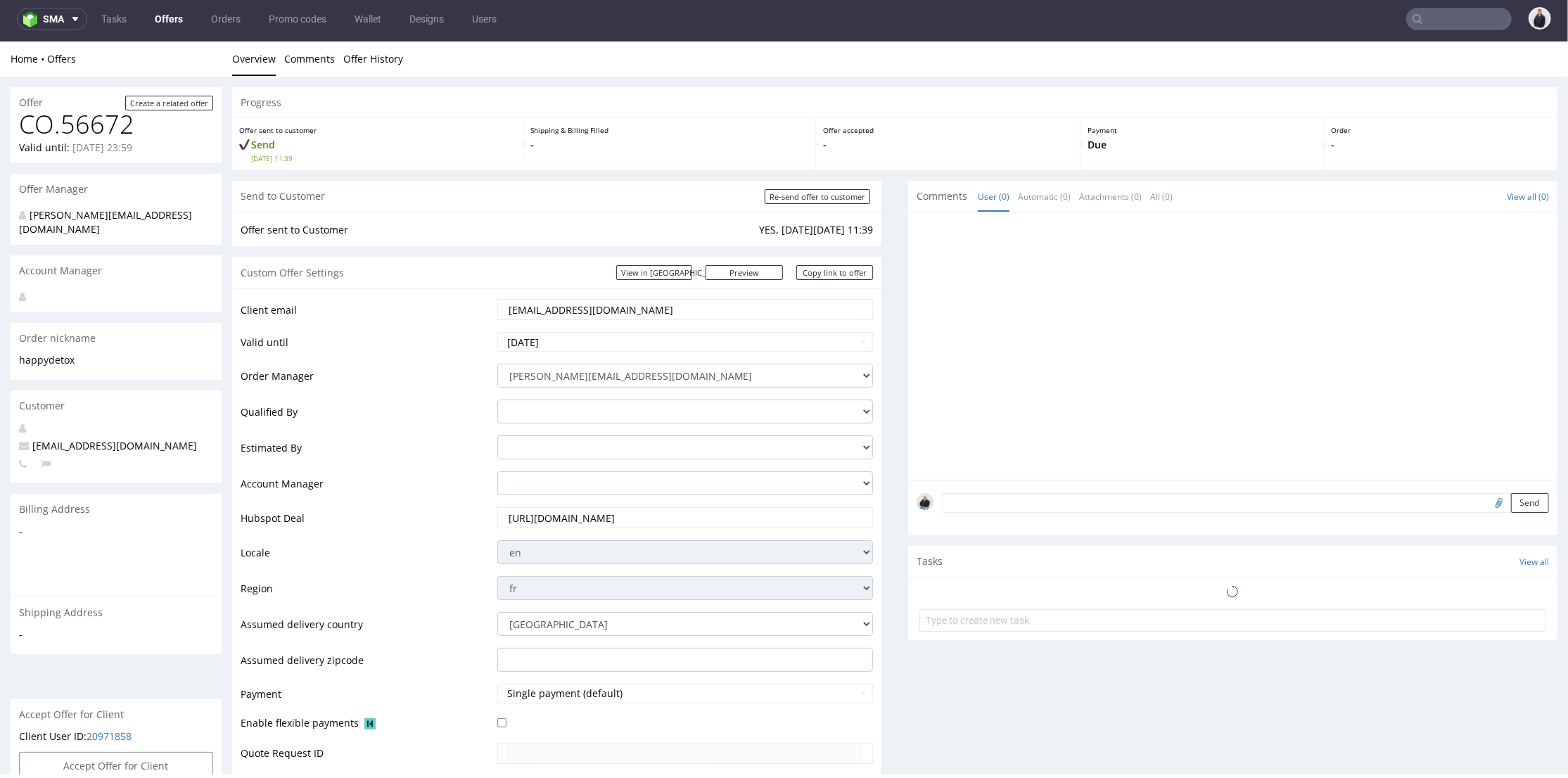
scroll to position [546, 0]
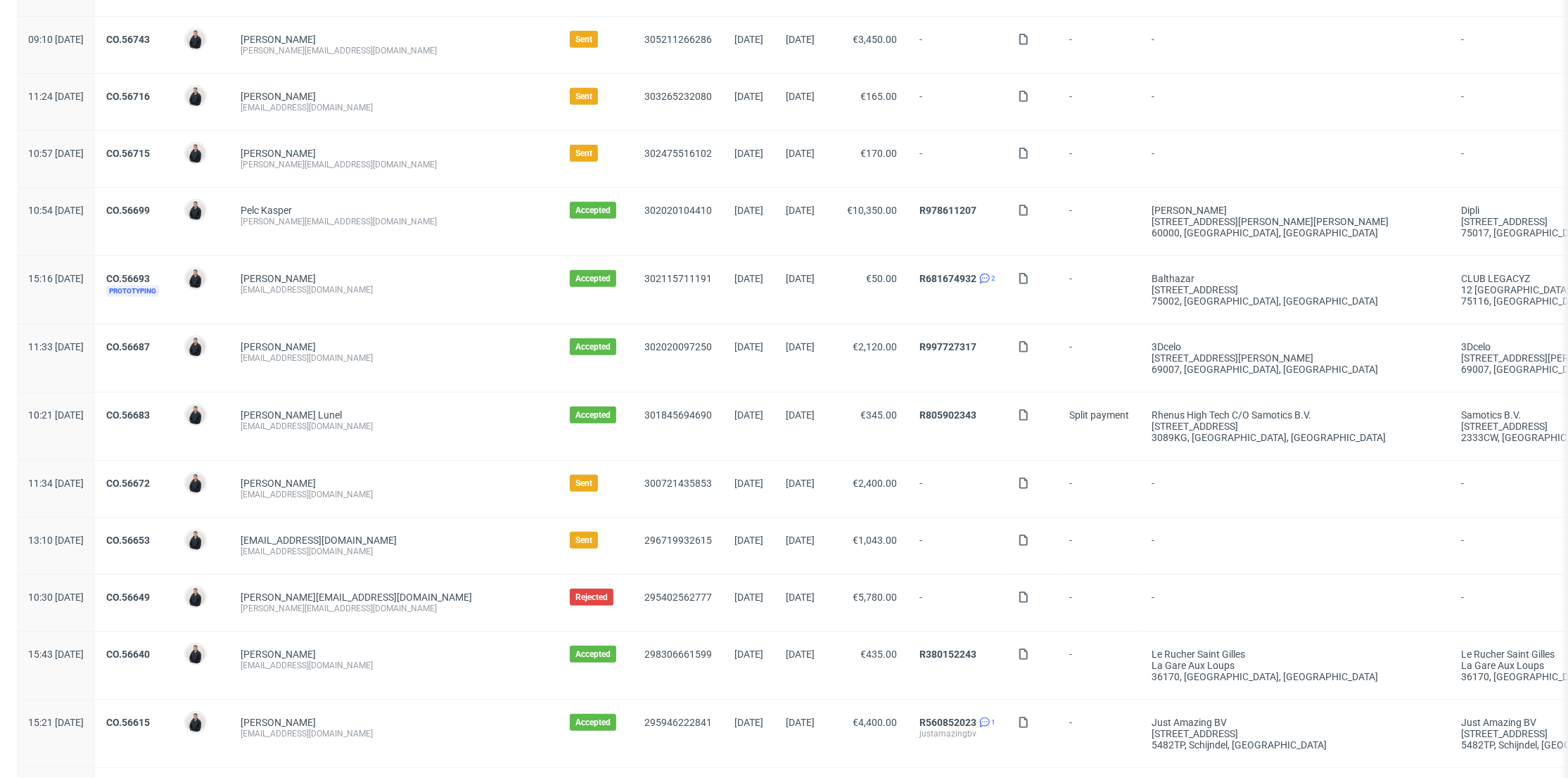
scroll to position [1249, 0]
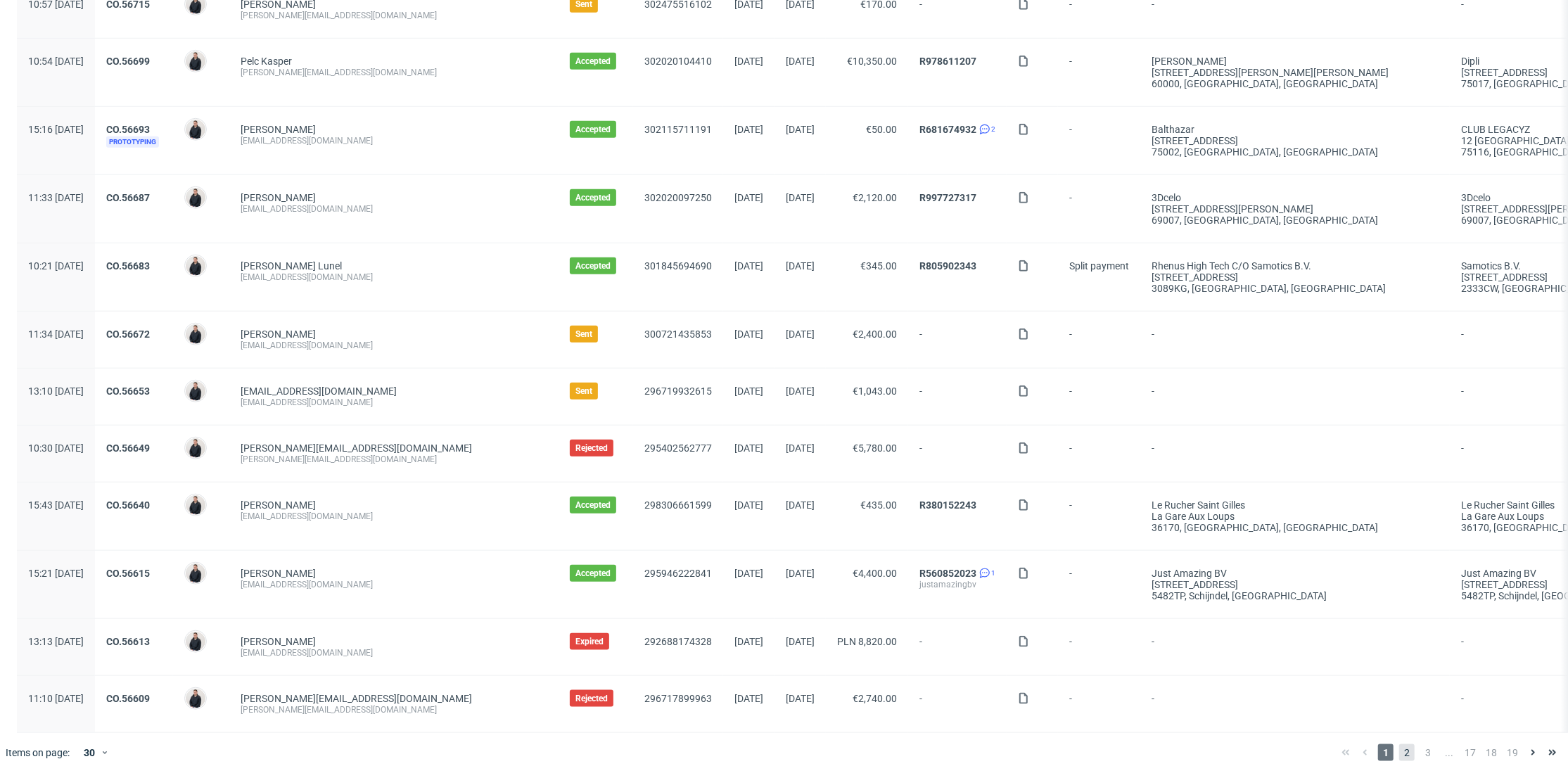
click at [1399, 754] on span "2" at bounding box center [1406, 752] width 16 height 17
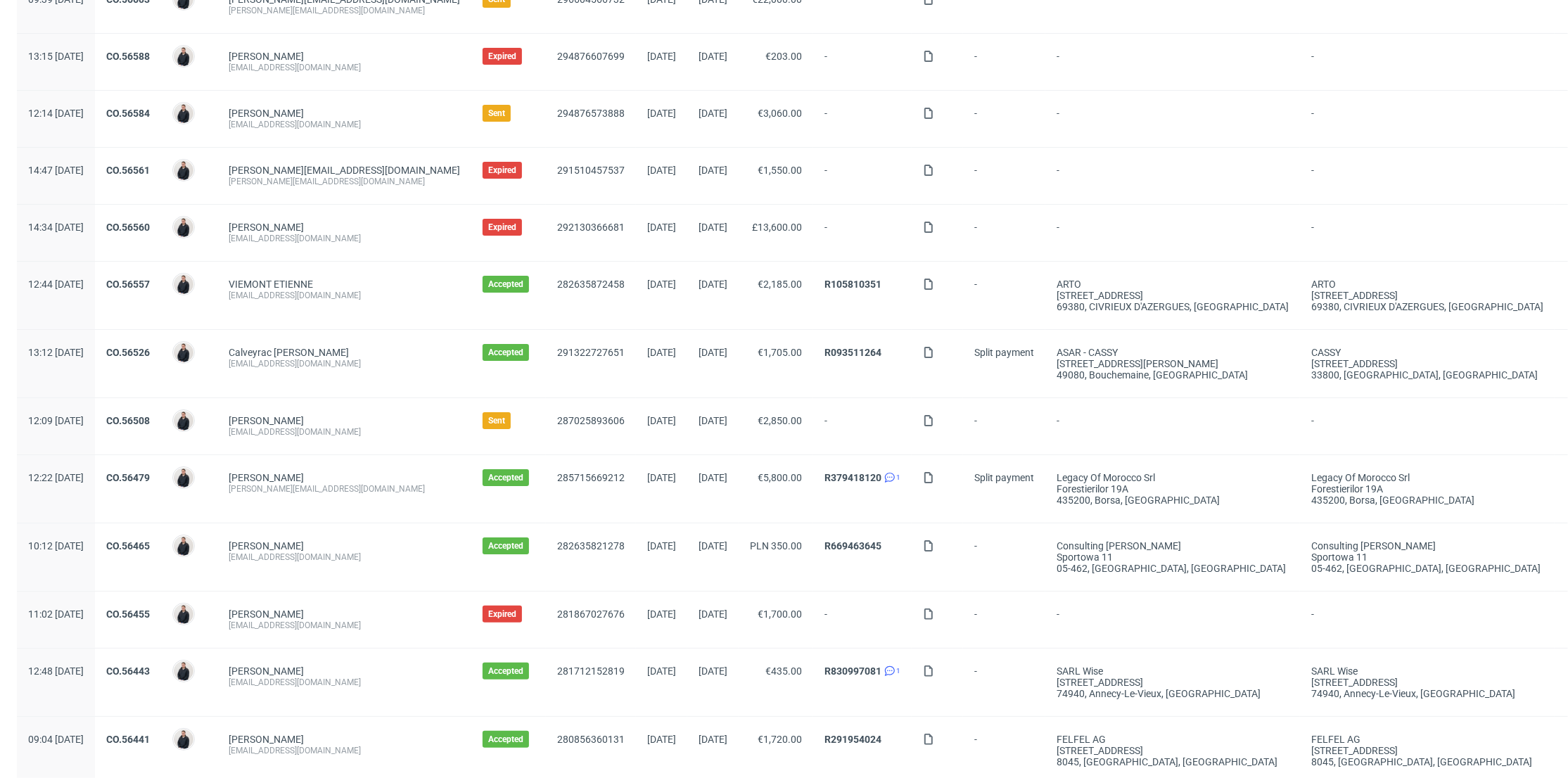
scroll to position [312, 0]
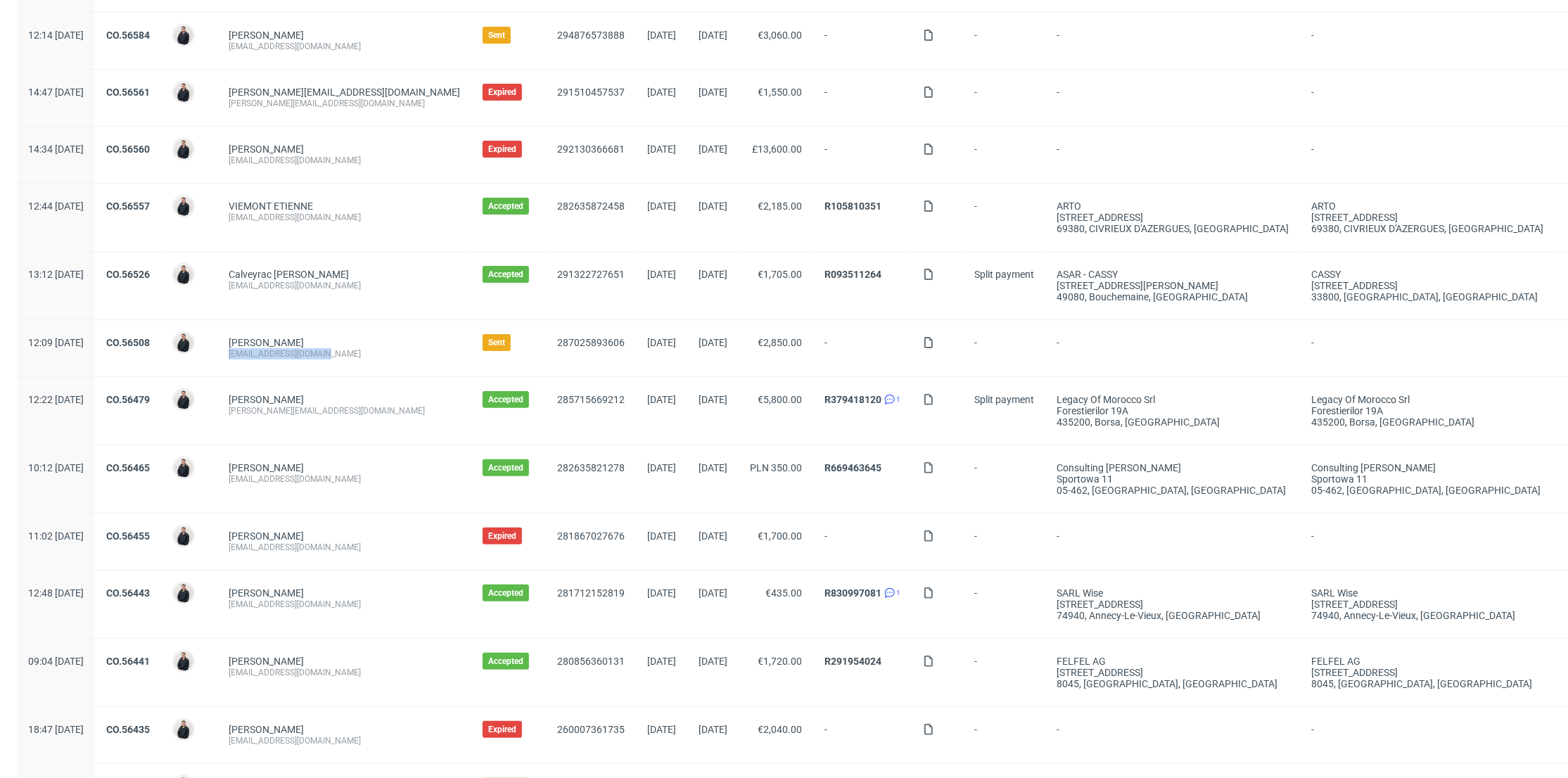
drag, startPoint x: 359, startPoint y: 354, endPoint x: 268, endPoint y: 359, distance: 91.1
click at [268, 359] on div "Clara Lizier c.lizier@beautigloo.fr" at bounding box center [343, 347] width 254 height 56
copy div "c.lizier@beautigloo.fr"
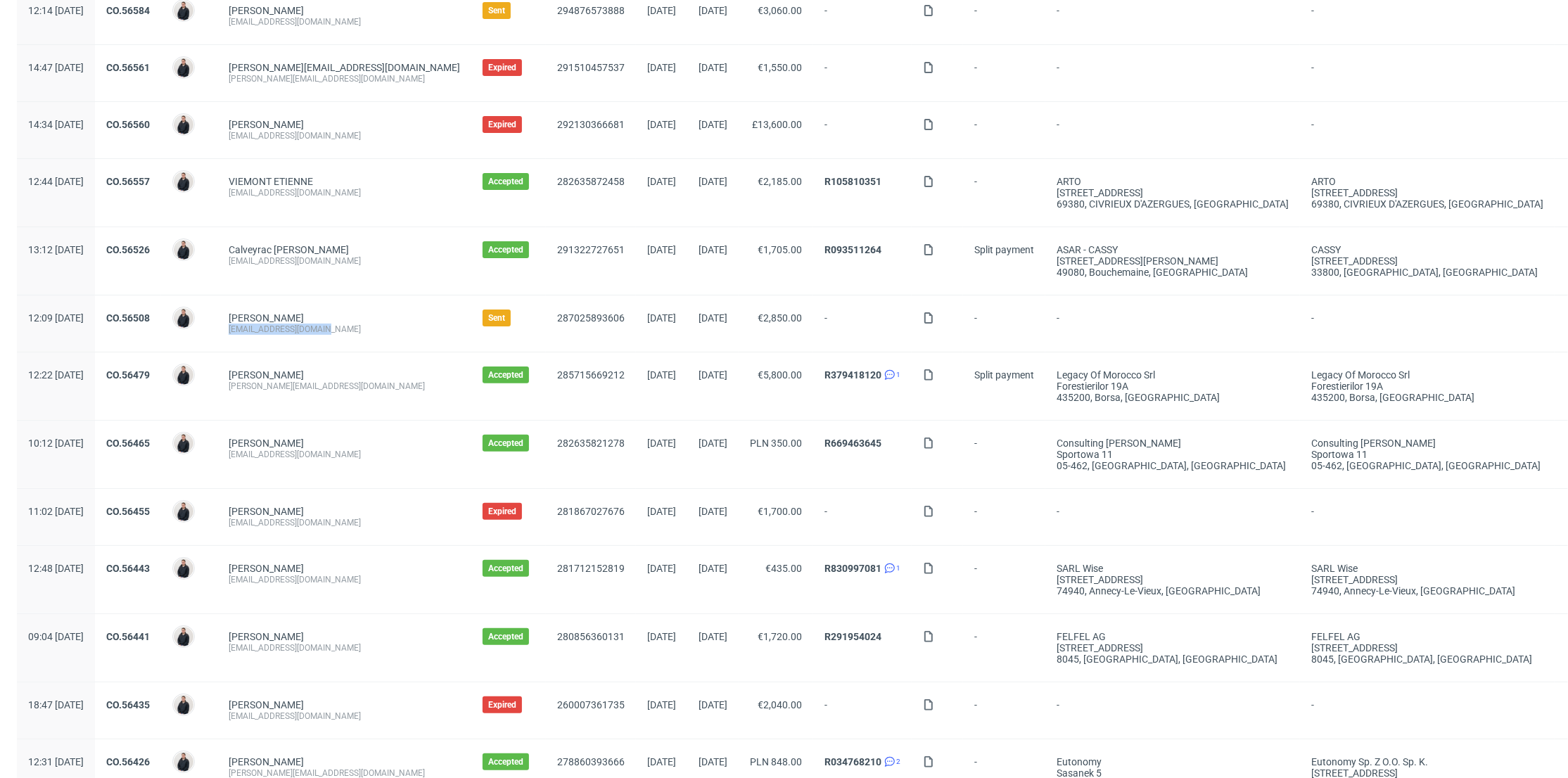
scroll to position [0, 0]
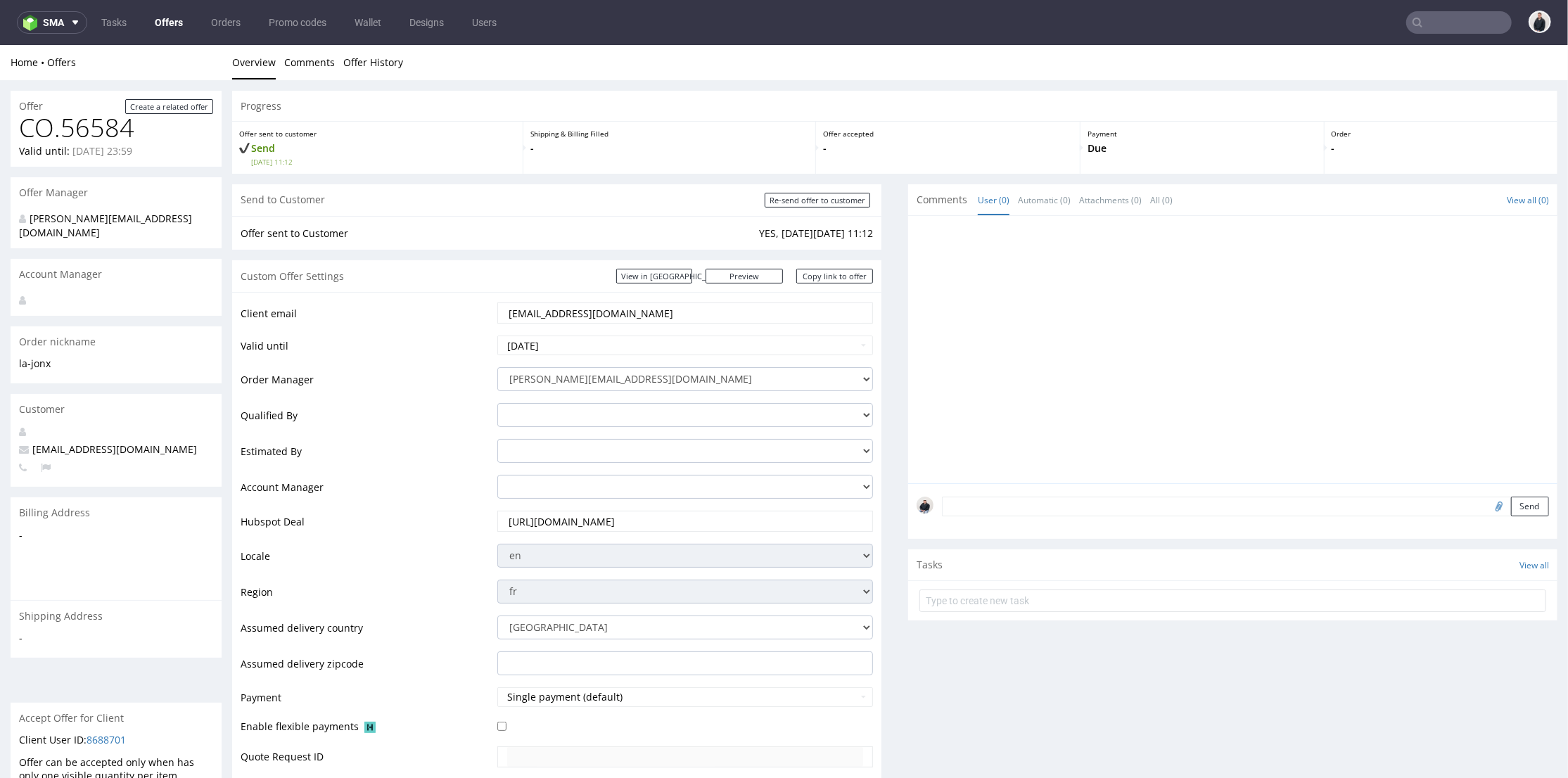
click at [1453, 20] on input "text" at bounding box center [1458, 23] width 105 height 23
click at [1388, 21] on input "su" at bounding box center [1374, 23] width 276 height 23
paste input "amotics.com"
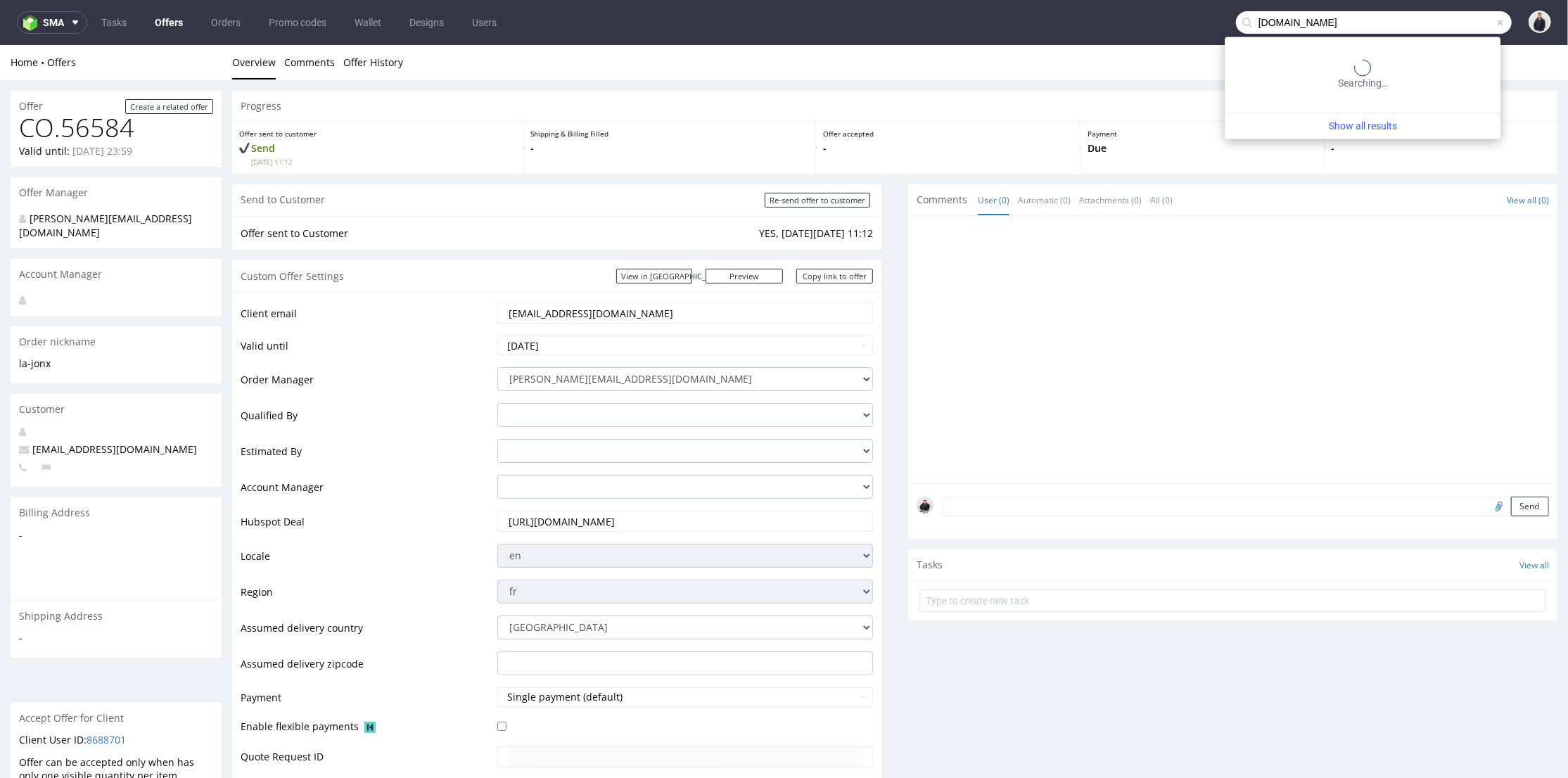
type input "samotics.com"
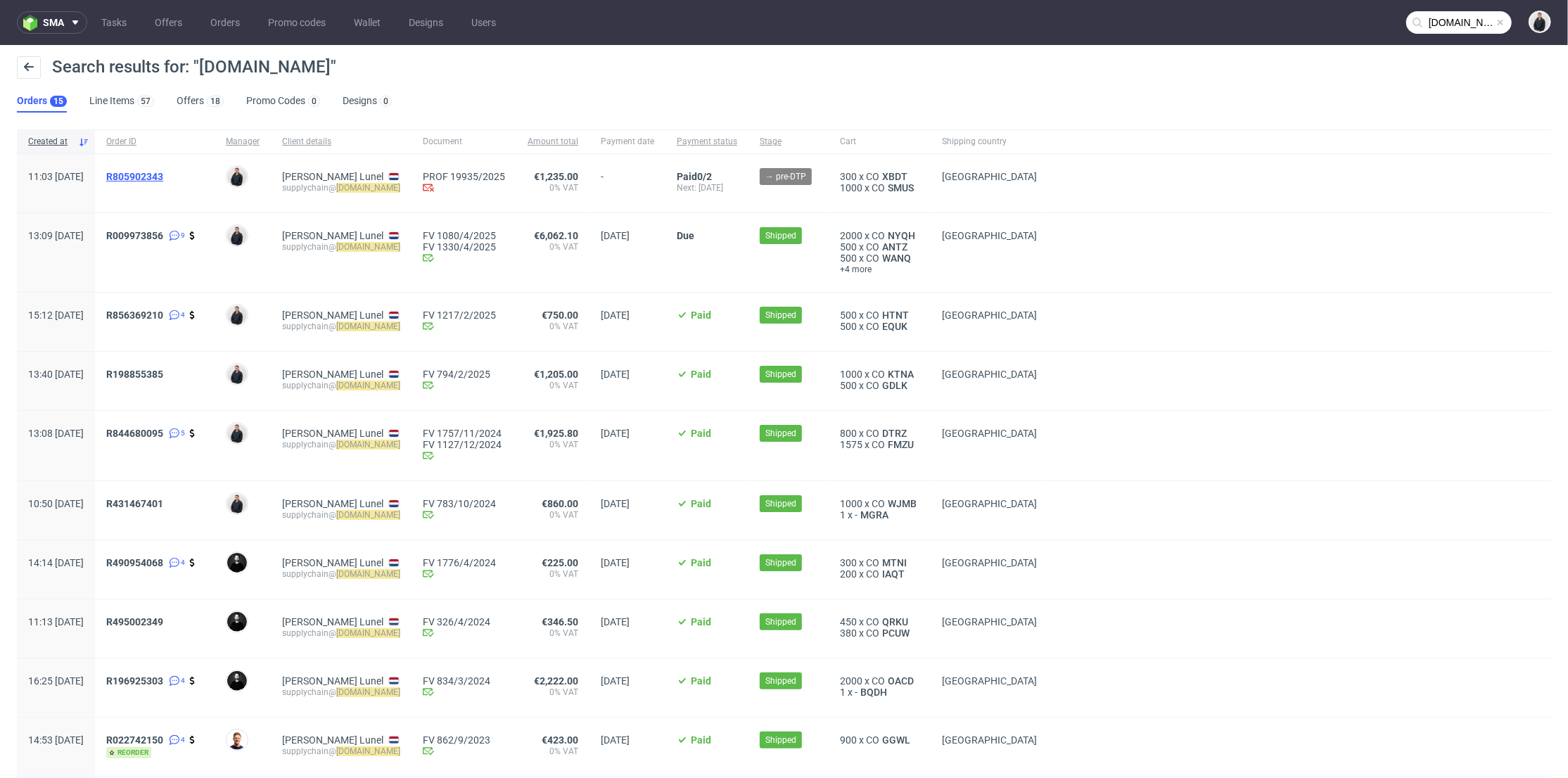
click at [153, 178] on span "R805902343" at bounding box center [135, 177] width 57 height 11
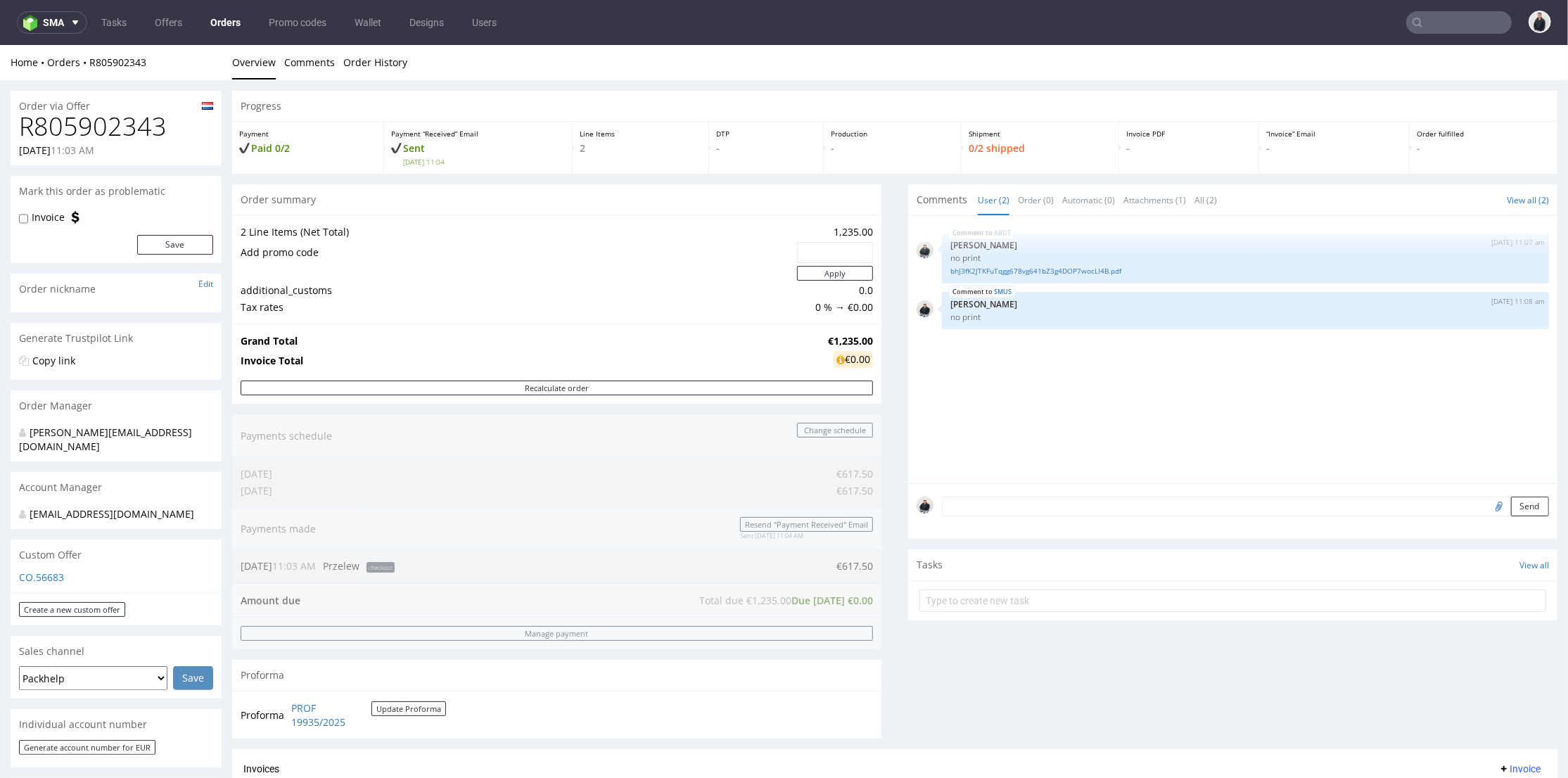
scroll to position [390, 0]
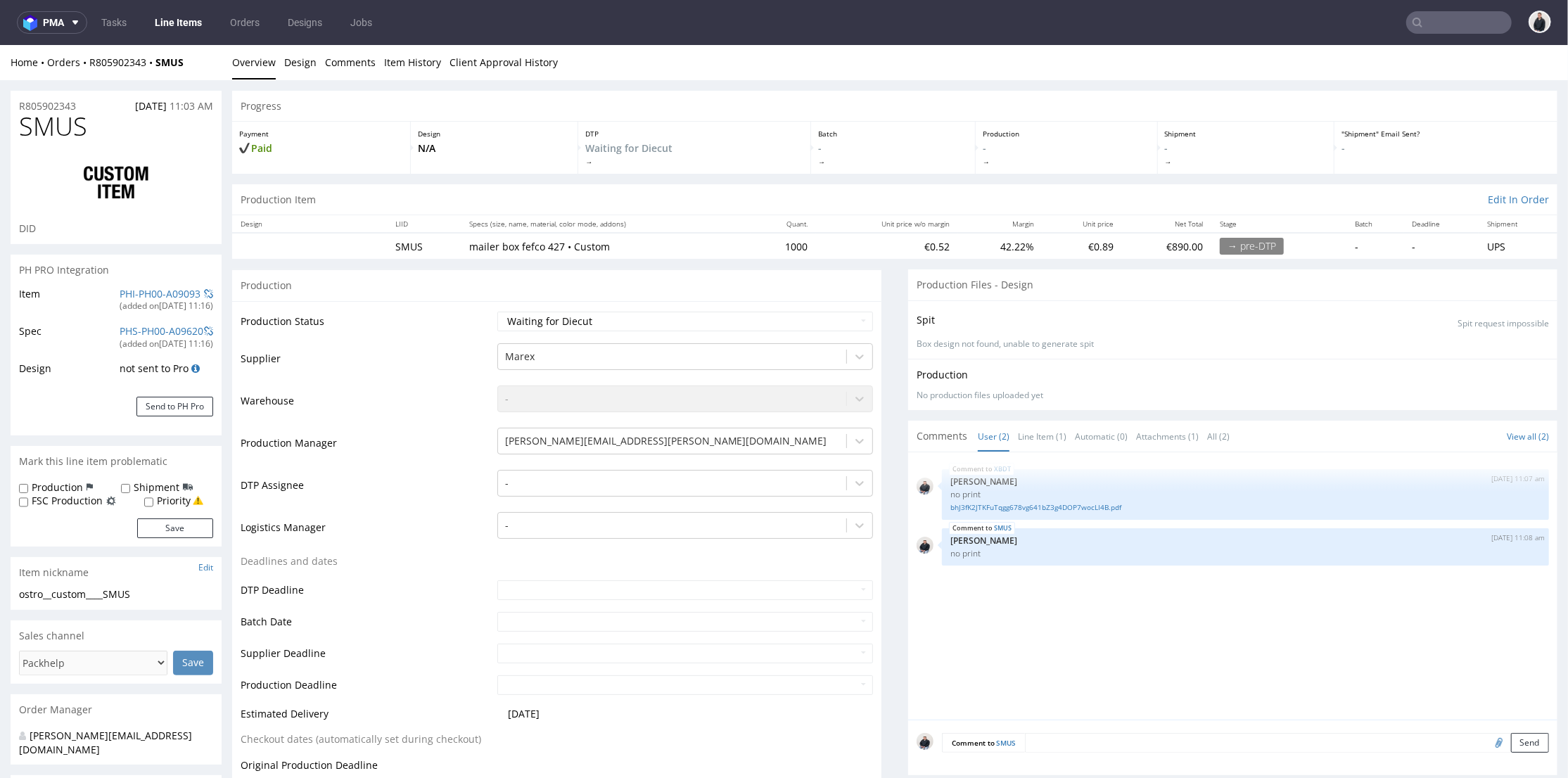
scroll to position [468, 0]
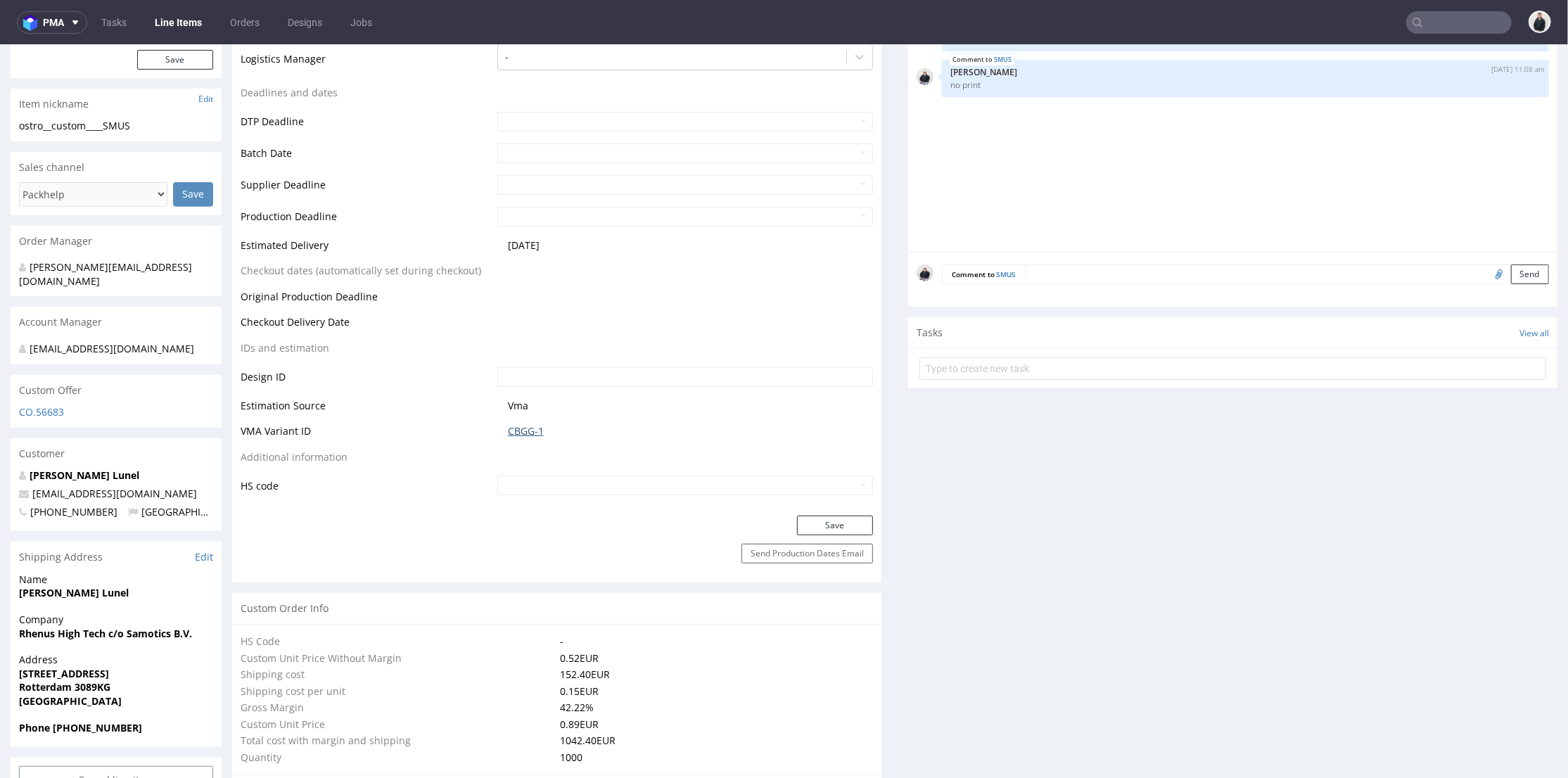
click at [525, 422] on td "CBGG-1" at bounding box center [684, 435] width 380 height 26
click at [528, 428] on link "CBGG-1" at bounding box center [525, 430] width 36 height 14
